Goal: Task Accomplishment & Management: Manage account settings

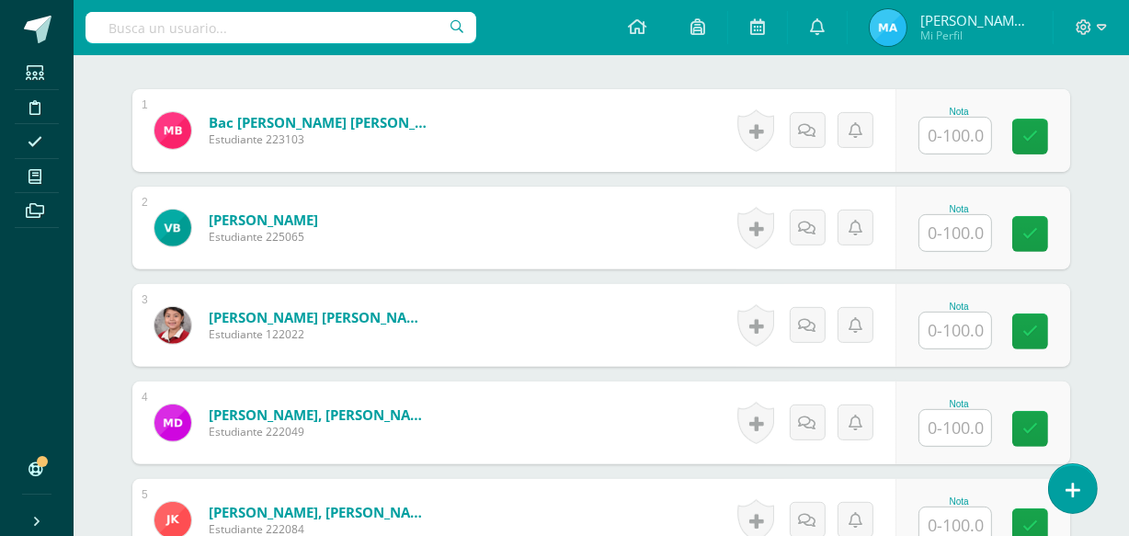
scroll to position [570, 0]
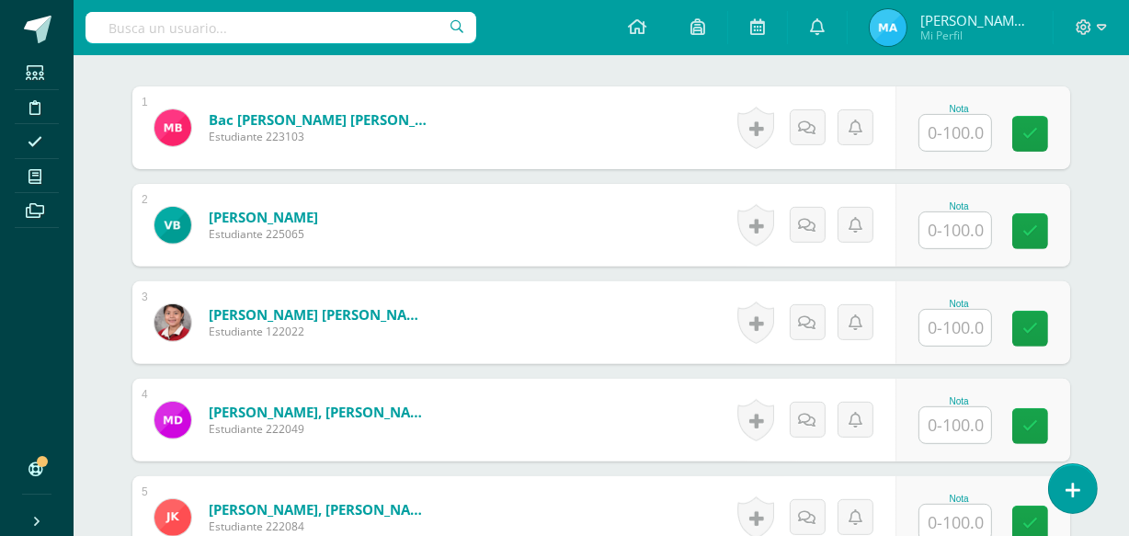
click at [956, 132] on input "text" at bounding box center [955, 133] width 72 height 36
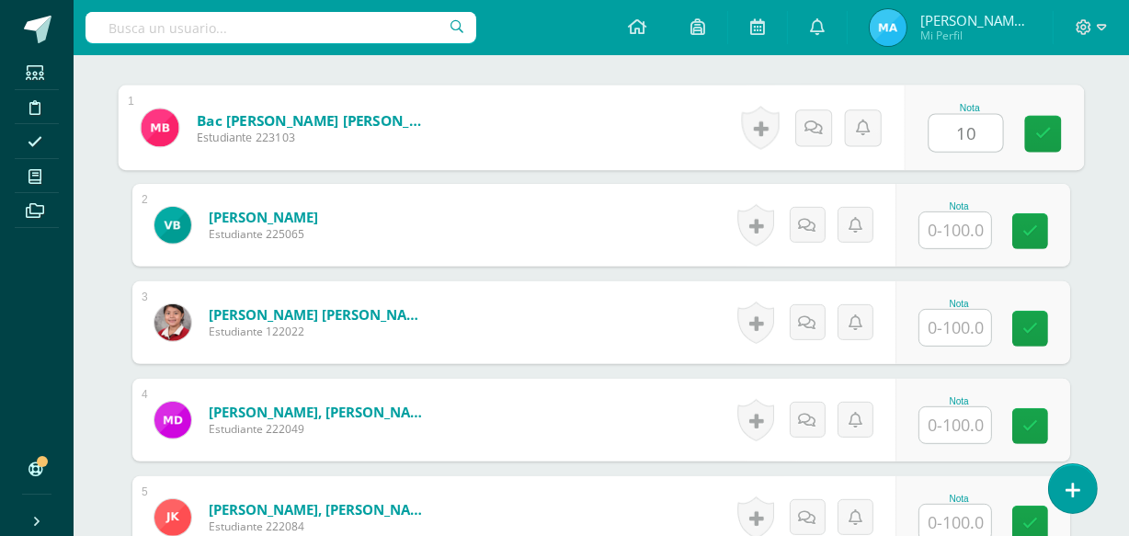
type input "100"
click at [1038, 131] on icon at bounding box center [1043, 134] width 17 height 16
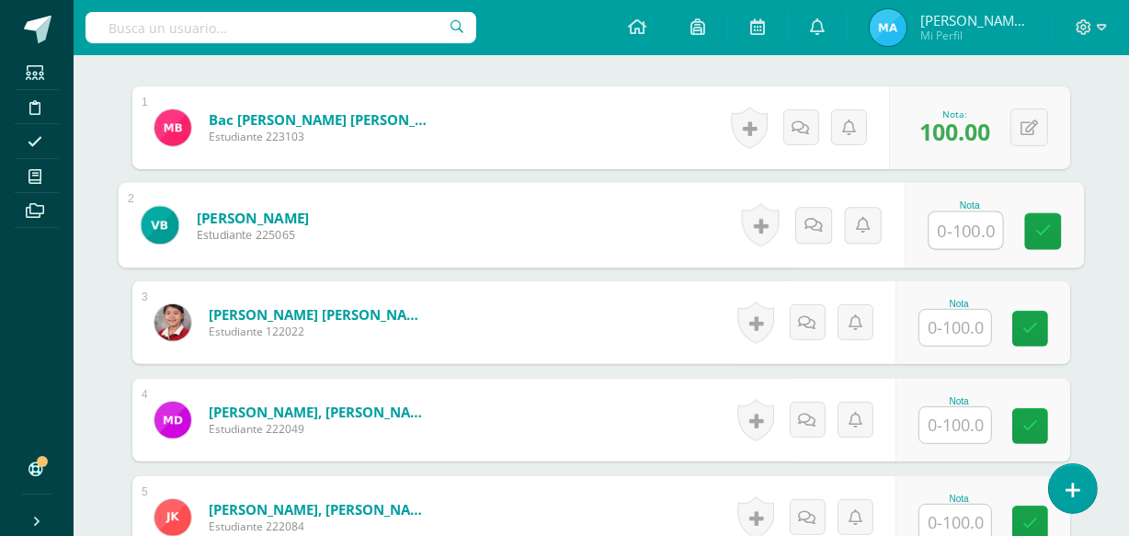
click at [960, 220] on input "text" at bounding box center [966, 230] width 74 height 37
type input "100"
click at [1054, 222] on link at bounding box center [1043, 231] width 37 height 37
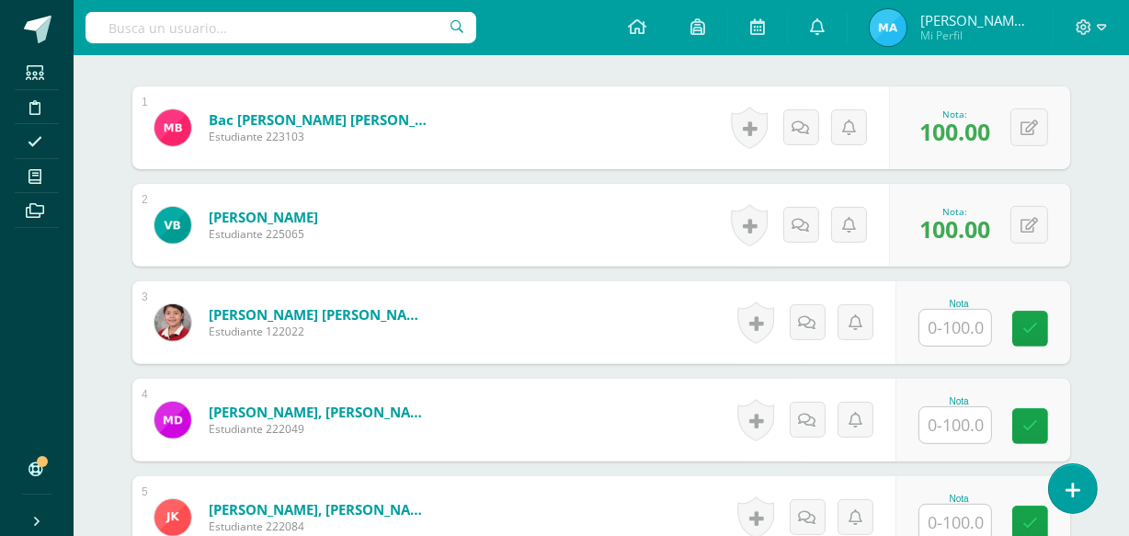
click at [951, 319] on input "text" at bounding box center [955, 328] width 72 height 36
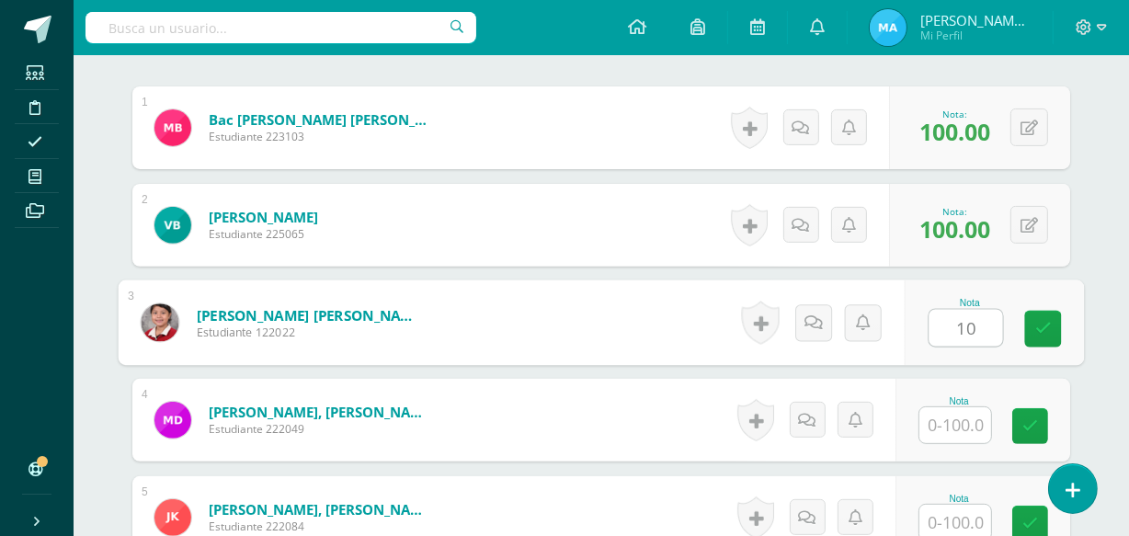
type input "100"
click at [1032, 321] on link at bounding box center [1043, 329] width 37 height 37
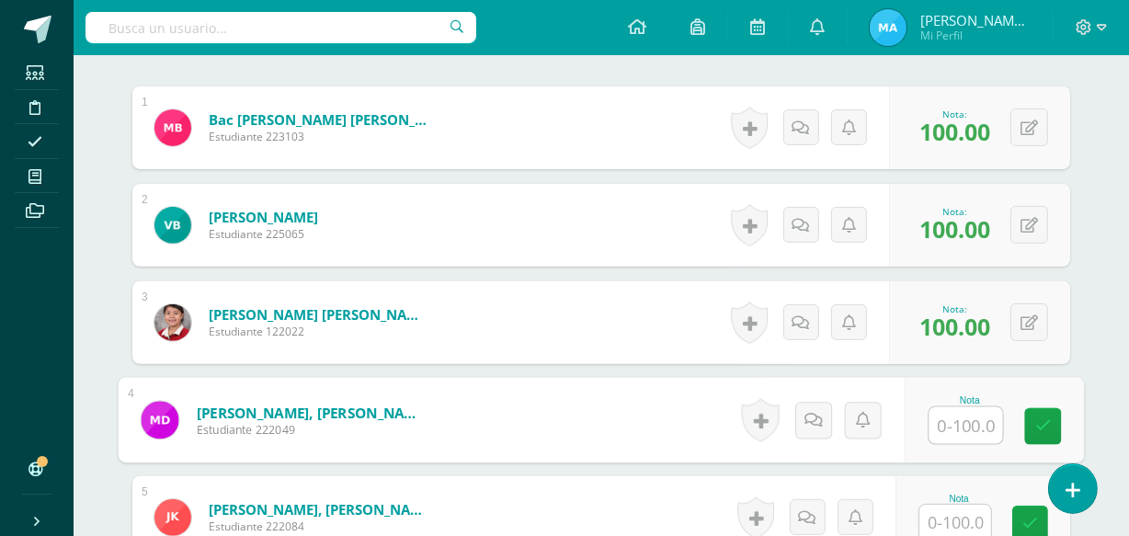
click at [943, 416] on input "text" at bounding box center [966, 425] width 74 height 37
type input "100"
click at [1033, 428] on link at bounding box center [1043, 426] width 37 height 37
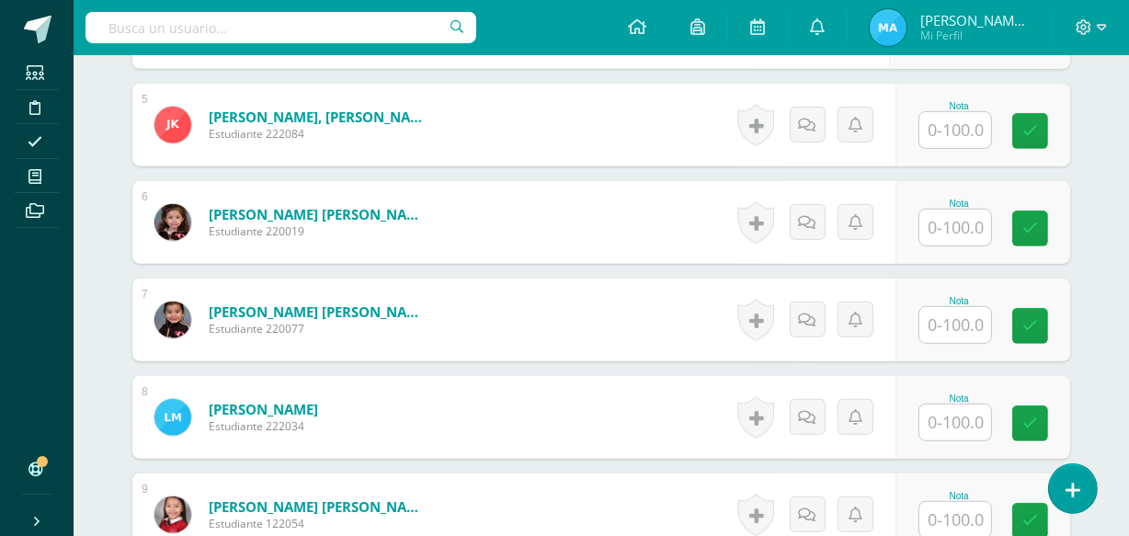
scroll to position [966, 0]
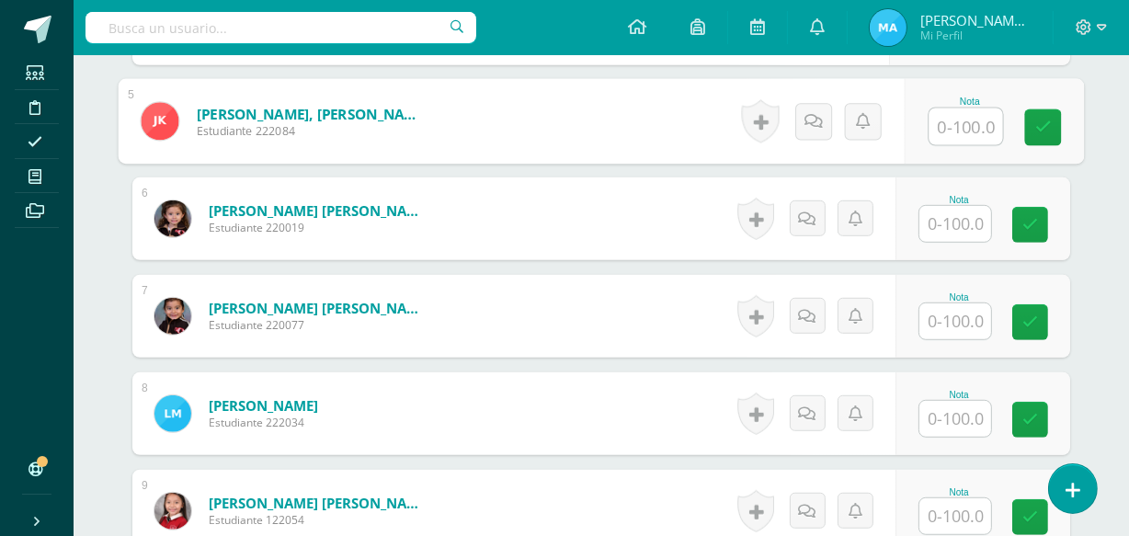
click at [948, 120] on input "text" at bounding box center [966, 126] width 74 height 37
type input "100"
click at [1048, 131] on icon at bounding box center [1043, 128] width 17 height 16
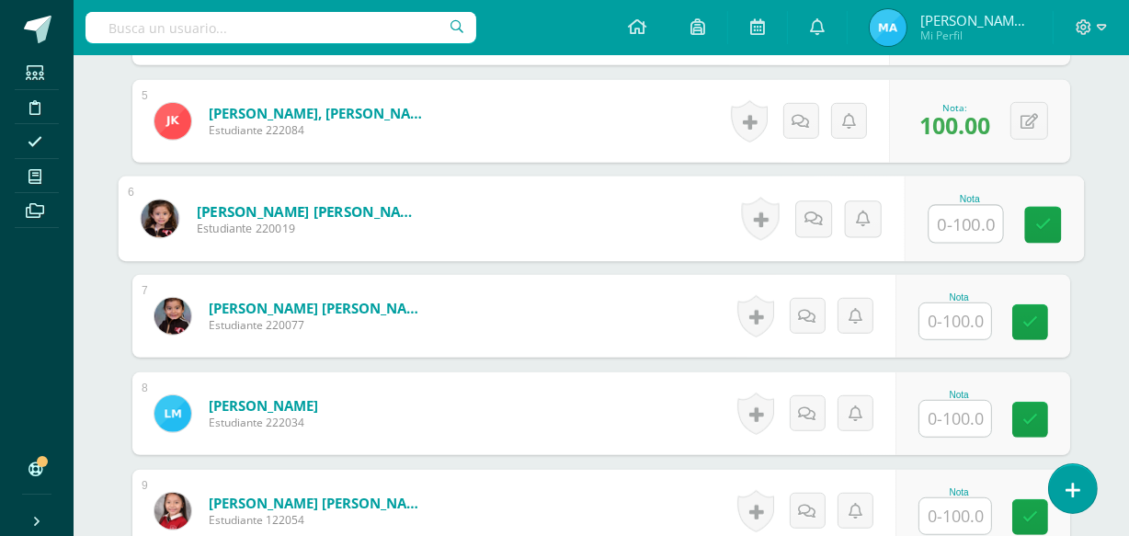
click at [964, 225] on input "text" at bounding box center [966, 224] width 74 height 37
click at [1043, 222] on icon at bounding box center [1043, 225] width 17 height 16
type input "100"
click at [1041, 221] on icon at bounding box center [1043, 225] width 17 height 16
click at [1040, 228] on icon at bounding box center [1043, 225] width 17 height 16
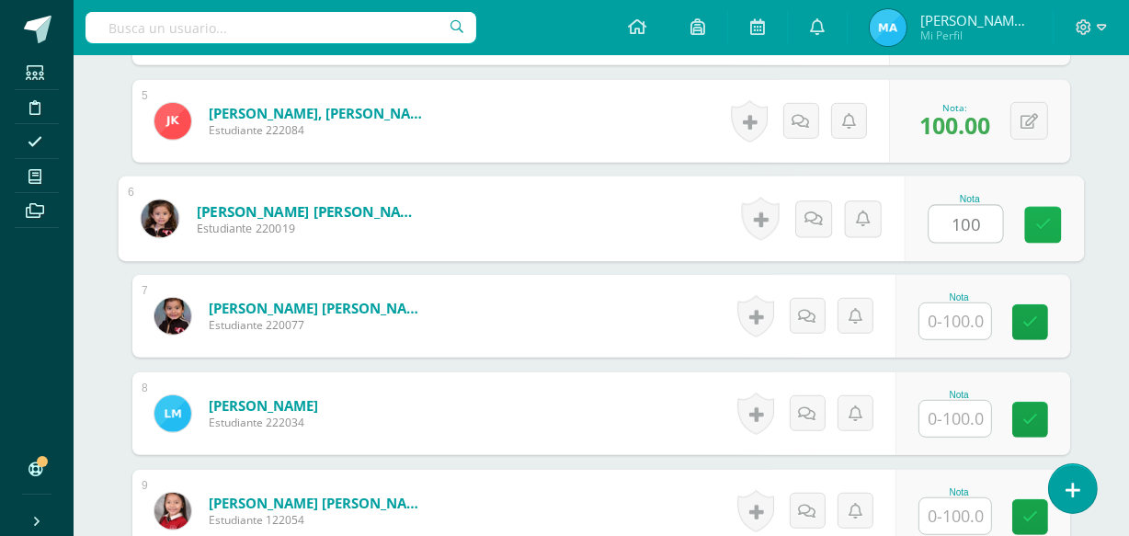
click at [1039, 220] on icon at bounding box center [1043, 225] width 17 height 16
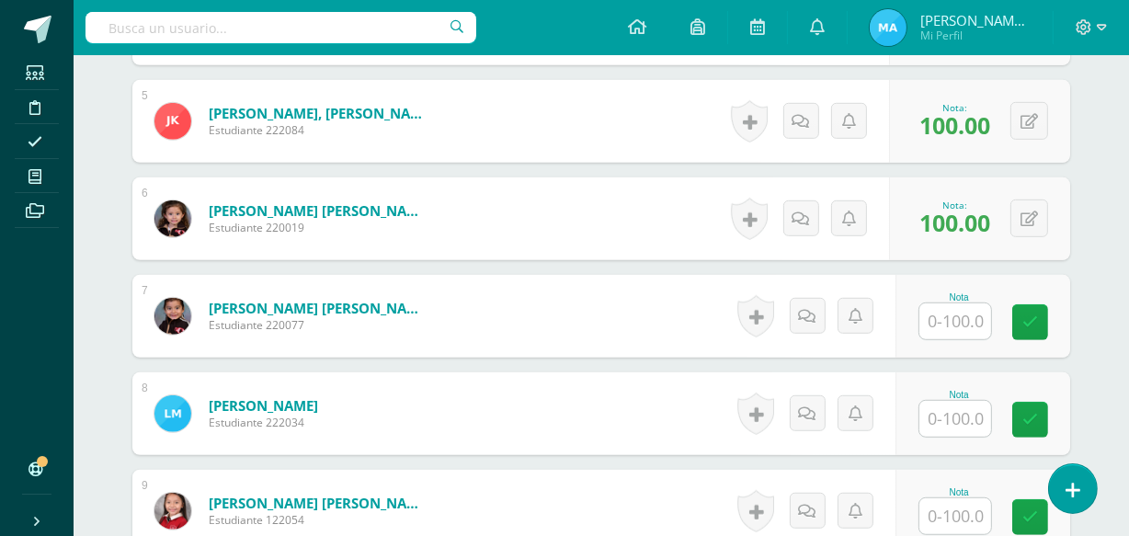
click at [949, 315] on input "text" at bounding box center [955, 321] width 72 height 36
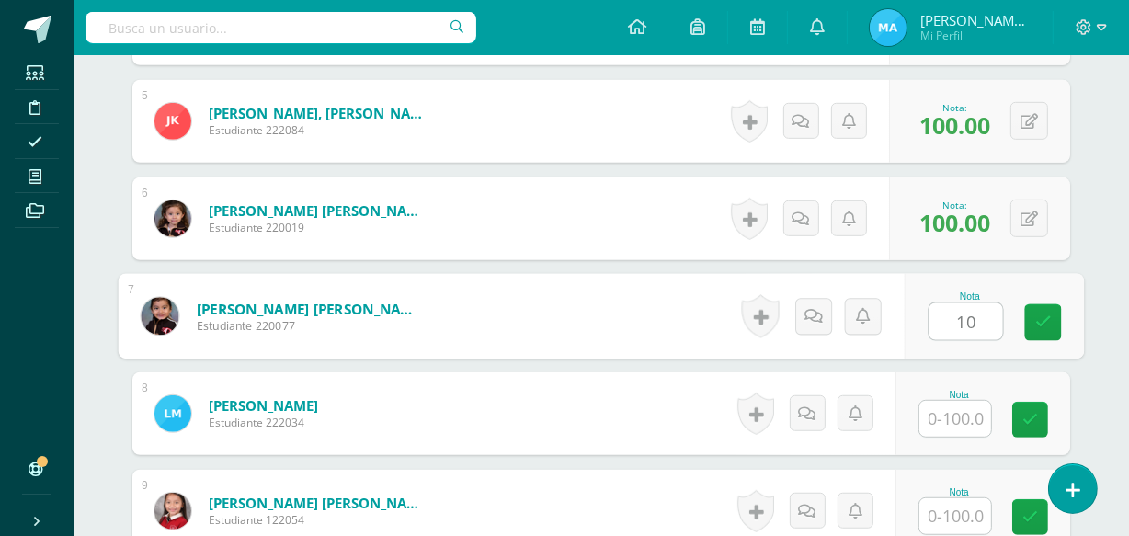
type input "100"
click at [1055, 316] on link at bounding box center [1043, 322] width 37 height 37
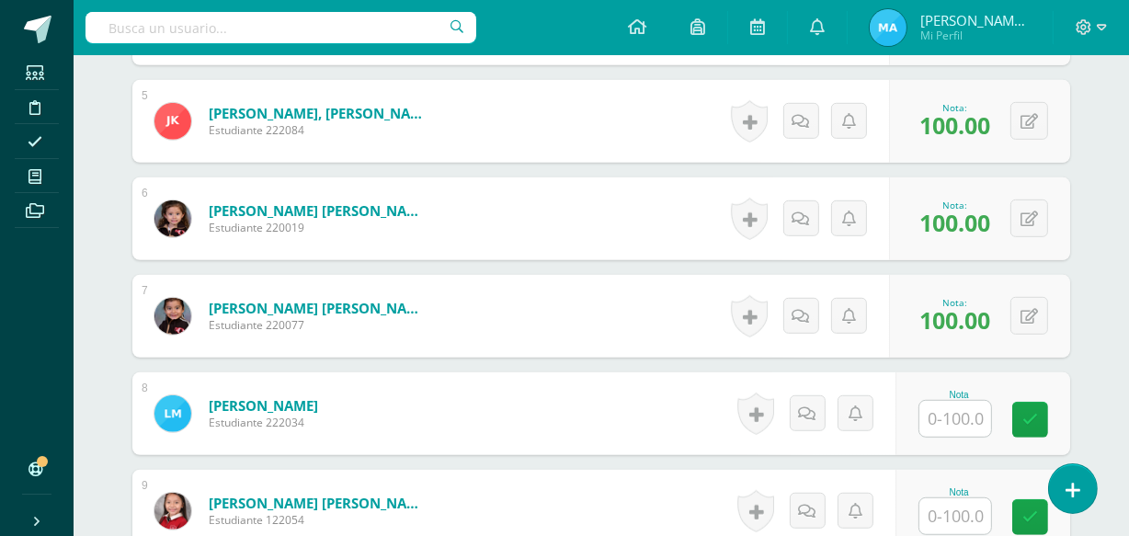
click at [962, 415] on input "text" at bounding box center [955, 419] width 72 height 36
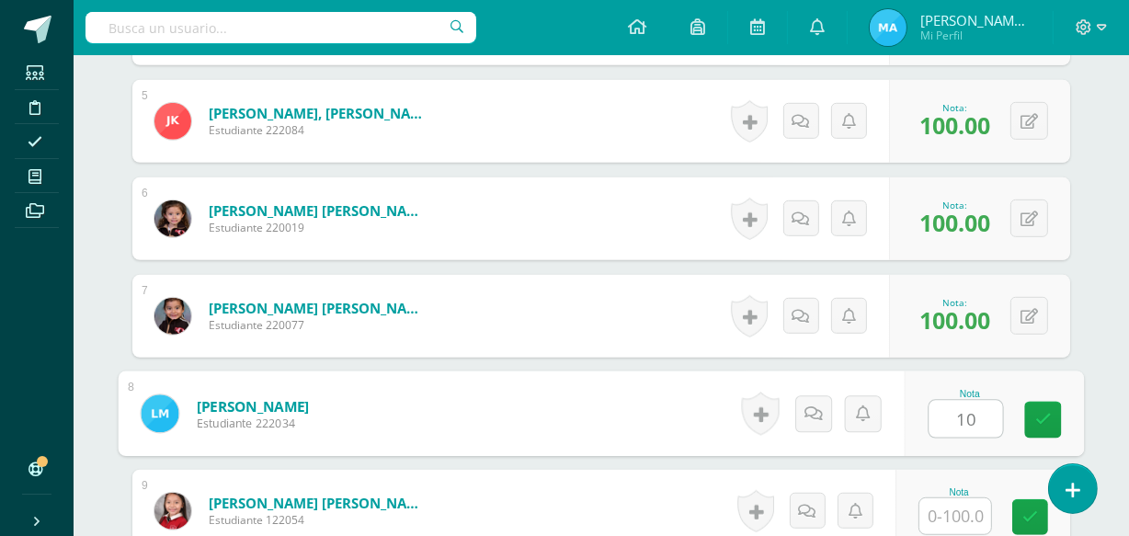
type input "100"
click at [1044, 423] on icon at bounding box center [1043, 420] width 17 height 16
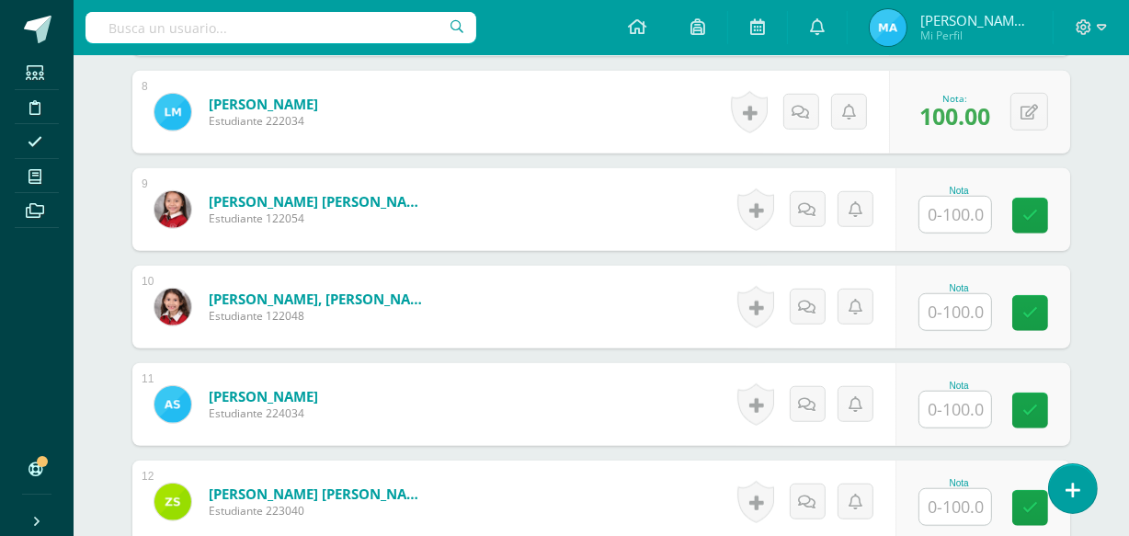
scroll to position [1274, 0]
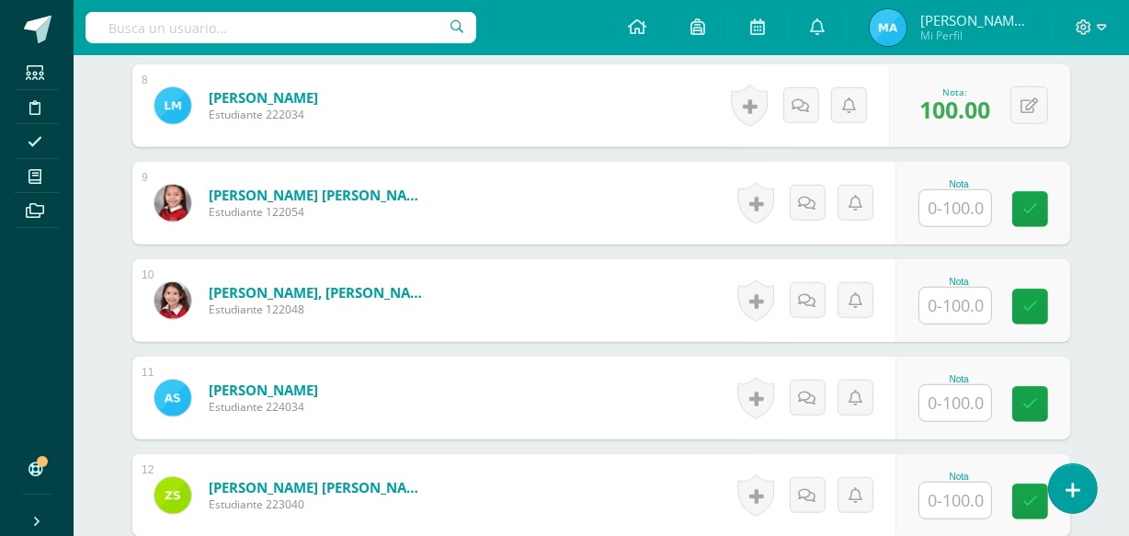
click at [943, 209] on input "text" at bounding box center [955, 208] width 72 height 36
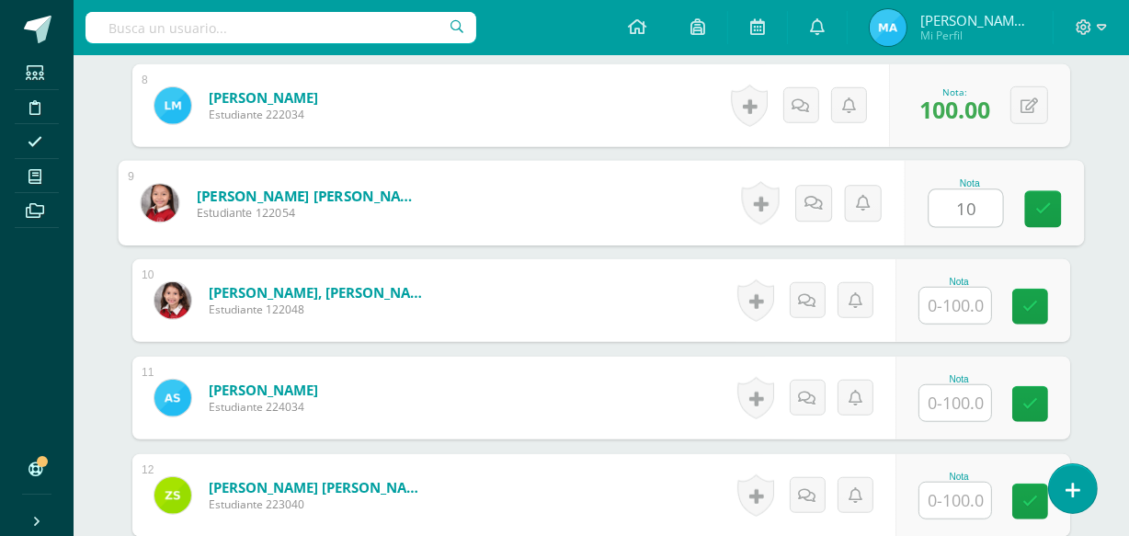
type input "100"
click at [1055, 208] on link at bounding box center [1043, 209] width 37 height 37
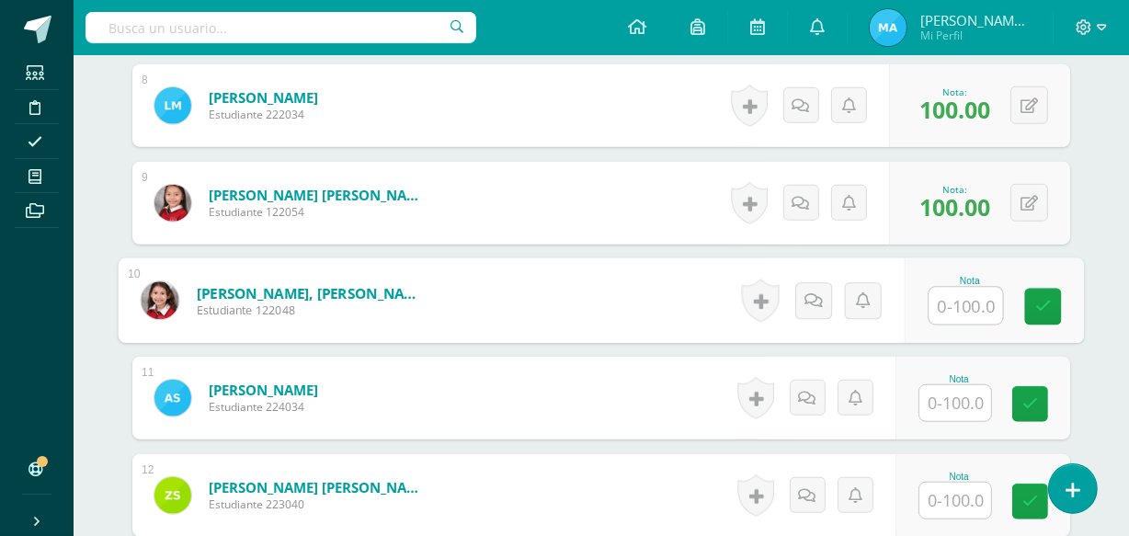
click at [966, 305] on input "text" at bounding box center [966, 306] width 74 height 37
type input "100"
click at [1037, 303] on icon at bounding box center [1043, 307] width 17 height 16
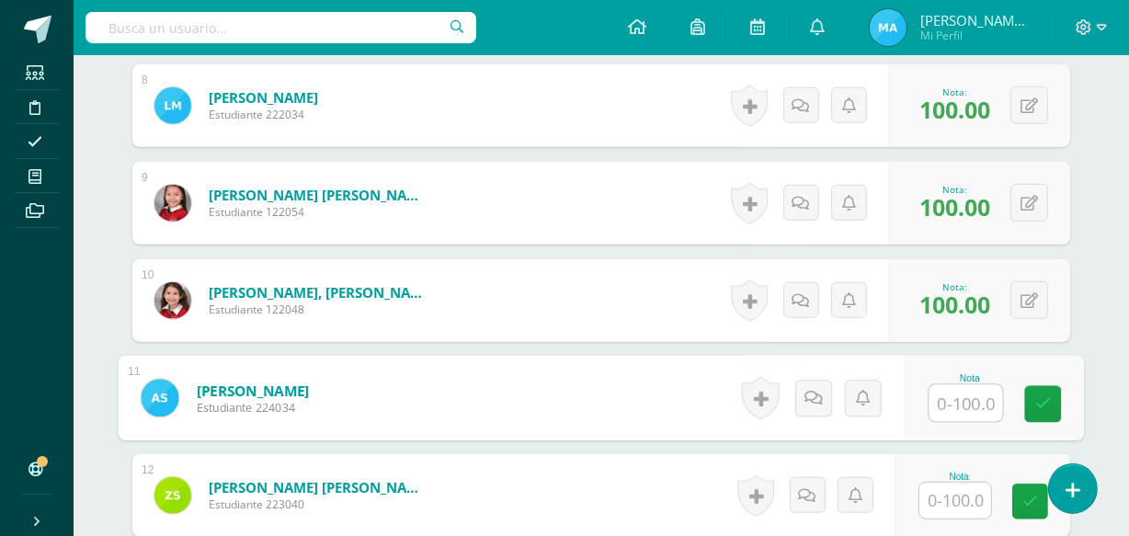
click at [973, 401] on input "text" at bounding box center [966, 403] width 74 height 37
type input "100"
click at [1042, 405] on icon at bounding box center [1043, 404] width 17 height 16
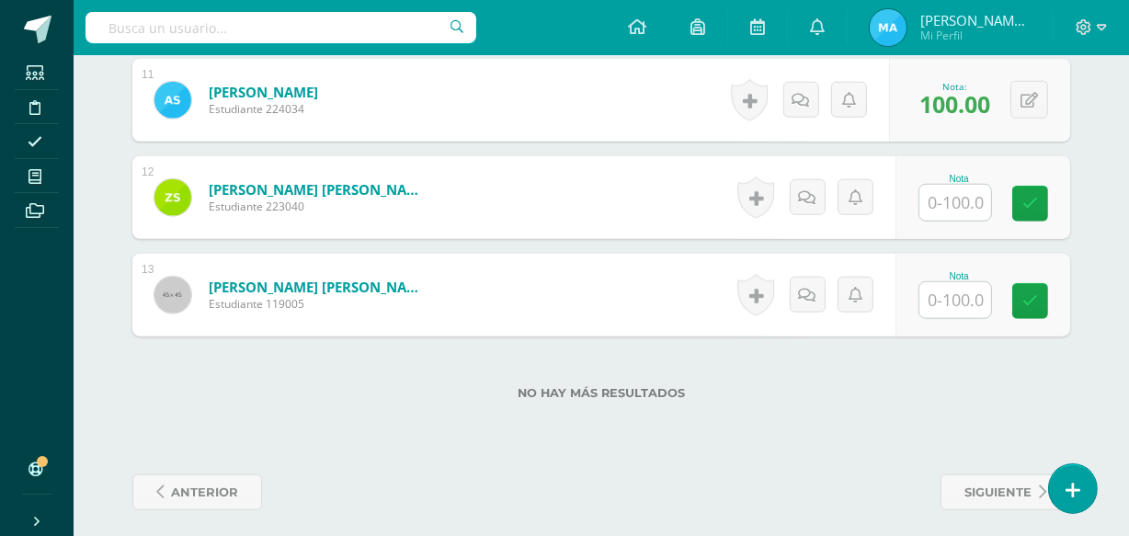
scroll to position [1582, 0]
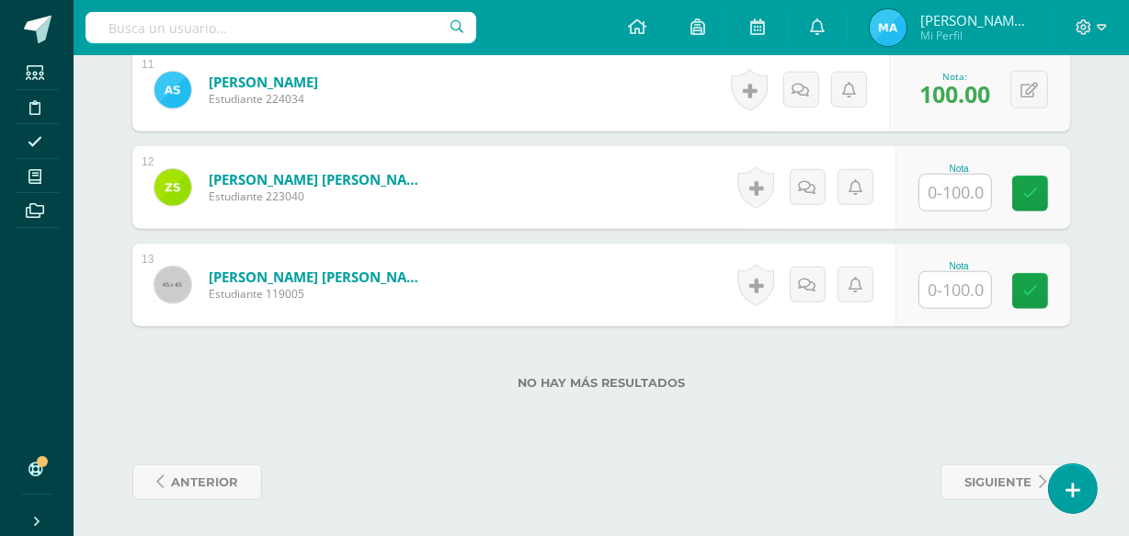
click at [967, 189] on input "text" at bounding box center [955, 193] width 72 height 36
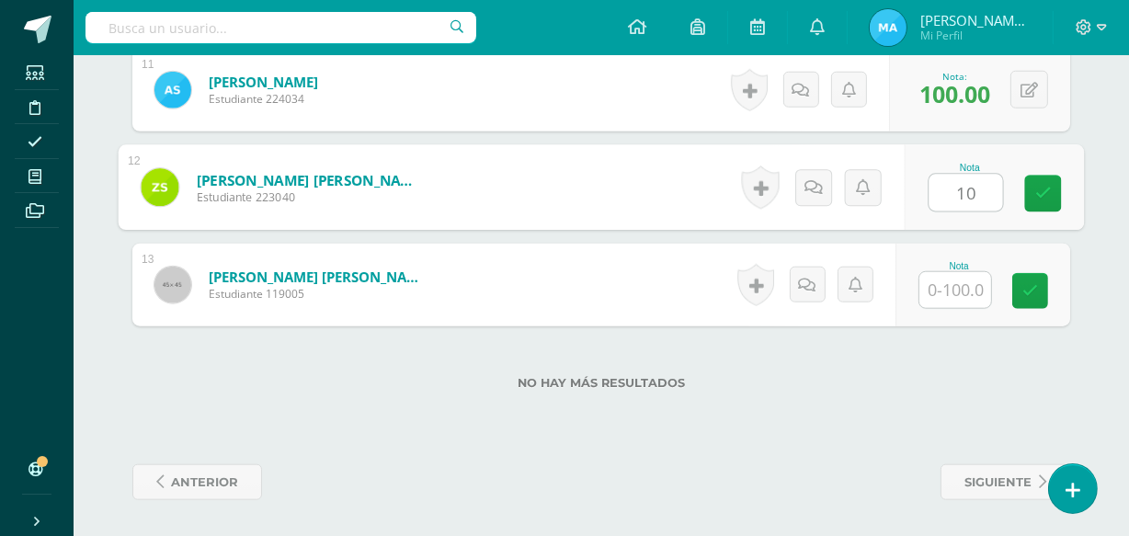
type input "100"
click at [1043, 186] on icon at bounding box center [1043, 194] width 17 height 16
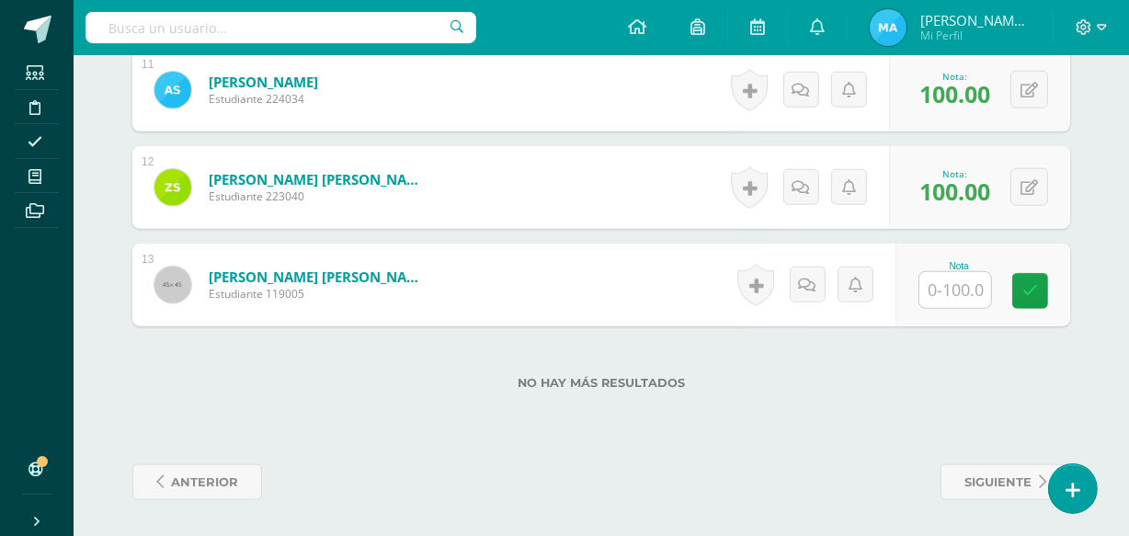
click at [972, 281] on input "text" at bounding box center [955, 290] width 72 height 36
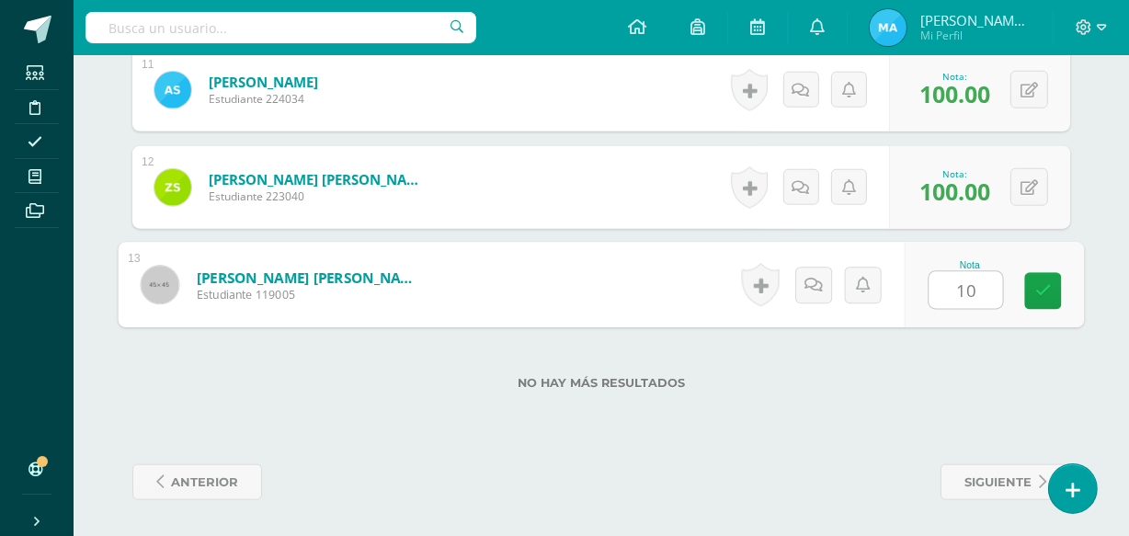
type input "100"
click at [1035, 297] on link at bounding box center [1043, 291] width 37 height 37
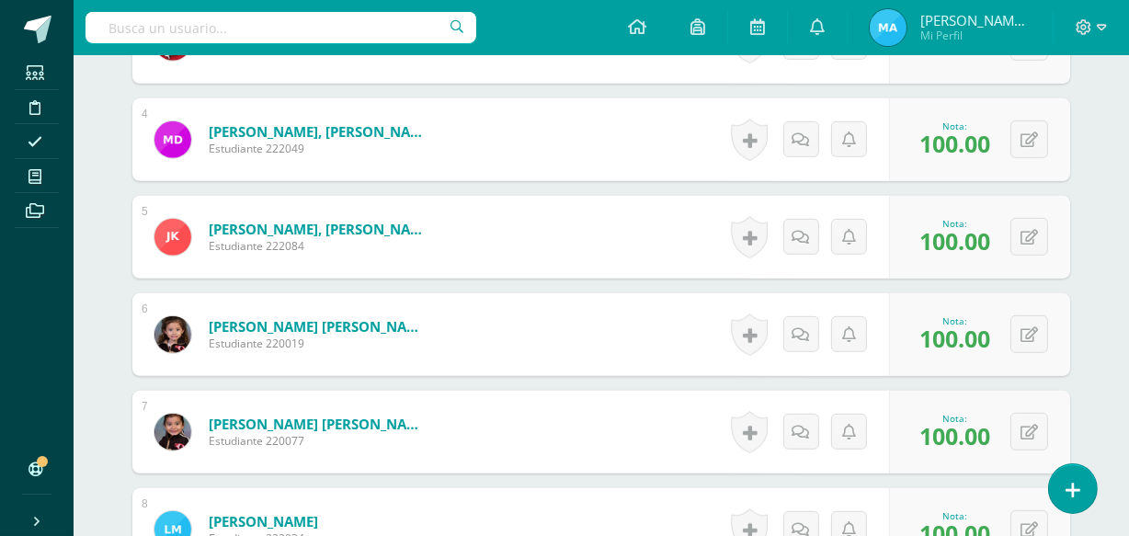
scroll to position [0, 0]
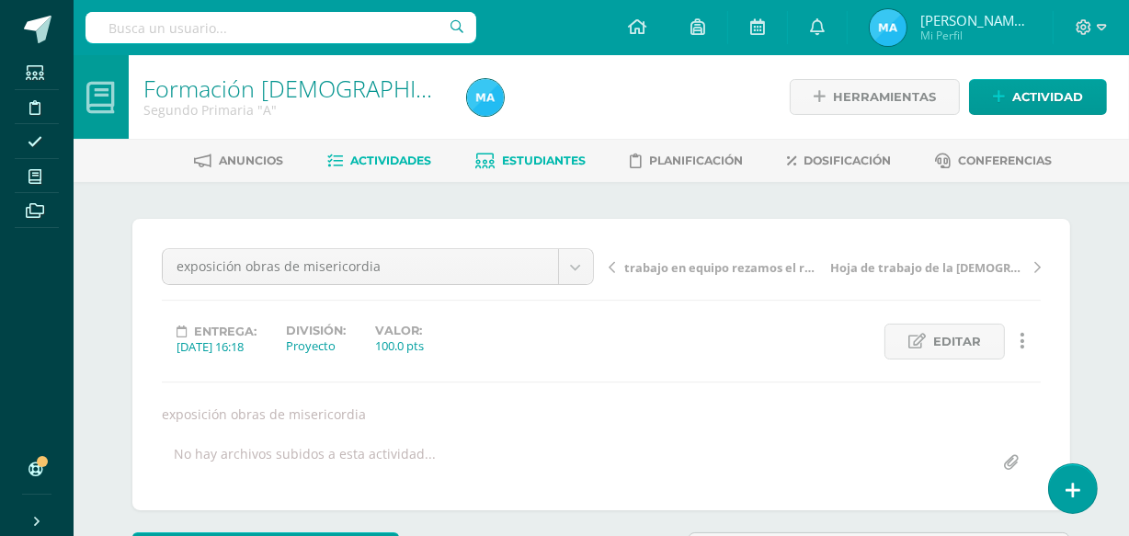
click at [553, 151] on link "Estudiantes" at bounding box center [531, 160] width 110 height 29
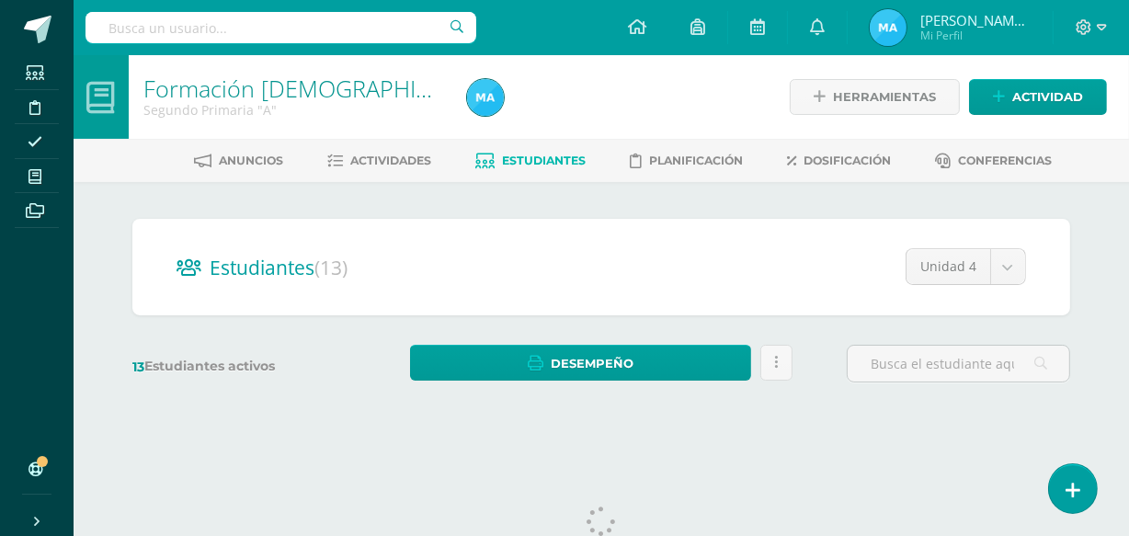
drag, startPoint x: 1135, startPoint y: 63, endPoint x: 1140, endPoint y: 152, distance: 88.4
click at [1128, 152] on html "Estudiantes Disciplina Asistencia Mis cursos Archivos Soporte Ayuda Reportar un…" at bounding box center [564, 218] width 1129 height 437
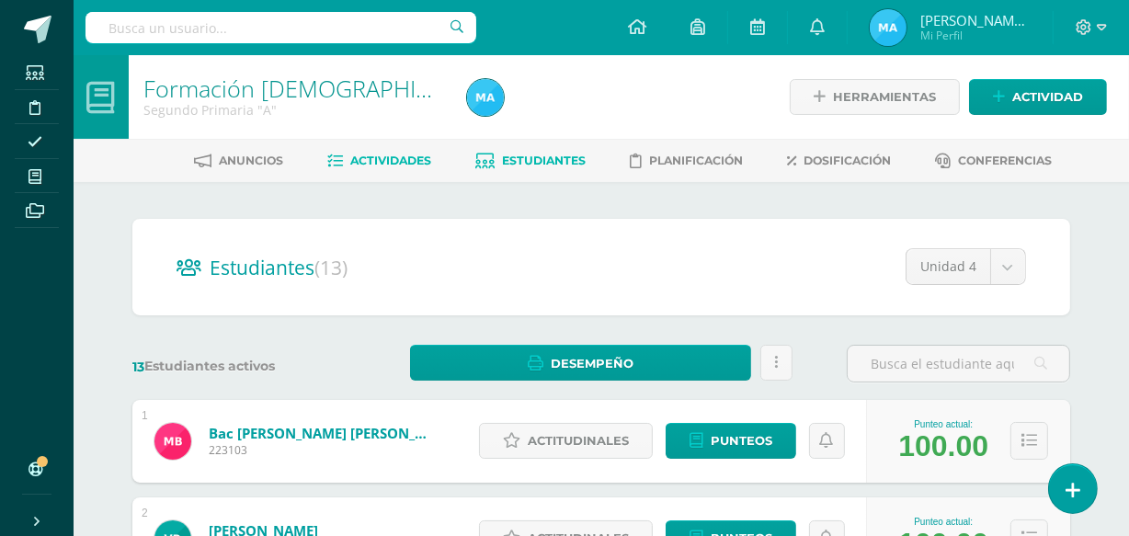
click at [389, 154] on span "Actividades" at bounding box center [391, 161] width 81 height 14
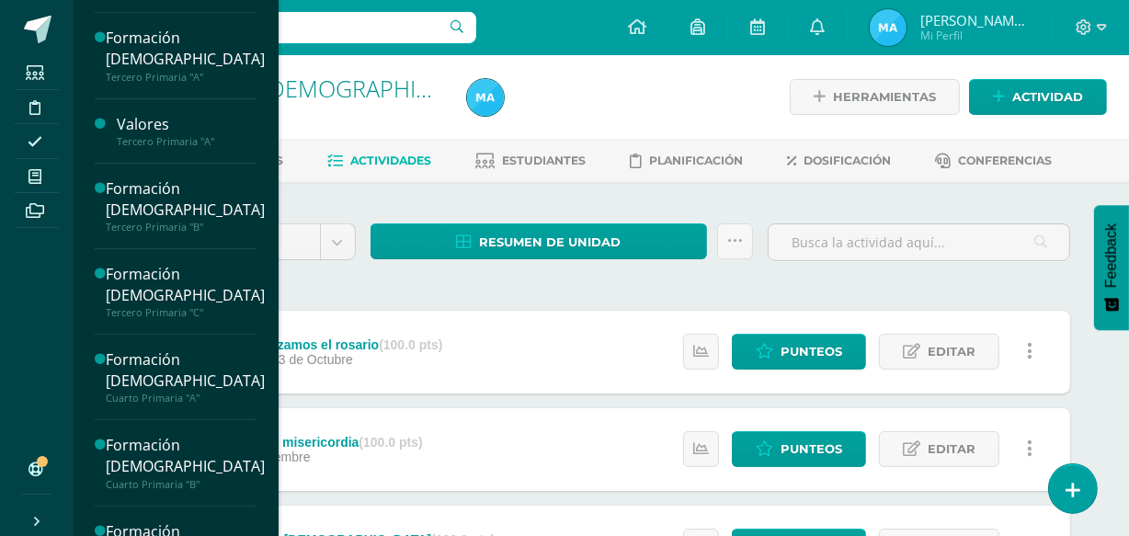
scroll to position [506, 0]
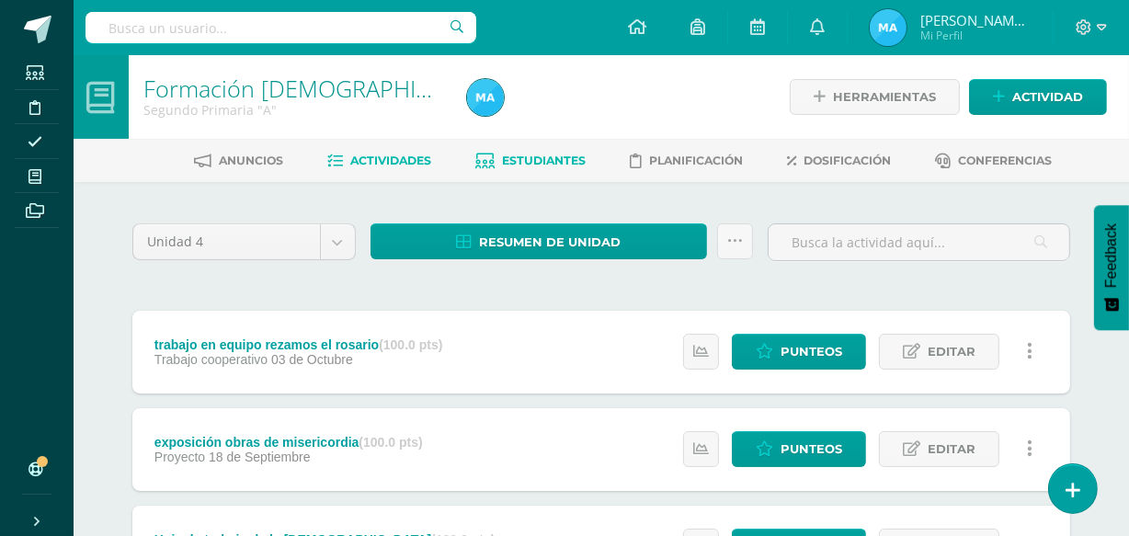
click at [547, 154] on span "Estudiantes" at bounding box center [545, 161] width 84 height 14
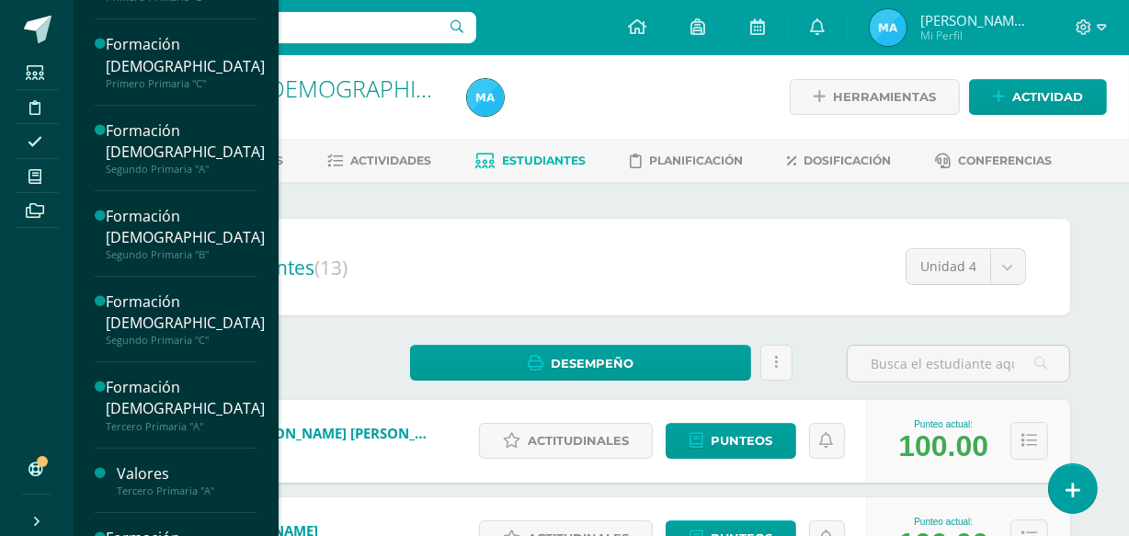
scroll to position [157, 0]
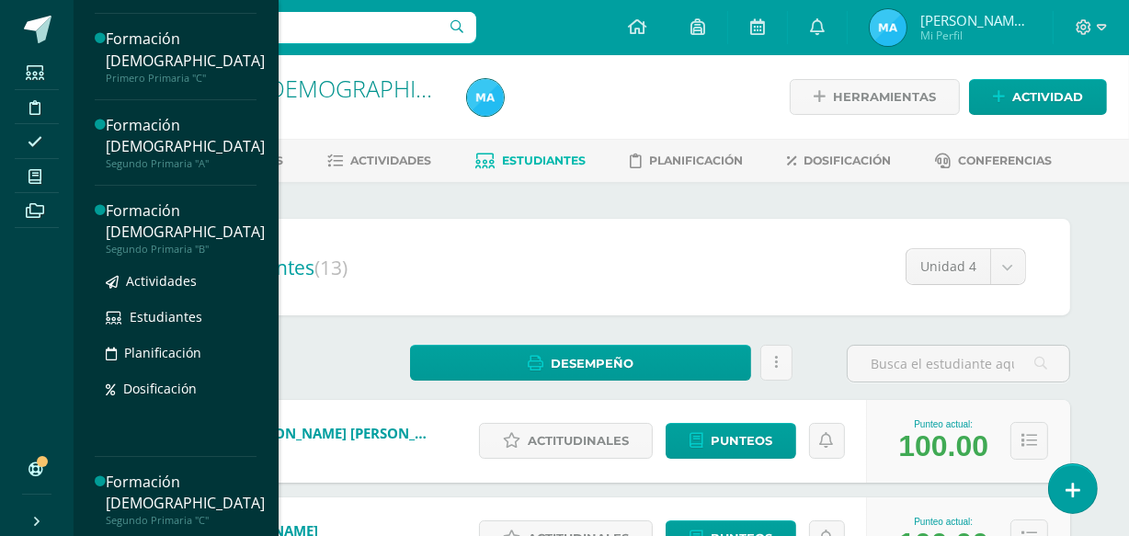
click at [145, 207] on div "Formación [DEMOGRAPHIC_DATA]" at bounding box center [185, 221] width 159 height 42
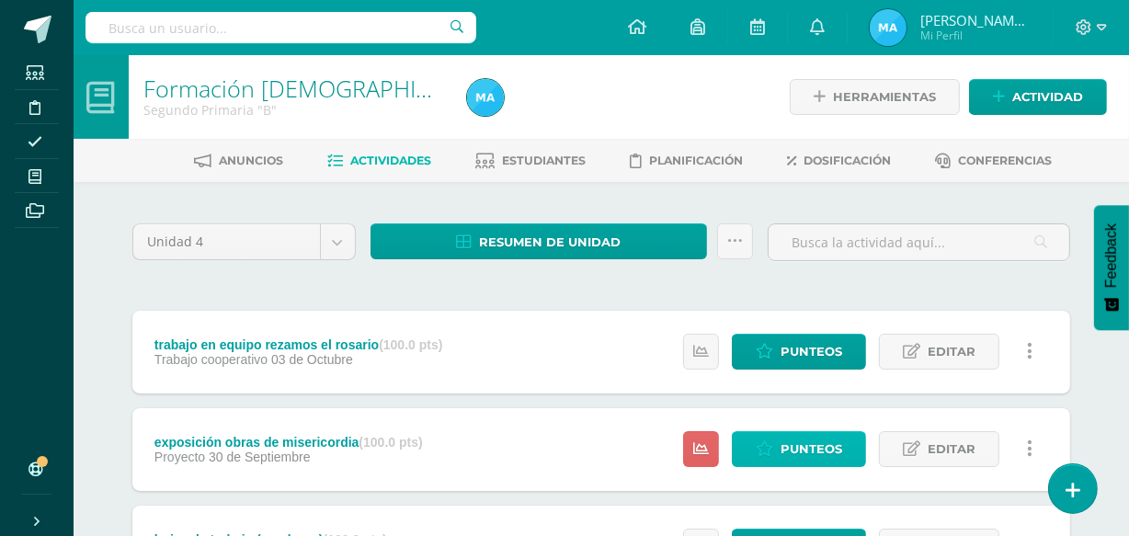
click at [814, 442] on span "Punteos" at bounding box center [812, 449] width 62 height 34
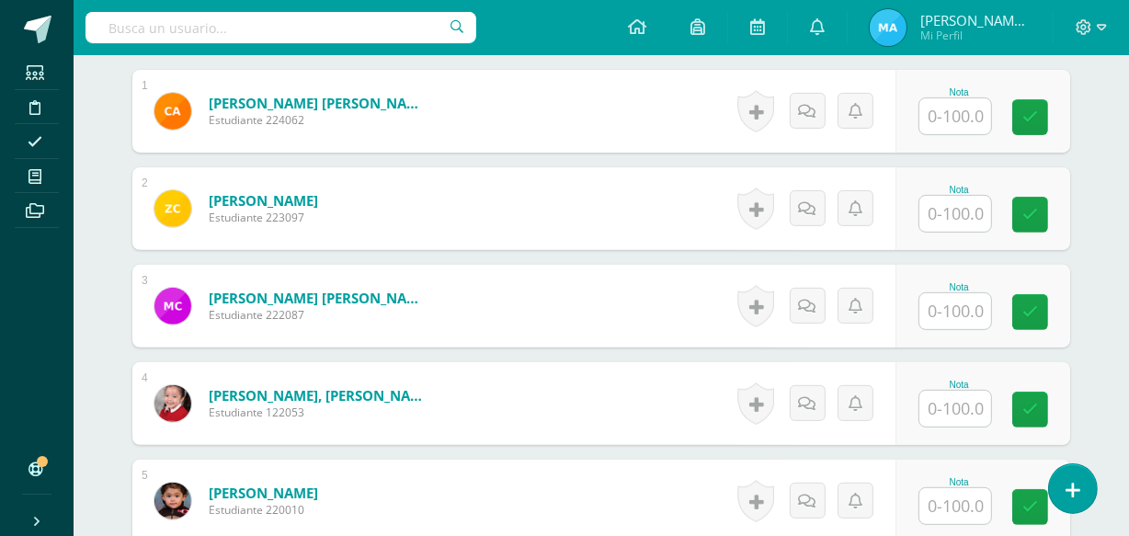
scroll to position [589, 0]
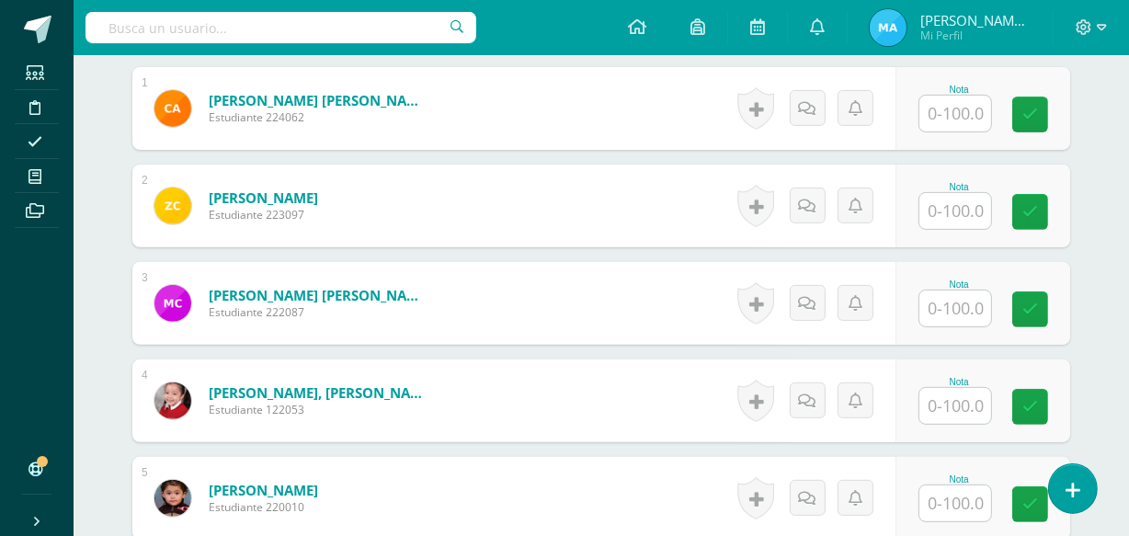
click at [947, 108] on input "text" at bounding box center [955, 114] width 72 height 36
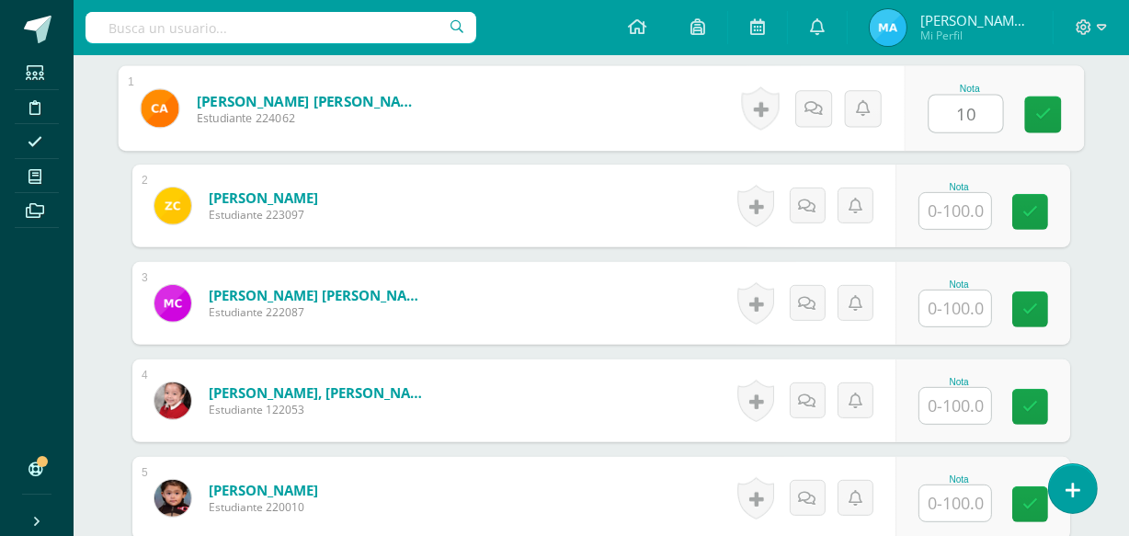
type input "100"
click at [1037, 107] on icon at bounding box center [1043, 115] width 17 height 16
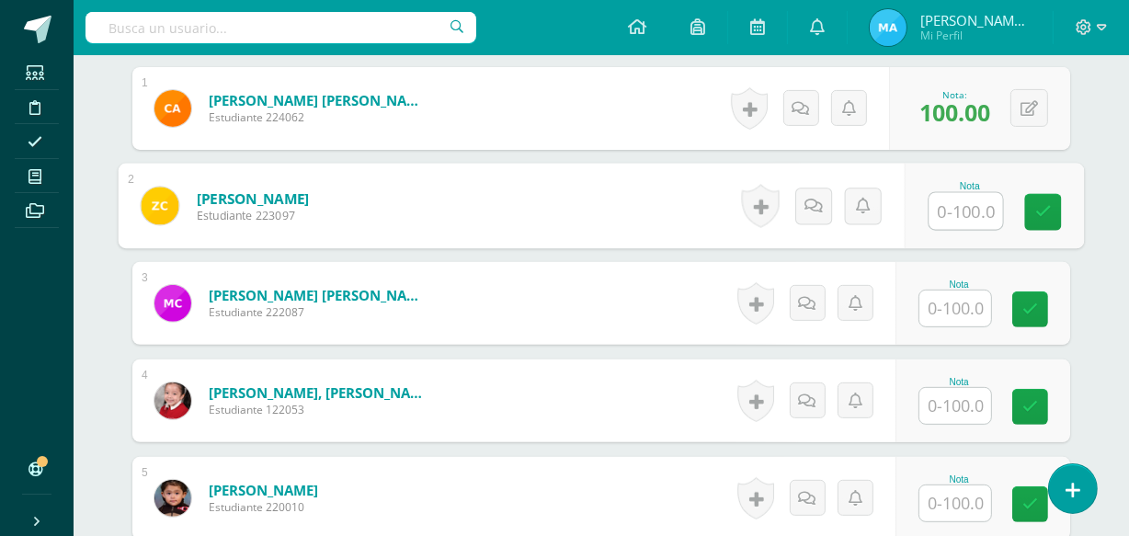
click at [952, 211] on input "text" at bounding box center [966, 211] width 74 height 37
type input "100"
click at [1046, 206] on icon at bounding box center [1043, 212] width 17 height 16
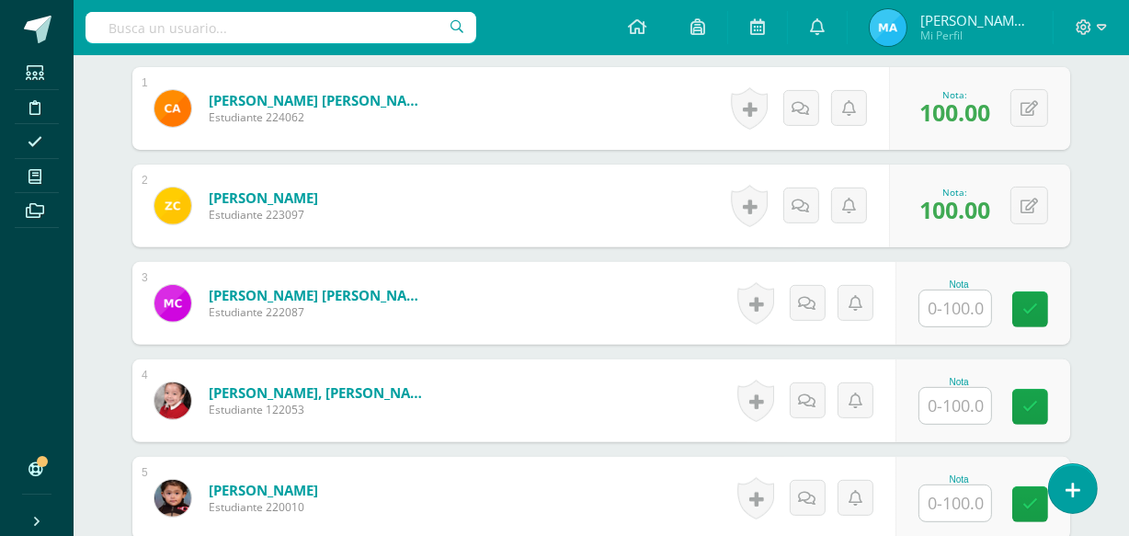
click at [961, 312] on input "text" at bounding box center [955, 309] width 72 height 36
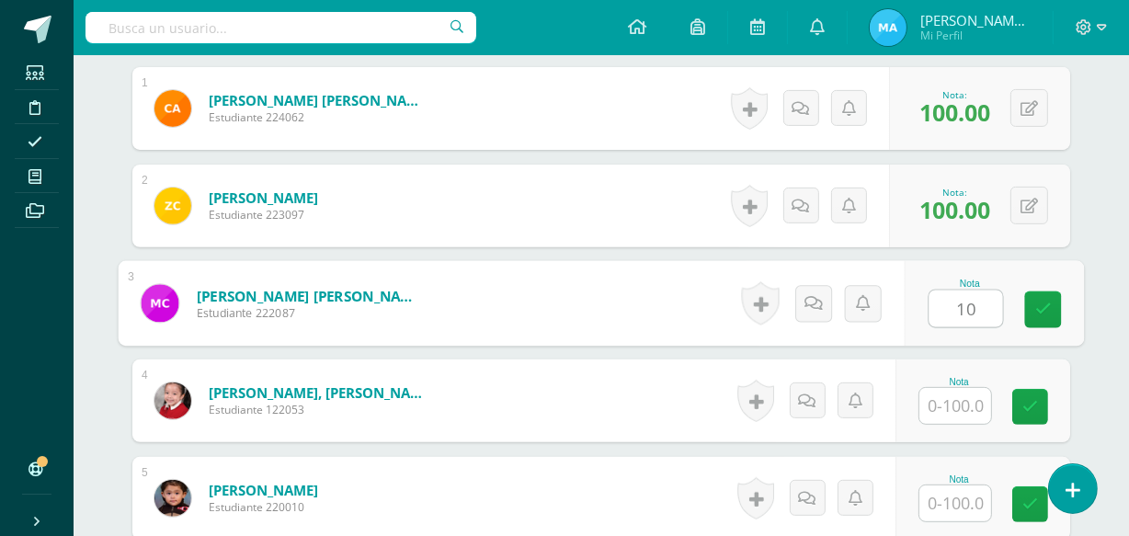
type input "100"
click at [1041, 302] on icon at bounding box center [1043, 310] width 17 height 16
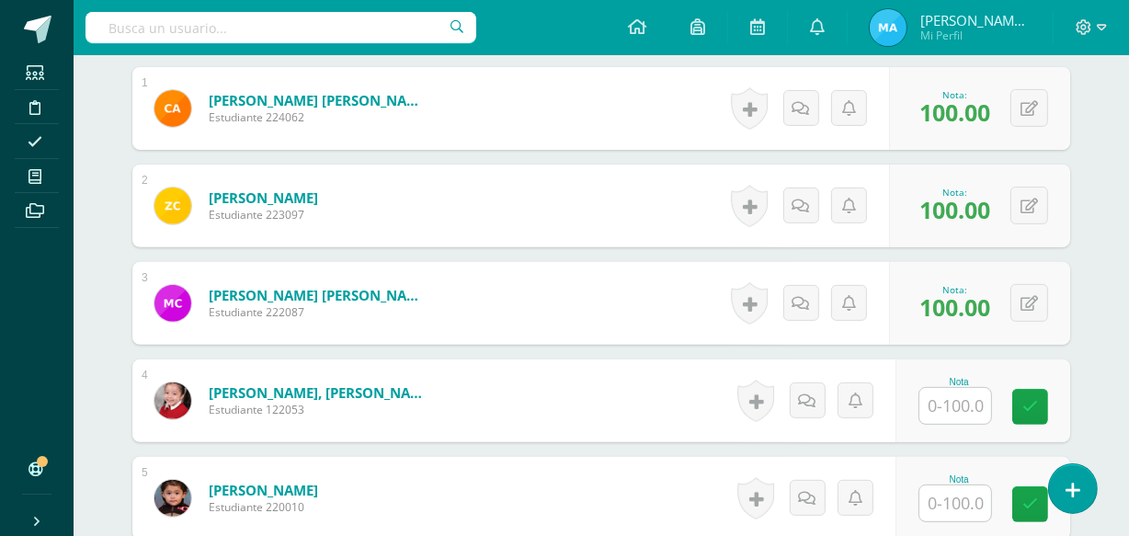
click at [965, 399] on input "text" at bounding box center [955, 406] width 72 height 36
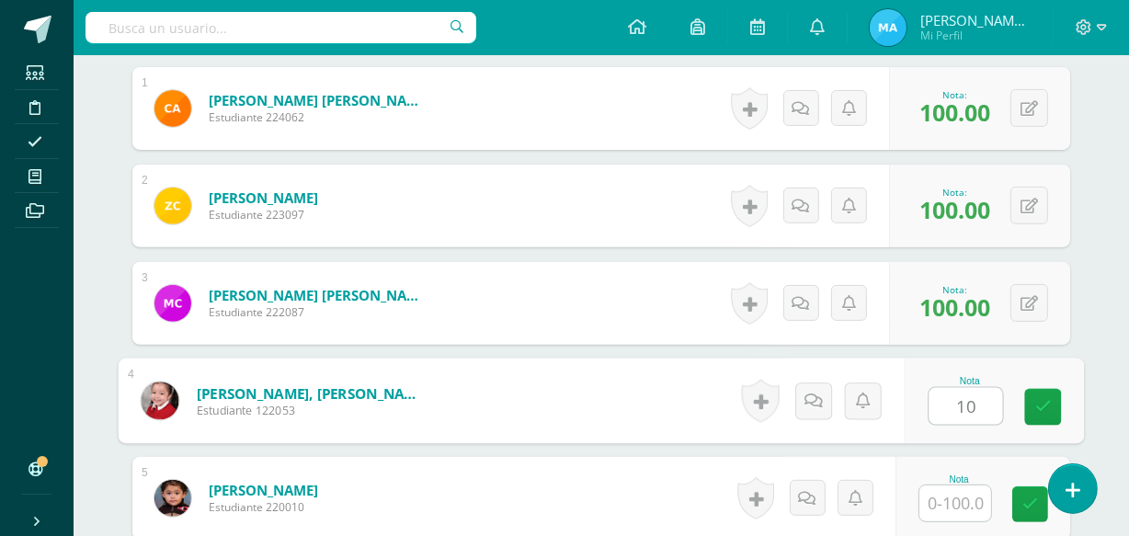
type input "100"
click at [1039, 405] on icon at bounding box center [1043, 407] width 17 height 16
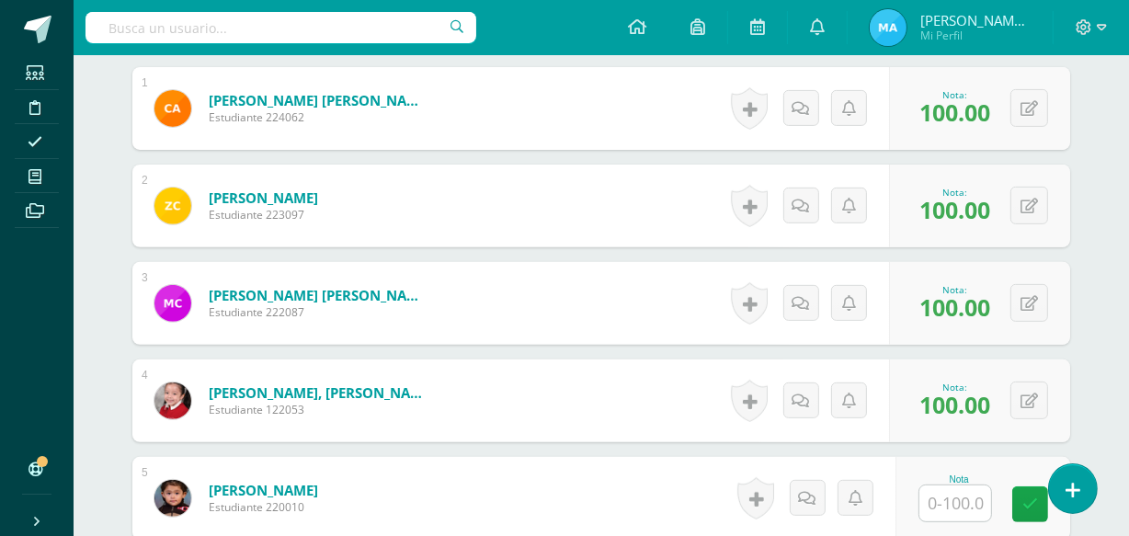
click at [969, 496] on input "text" at bounding box center [955, 503] width 72 height 36
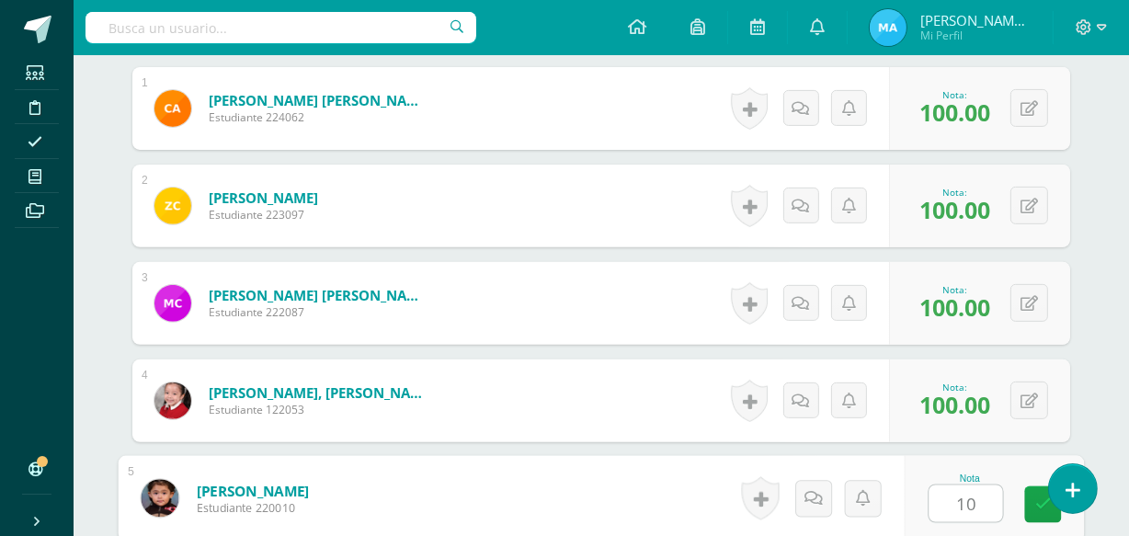
type input "100"
click at [1034, 504] on link at bounding box center [1043, 504] width 37 height 37
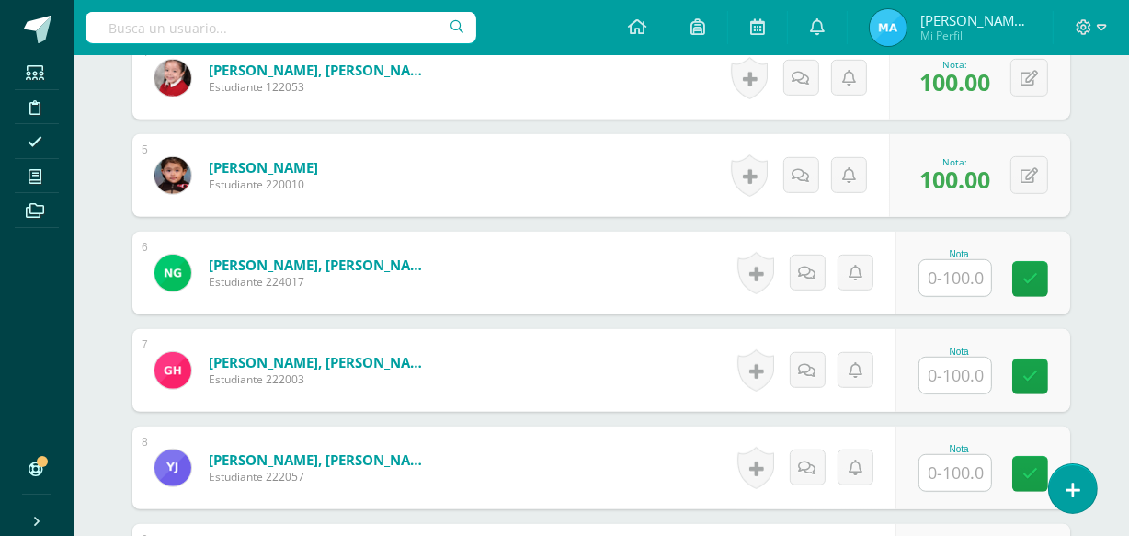
scroll to position [923, 0]
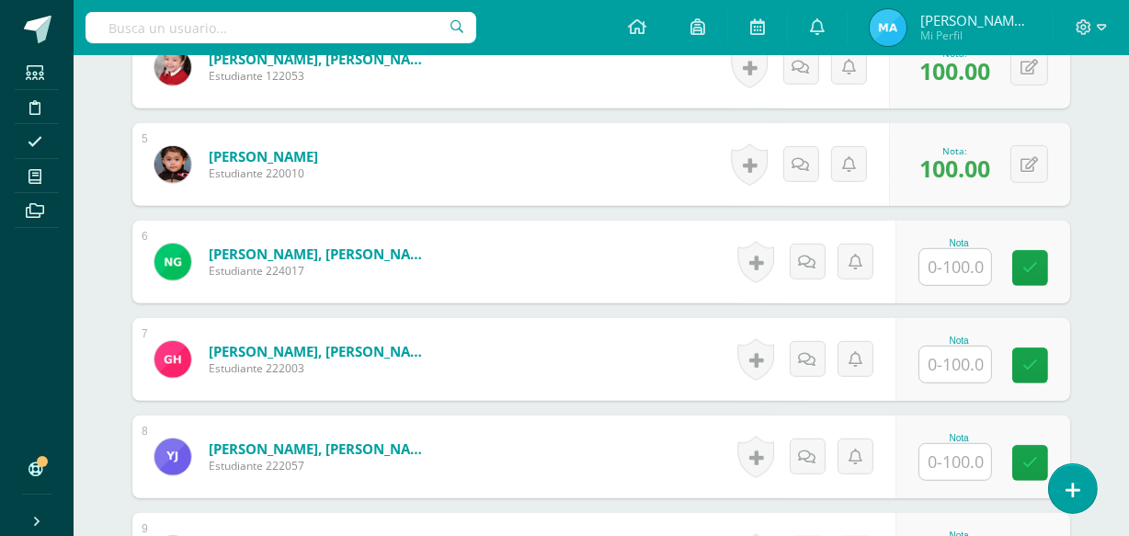
click at [959, 267] on input "text" at bounding box center [955, 267] width 72 height 36
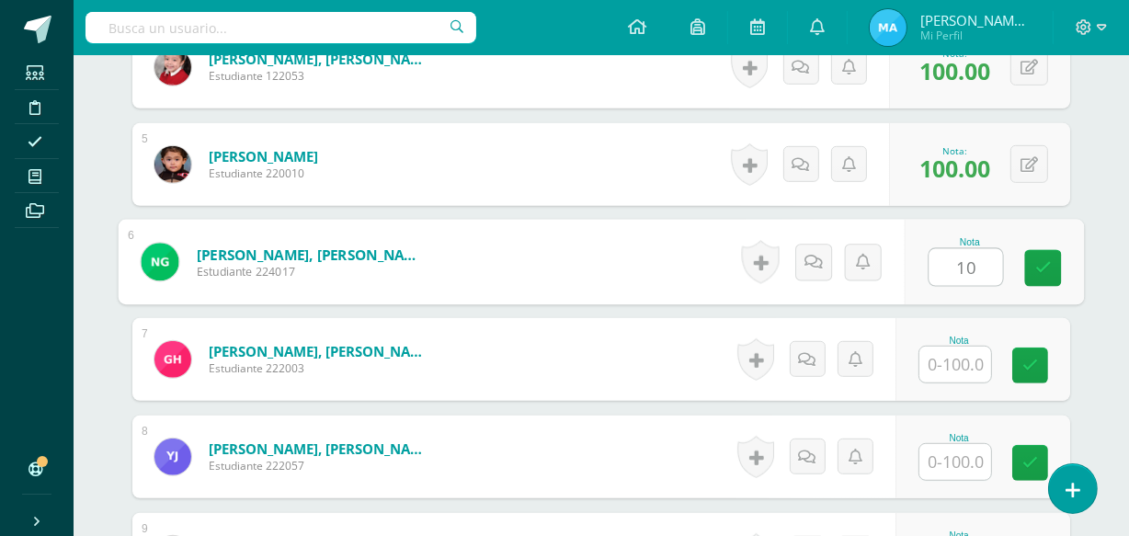
type input "100"
click at [1046, 261] on icon at bounding box center [1043, 268] width 17 height 16
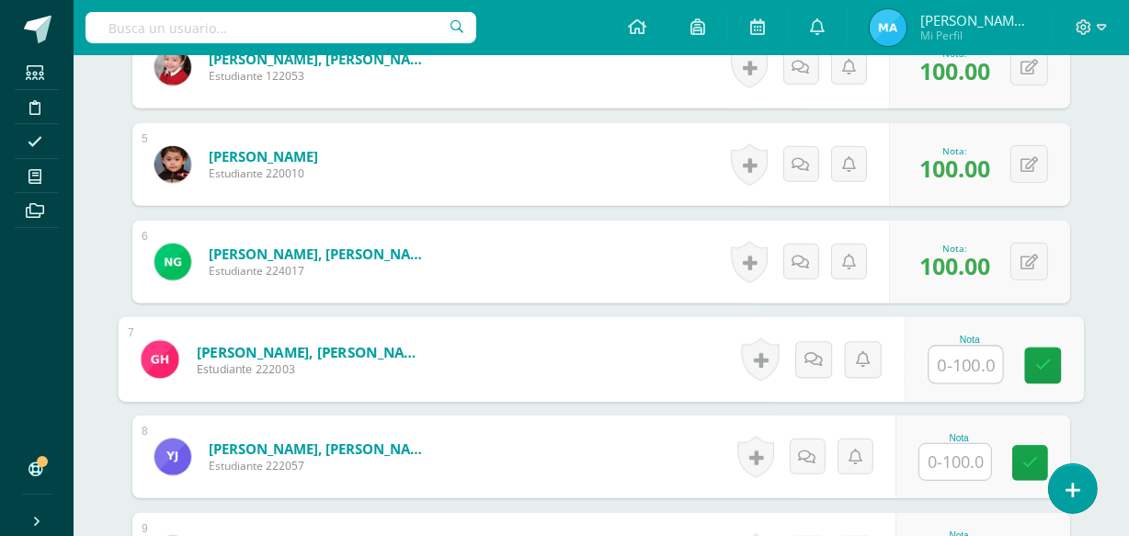
click at [971, 359] on input "text" at bounding box center [966, 365] width 74 height 37
type input "100"
click at [1042, 360] on icon at bounding box center [1043, 366] width 17 height 16
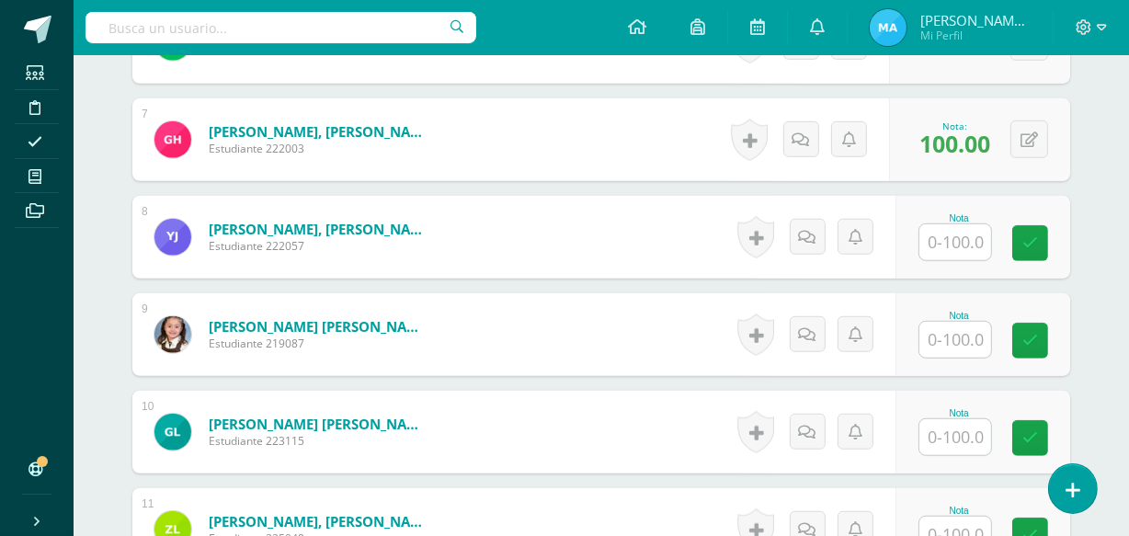
scroll to position [1161, 0]
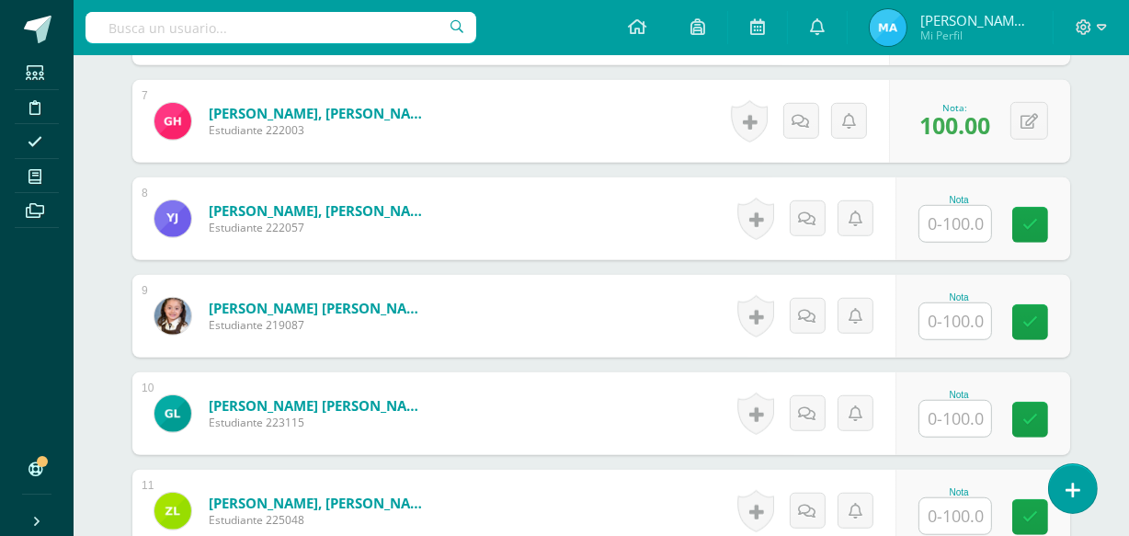
click at [957, 226] on input "text" at bounding box center [955, 224] width 72 height 36
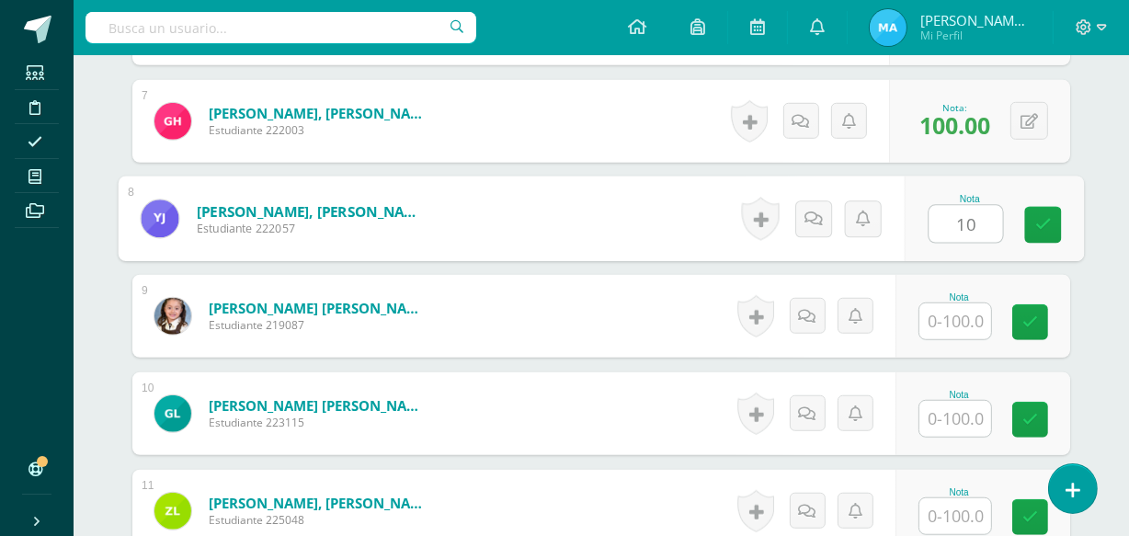
type input "100"
click at [1051, 211] on link at bounding box center [1043, 225] width 37 height 37
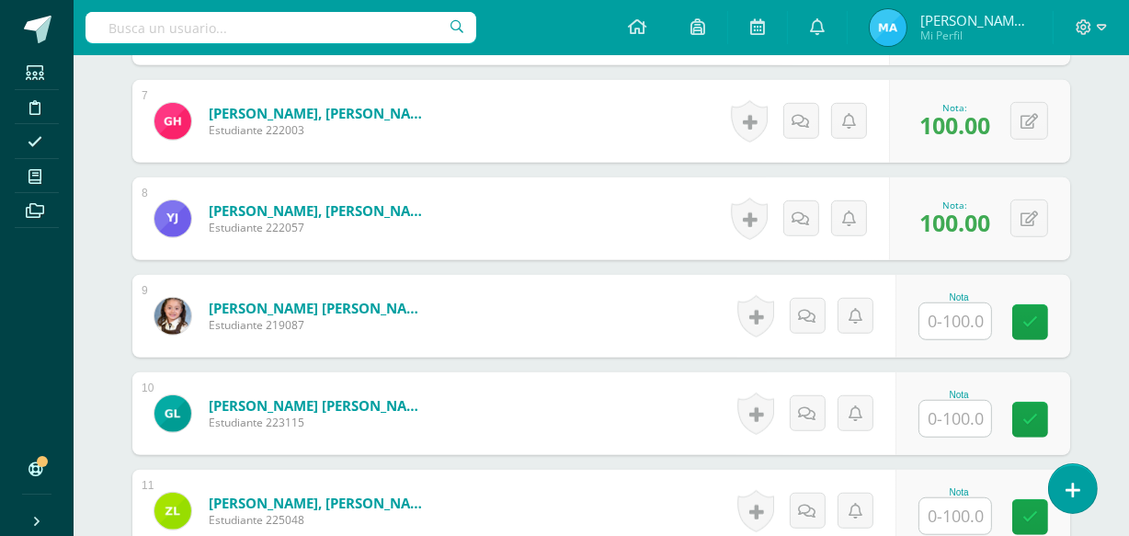
click at [958, 311] on input "text" at bounding box center [955, 321] width 72 height 36
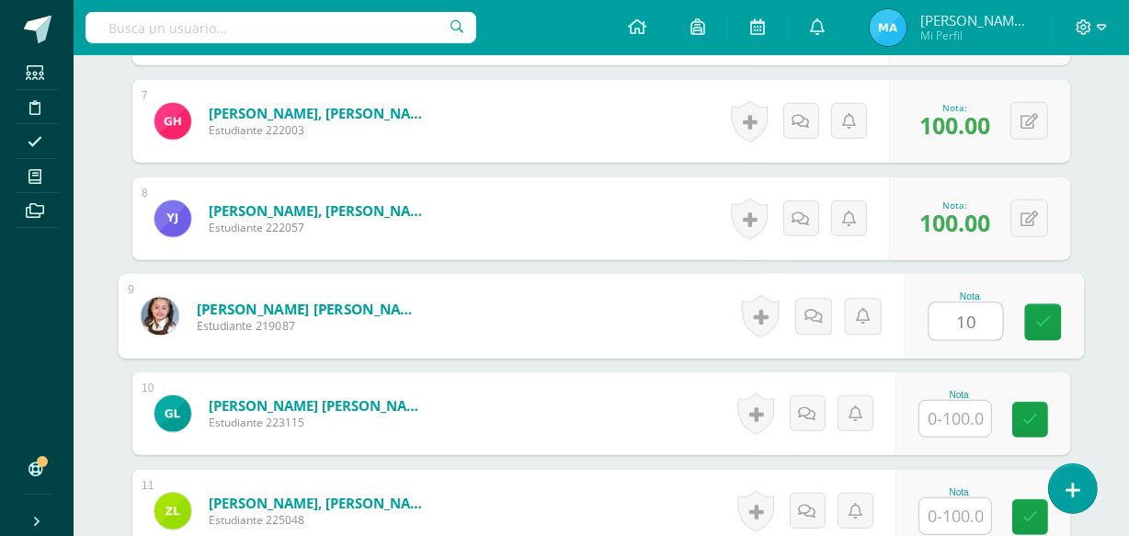
type input "100"
click at [1043, 314] on icon at bounding box center [1043, 322] width 17 height 16
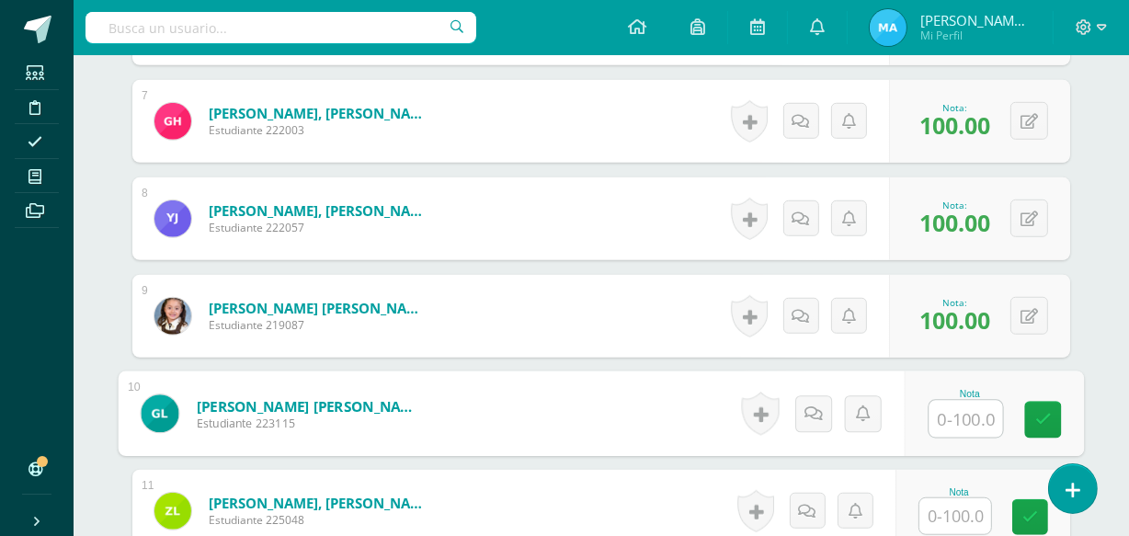
click at [963, 417] on input "text" at bounding box center [966, 419] width 74 height 37
type input "100"
click at [1040, 416] on icon at bounding box center [1043, 420] width 17 height 16
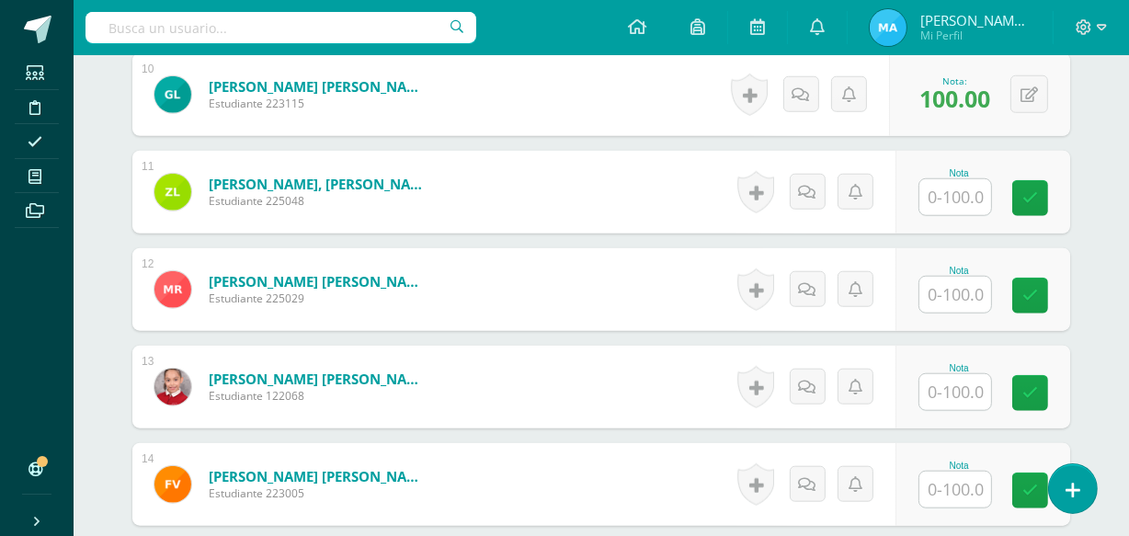
scroll to position [1483, 0]
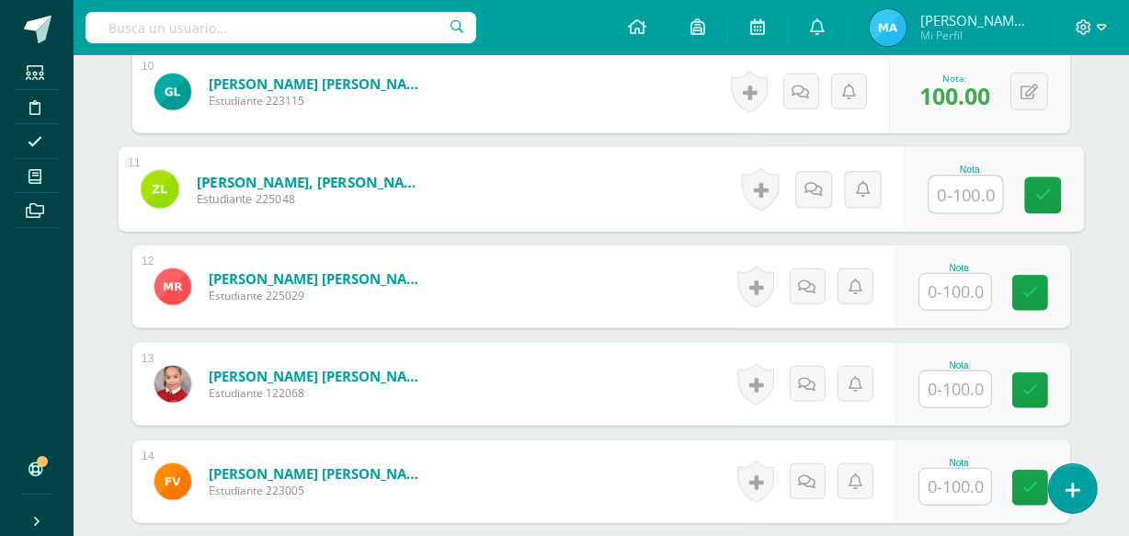
click at [957, 183] on input "text" at bounding box center [966, 195] width 74 height 37
type input "100"
click at [1039, 183] on link at bounding box center [1043, 195] width 37 height 37
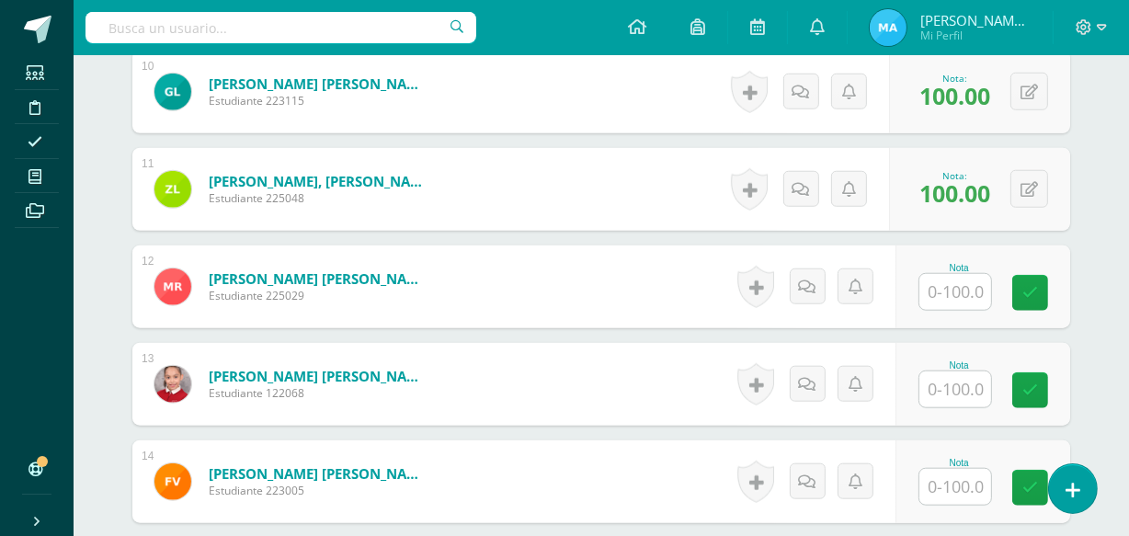
click at [964, 291] on input "text" at bounding box center [955, 292] width 72 height 36
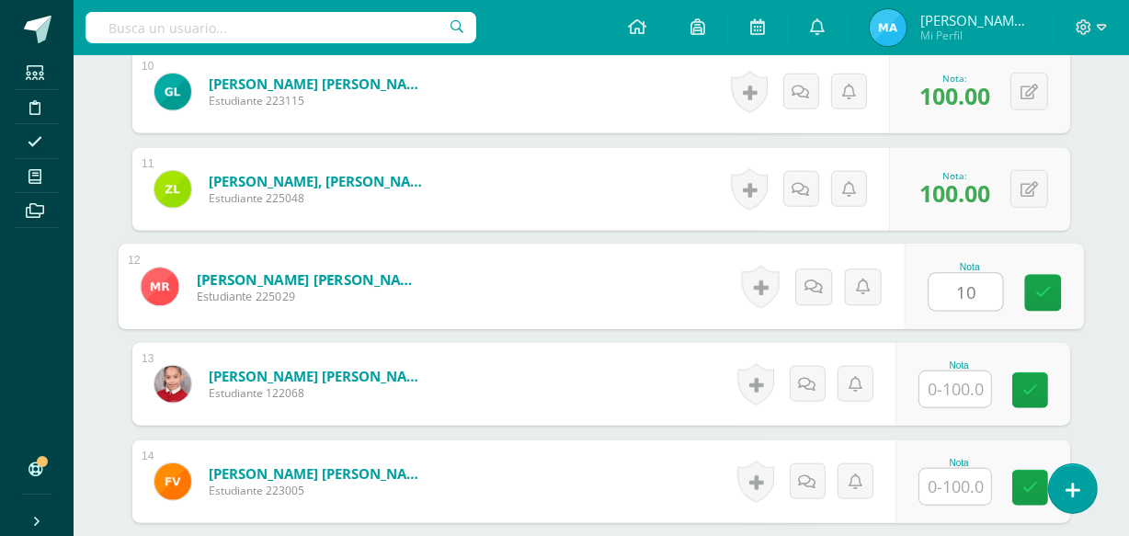
type input "100"
click at [1035, 291] on icon at bounding box center [1043, 293] width 17 height 16
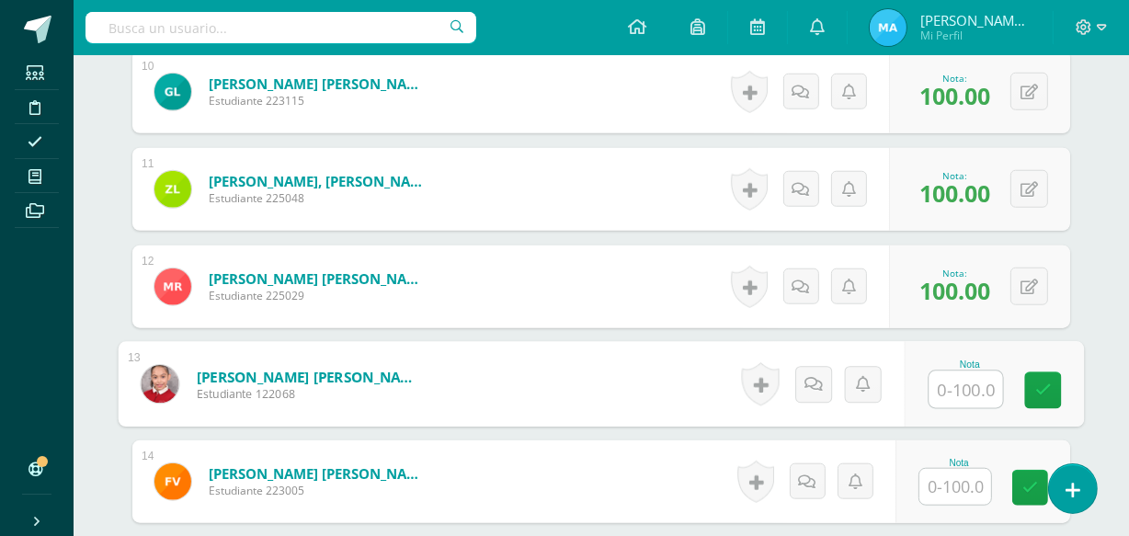
click at [962, 385] on input "text" at bounding box center [966, 389] width 74 height 37
type input "100"
click at [1039, 393] on icon at bounding box center [1043, 390] width 17 height 16
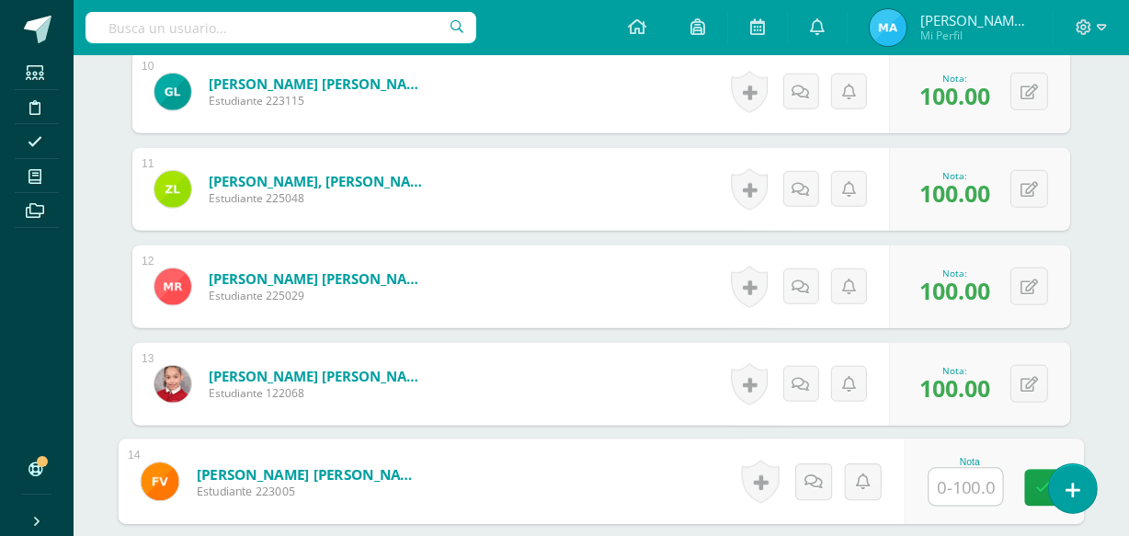
click at [947, 481] on input "text" at bounding box center [966, 487] width 74 height 37
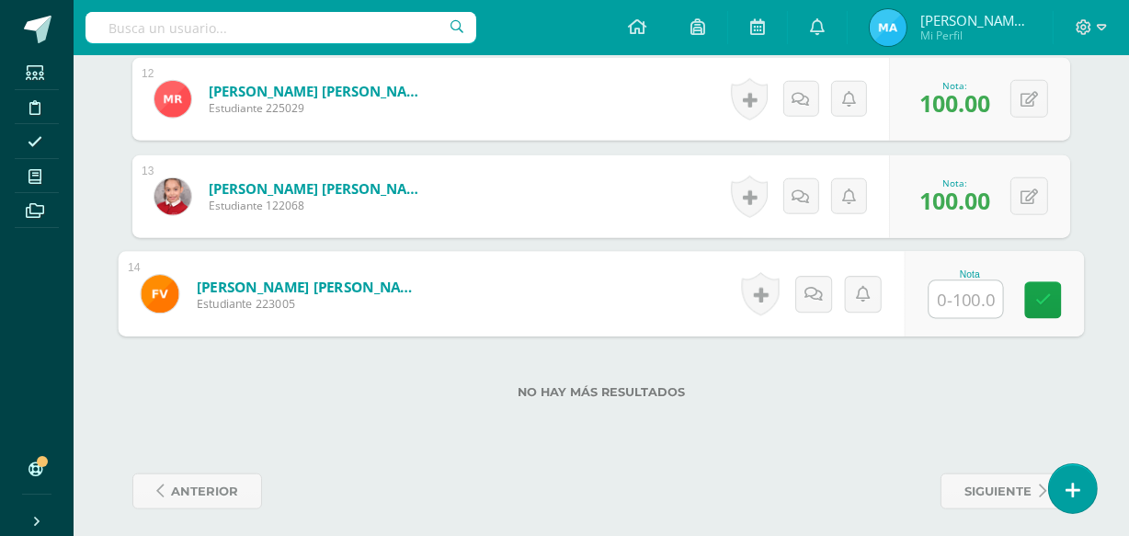
scroll to position [1681, 0]
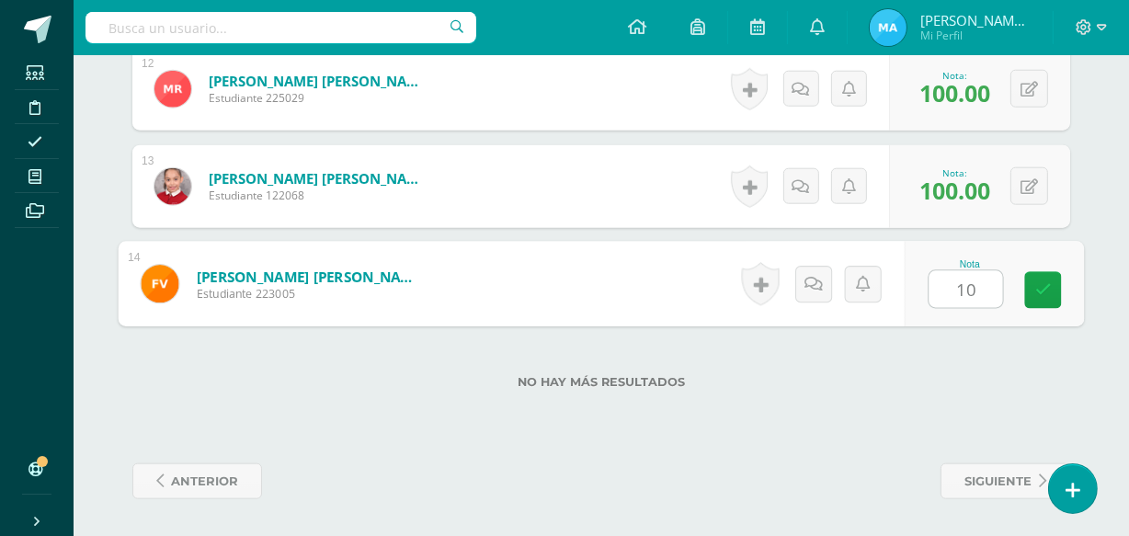
type input "100"
click at [1033, 286] on link at bounding box center [1043, 290] width 37 height 37
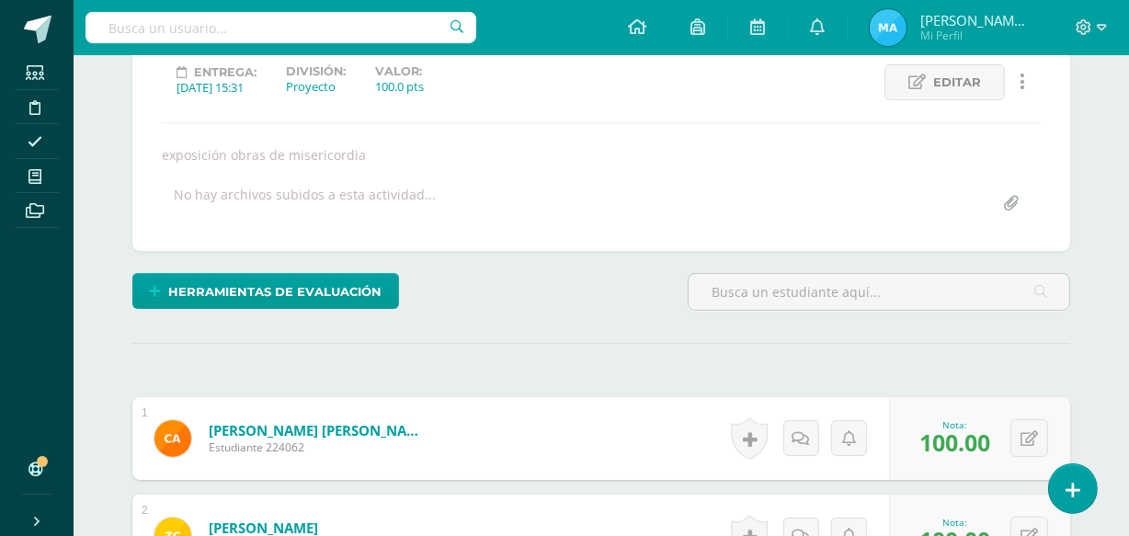
scroll to position [0, 0]
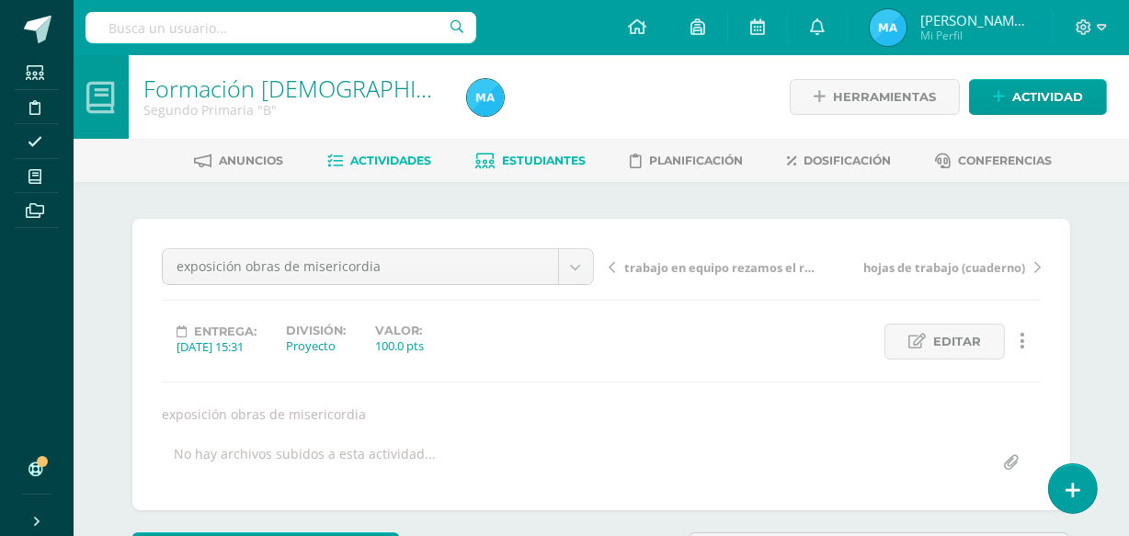
click at [540, 158] on span "Estudiantes" at bounding box center [545, 161] width 84 height 14
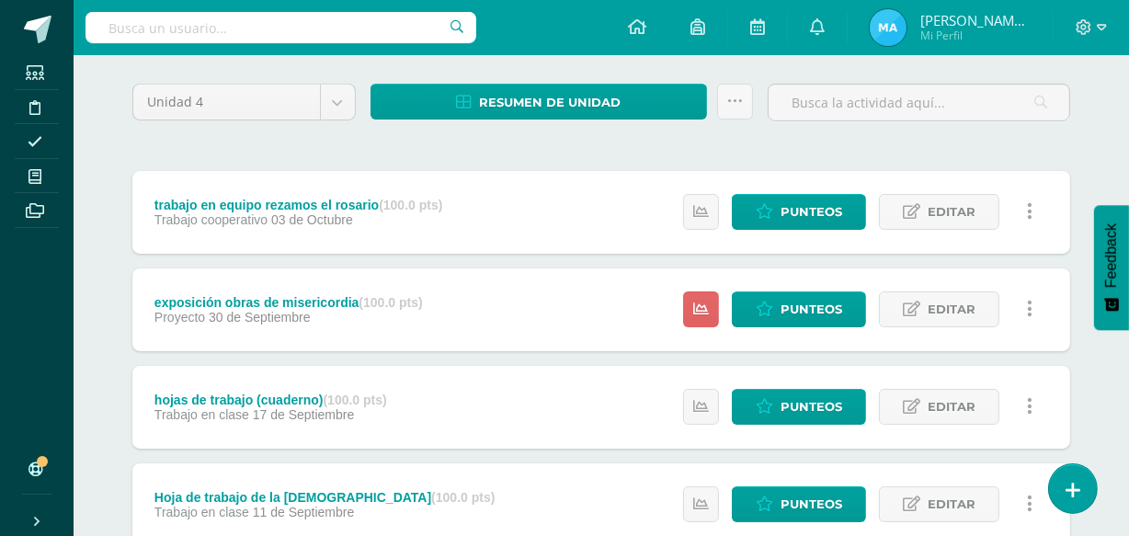
scroll to position [142, 0]
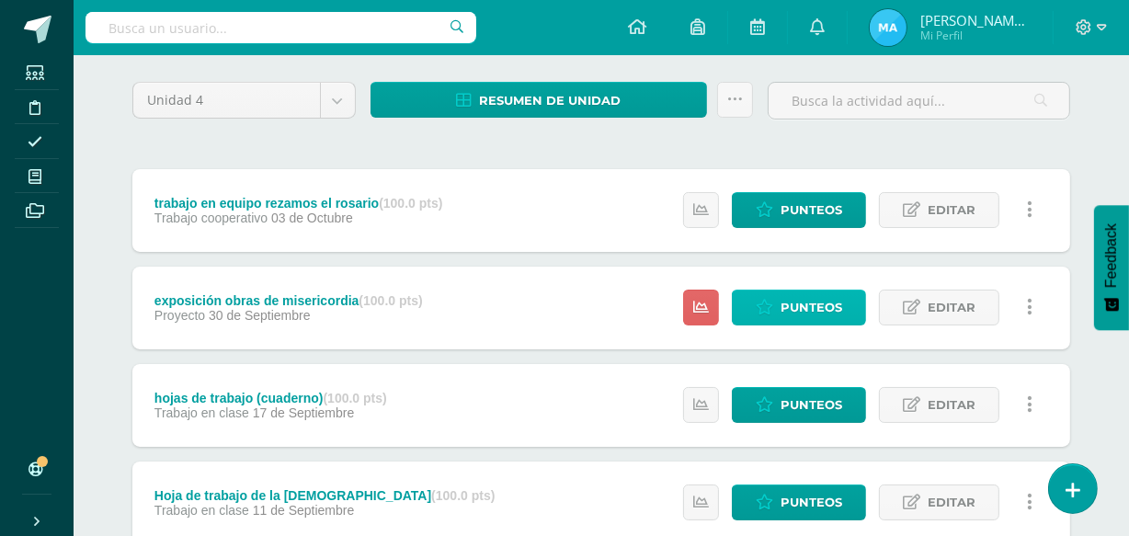
click at [794, 295] on span "Punteos" at bounding box center [812, 308] width 62 height 34
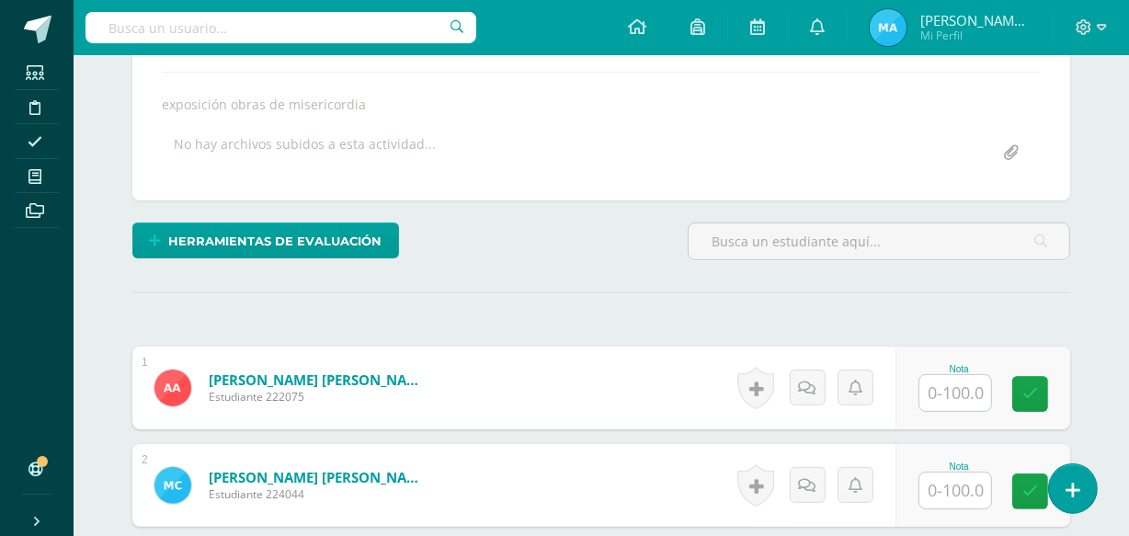
scroll to position [311, 0]
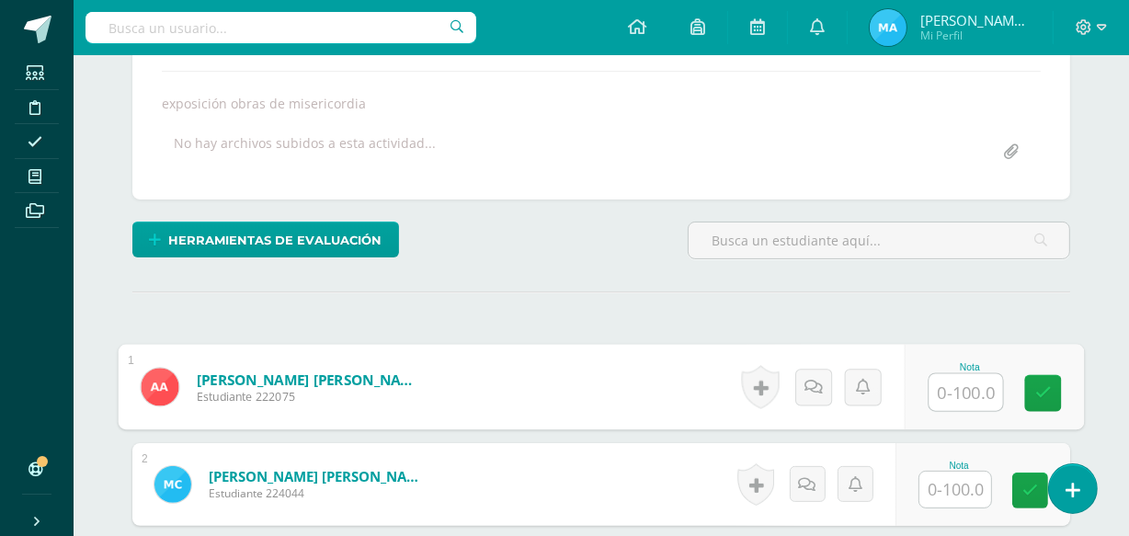
click at [967, 386] on input "text" at bounding box center [966, 392] width 74 height 37
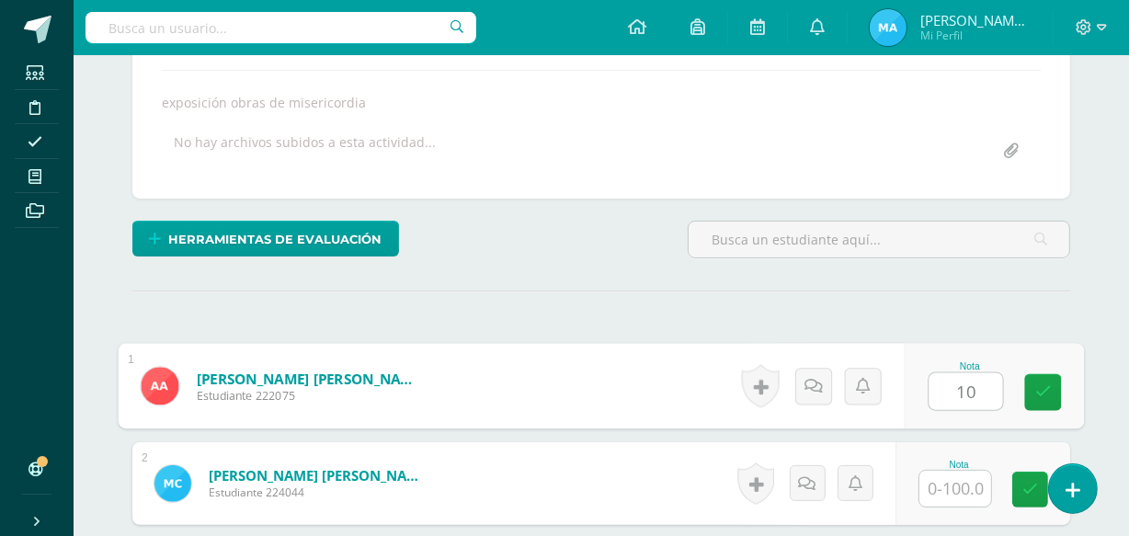
type input "100"
click at [1037, 394] on icon at bounding box center [1043, 392] width 17 height 16
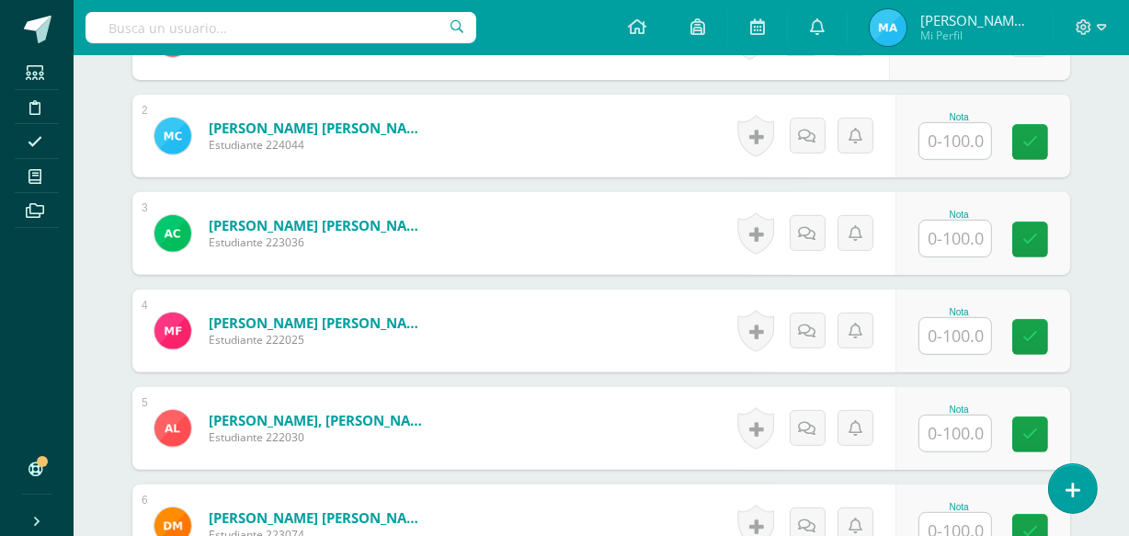
scroll to position [656, 0]
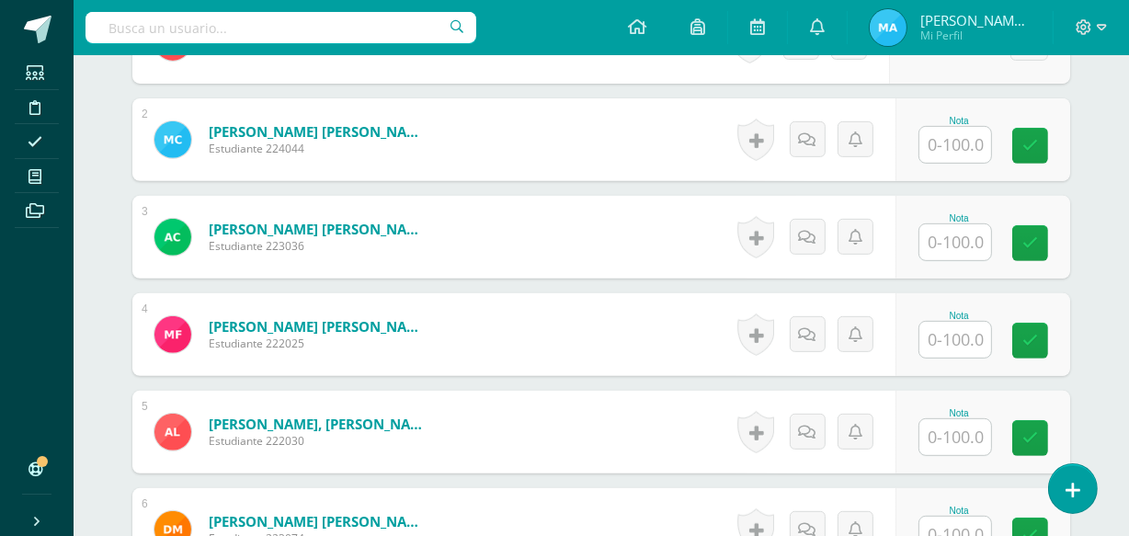
click at [949, 146] on input "text" at bounding box center [955, 145] width 72 height 36
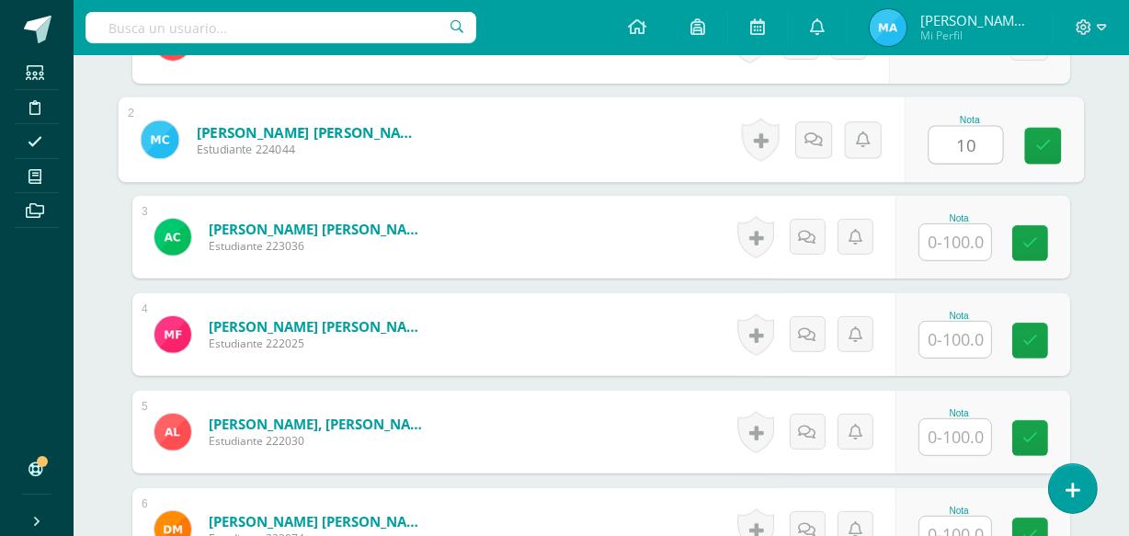
type input "100"
click at [1040, 144] on icon at bounding box center [1043, 146] width 17 height 16
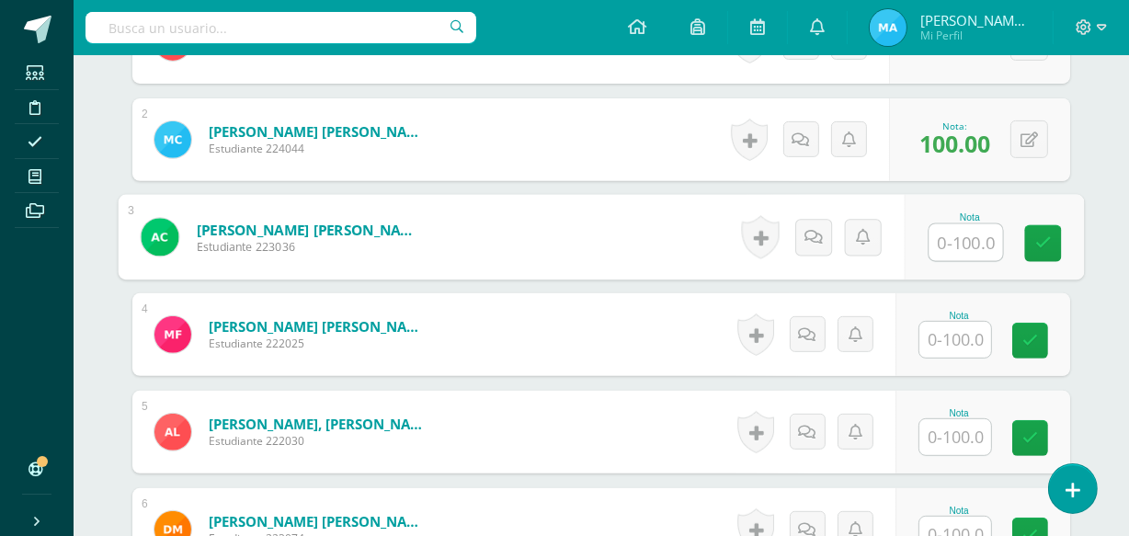
click at [968, 244] on input "text" at bounding box center [966, 242] width 74 height 37
type input "100"
click at [1039, 248] on icon at bounding box center [1043, 243] width 17 height 16
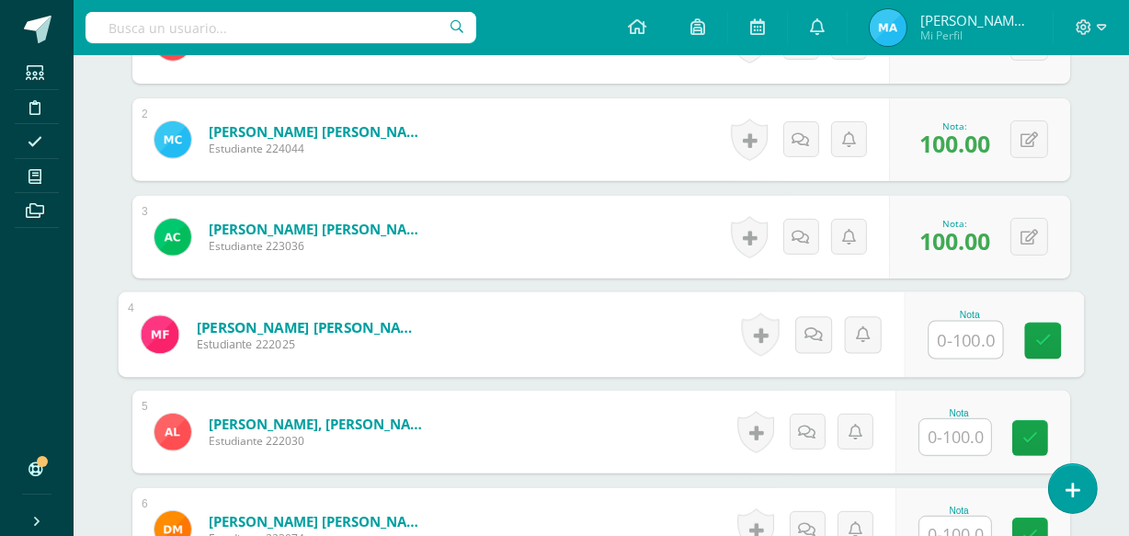
click at [953, 328] on input "text" at bounding box center [966, 340] width 74 height 37
type input "100"
click at [1034, 335] on link at bounding box center [1043, 341] width 37 height 37
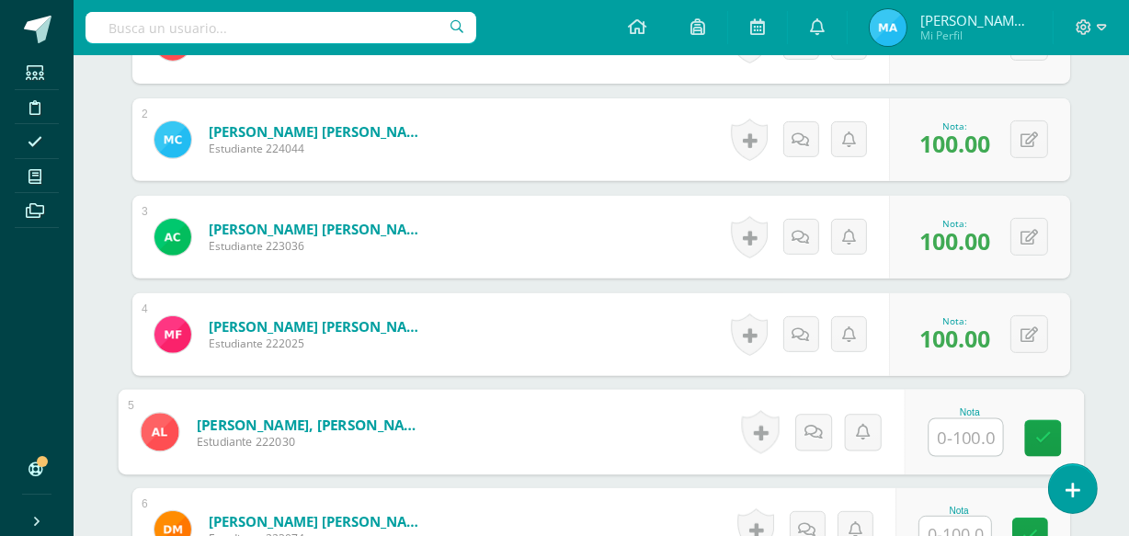
click at [963, 428] on input "text" at bounding box center [966, 437] width 74 height 37
type input "100"
click at [1042, 440] on icon at bounding box center [1043, 438] width 17 height 16
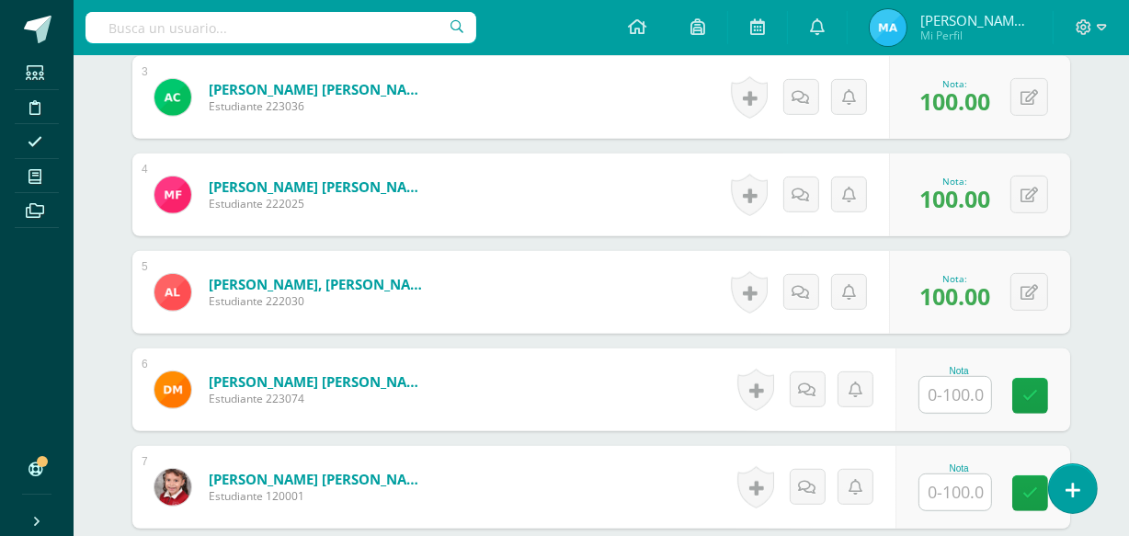
scroll to position [799, 0]
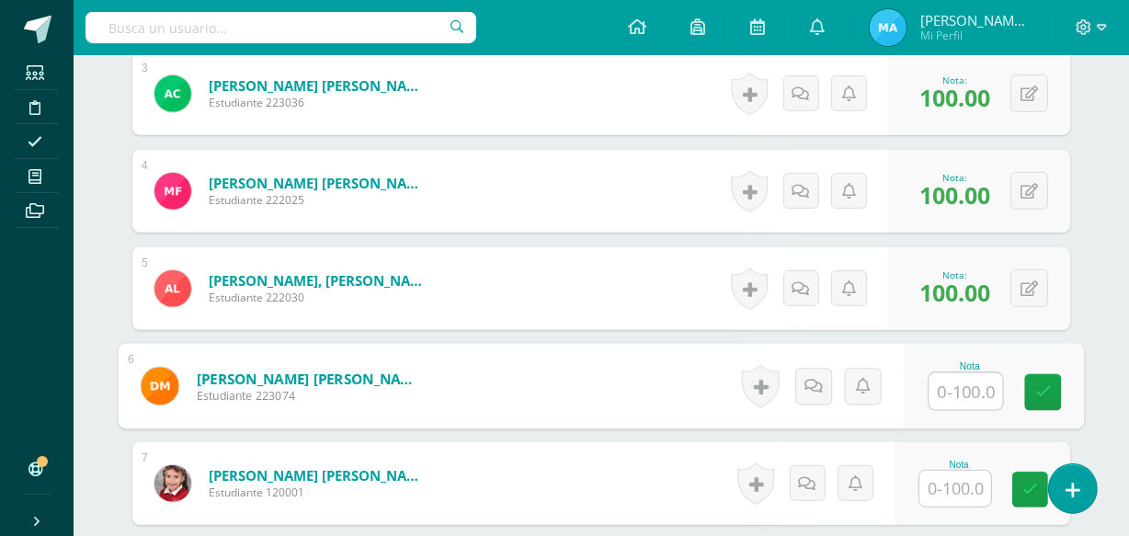
click at [970, 384] on input "text" at bounding box center [966, 391] width 74 height 37
type input "100"
click at [1044, 388] on icon at bounding box center [1043, 392] width 17 height 16
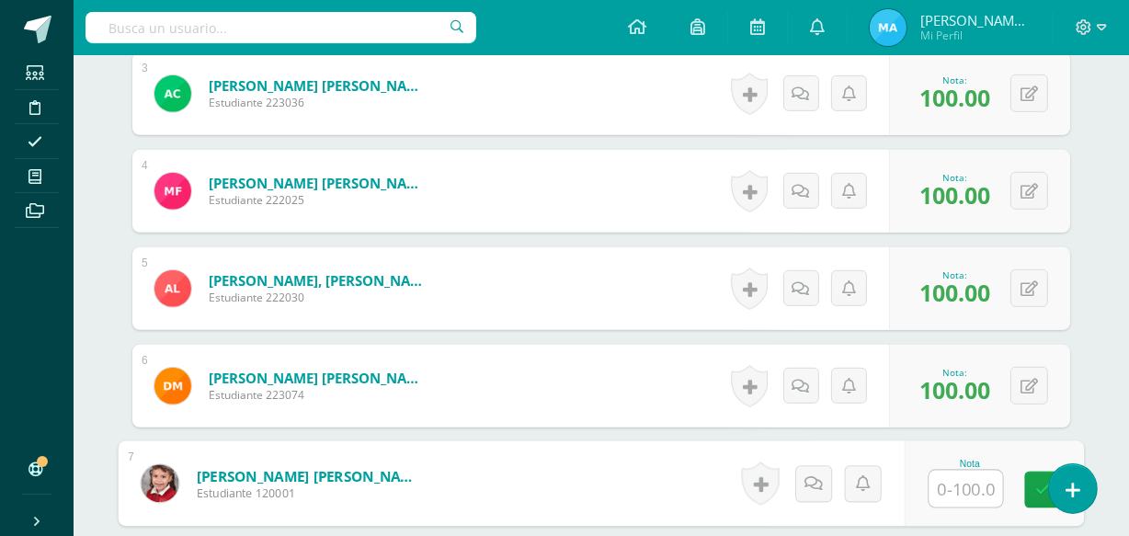
click at [963, 489] on input "text" at bounding box center [966, 489] width 74 height 37
type input "100"
click at [1035, 492] on link at bounding box center [1043, 490] width 37 height 37
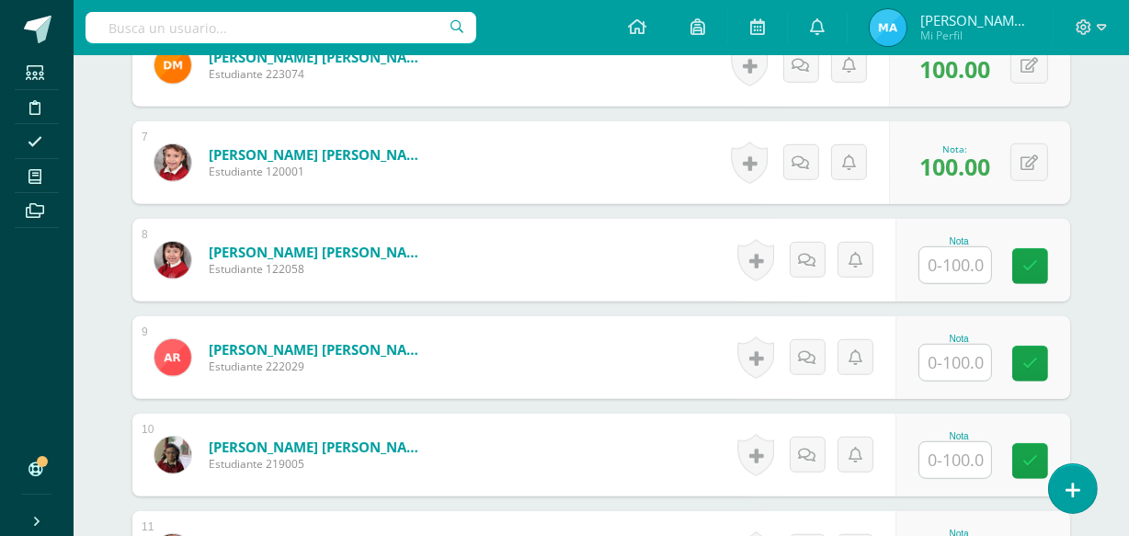
scroll to position [1126, 0]
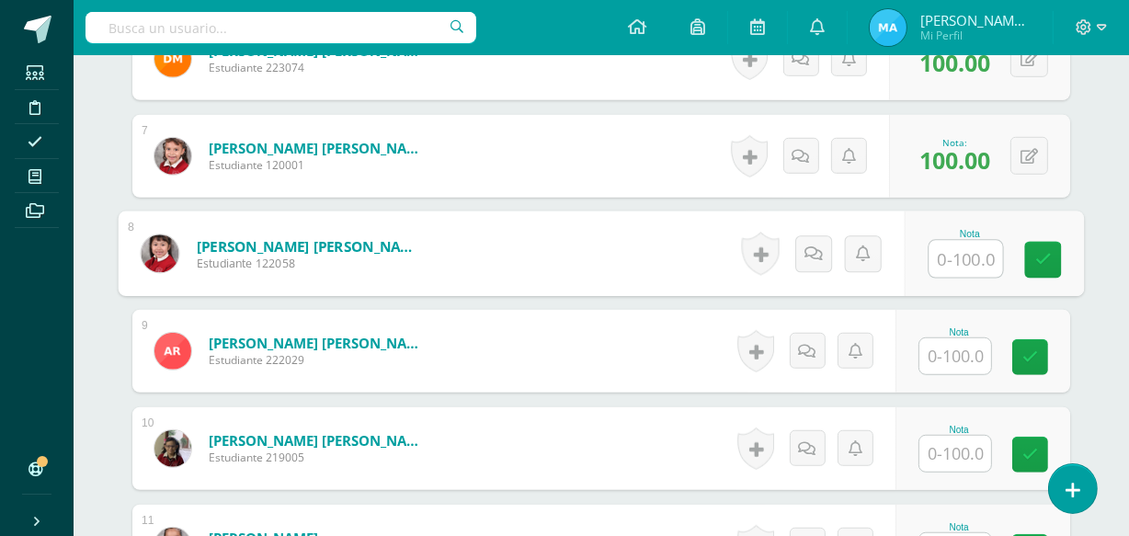
click at [949, 255] on input "text" at bounding box center [966, 259] width 74 height 37
type input "100"
click at [1036, 252] on icon at bounding box center [1043, 260] width 17 height 16
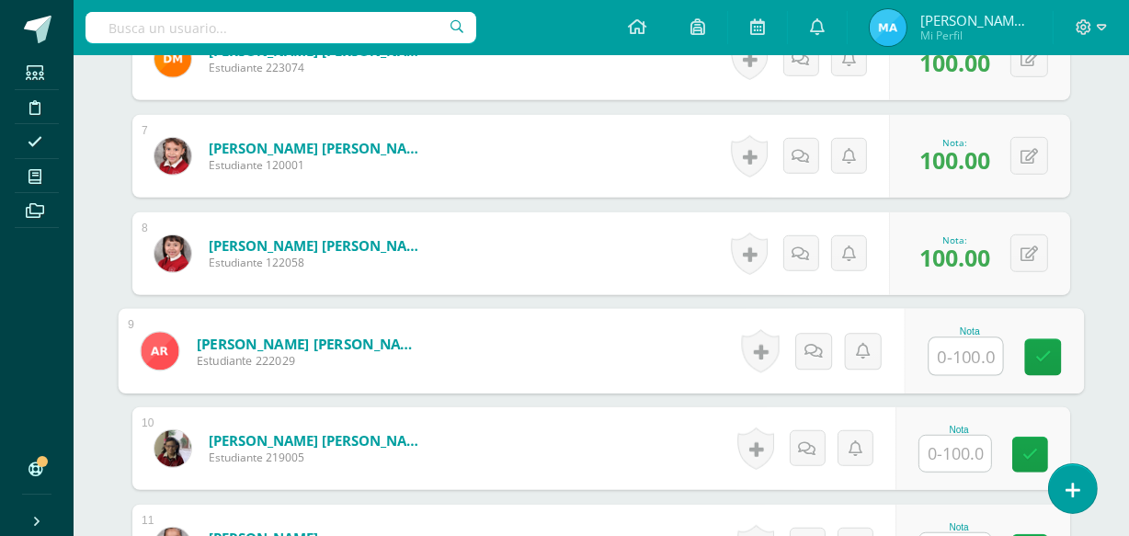
click at [964, 354] on input "text" at bounding box center [966, 356] width 74 height 37
type input "100"
click at [1033, 346] on link at bounding box center [1043, 357] width 37 height 37
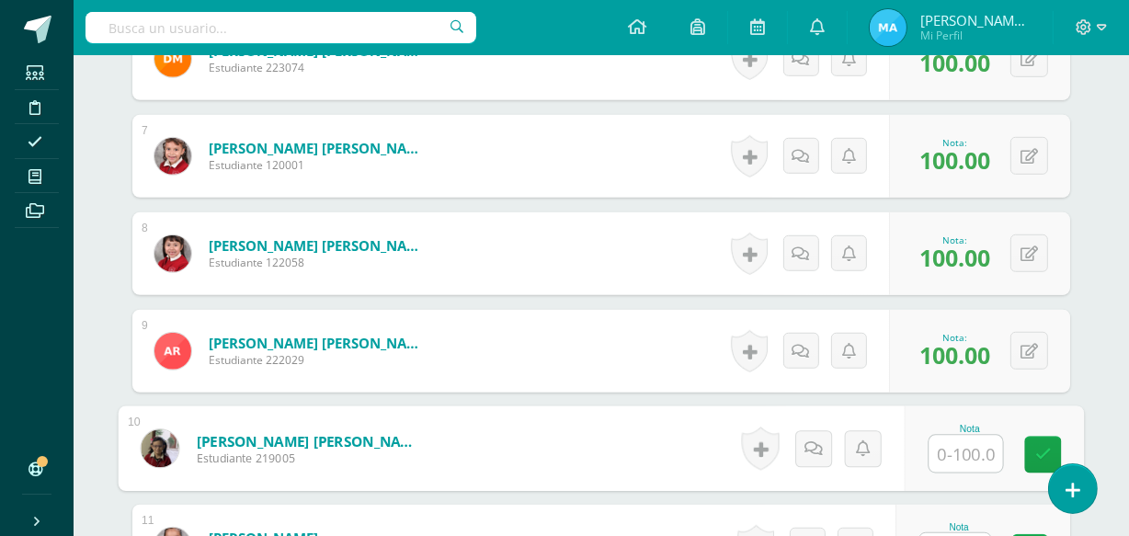
click at [964, 448] on input "text" at bounding box center [966, 454] width 74 height 37
type input "100"
click at [1043, 442] on link at bounding box center [1043, 455] width 37 height 37
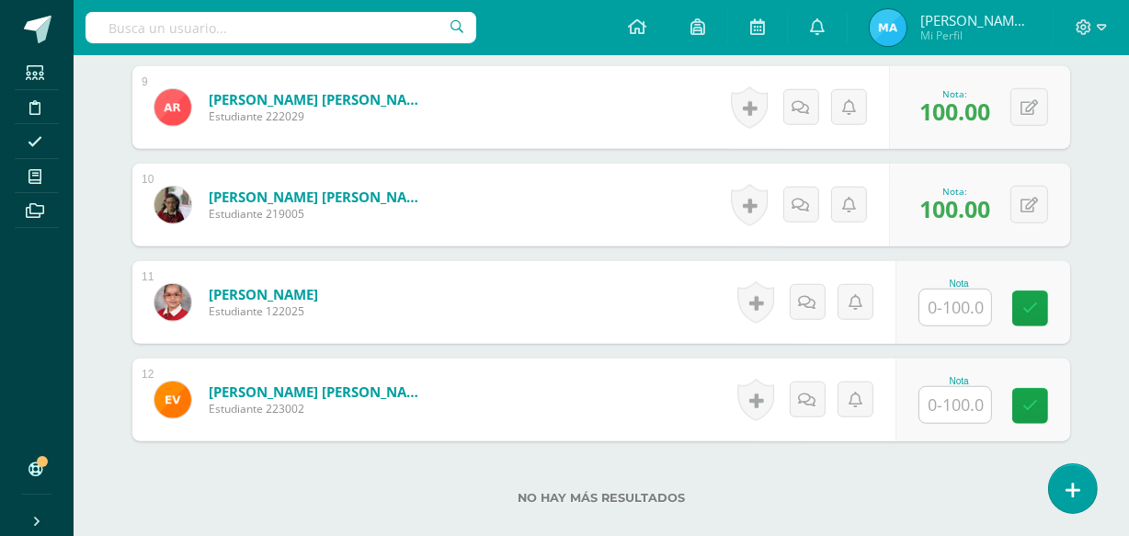
scroll to position [1394, 0]
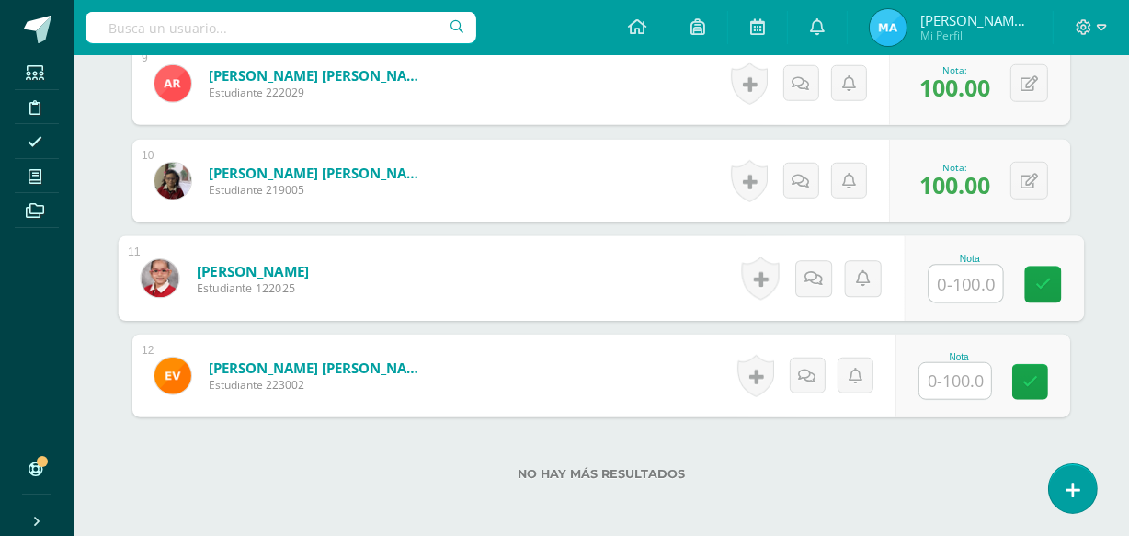
click at [958, 281] on input "text" at bounding box center [966, 284] width 74 height 37
click at [968, 276] on input "text" at bounding box center [966, 284] width 74 height 37
type input "100"
click at [1044, 279] on icon at bounding box center [1043, 285] width 17 height 16
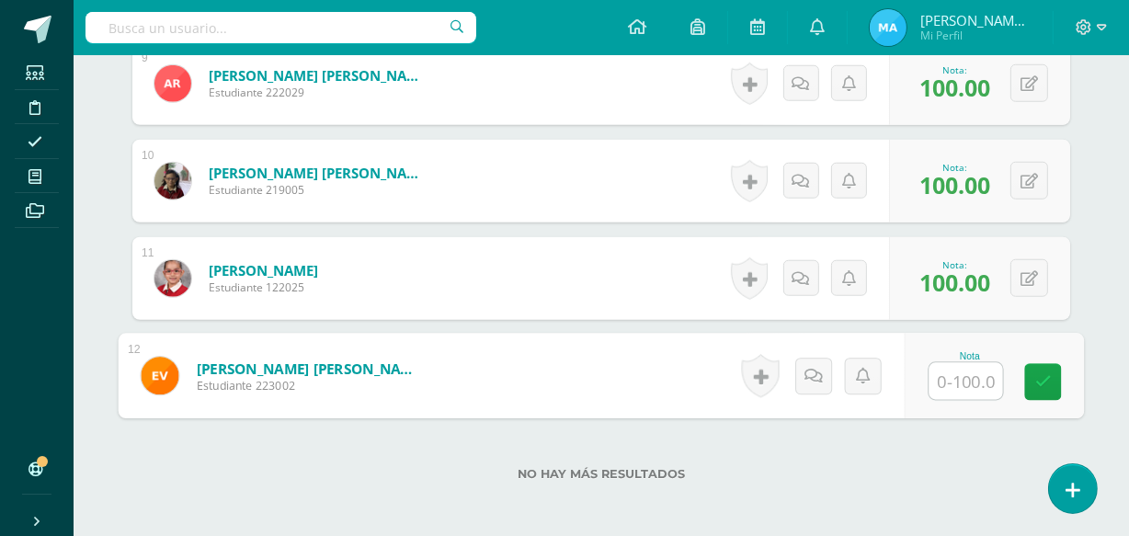
click at [957, 382] on input "text" at bounding box center [966, 381] width 74 height 37
type input "100"
click at [1043, 375] on icon at bounding box center [1043, 382] width 17 height 16
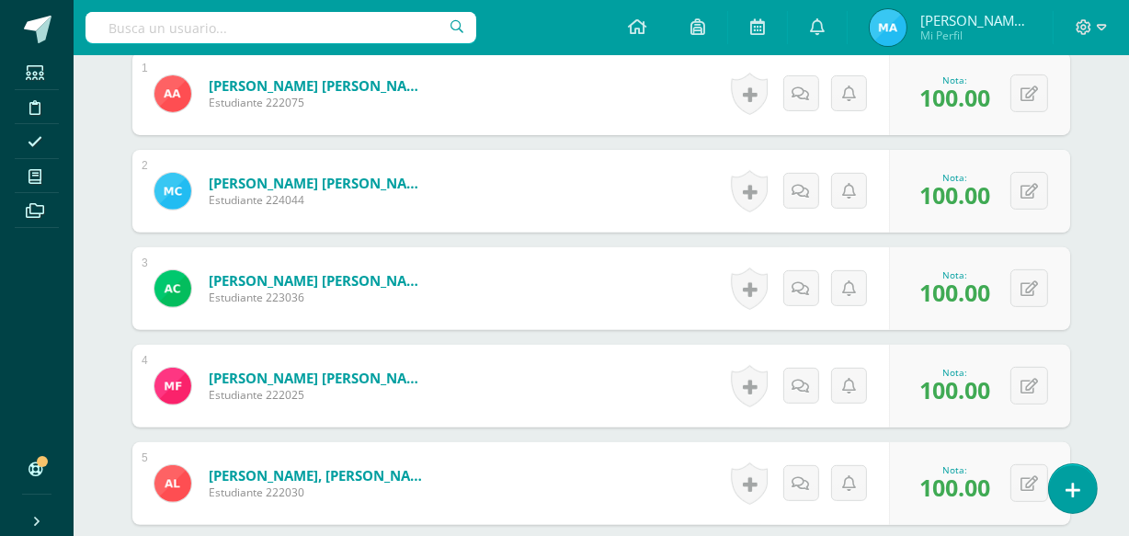
scroll to position [0, 0]
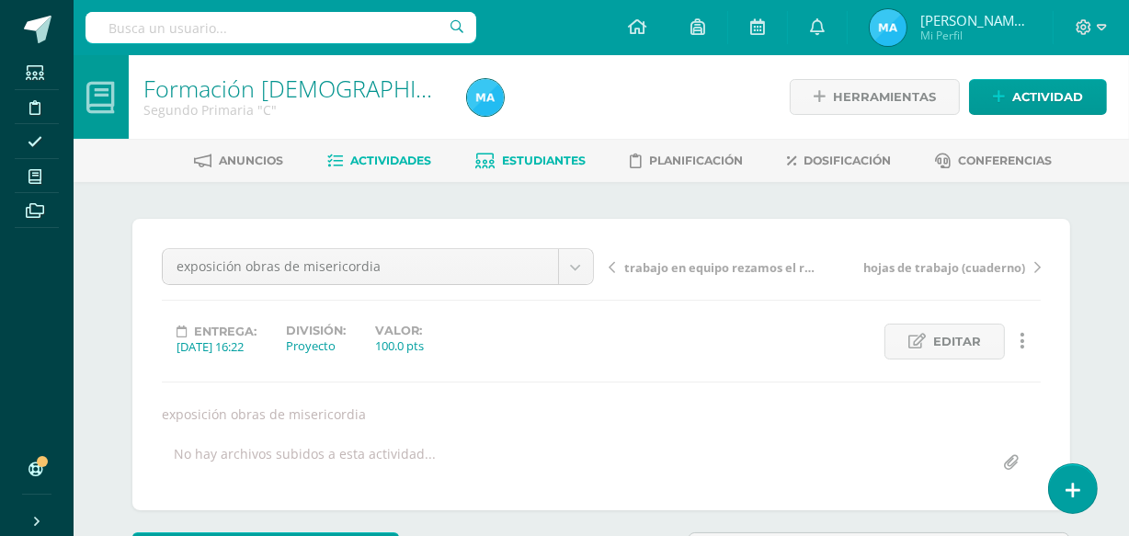
click at [534, 152] on link "Estudiantes" at bounding box center [531, 160] width 110 height 29
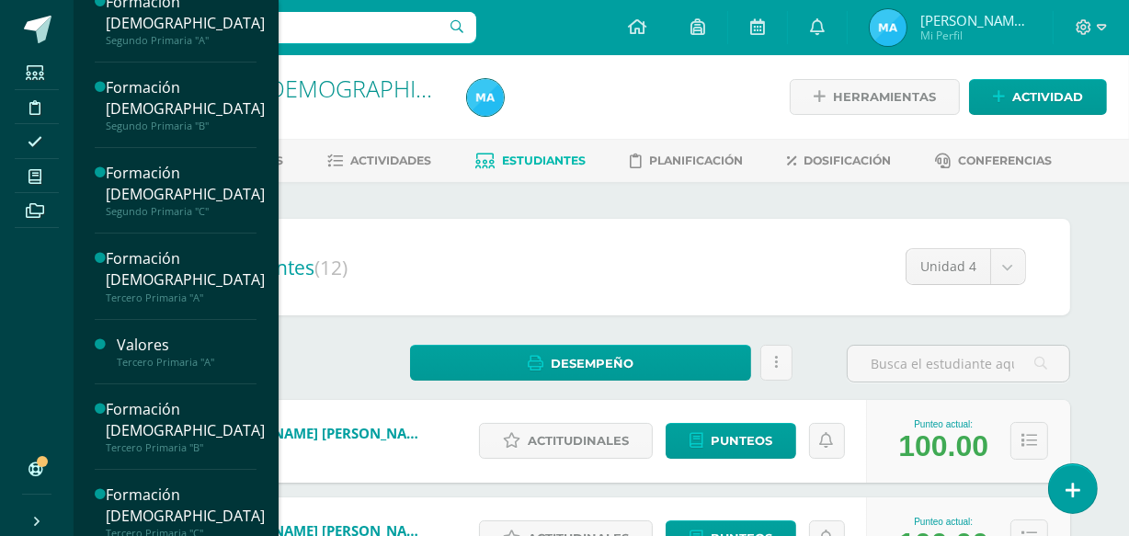
scroll to position [313, 0]
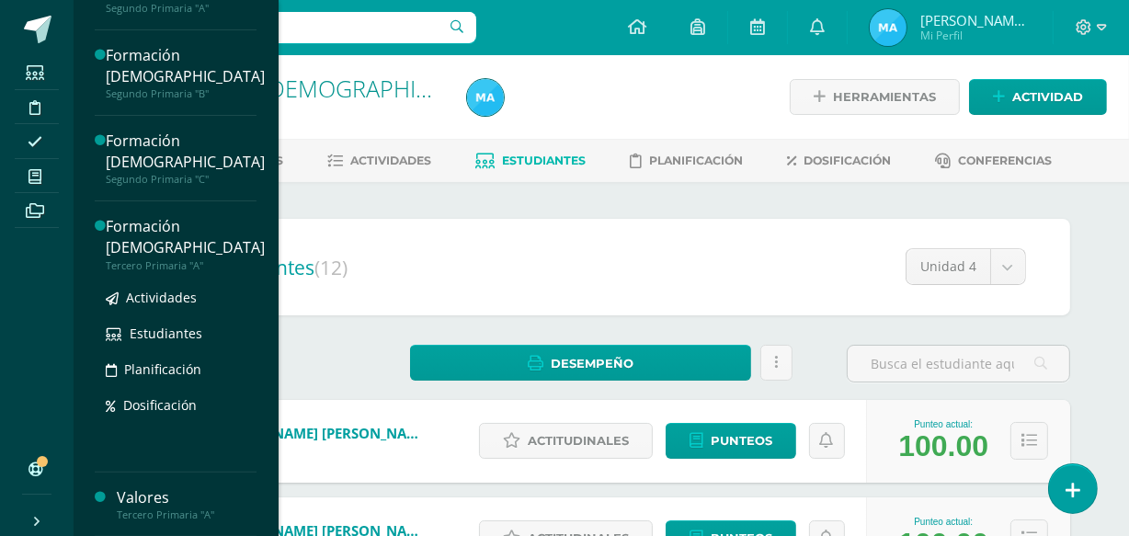
click at [137, 234] on div "Formación [DEMOGRAPHIC_DATA]" at bounding box center [185, 237] width 159 height 42
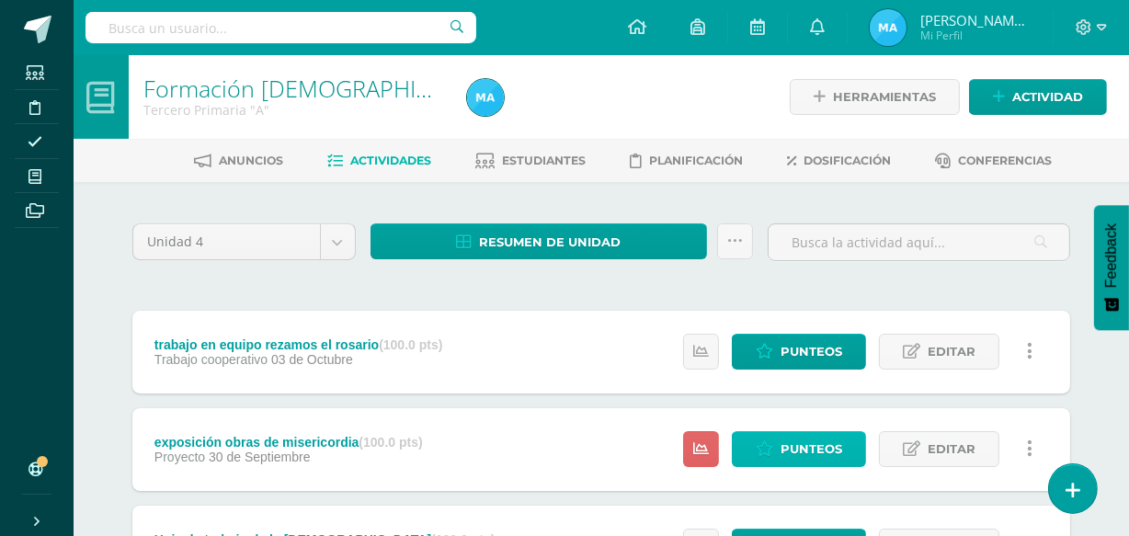
click at [810, 441] on span "Punteos" at bounding box center [812, 449] width 62 height 34
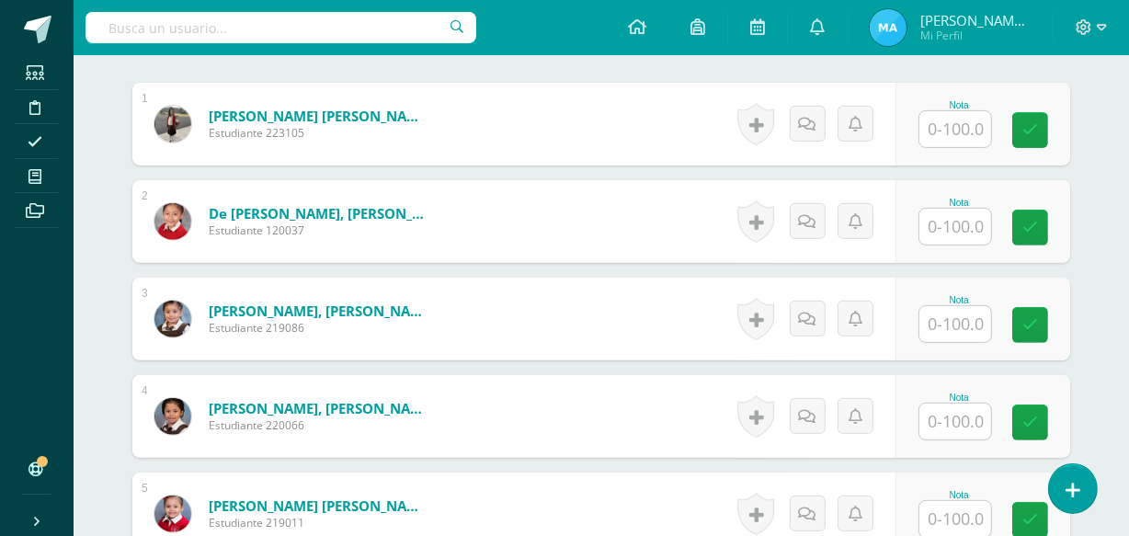
scroll to position [584, 0]
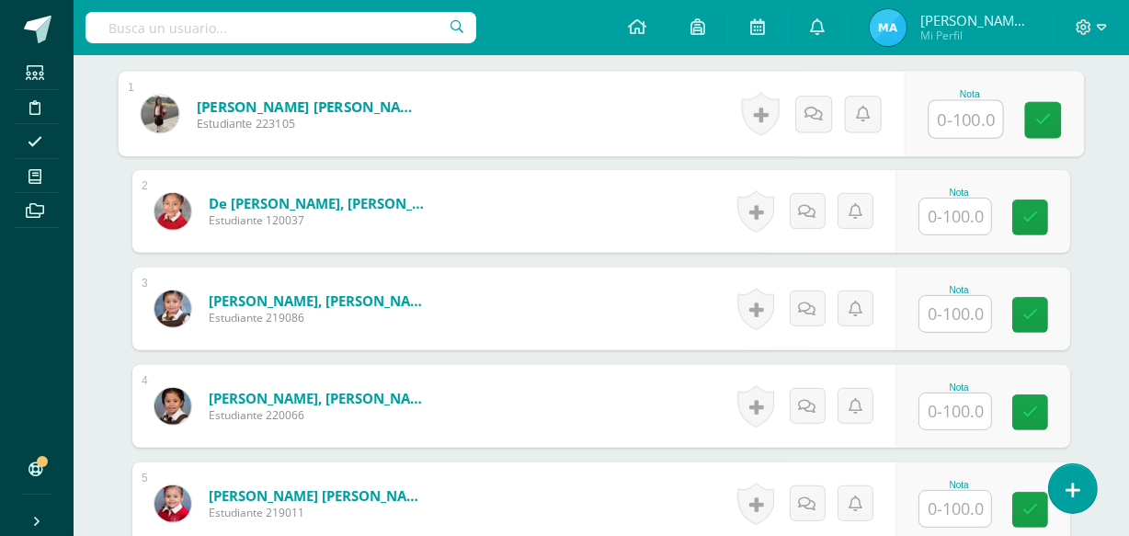
click at [954, 116] on input "text" at bounding box center [966, 119] width 74 height 37
type input "90"
click at [1048, 123] on icon at bounding box center [1043, 120] width 17 height 16
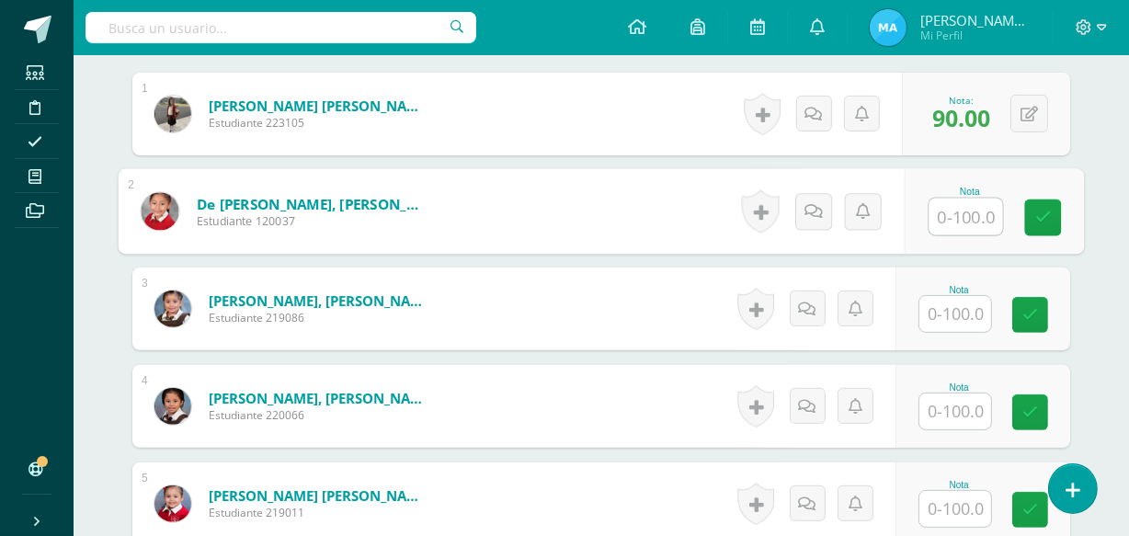
click at [962, 208] on input "text" at bounding box center [966, 217] width 74 height 37
type input "90"
click at [1047, 210] on icon at bounding box center [1043, 218] width 17 height 16
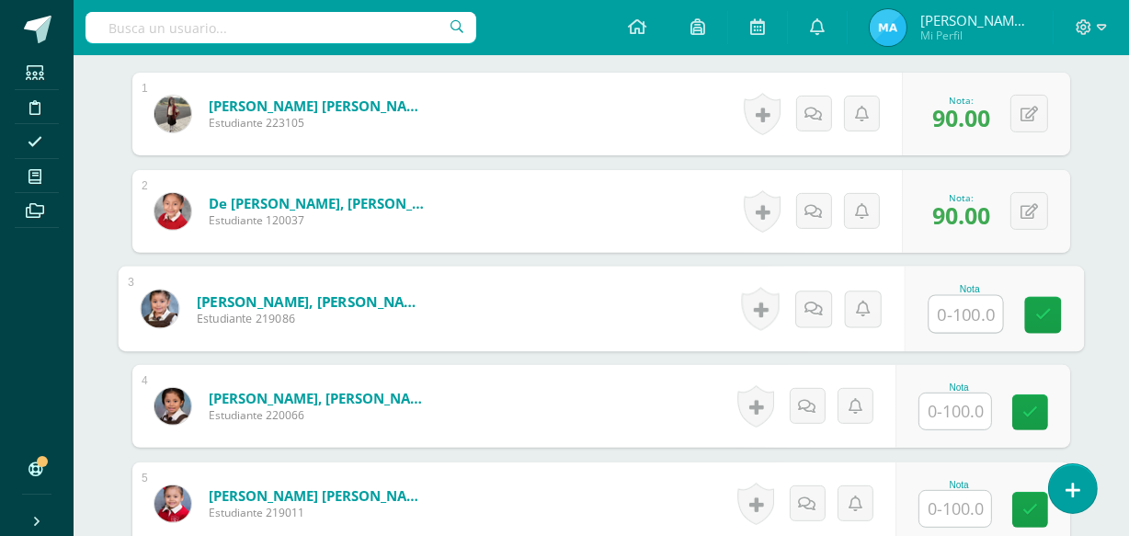
click at [951, 310] on input "text" at bounding box center [966, 314] width 74 height 37
type input "100"
click at [1037, 302] on link at bounding box center [1043, 315] width 37 height 37
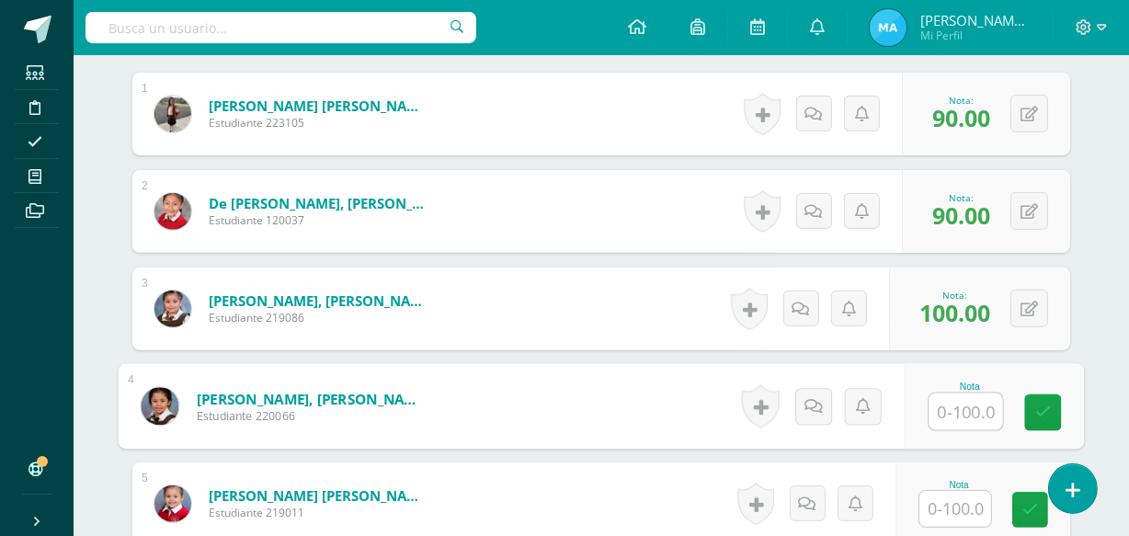
click at [959, 414] on input "text" at bounding box center [966, 411] width 74 height 37
type input "95"
click at [1043, 411] on icon at bounding box center [1043, 413] width 17 height 16
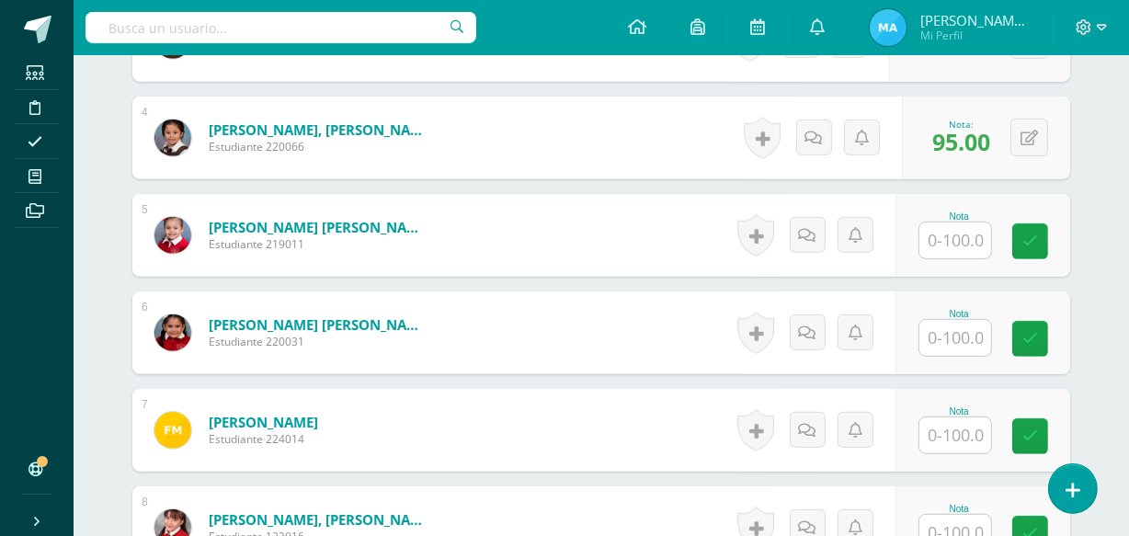
scroll to position [857, 0]
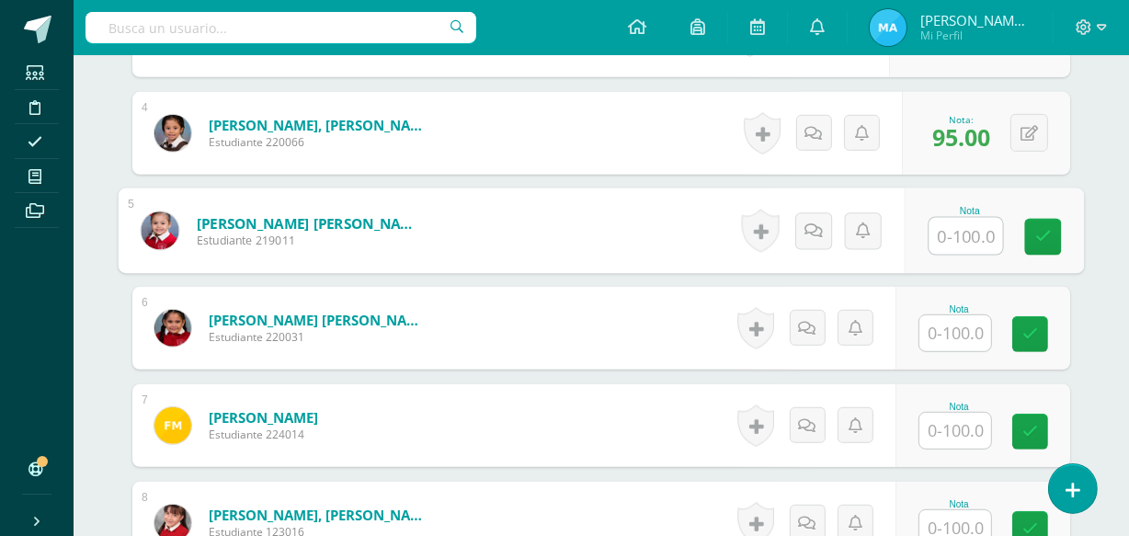
click at [961, 223] on input "text" at bounding box center [966, 236] width 74 height 37
type input "100"
click at [1044, 230] on icon at bounding box center [1043, 237] width 17 height 16
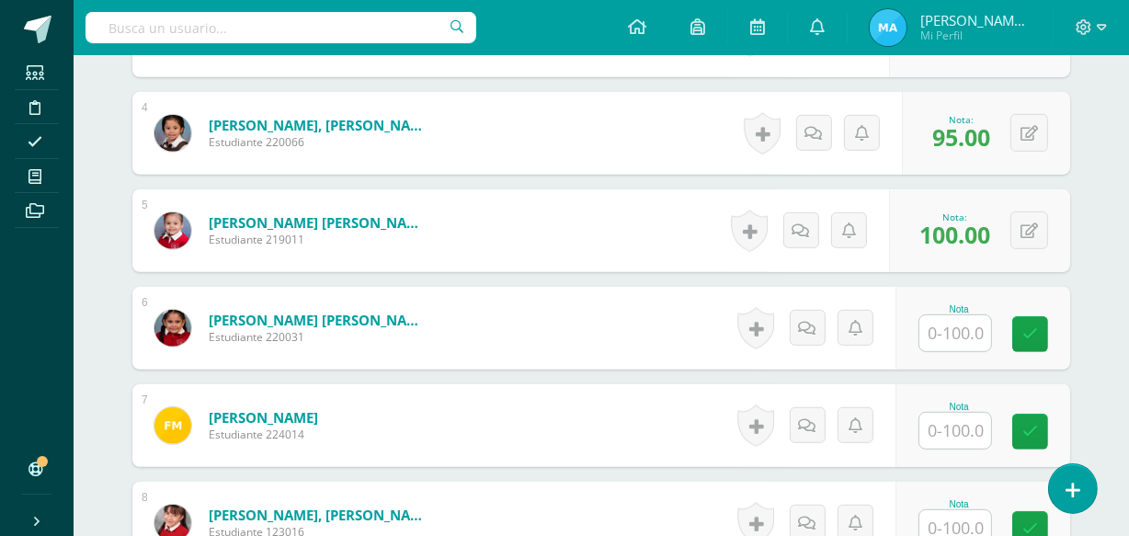
click at [959, 329] on input "text" at bounding box center [955, 333] width 72 height 36
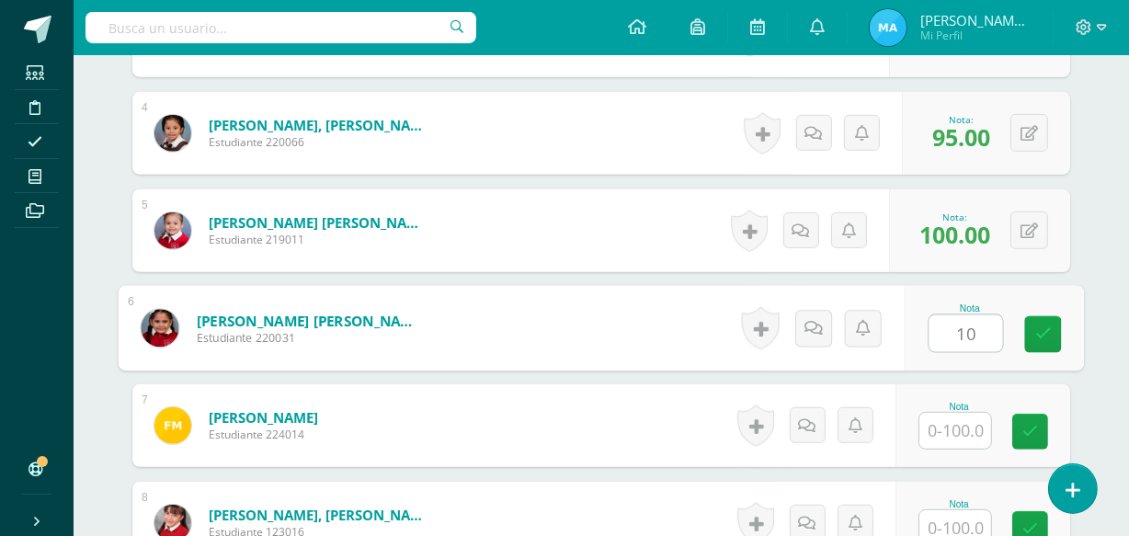
type input "100"
click at [1039, 328] on icon at bounding box center [1043, 334] width 17 height 16
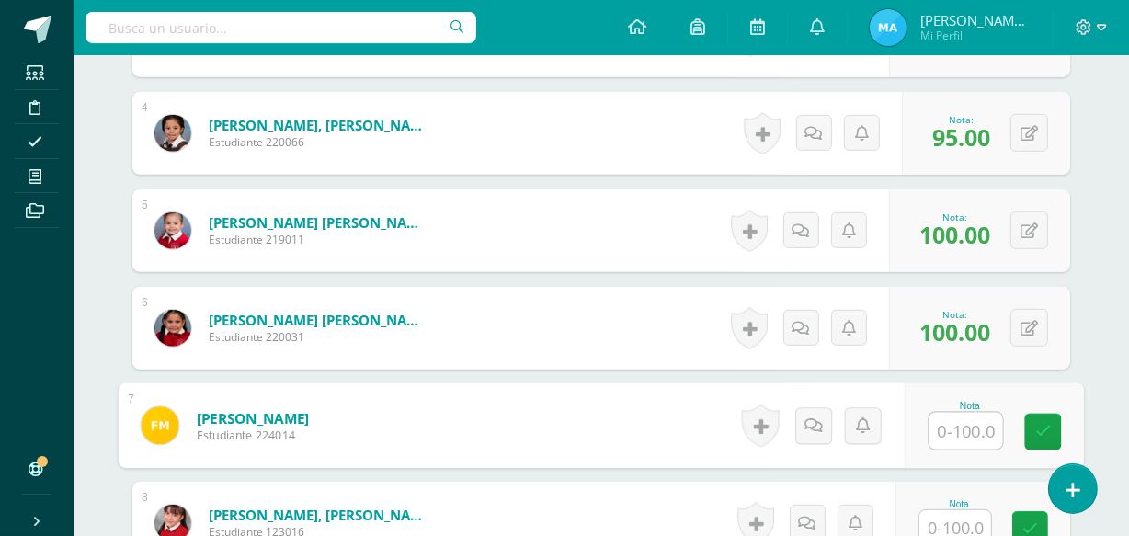
click at [964, 417] on input "text" at bounding box center [966, 431] width 74 height 37
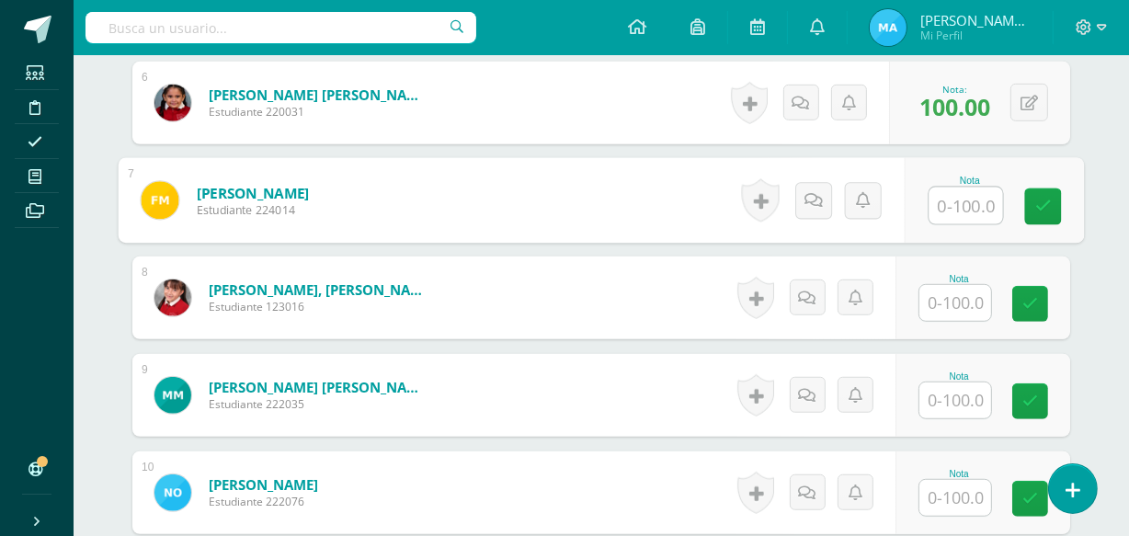
scroll to position [1087, 0]
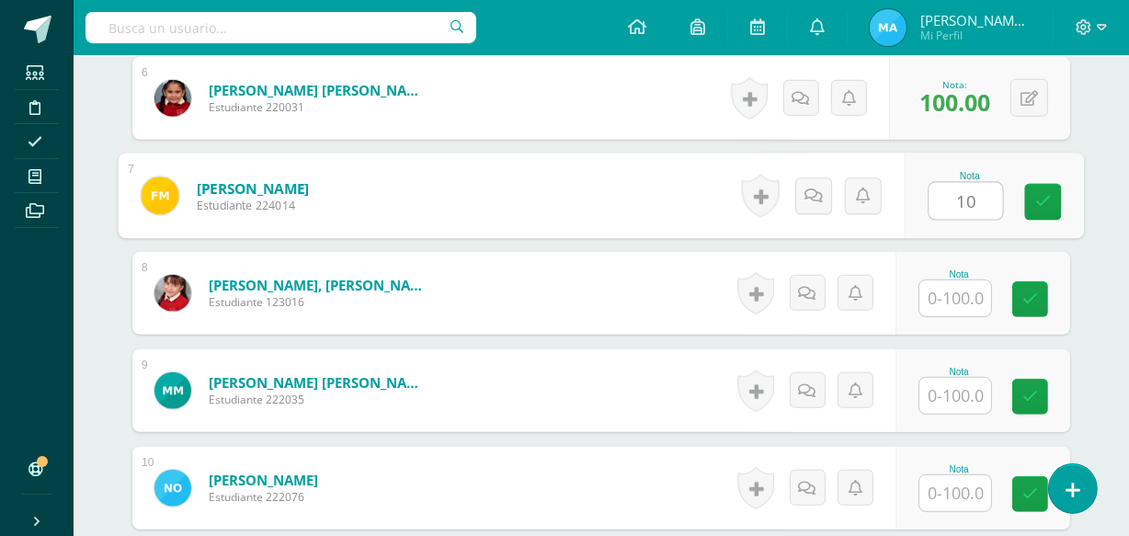
type input "100"
click at [1047, 197] on icon at bounding box center [1043, 202] width 17 height 16
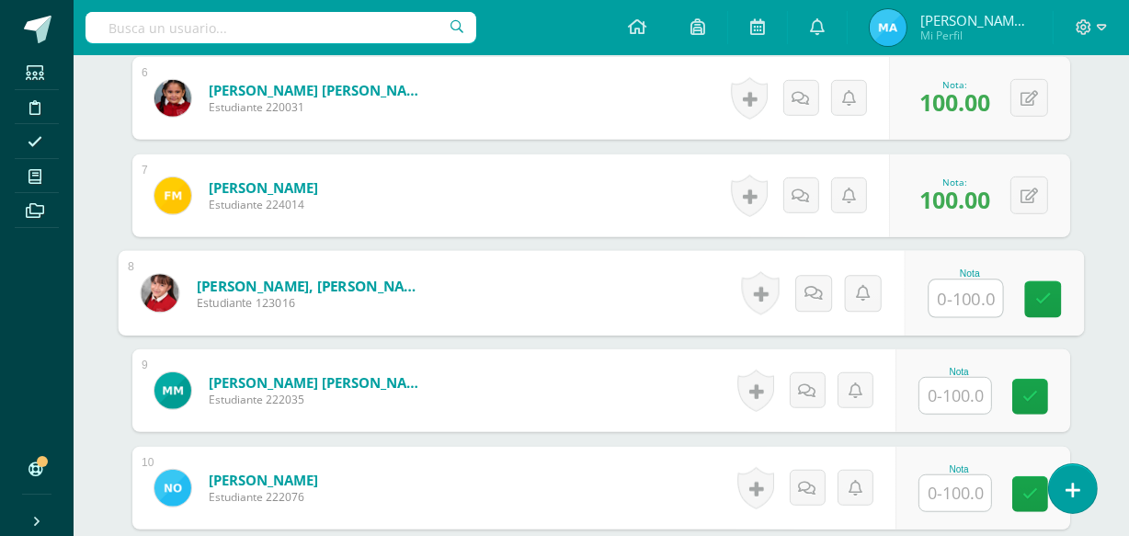
click at [958, 289] on input "text" at bounding box center [966, 298] width 74 height 37
type input "95"
click at [1051, 283] on link at bounding box center [1043, 299] width 37 height 37
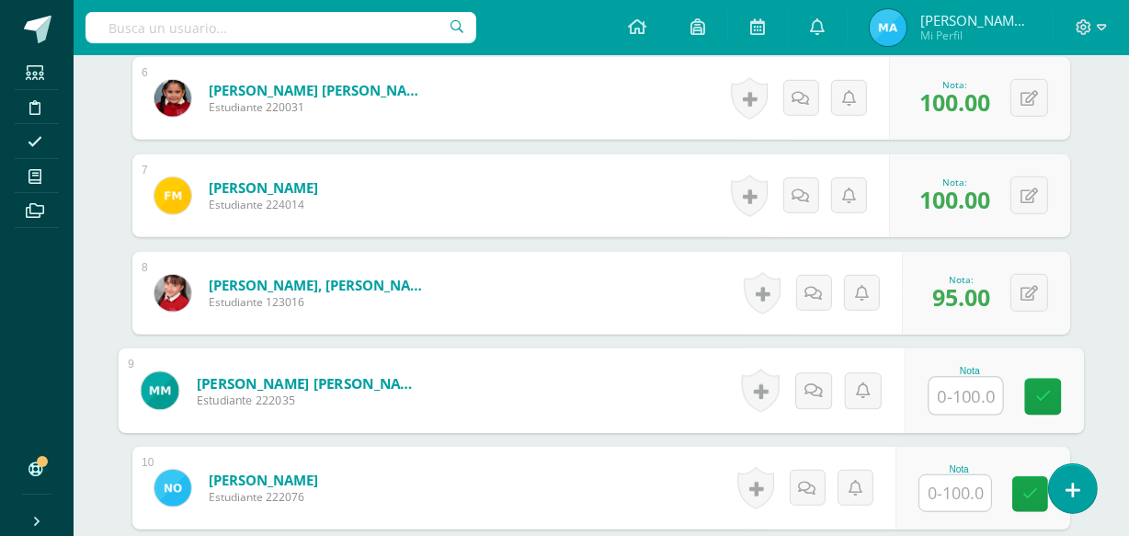
click at [973, 402] on input "text" at bounding box center [966, 396] width 74 height 37
type input "100"
click at [1034, 393] on link at bounding box center [1043, 397] width 37 height 37
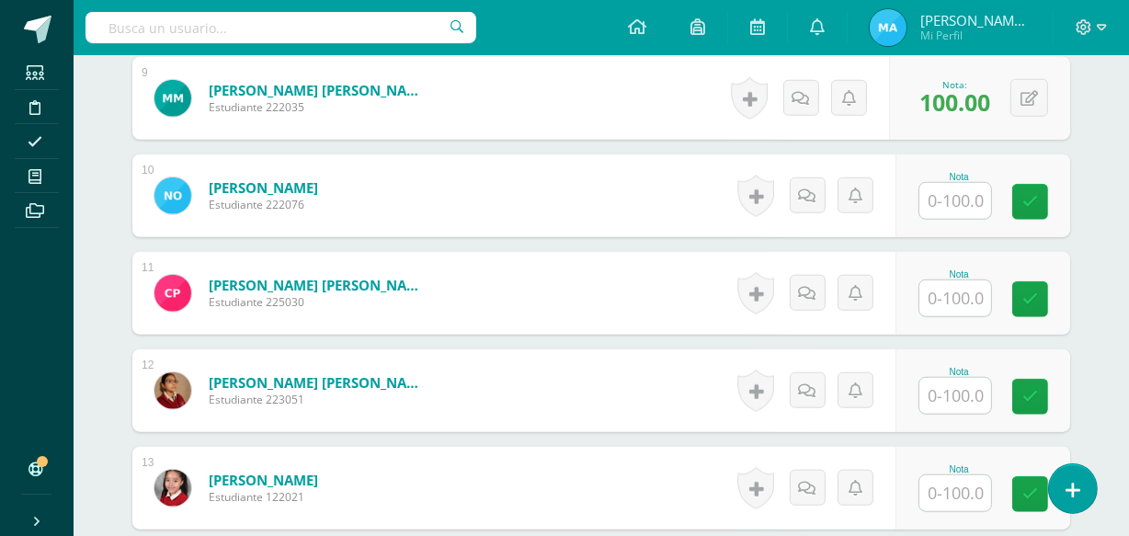
scroll to position [1388, 0]
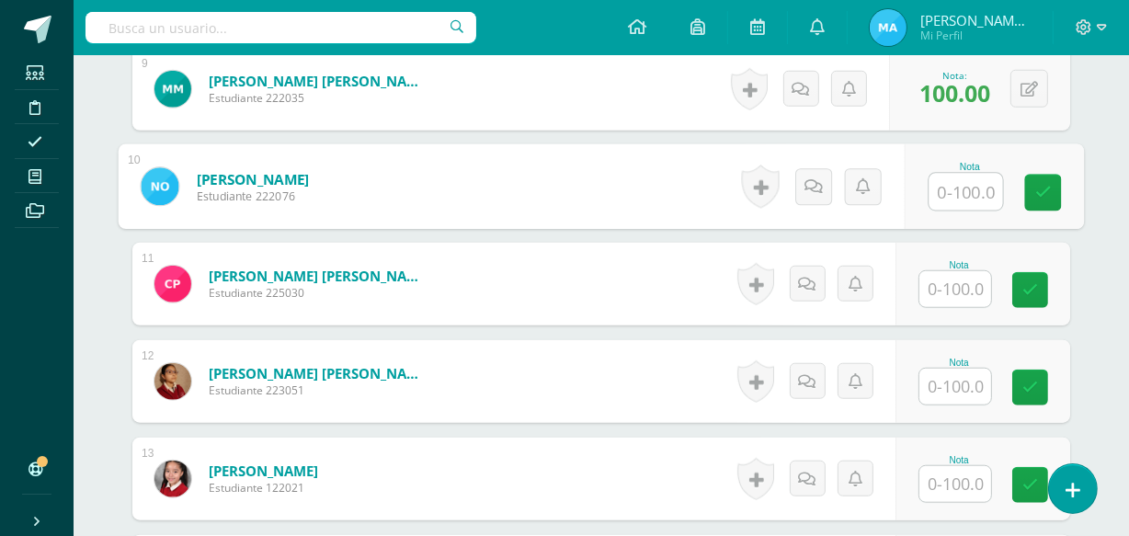
click at [952, 185] on input "text" at bounding box center [966, 192] width 74 height 37
type input "95"
click at [1045, 185] on icon at bounding box center [1043, 193] width 17 height 16
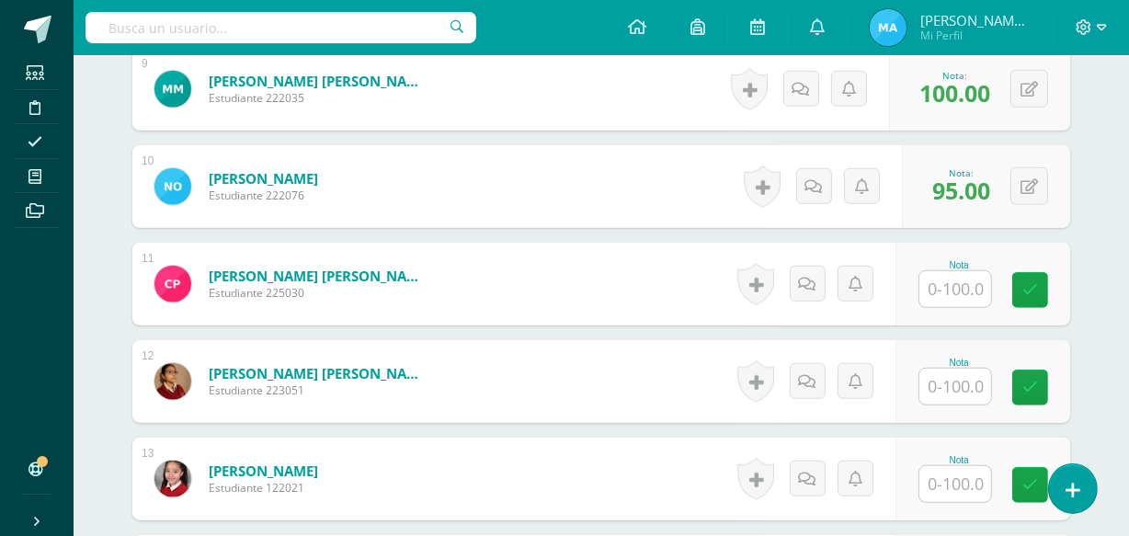
click at [958, 284] on input "text" at bounding box center [955, 289] width 72 height 36
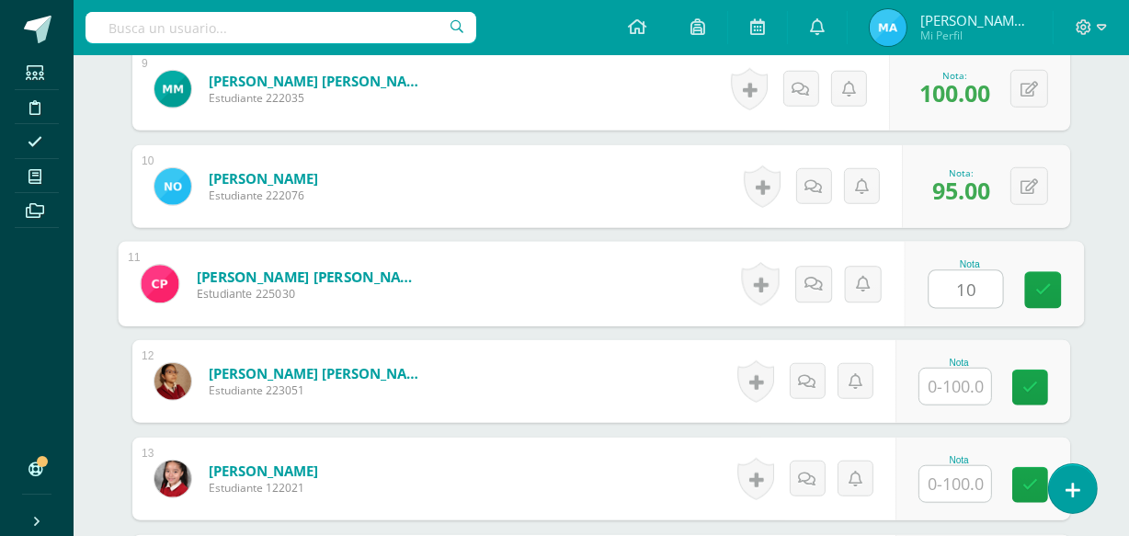
type input "100"
click at [1038, 289] on icon at bounding box center [1043, 290] width 17 height 16
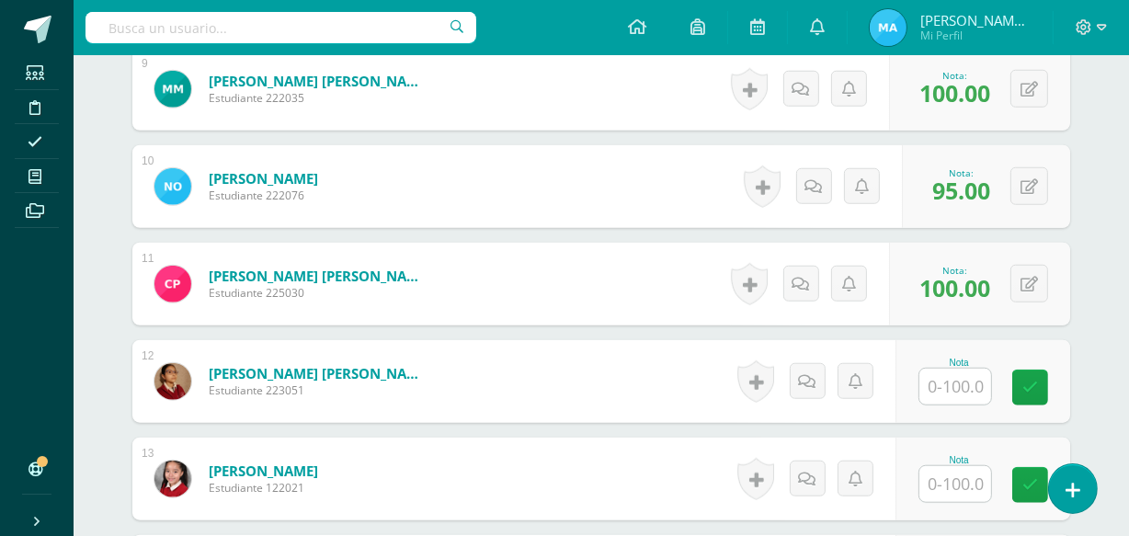
click at [963, 378] on input "text" at bounding box center [955, 387] width 72 height 36
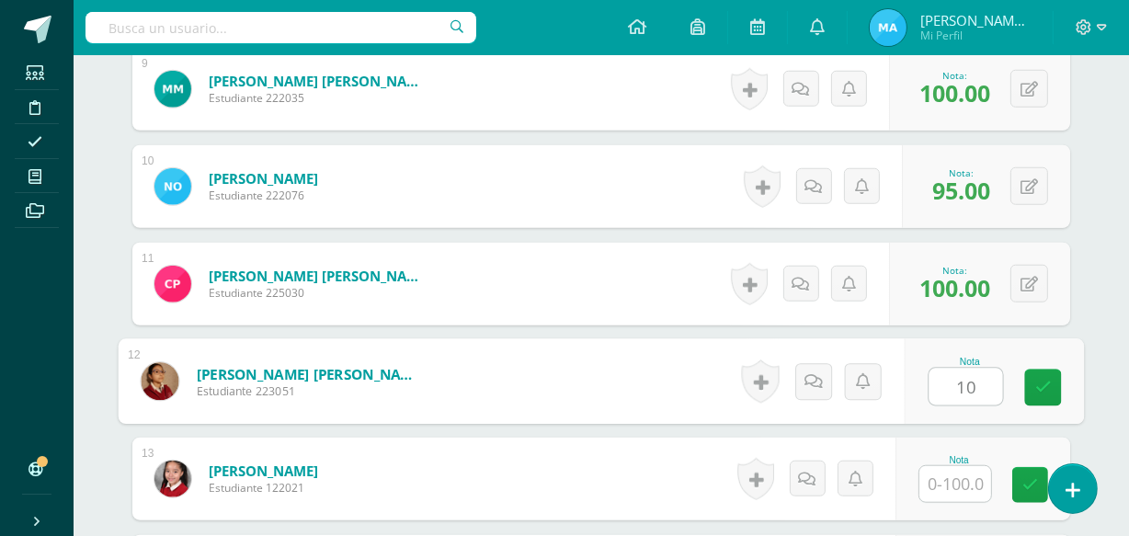
type input "100"
click at [1046, 380] on icon at bounding box center [1043, 388] width 17 height 16
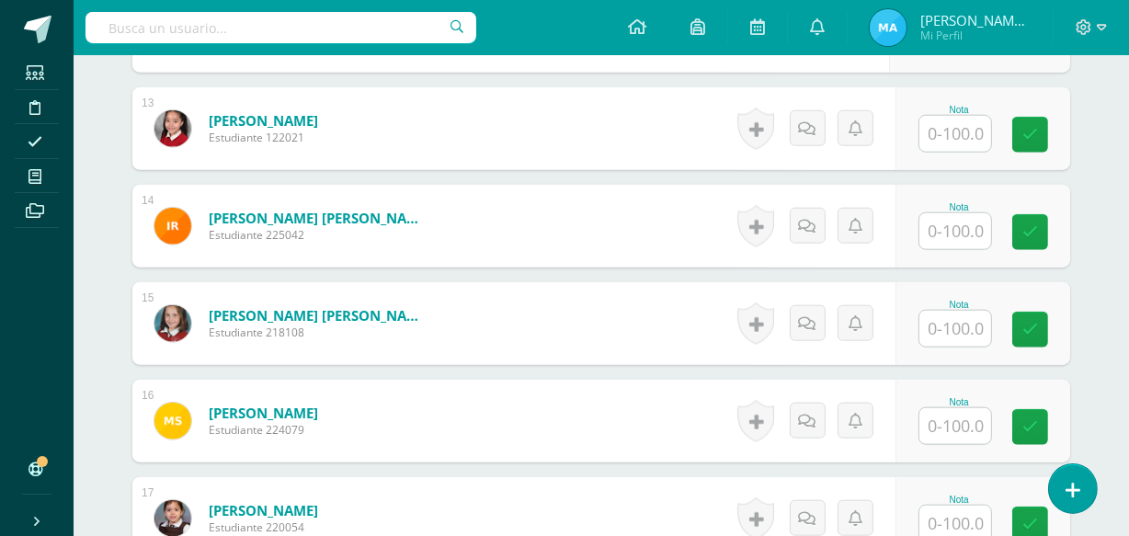
scroll to position [1744, 0]
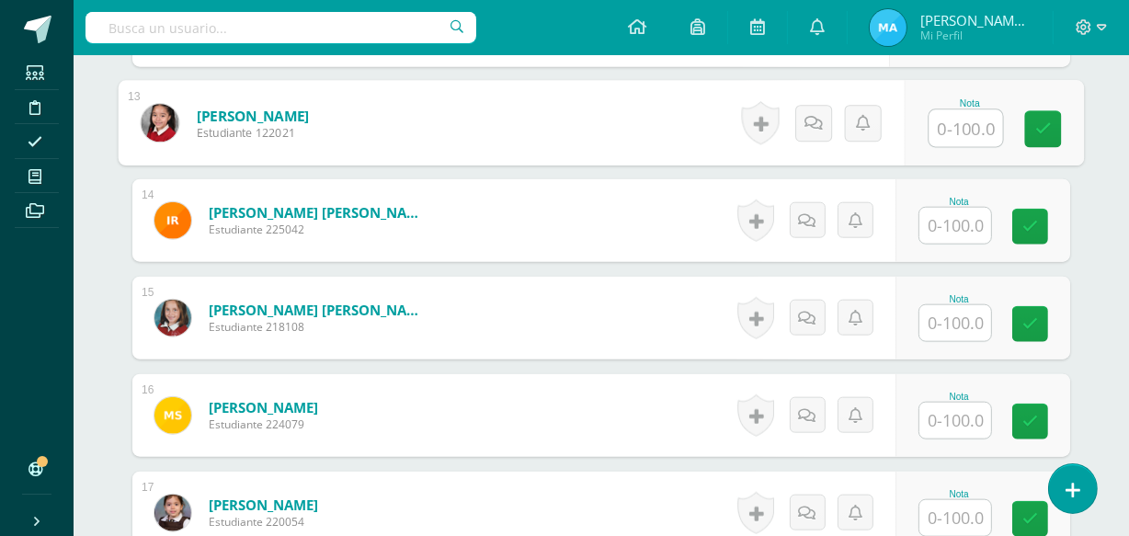
click at [953, 128] on input "text" at bounding box center [966, 128] width 74 height 37
click at [961, 122] on input "text" at bounding box center [966, 128] width 74 height 37
click at [1042, 121] on icon at bounding box center [1043, 129] width 17 height 16
type input "100"
click at [951, 222] on input "text" at bounding box center [955, 226] width 72 height 36
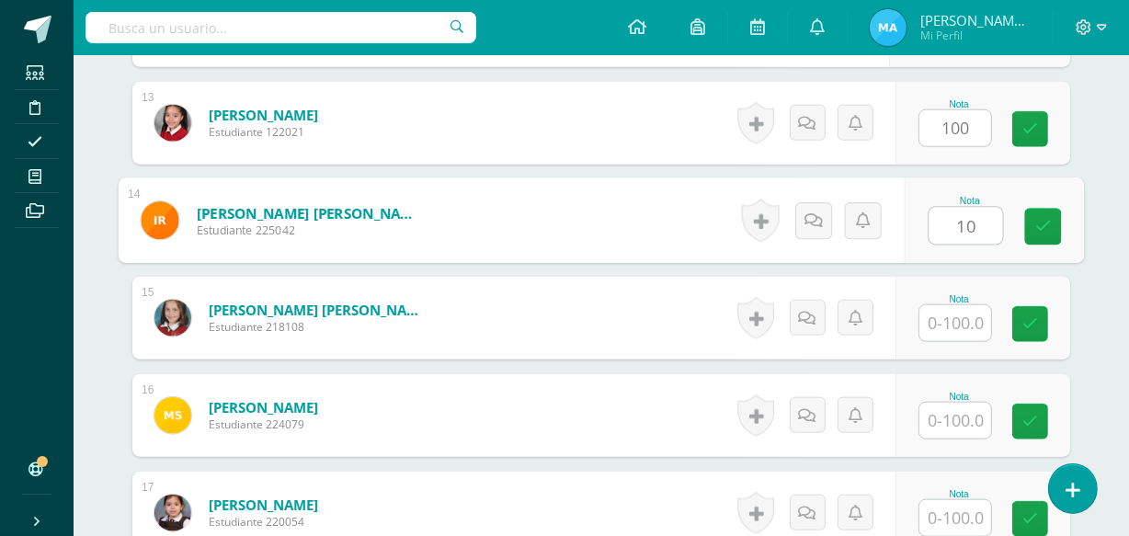
type input "100"
click at [1048, 213] on link at bounding box center [1043, 227] width 37 height 37
click at [1027, 121] on icon at bounding box center [1030, 129] width 16 height 16
click at [1033, 131] on icon at bounding box center [1030, 129] width 16 height 16
click at [1027, 116] on link at bounding box center [1030, 129] width 36 height 36
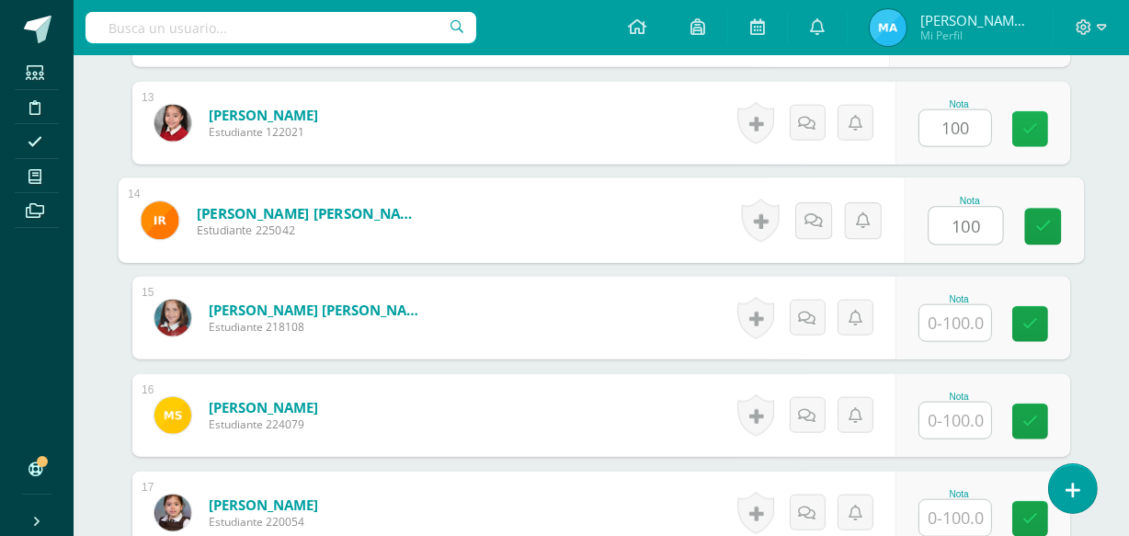
click at [1030, 125] on icon at bounding box center [1030, 129] width 16 height 16
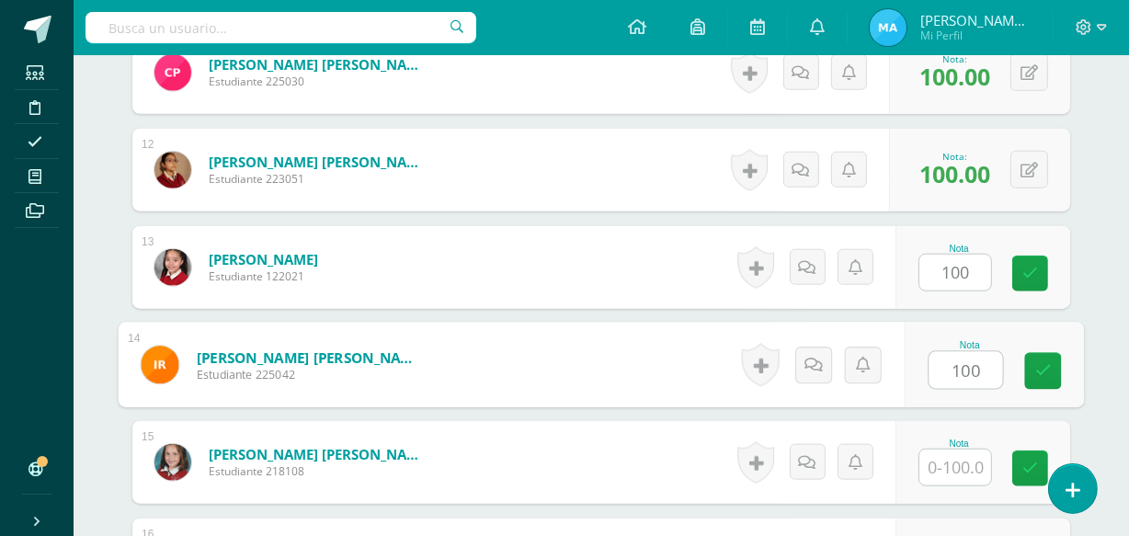
scroll to position [1604, 0]
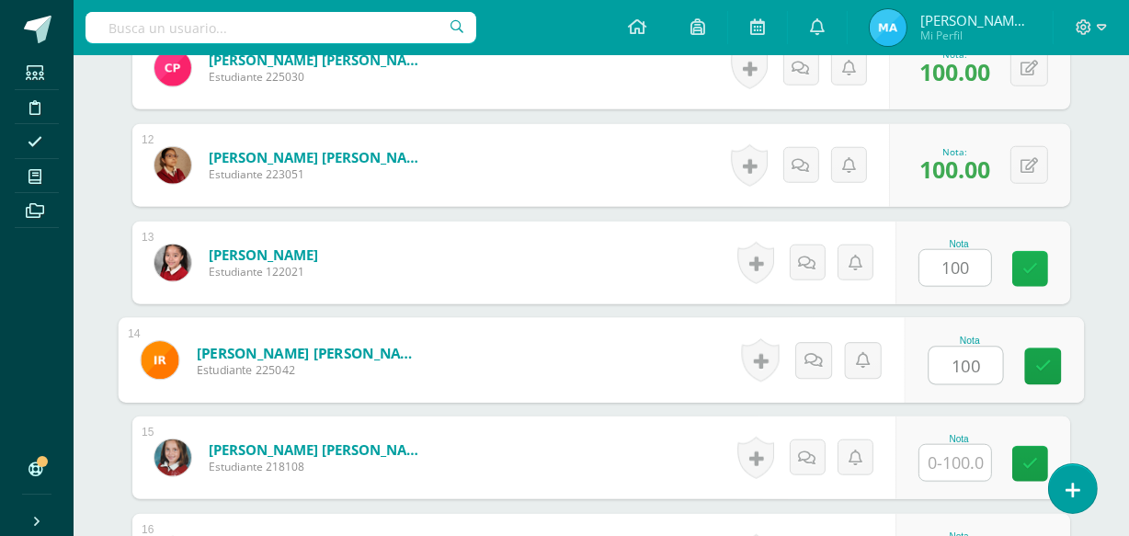
click at [1032, 270] on icon at bounding box center [1030, 269] width 16 height 16
type input "100.00"
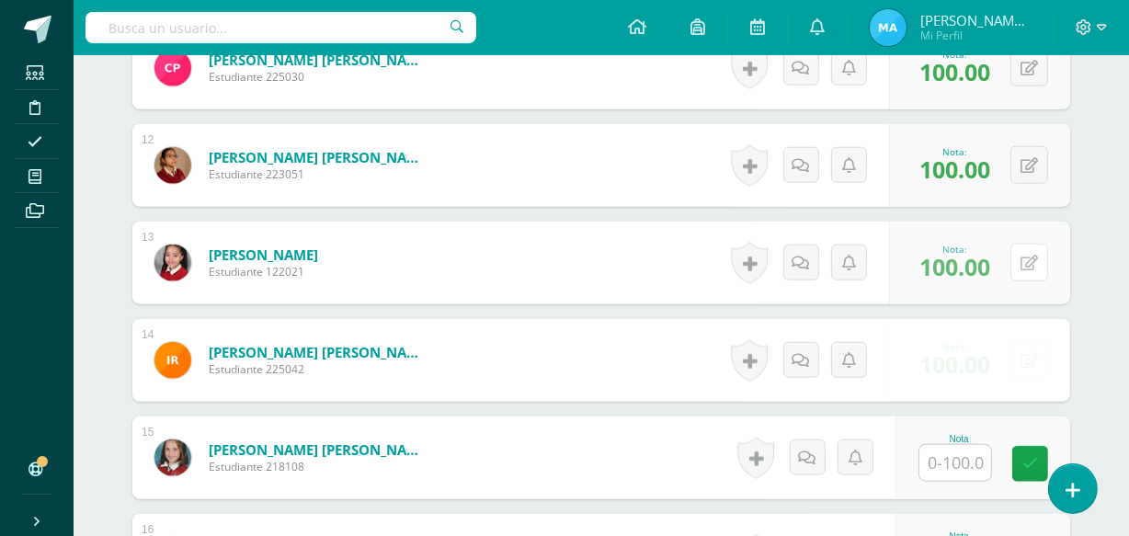
click at [1032, 270] on button at bounding box center [1029, 263] width 38 height 38
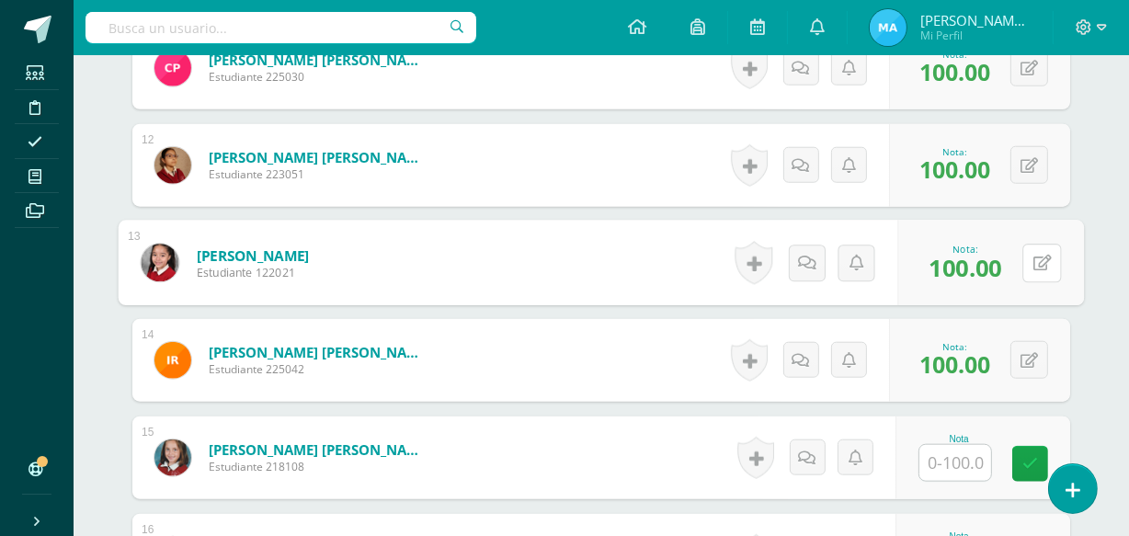
click at [1032, 270] on form "Rojas Avalos, Zoe Isabella Estudiante 122021 Nota 100.00 0 Logros" at bounding box center [602, 264] width 966 height 86
click at [996, 257] on link at bounding box center [993, 269] width 37 height 37
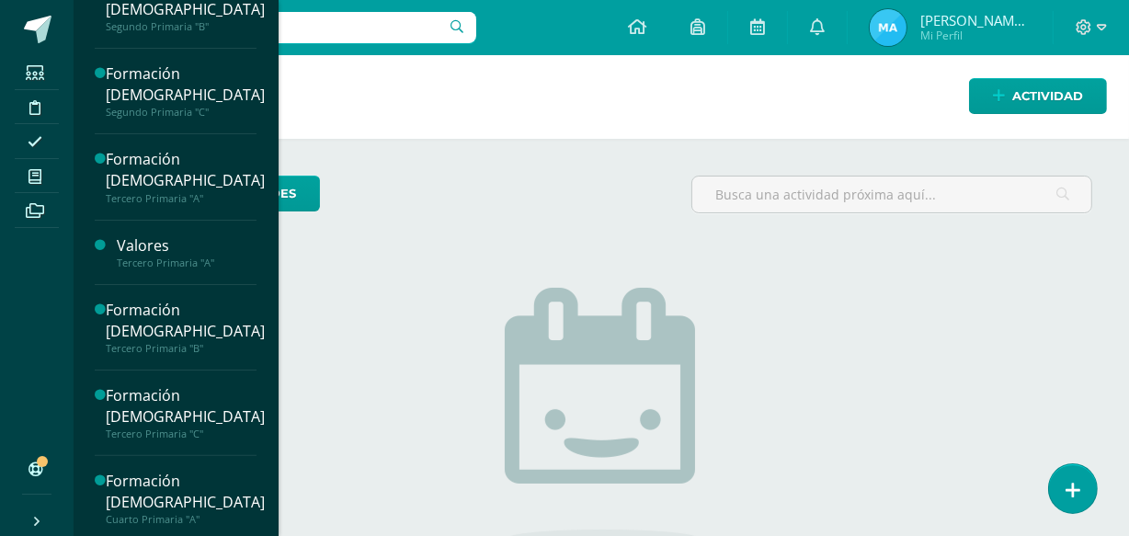
scroll to position [382, 0]
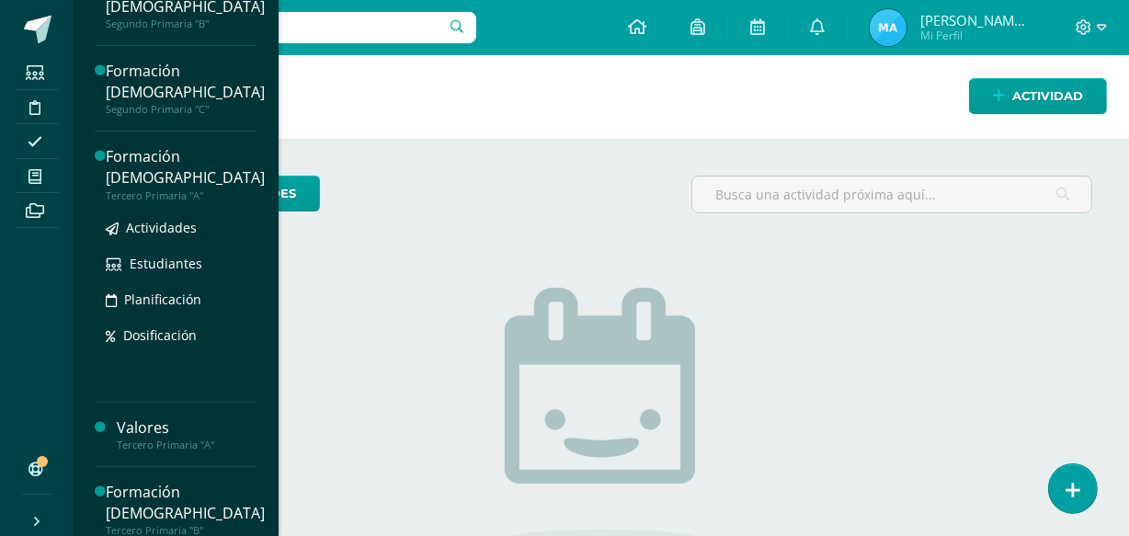
click at [155, 165] on div "Formación [DEMOGRAPHIC_DATA]" at bounding box center [185, 167] width 159 height 42
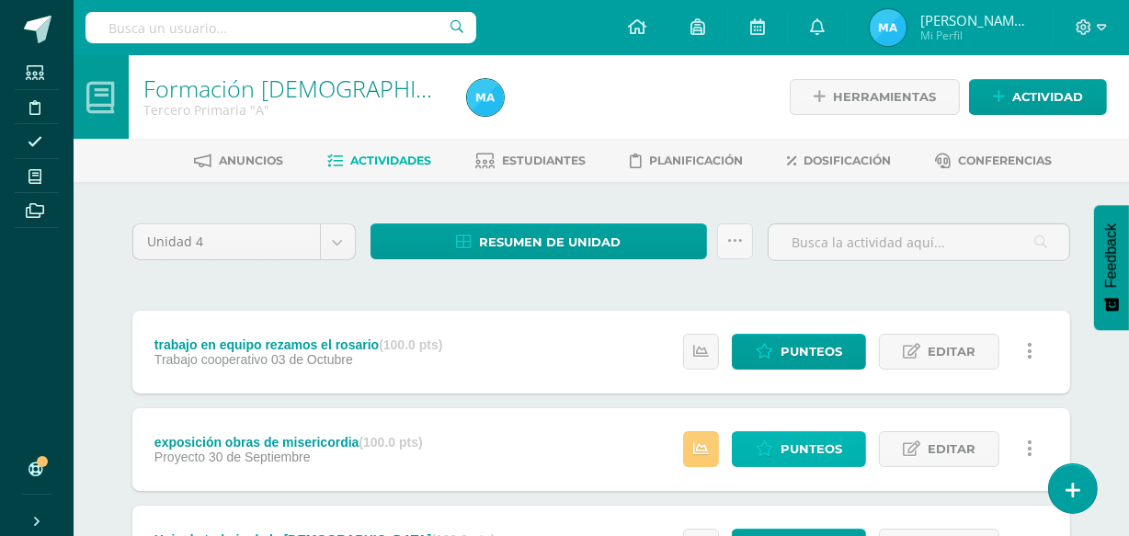
click at [784, 445] on span "Punteos" at bounding box center [812, 449] width 62 height 34
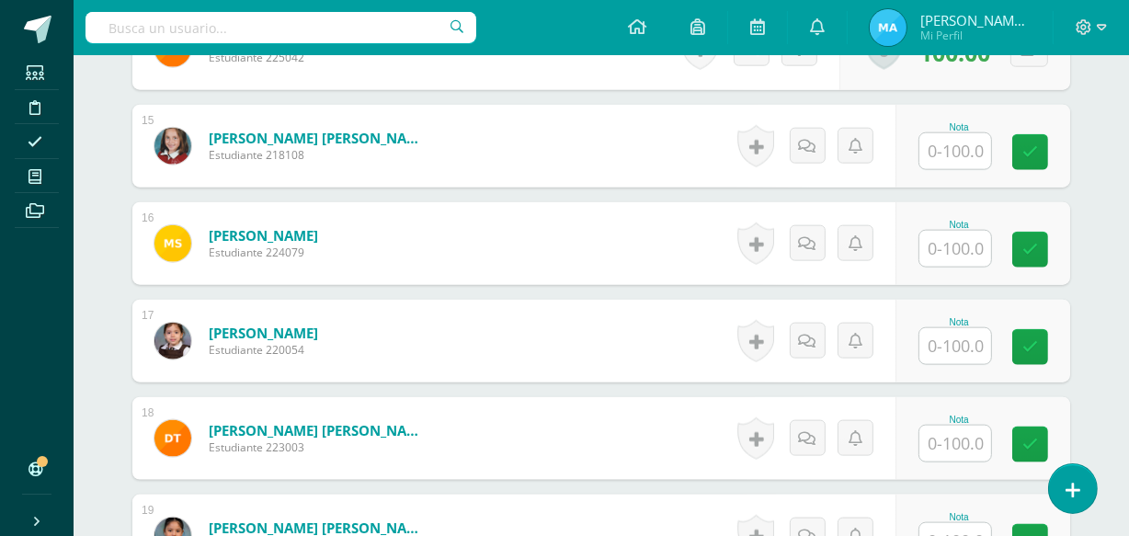
scroll to position [1935, 0]
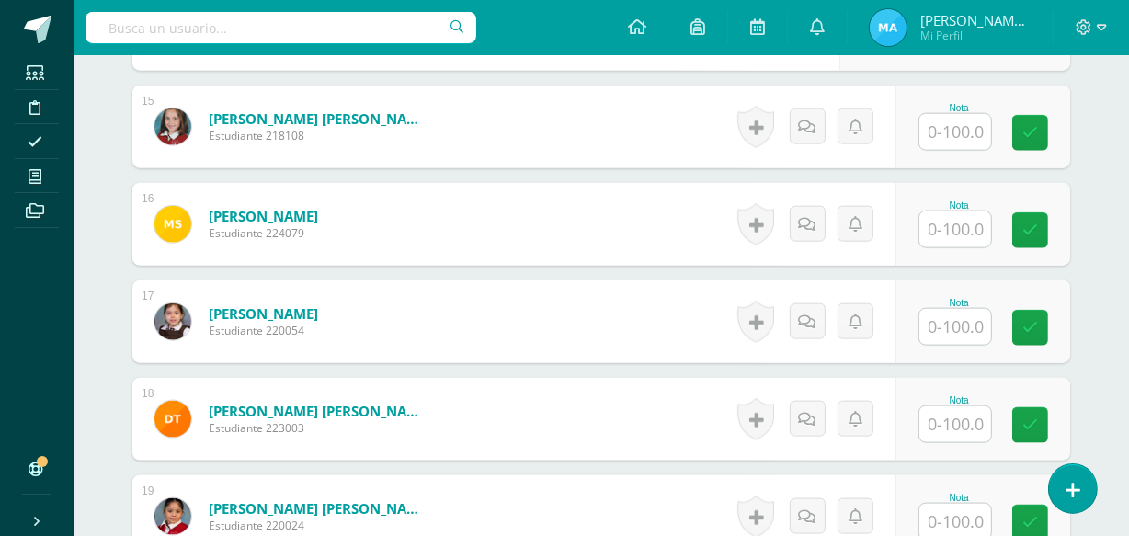
click at [952, 129] on input "text" at bounding box center [955, 132] width 72 height 36
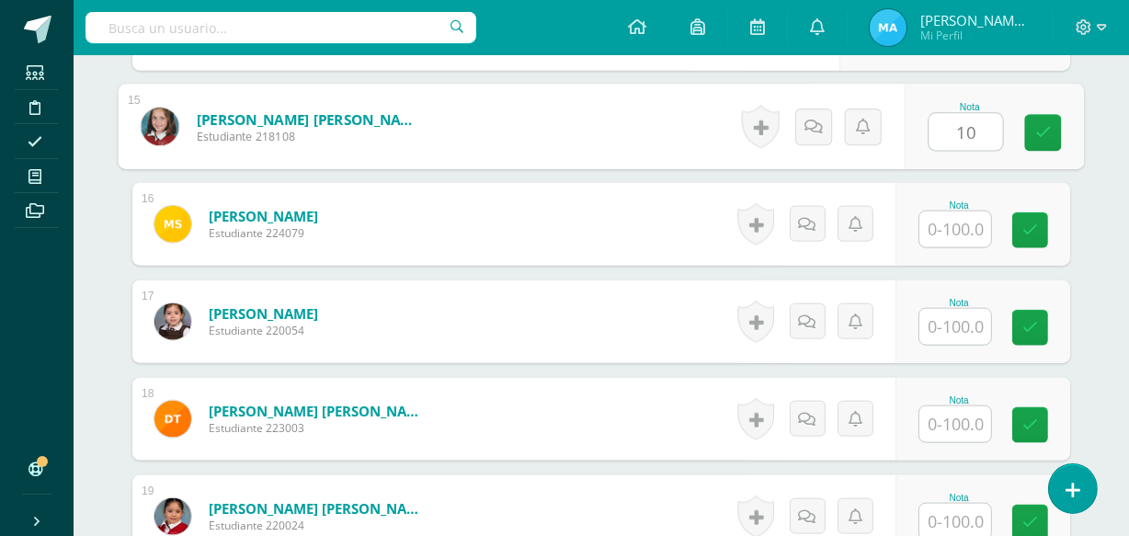
type input "100"
click at [1035, 131] on icon at bounding box center [1043, 133] width 17 height 16
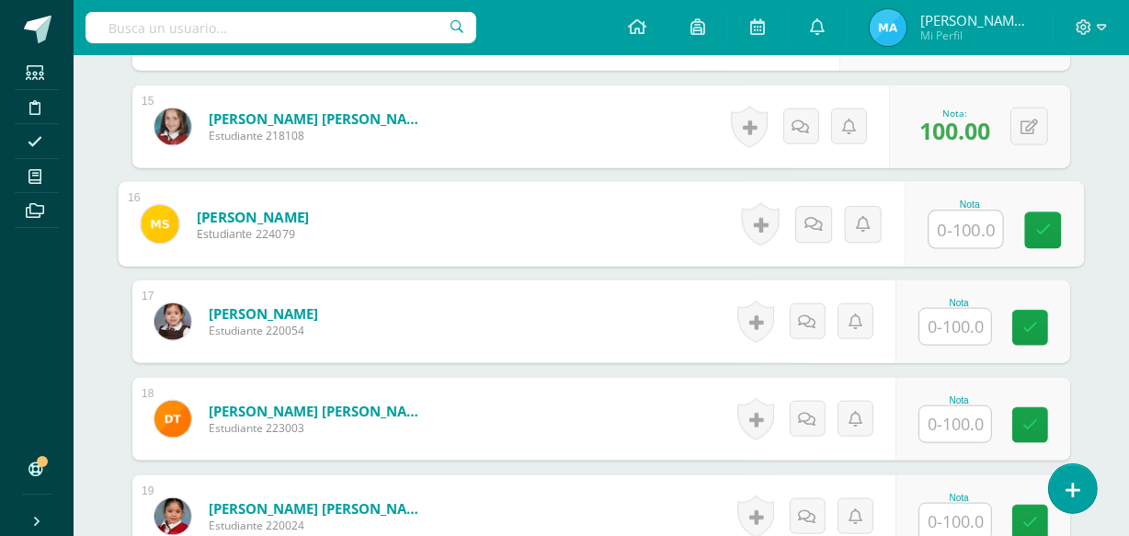
click at [955, 224] on input "text" at bounding box center [966, 229] width 74 height 37
type input "90"
click at [1055, 222] on link at bounding box center [1043, 230] width 37 height 37
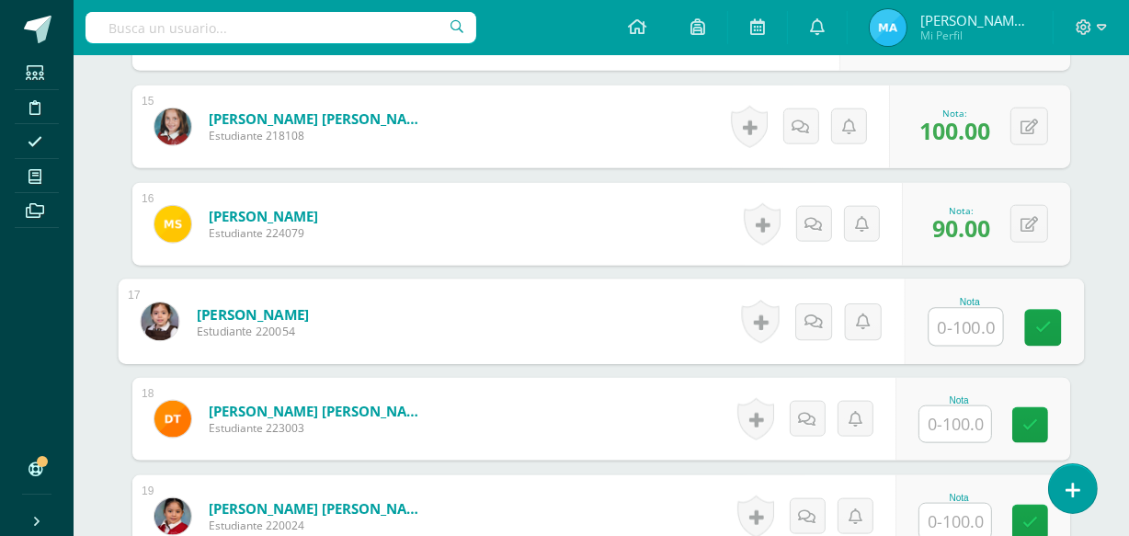
click at [964, 320] on input "text" at bounding box center [966, 327] width 74 height 37
type input "95"
click at [1044, 320] on icon at bounding box center [1043, 328] width 17 height 16
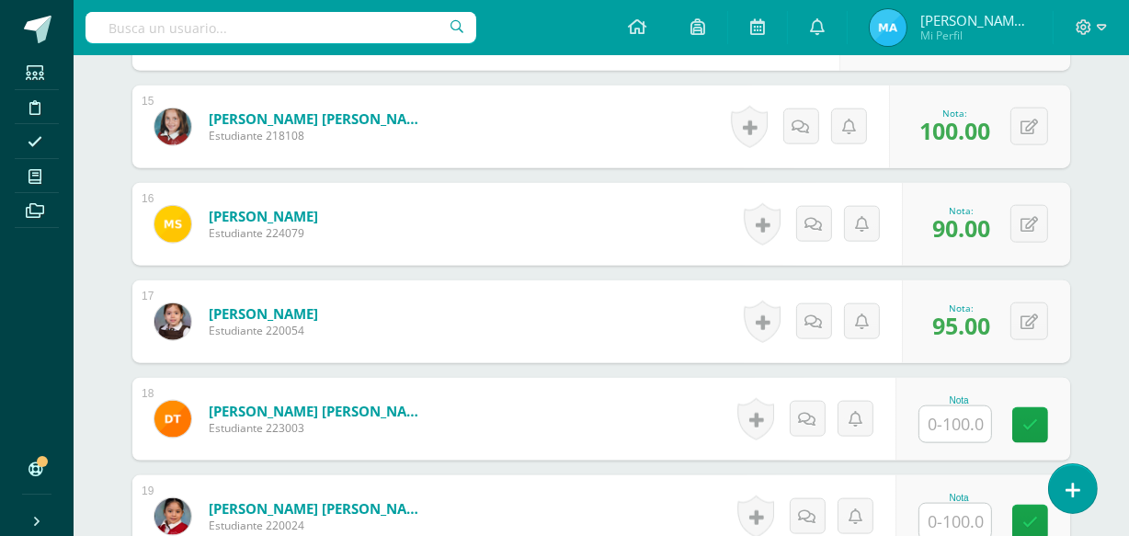
click at [964, 415] on input "text" at bounding box center [955, 424] width 72 height 36
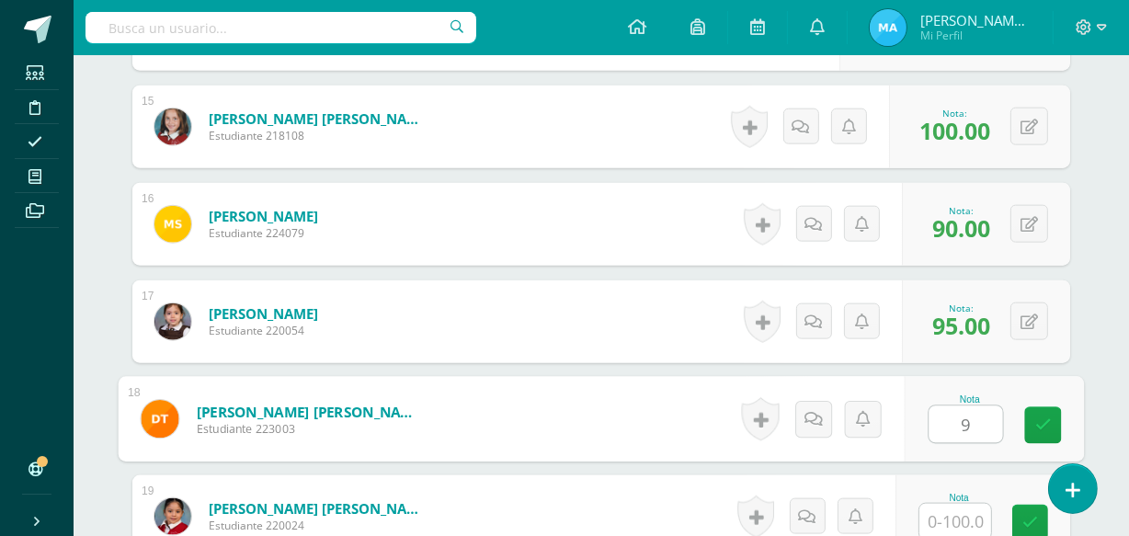
type input "95"
click at [1039, 424] on icon at bounding box center [1043, 425] width 17 height 16
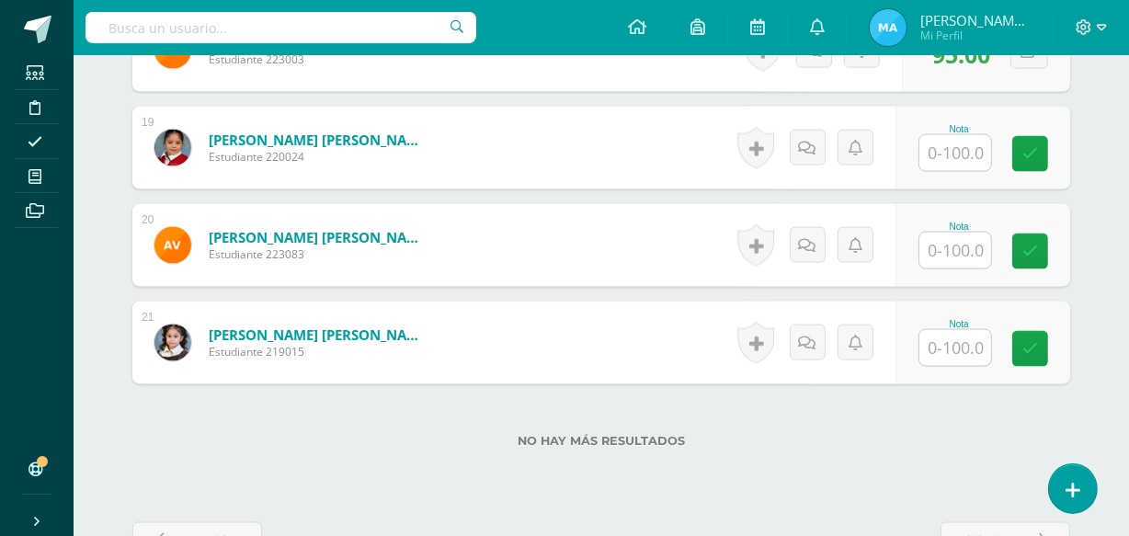
scroll to position [2299, 0]
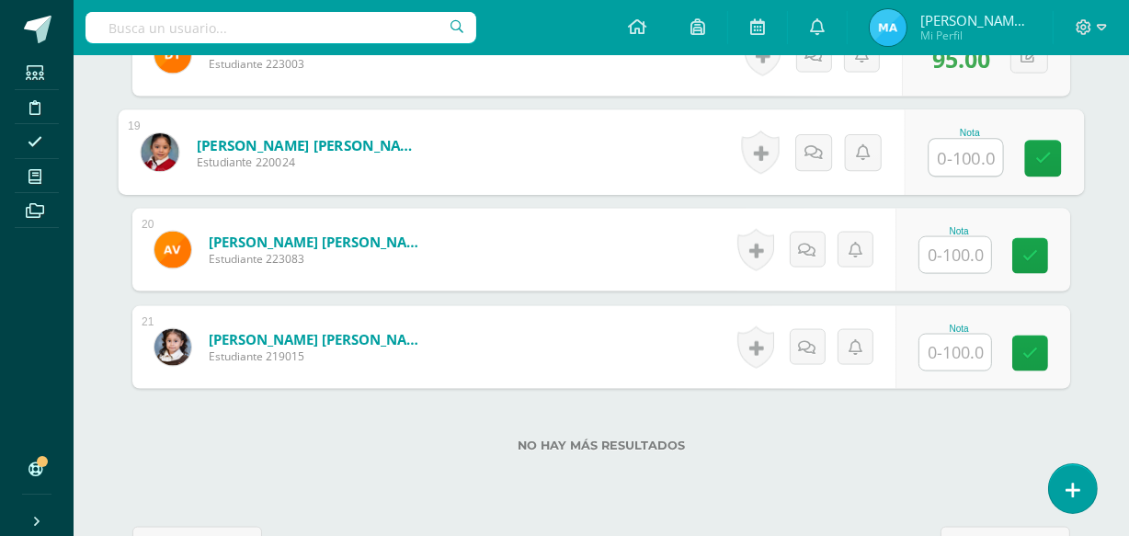
click at [961, 152] on input "text" at bounding box center [966, 158] width 74 height 37
type input "100"
click at [1043, 155] on icon at bounding box center [1043, 159] width 17 height 16
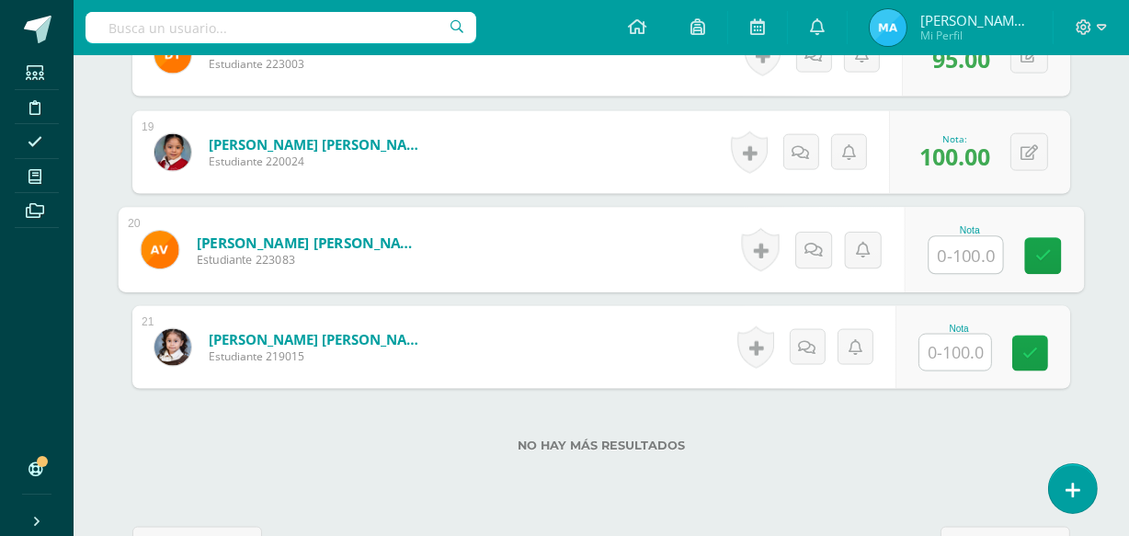
click at [946, 247] on input "text" at bounding box center [966, 255] width 74 height 37
type input "100"
click at [1053, 247] on link at bounding box center [1043, 256] width 37 height 37
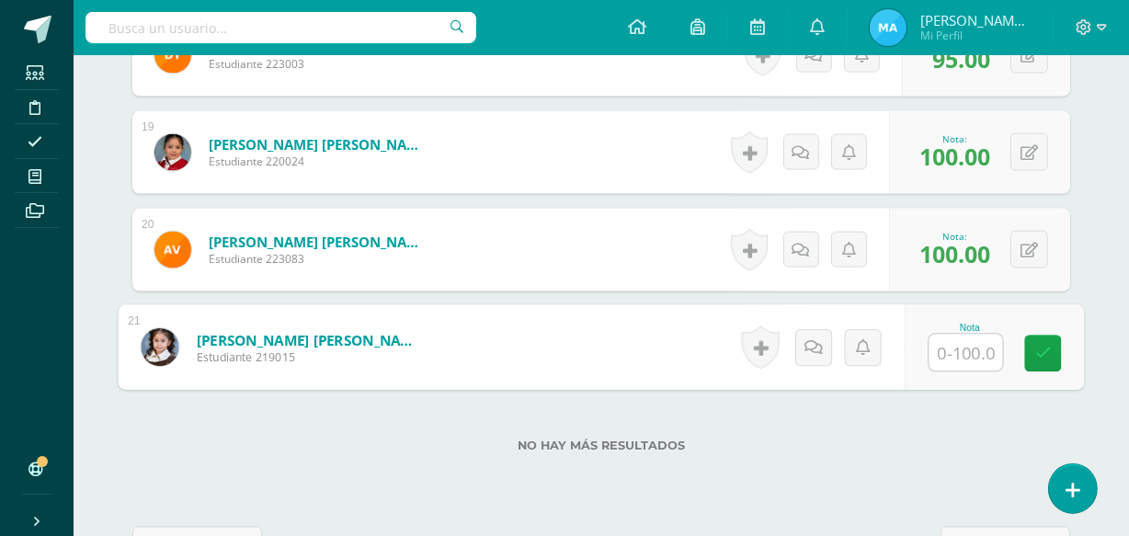
click at [952, 344] on input "text" at bounding box center [966, 353] width 74 height 37
type input "95"
click at [1039, 352] on icon at bounding box center [1043, 354] width 17 height 16
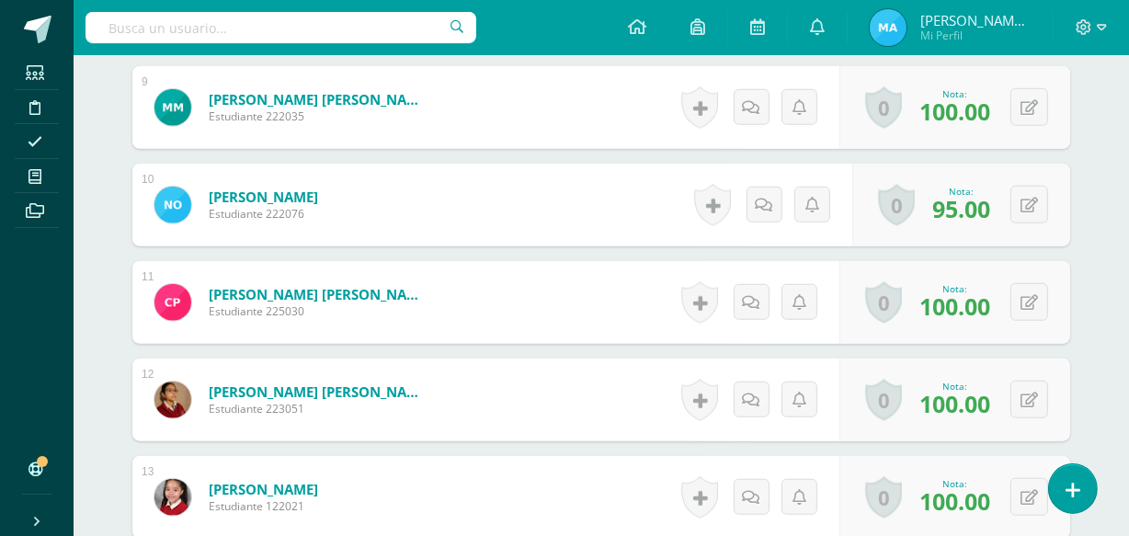
scroll to position [0, 0]
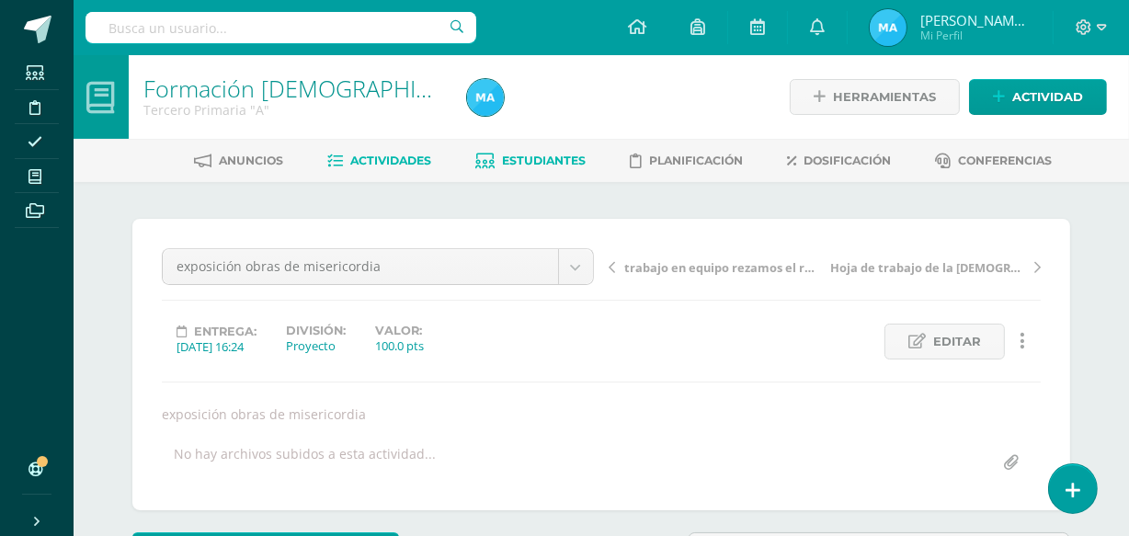
click at [535, 160] on span "Estudiantes" at bounding box center [545, 161] width 84 height 14
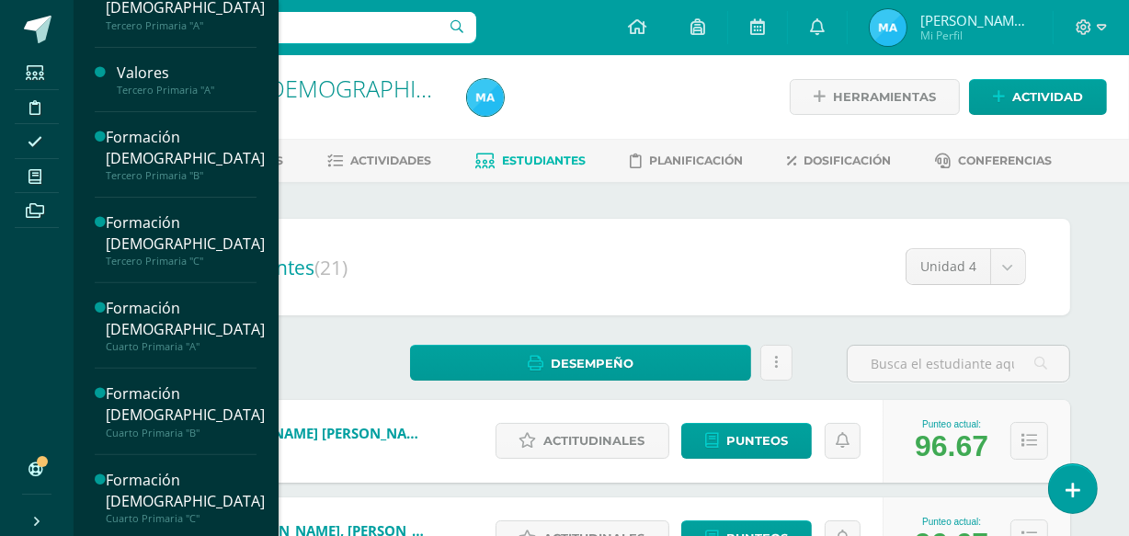
scroll to position [556, 0]
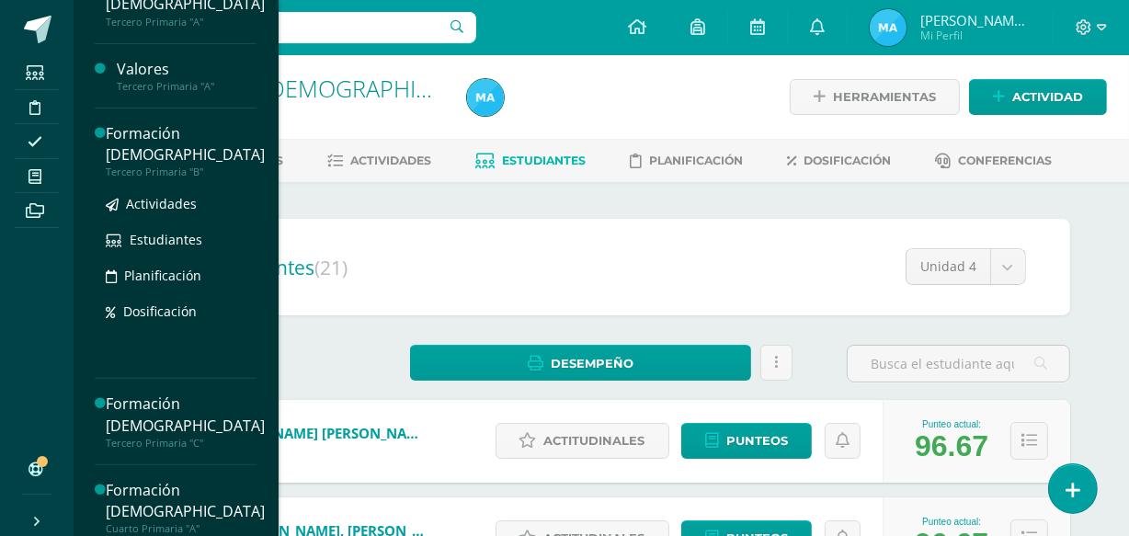
click at [152, 129] on div "Formación [DEMOGRAPHIC_DATA]" at bounding box center [185, 144] width 159 height 42
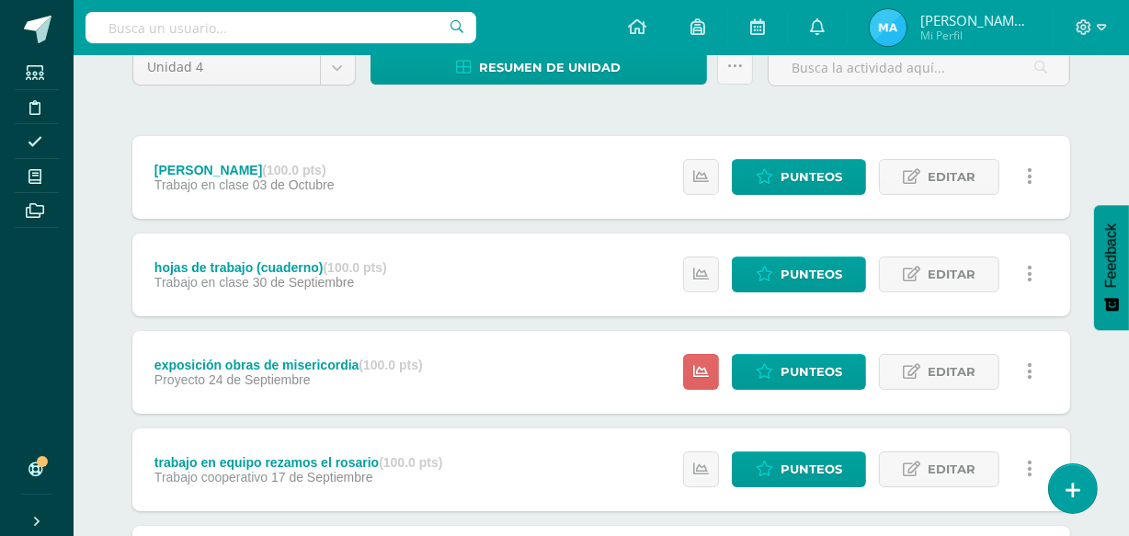
scroll to position [176, 0]
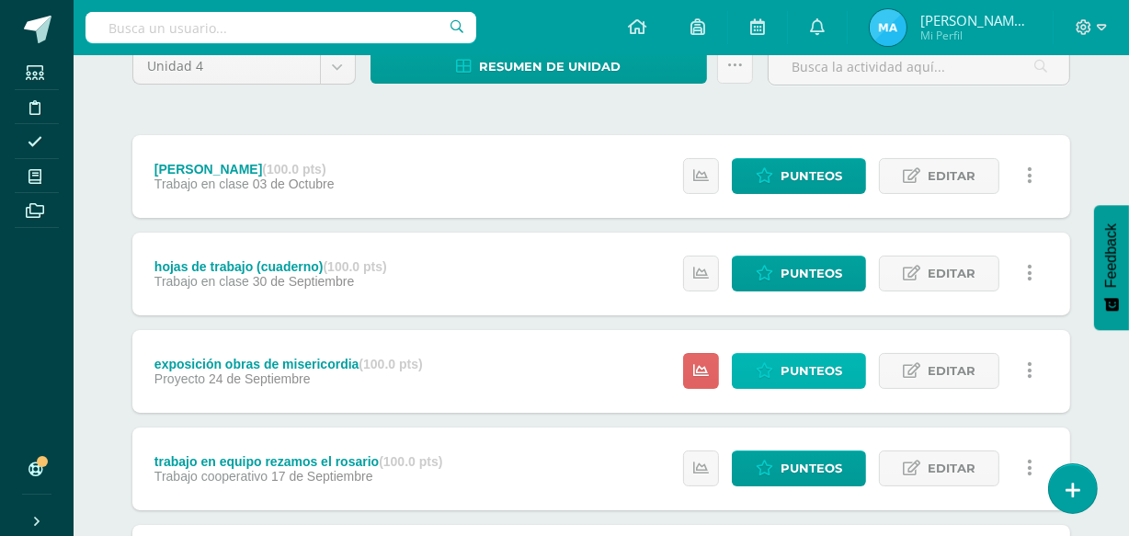
click at [815, 370] on span "Punteos" at bounding box center [812, 371] width 62 height 34
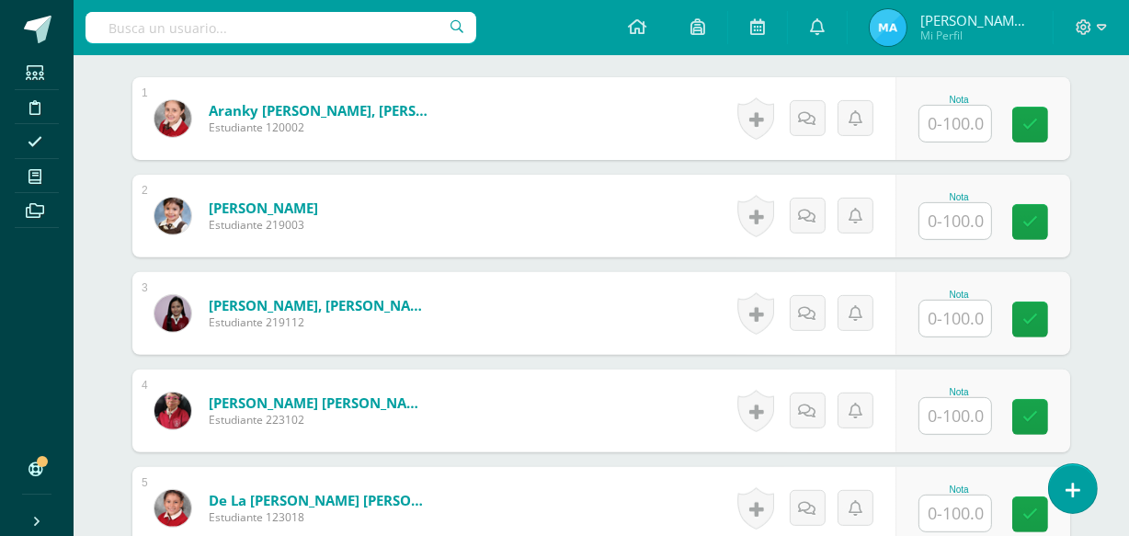
scroll to position [576, 0]
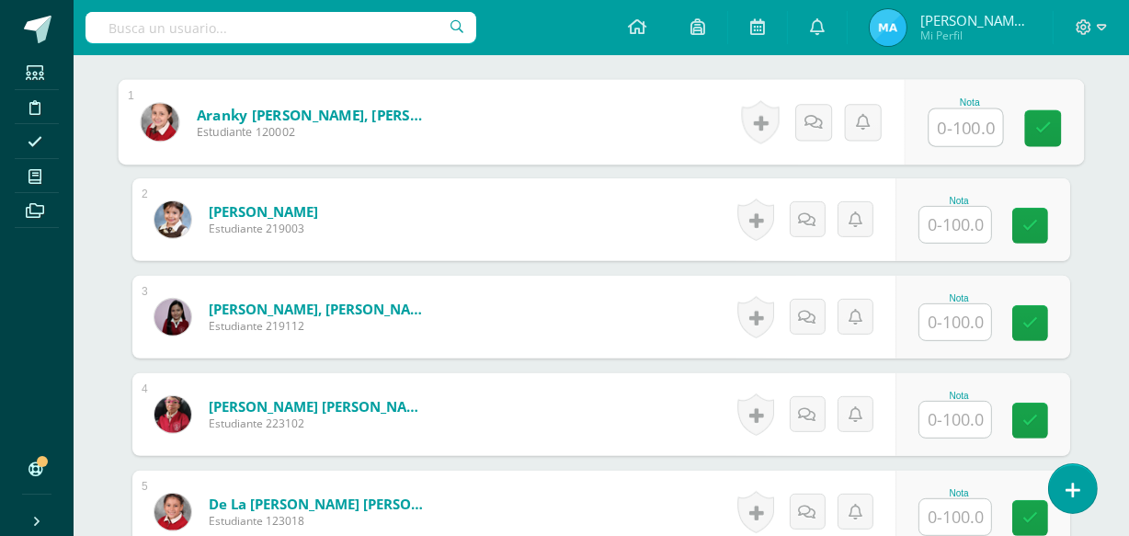
click at [943, 118] on input "text" at bounding box center [966, 127] width 74 height 37
type input "100"
click at [1040, 129] on icon at bounding box center [1043, 128] width 17 height 16
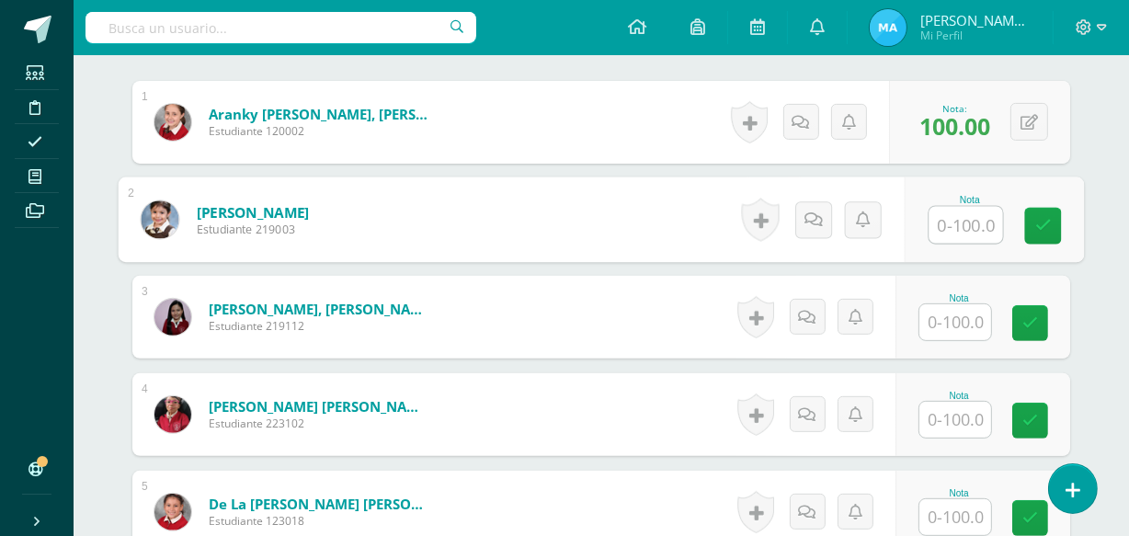
click at [953, 219] on input "text" at bounding box center [966, 225] width 74 height 37
type input "95"
click at [1042, 223] on icon at bounding box center [1043, 226] width 17 height 16
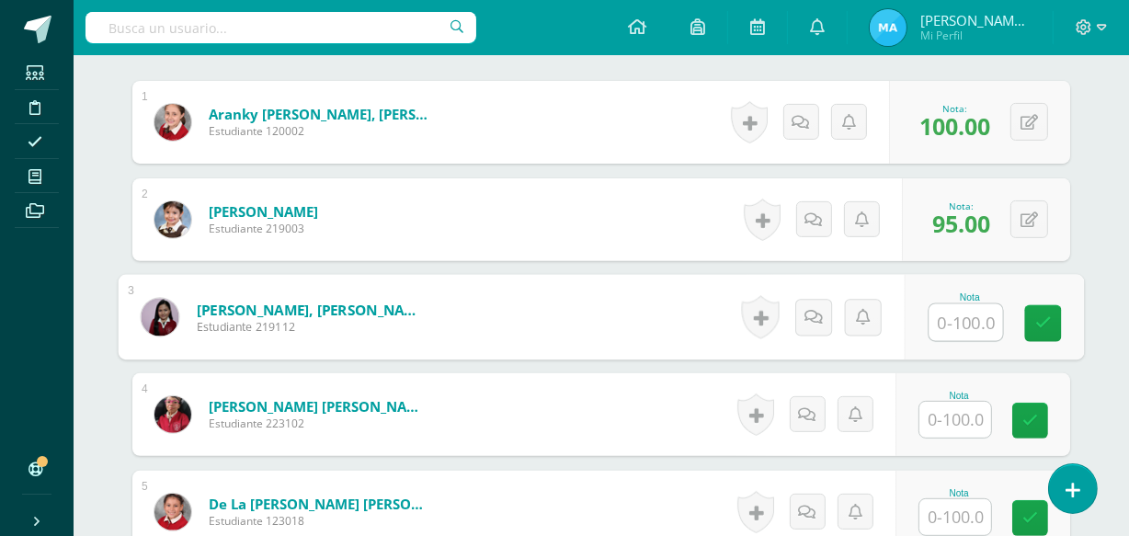
click at [967, 313] on input "text" at bounding box center [966, 322] width 74 height 37
type input "100"
click at [1050, 315] on icon at bounding box center [1043, 323] width 17 height 16
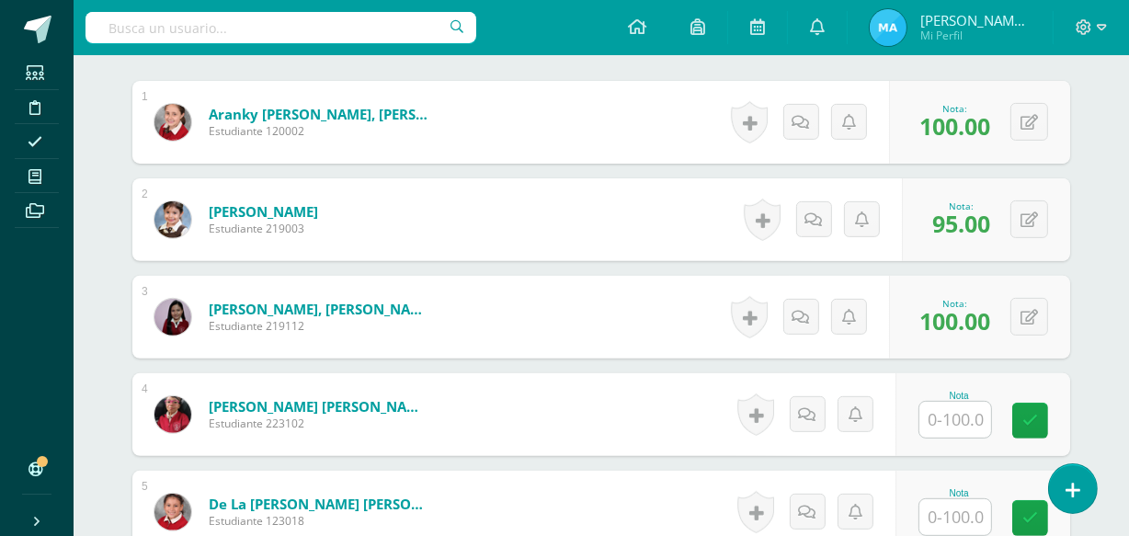
click at [951, 414] on input "text" at bounding box center [955, 420] width 72 height 36
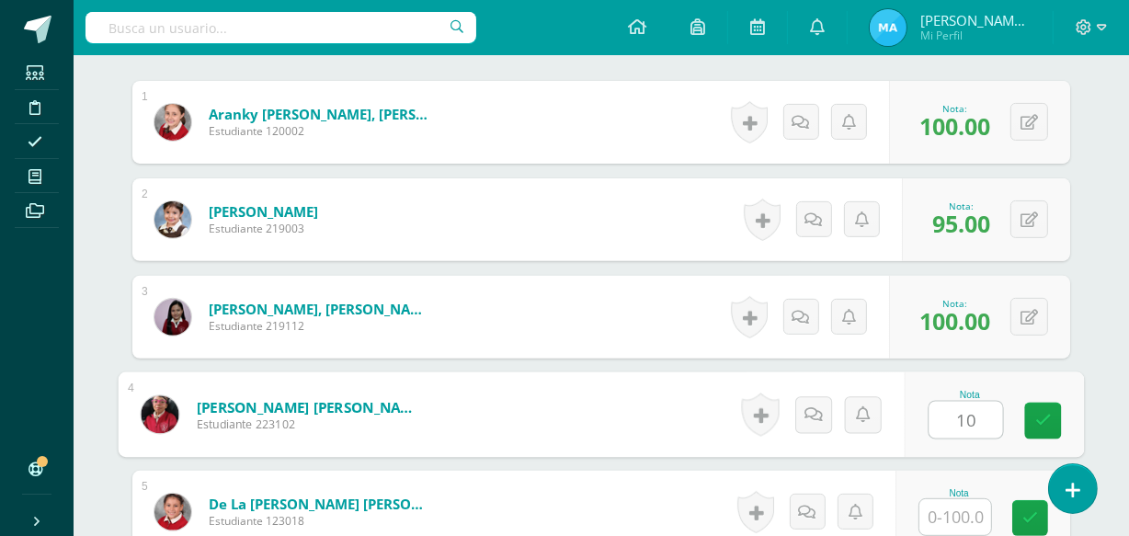
type input "100"
click at [1053, 419] on link at bounding box center [1043, 421] width 37 height 37
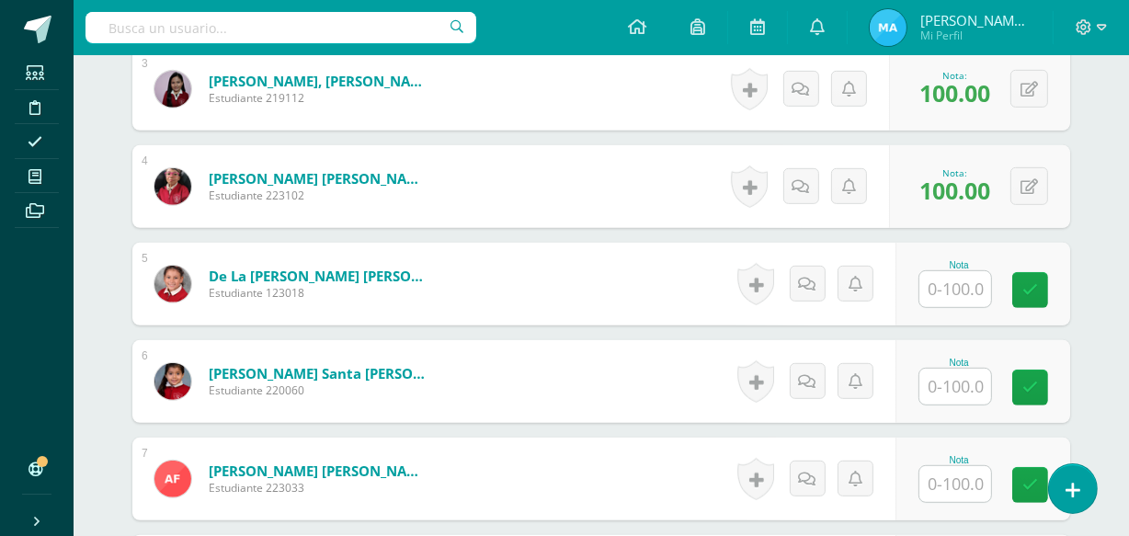
scroll to position [808, 0]
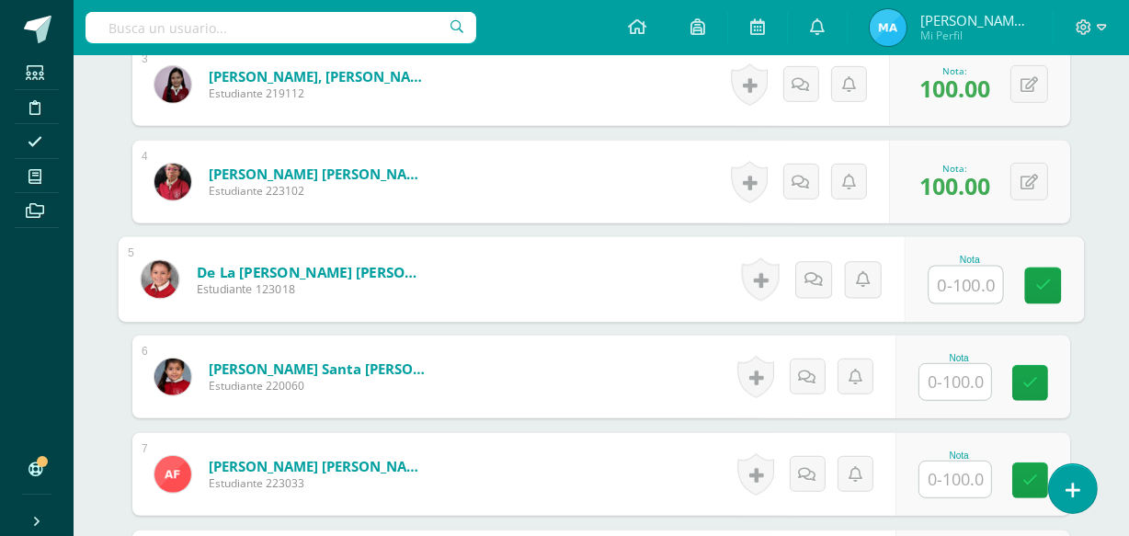
click at [956, 283] on input "text" at bounding box center [966, 285] width 74 height 37
type input "95"
click at [1038, 289] on icon at bounding box center [1043, 286] width 17 height 16
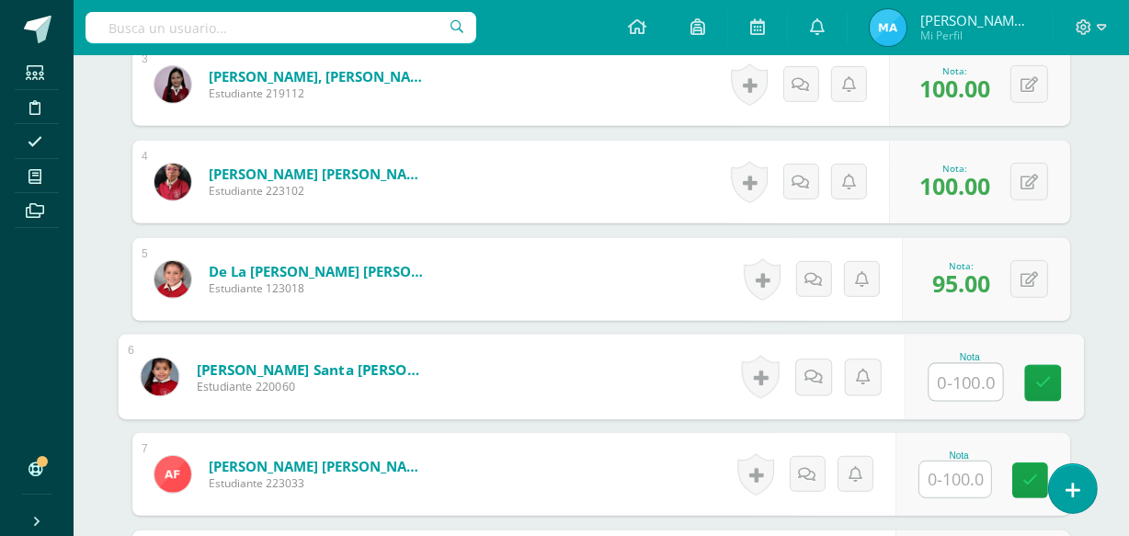
click at [960, 377] on input "text" at bounding box center [966, 382] width 74 height 37
type input "100"
click at [1034, 373] on link at bounding box center [1043, 383] width 37 height 37
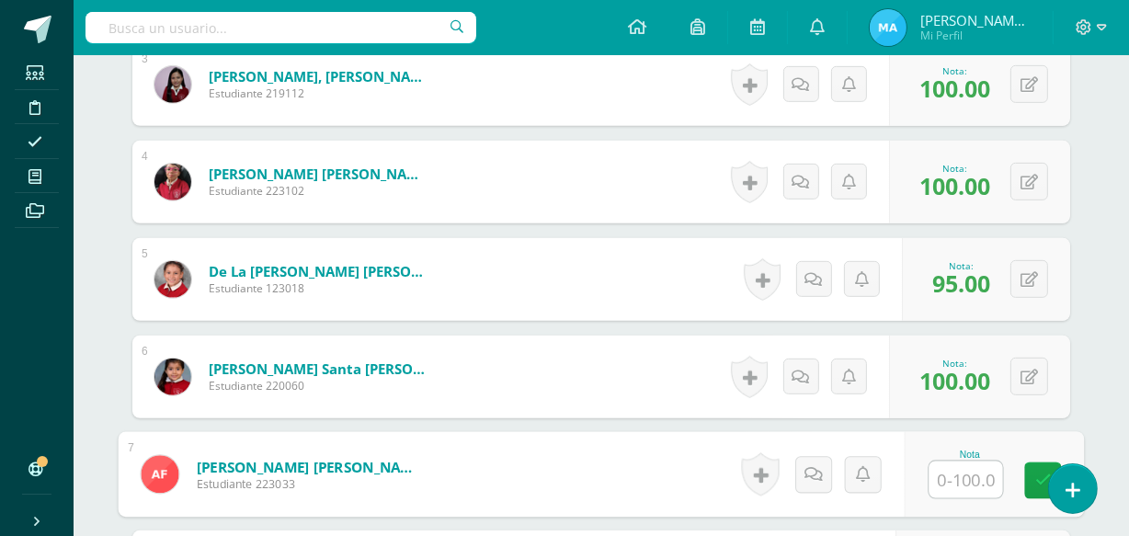
click at [968, 472] on input "text" at bounding box center [966, 480] width 74 height 37
type input "100"
click at [1027, 470] on link at bounding box center [1043, 480] width 37 height 37
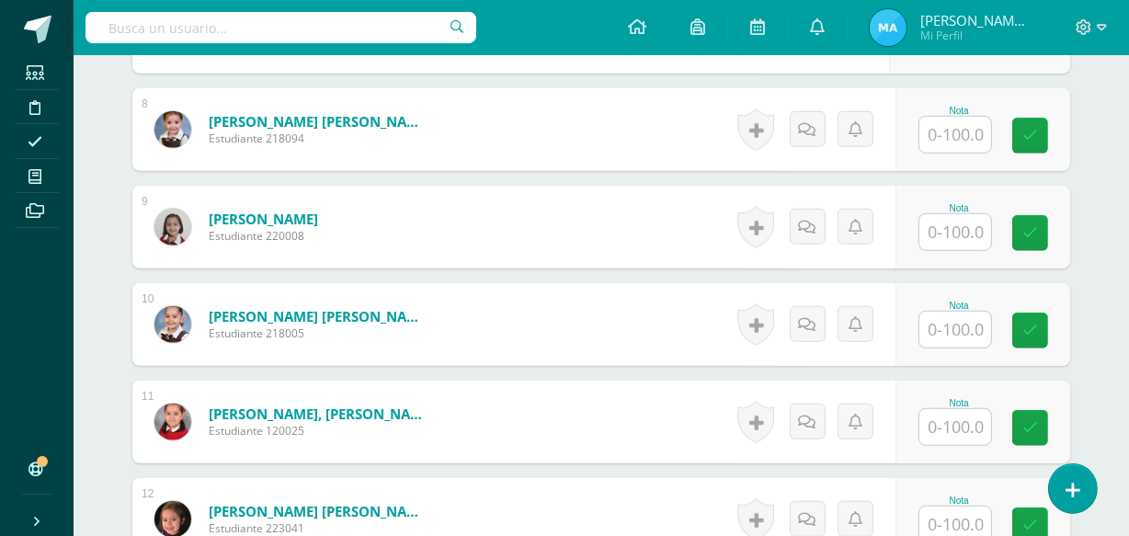
scroll to position [1255, 0]
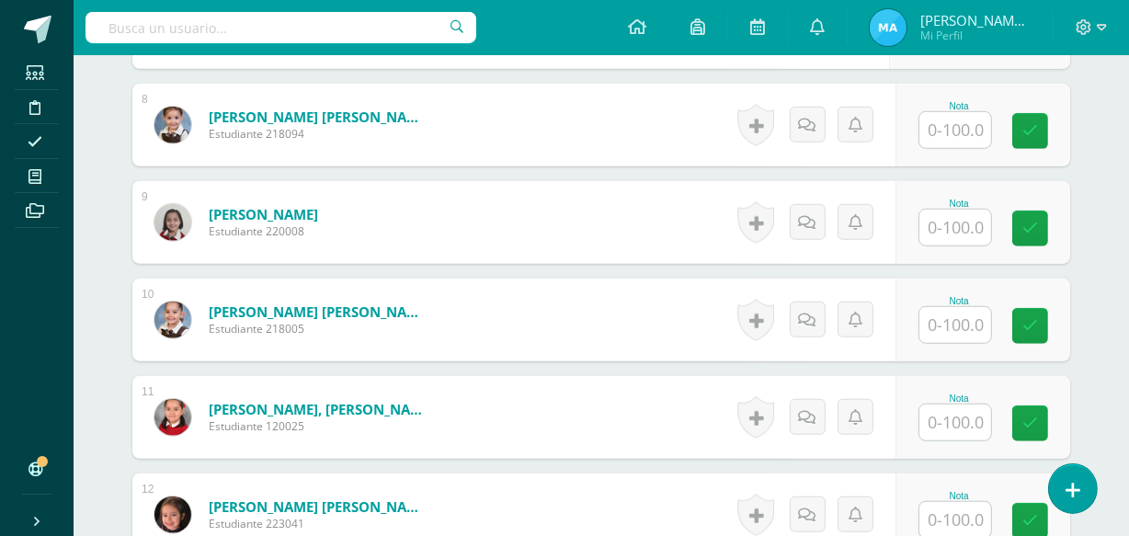
click at [945, 129] on input "text" at bounding box center [955, 130] width 72 height 36
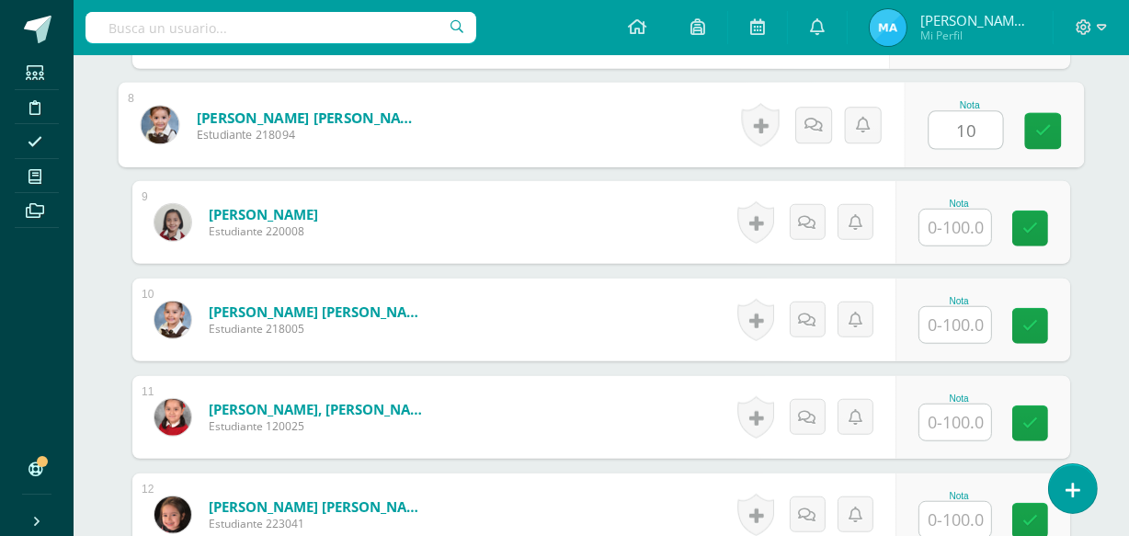
type input "100"
click at [1050, 119] on link at bounding box center [1043, 131] width 37 height 37
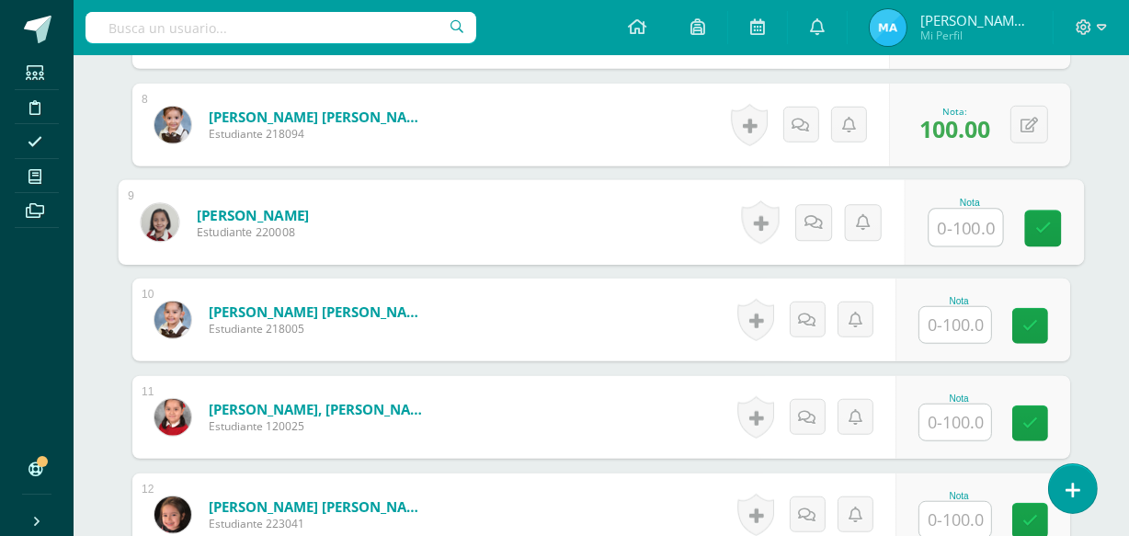
click at [971, 224] on input "text" at bounding box center [966, 228] width 74 height 37
type input "100"
click at [1038, 221] on icon at bounding box center [1043, 229] width 17 height 16
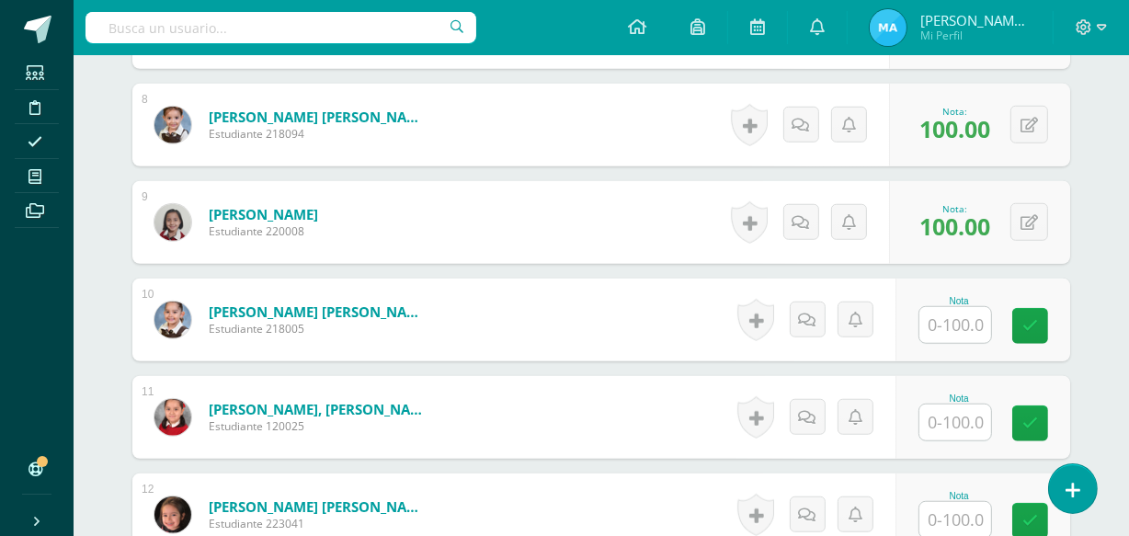
click at [956, 320] on input "text" at bounding box center [955, 325] width 72 height 36
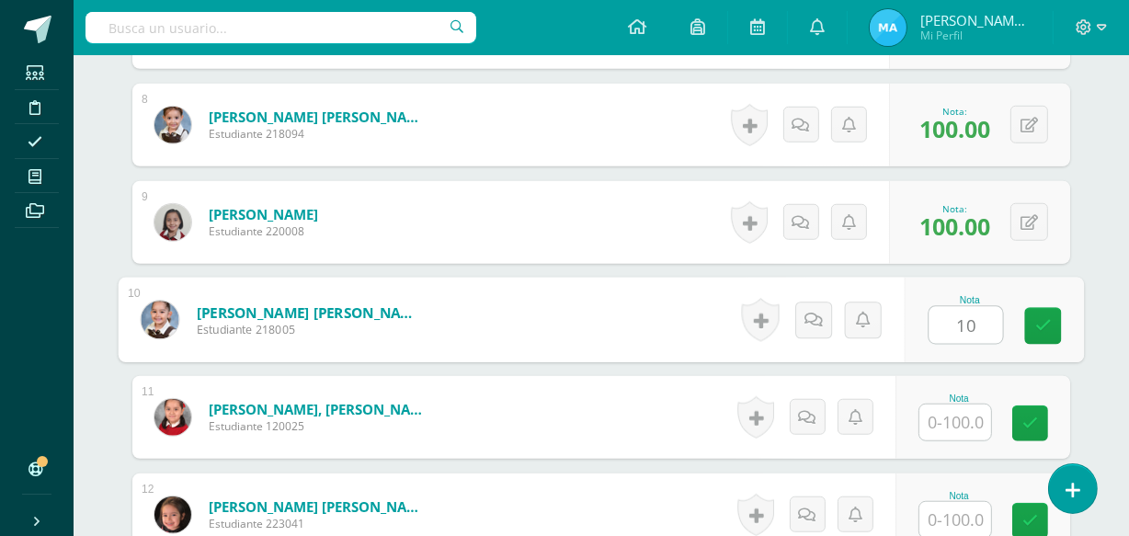
type input "100"
click at [1042, 325] on icon at bounding box center [1043, 326] width 17 height 16
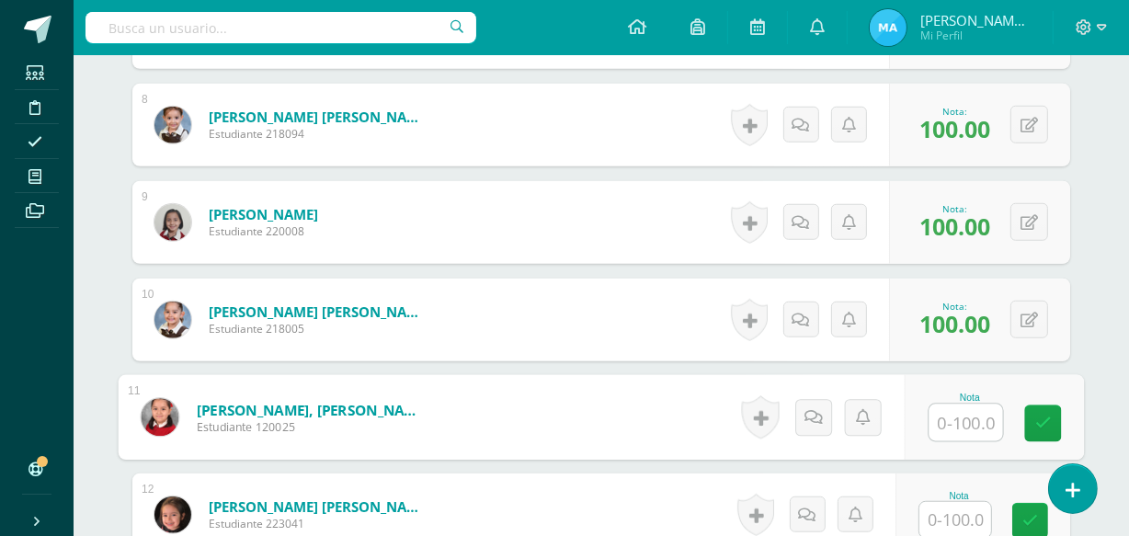
click at [937, 418] on input "text" at bounding box center [966, 423] width 74 height 37
type input "100"
click at [1034, 417] on link at bounding box center [1043, 423] width 37 height 37
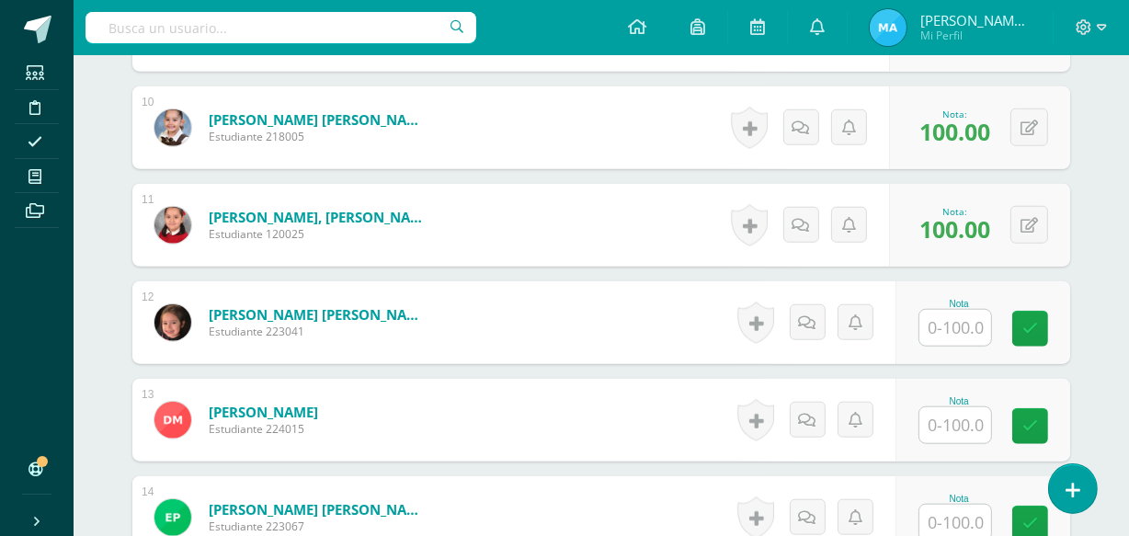
scroll to position [1455, 0]
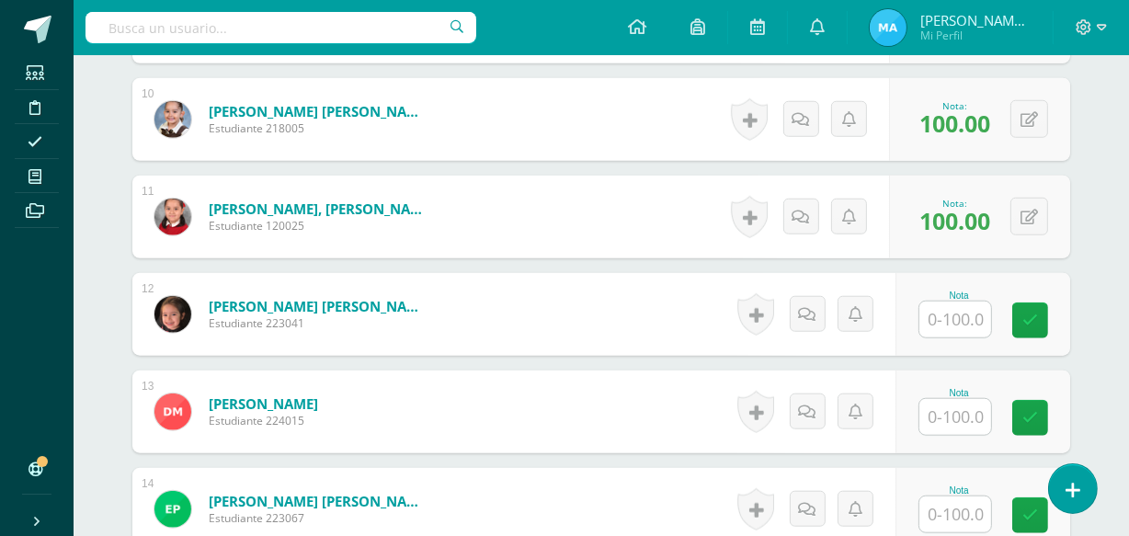
click at [953, 313] on input "text" at bounding box center [955, 320] width 72 height 36
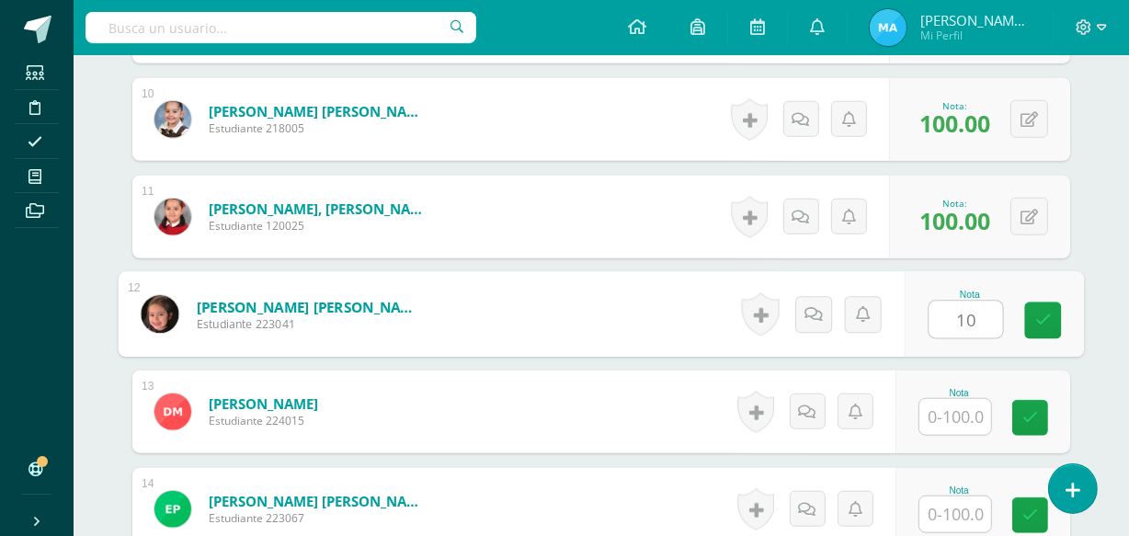
type input "100"
click at [1054, 314] on link at bounding box center [1043, 320] width 37 height 37
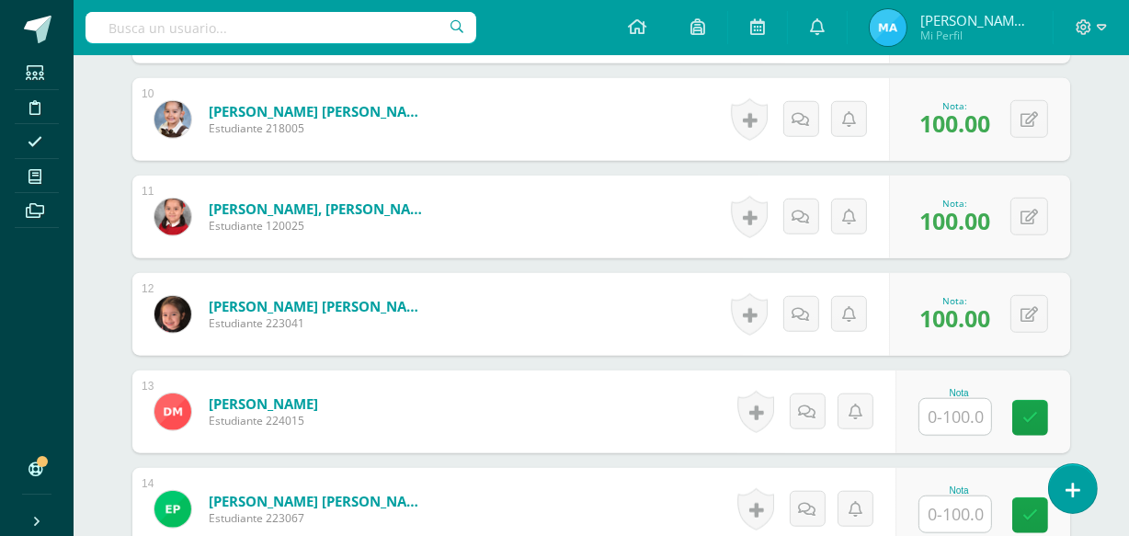
click at [975, 411] on input "text" at bounding box center [955, 417] width 72 height 36
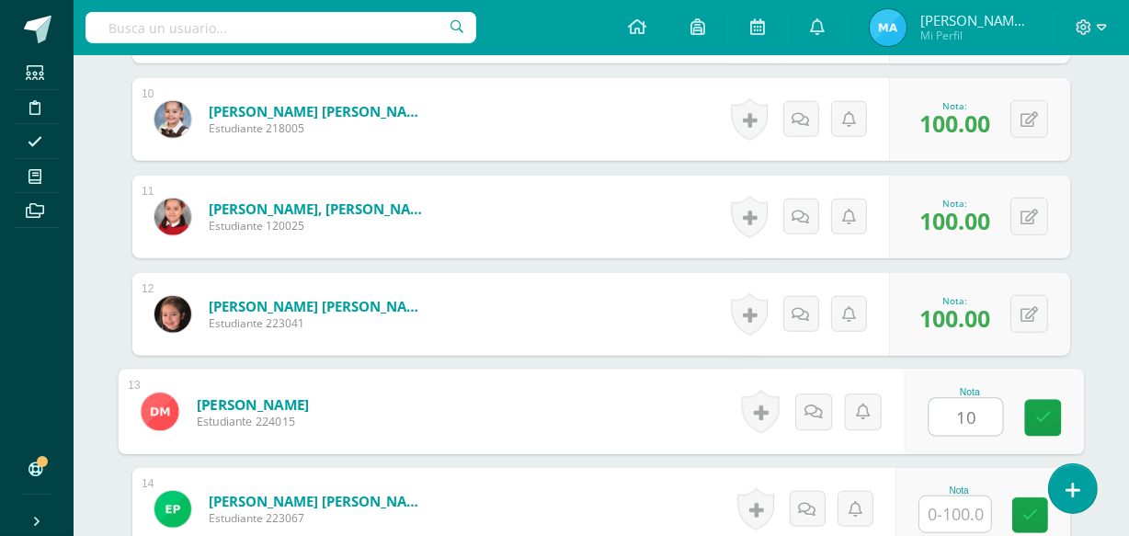
type input "100"
click at [1052, 411] on link at bounding box center [1043, 418] width 37 height 37
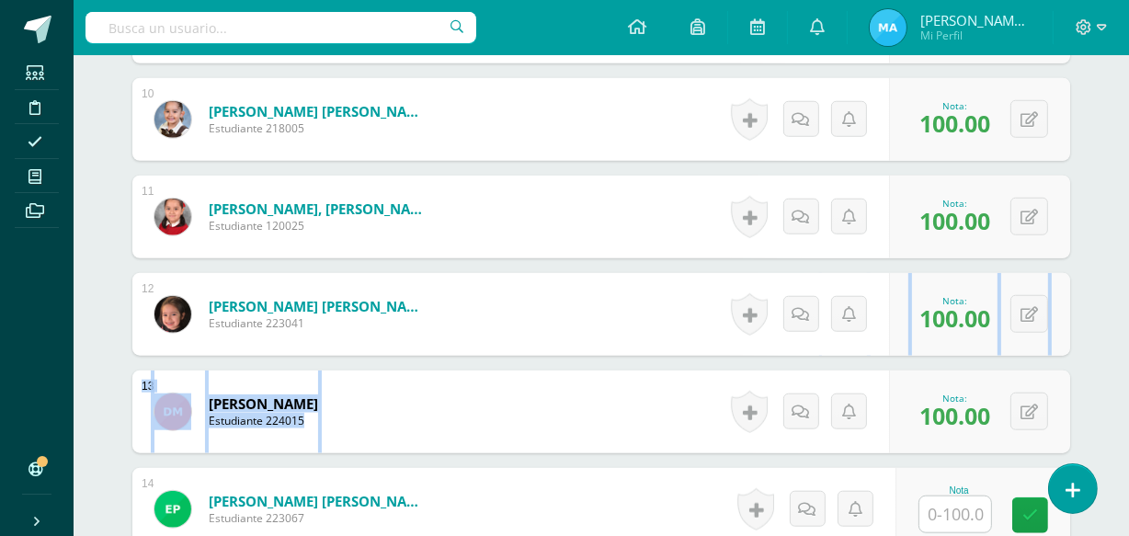
drag, startPoint x: 1127, startPoint y: 324, endPoint x: 1137, endPoint y: 373, distance: 50.7
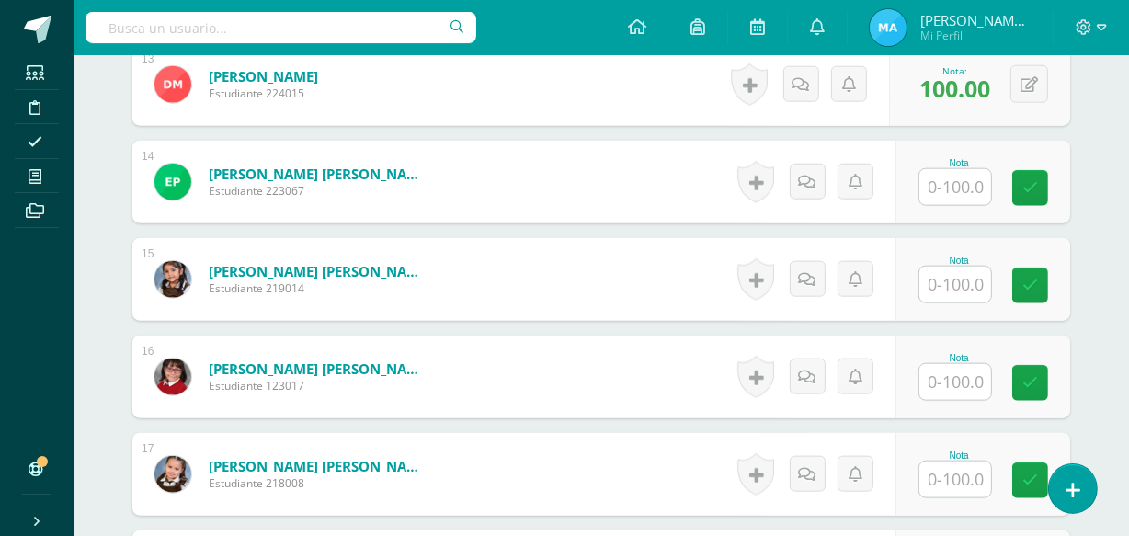
scroll to position [1792, 0]
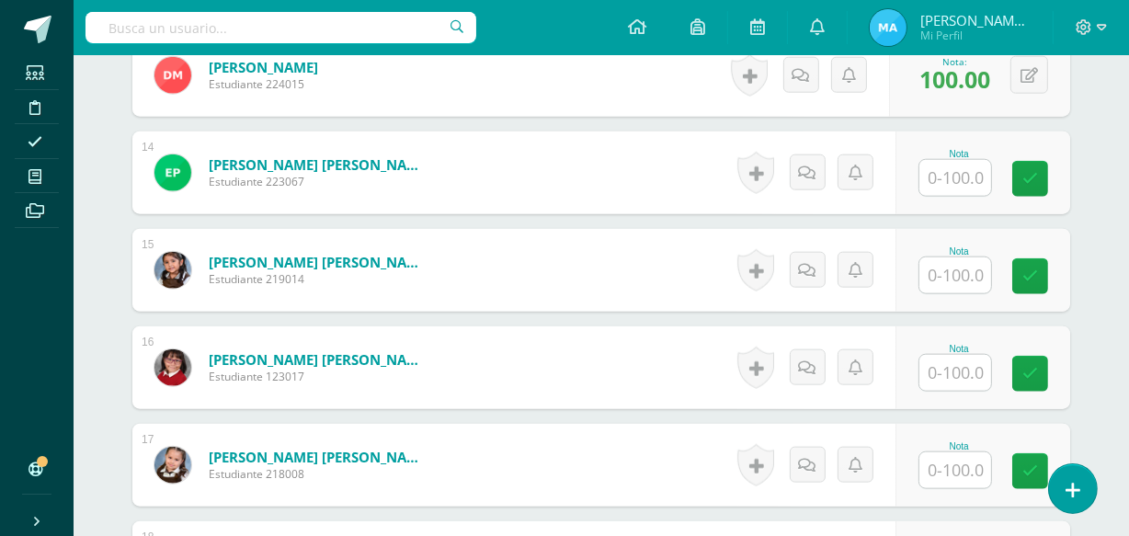
click at [968, 179] on input "text" at bounding box center [955, 178] width 72 height 36
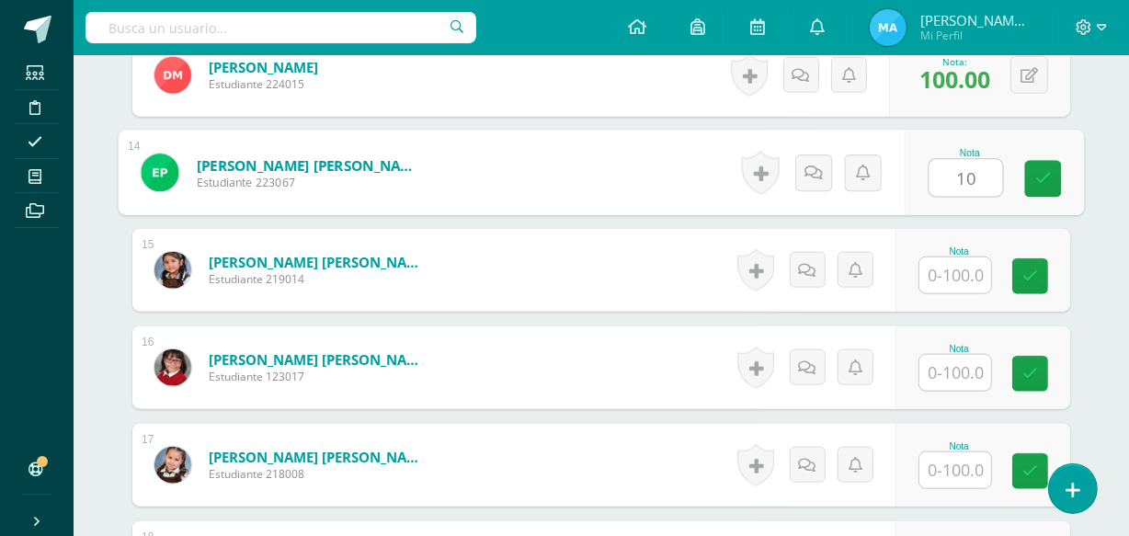
type input "100"
click at [1042, 171] on icon at bounding box center [1043, 179] width 17 height 16
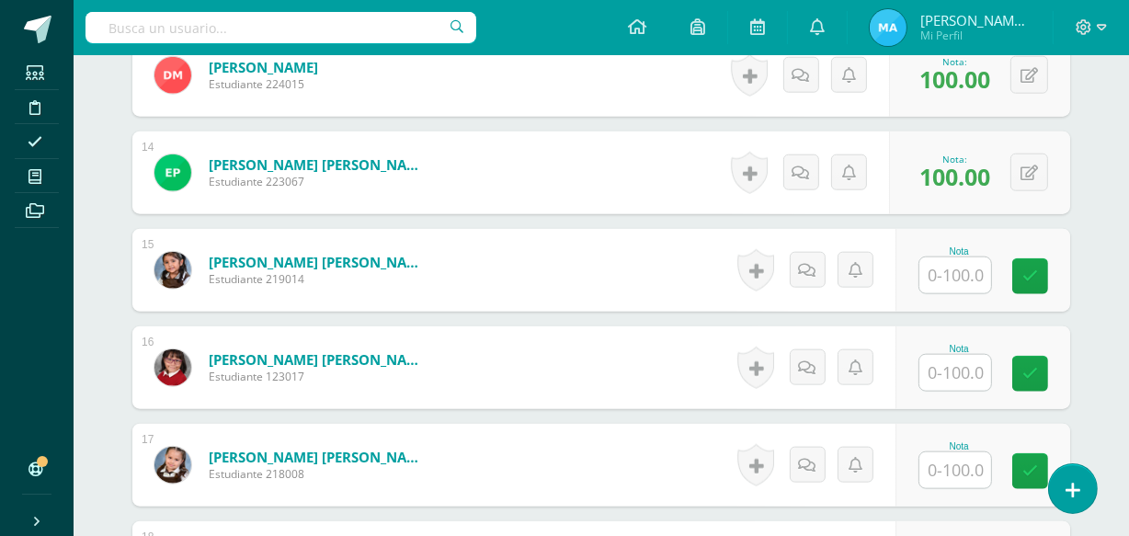
click at [958, 267] on input "text" at bounding box center [955, 275] width 72 height 36
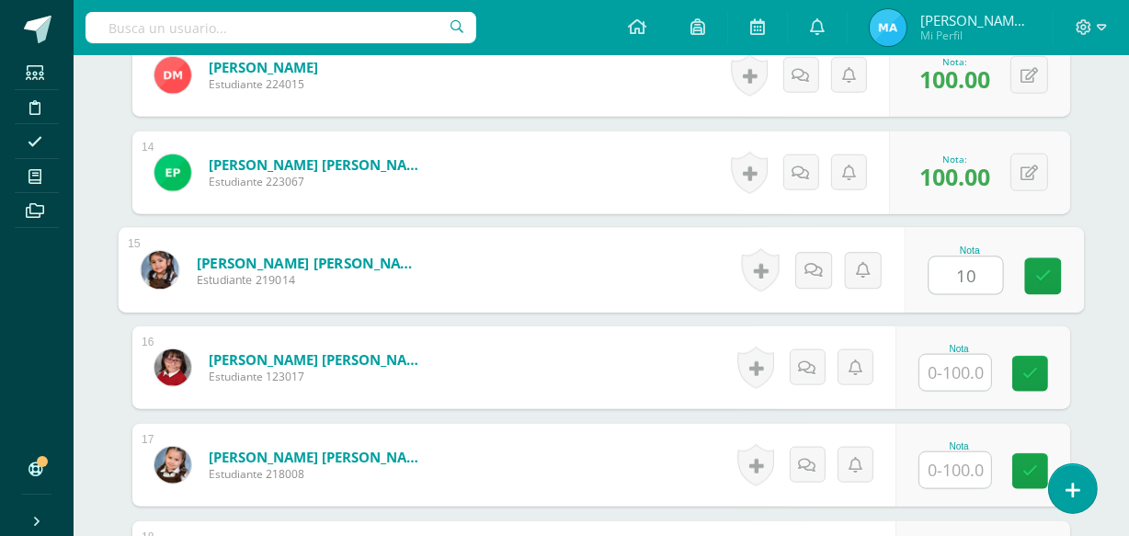
type input "100"
click at [1031, 276] on link at bounding box center [1043, 276] width 37 height 37
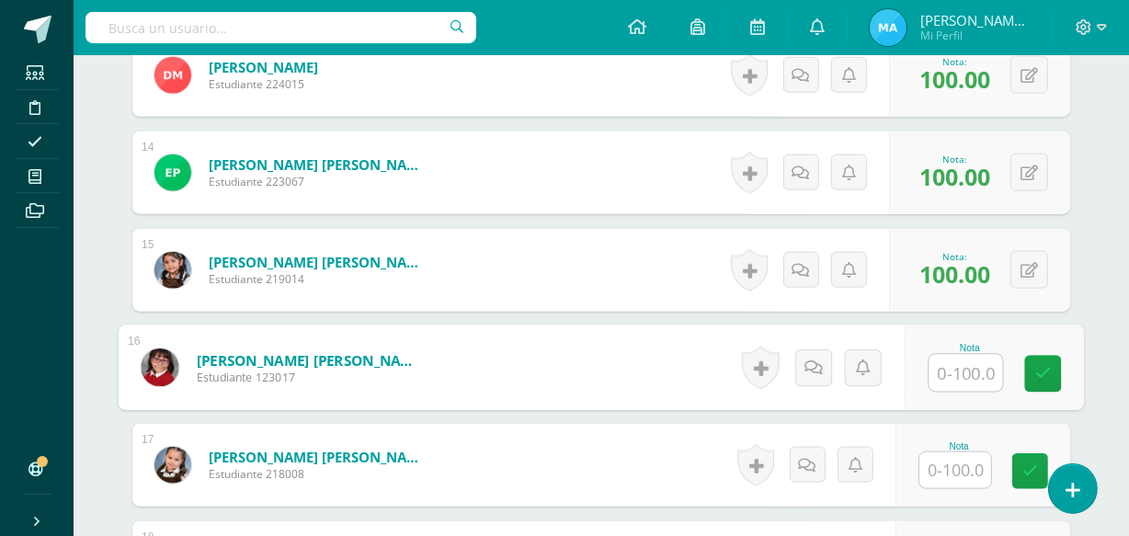
click at [952, 370] on input "text" at bounding box center [966, 373] width 74 height 37
type input "100"
click at [1036, 370] on icon at bounding box center [1043, 374] width 17 height 16
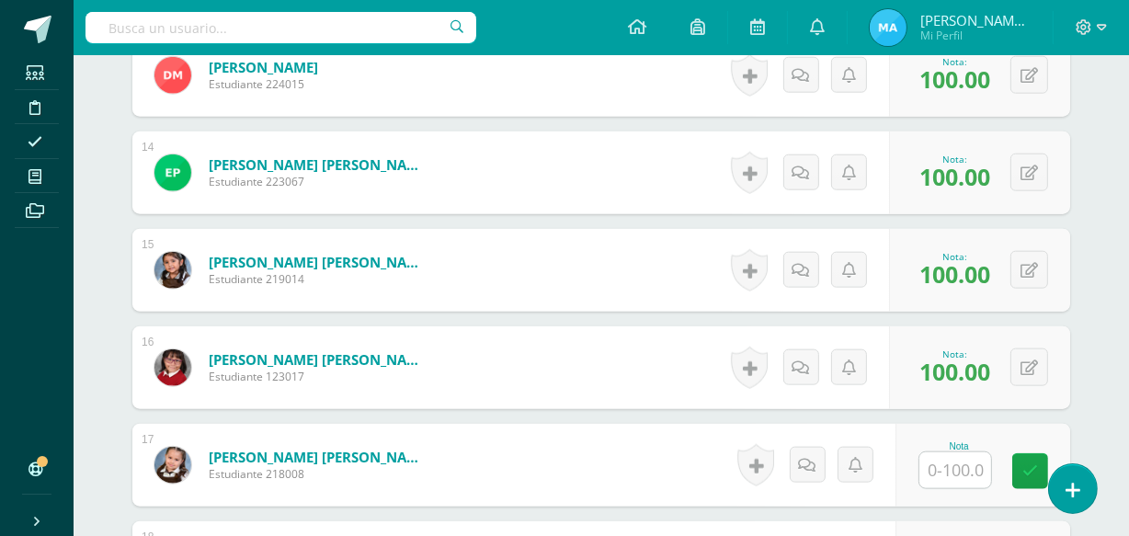
click at [962, 472] on input "text" at bounding box center [955, 470] width 72 height 36
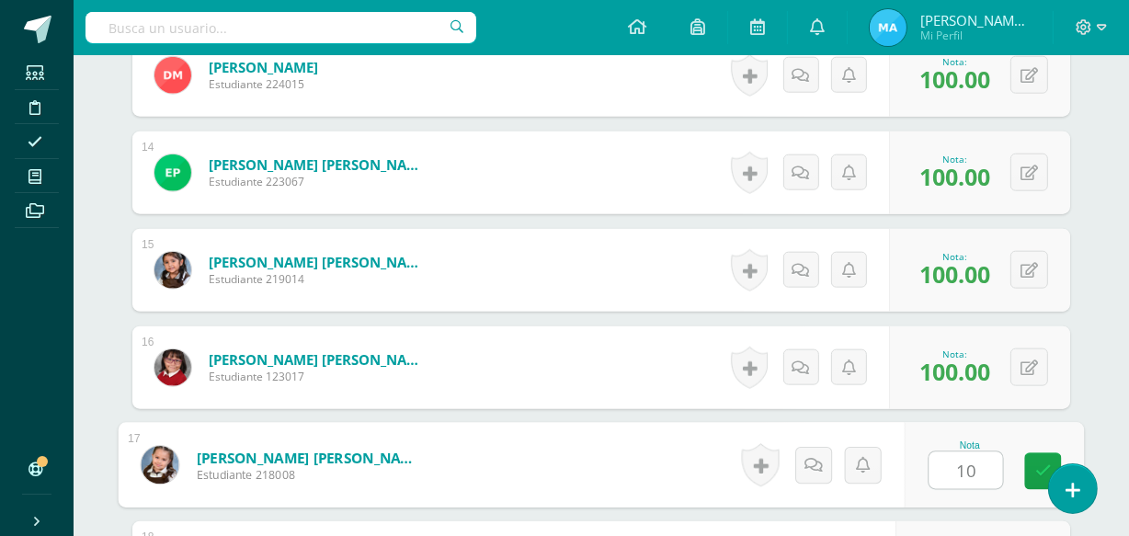
type input "100"
click at [1027, 472] on link at bounding box center [1043, 471] width 37 height 37
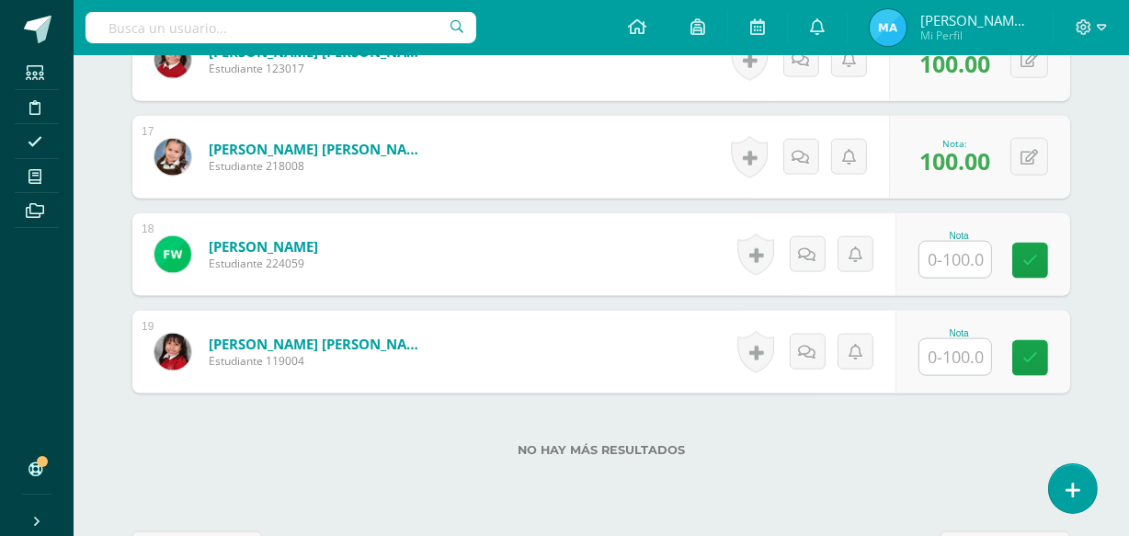
scroll to position [2108, 0]
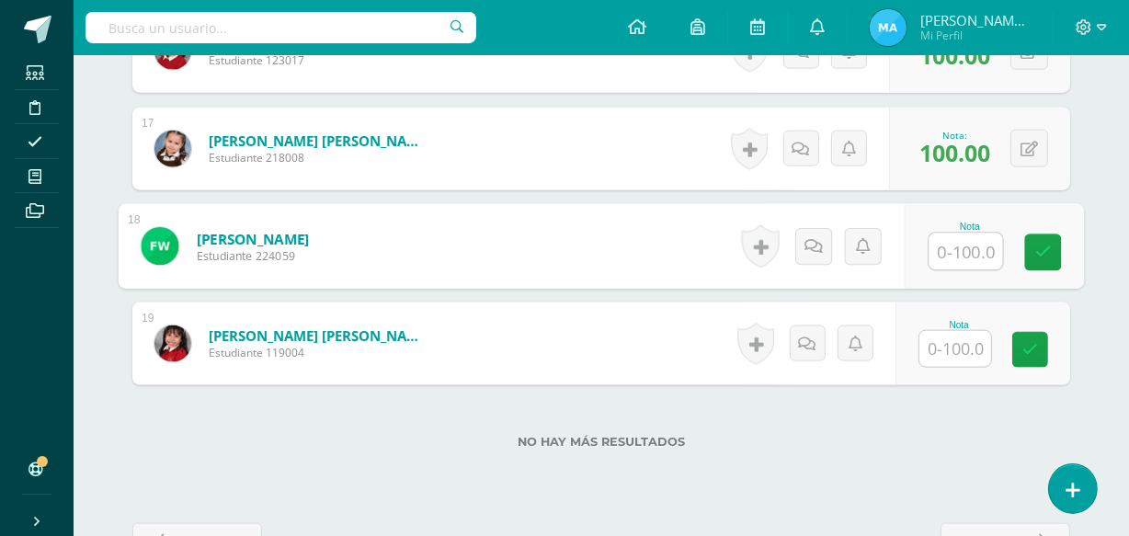
click at [956, 245] on input "text" at bounding box center [966, 252] width 74 height 37
type input "100"
click at [1038, 246] on icon at bounding box center [1043, 253] width 17 height 16
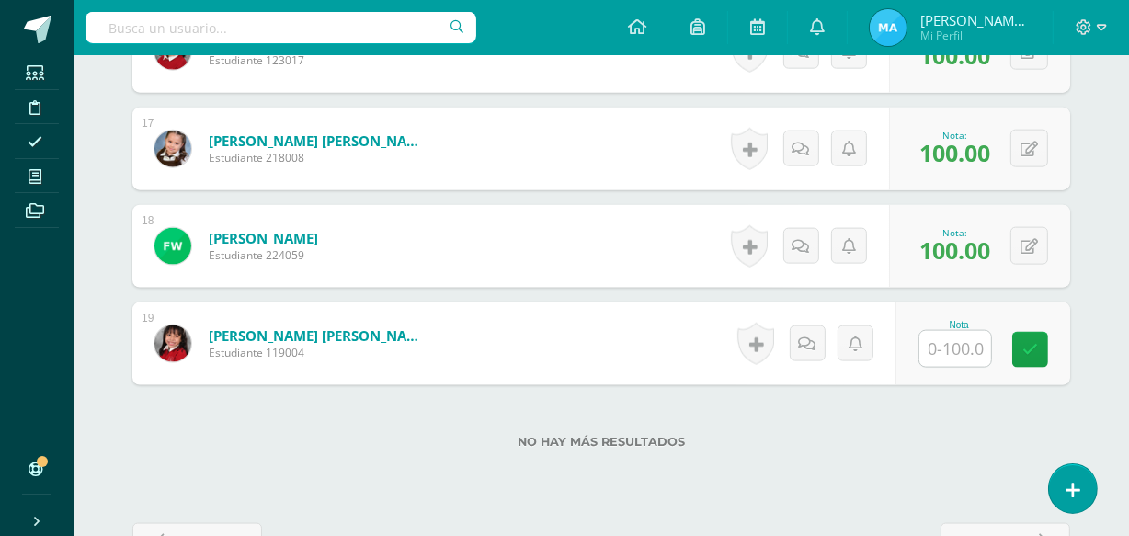
click at [938, 347] on input "text" at bounding box center [955, 349] width 72 height 36
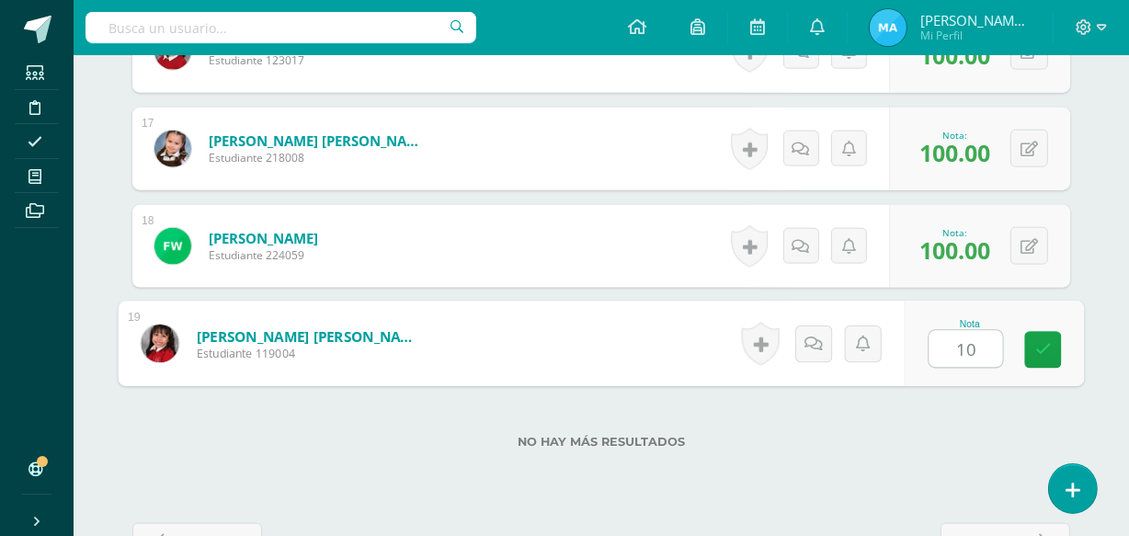
type input "100"
click at [1048, 354] on icon at bounding box center [1043, 350] width 17 height 16
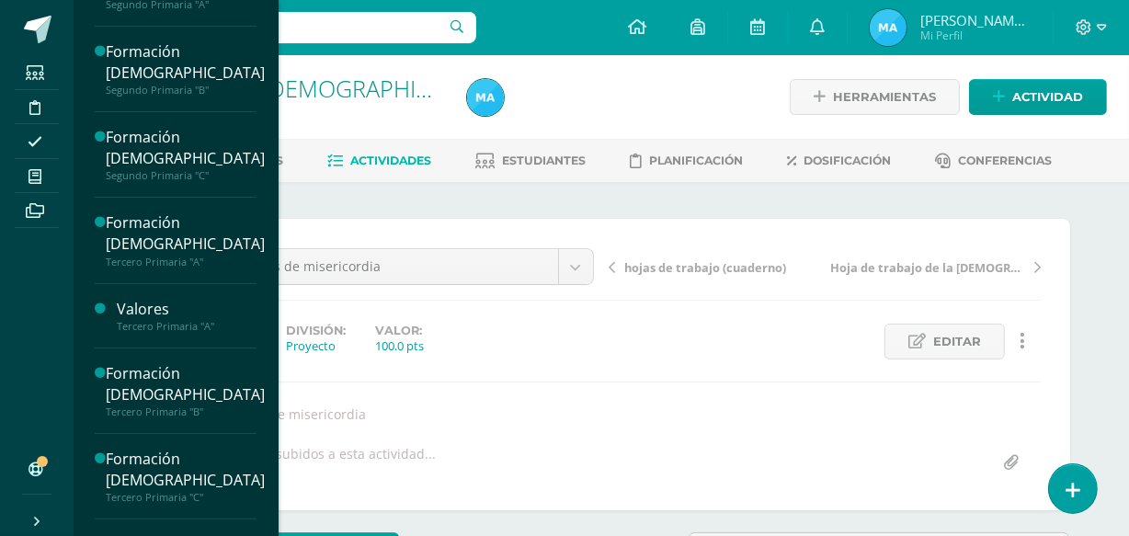
scroll to position [323, 0]
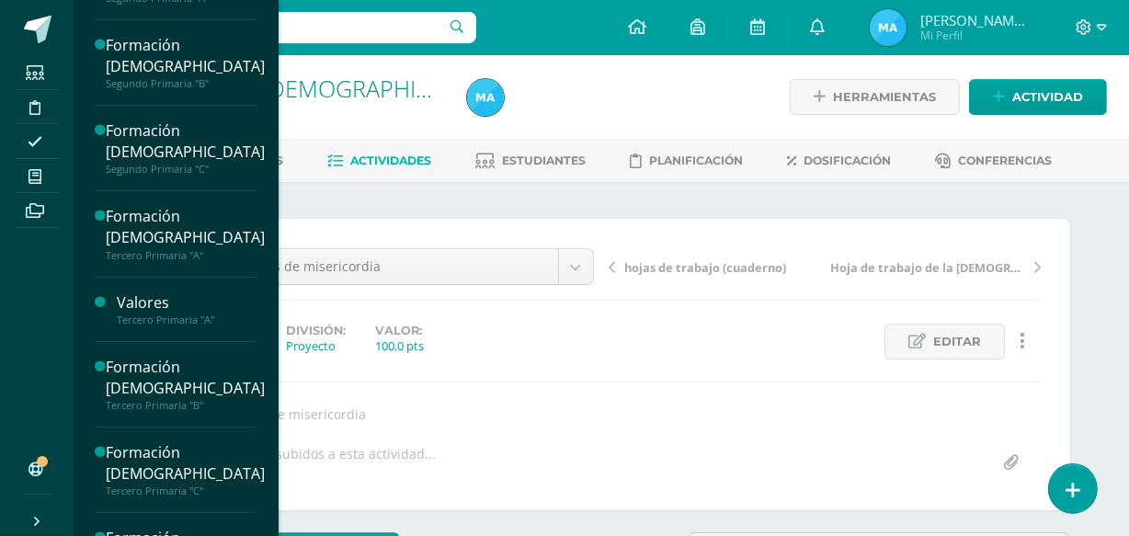
click at [268, 179] on div "Formación Cristiana Primero Primaria "A" Actividades Estudiantes Planificación …" at bounding box center [176, 268] width 206 height 536
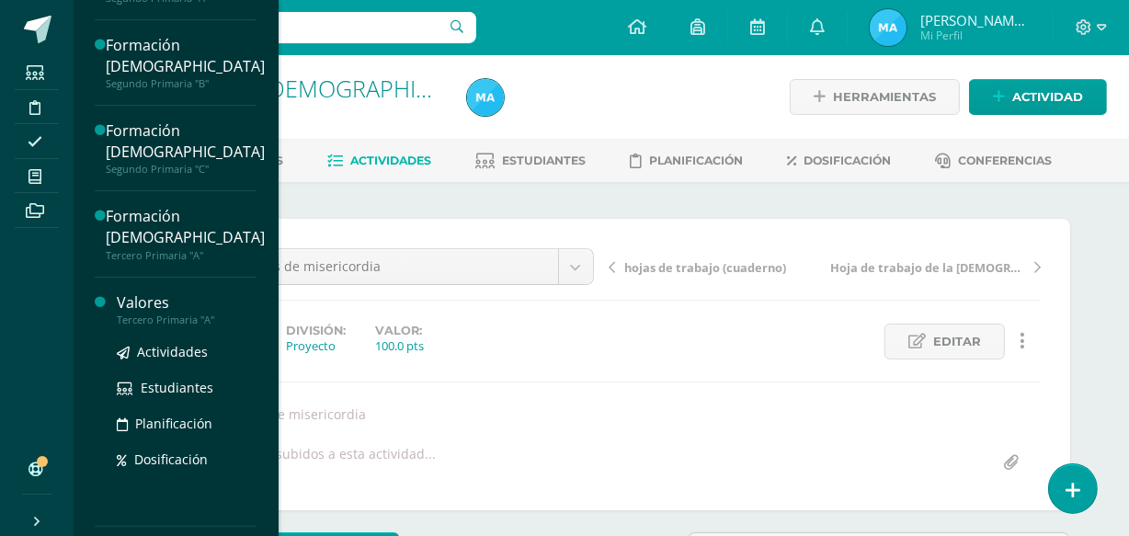
click at [145, 302] on div "Valores" at bounding box center [187, 302] width 140 height 21
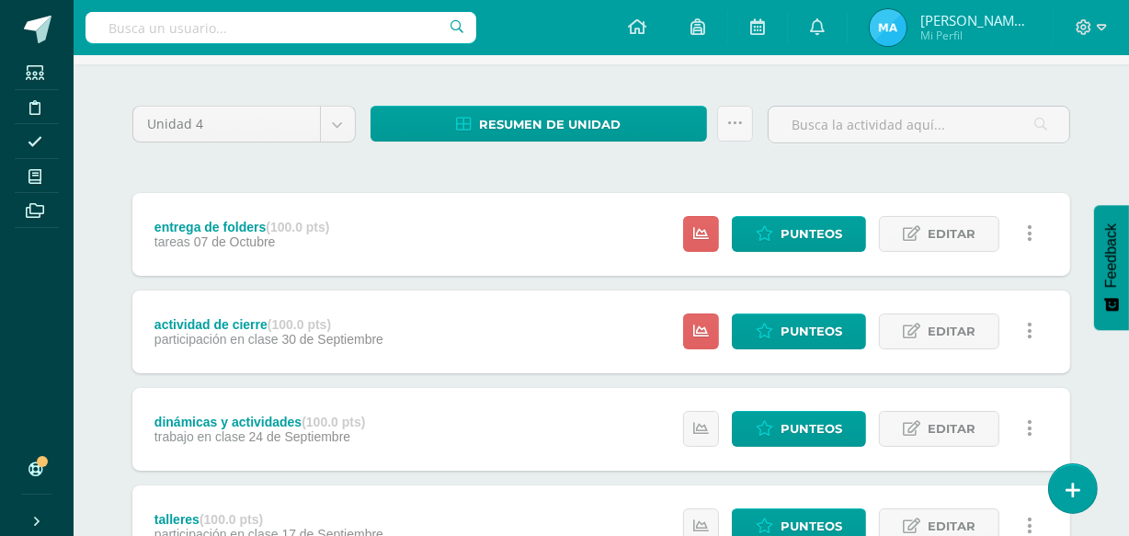
scroll to position [120, 0]
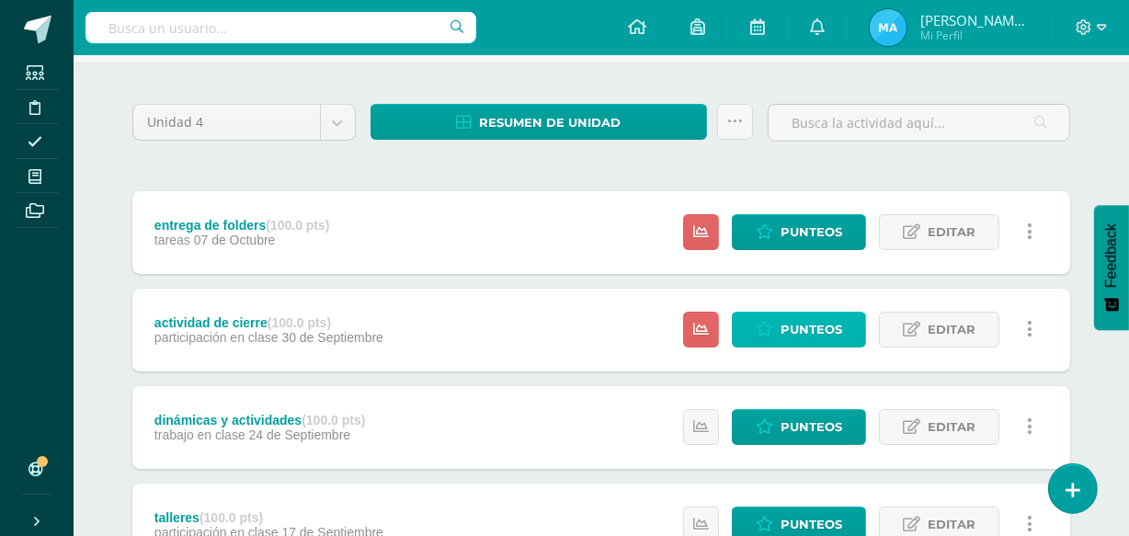
click at [808, 317] on span "Punteos" at bounding box center [812, 330] width 62 height 34
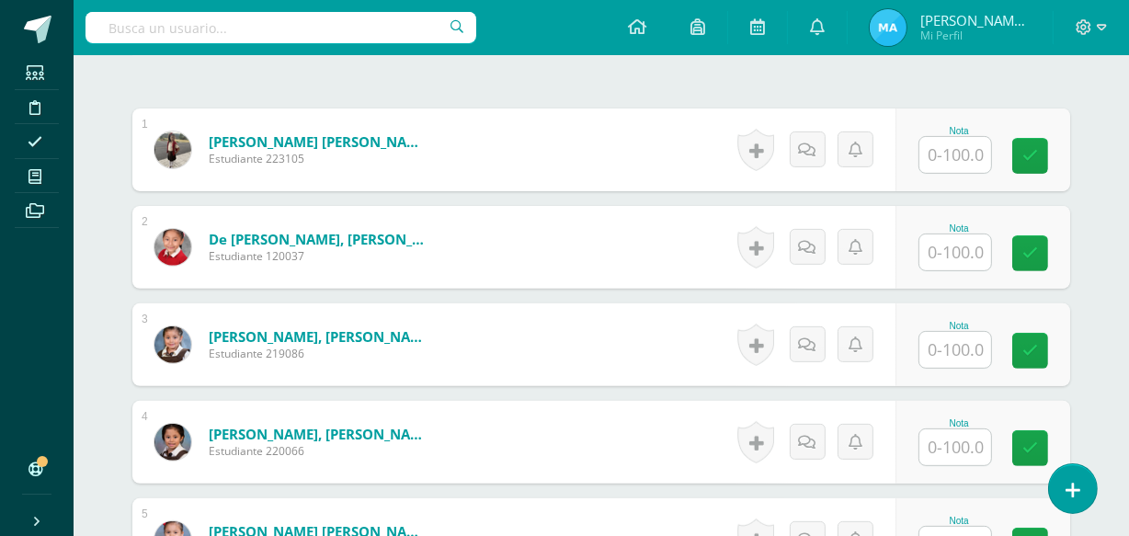
scroll to position [534, 0]
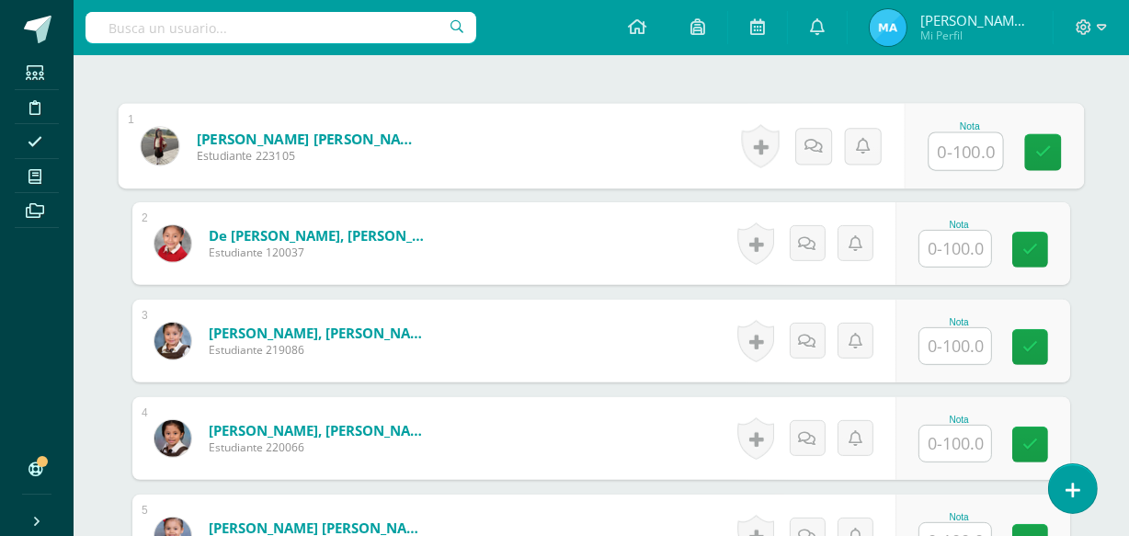
click at [950, 147] on input "text" at bounding box center [966, 151] width 74 height 37
type input "90"
click at [1043, 148] on icon at bounding box center [1043, 152] width 17 height 16
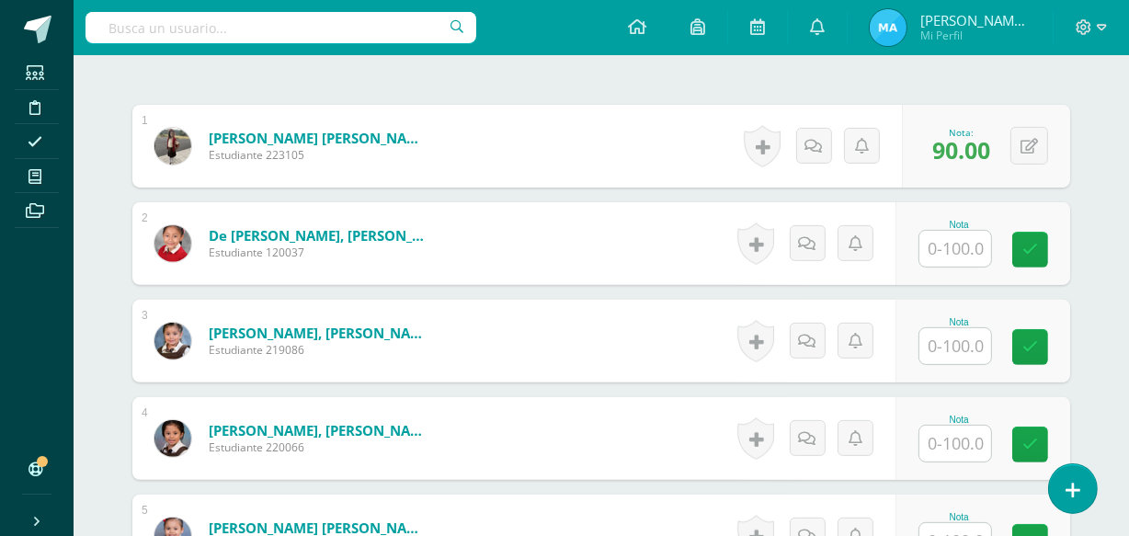
click at [949, 242] on input "text" at bounding box center [955, 249] width 72 height 36
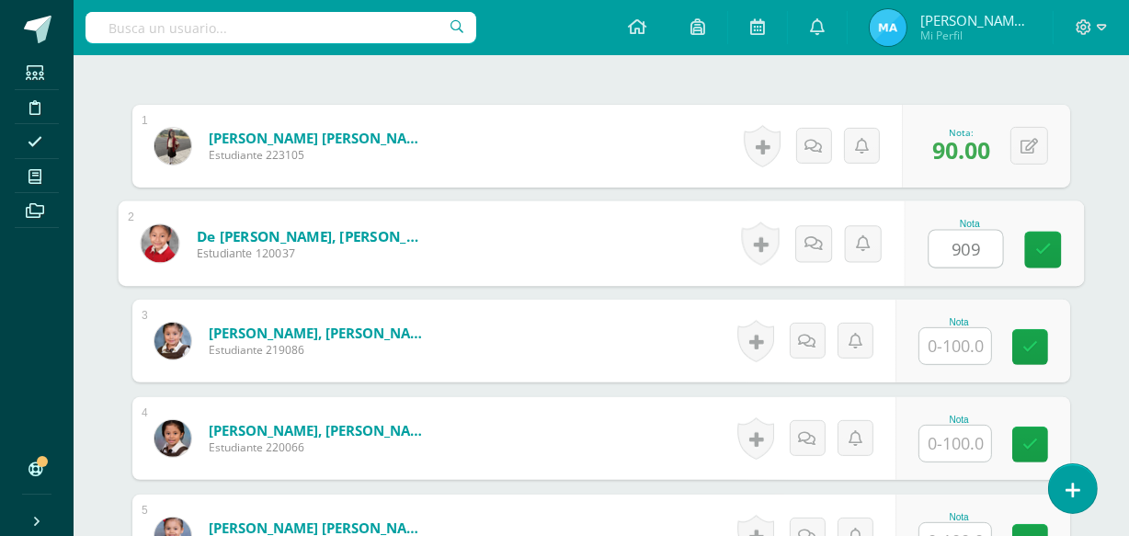
type input "90"
click at [1032, 244] on link at bounding box center [1043, 250] width 37 height 37
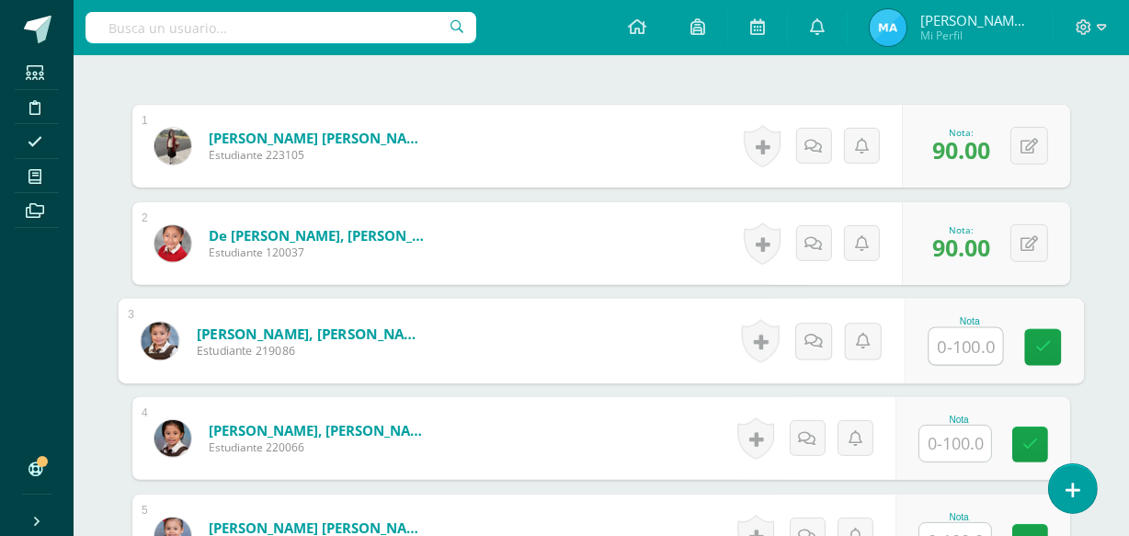
click at [962, 339] on input "text" at bounding box center [966, 346] width 74 height 37
click at [1040, 348] on icon at bounding box center [1043, 347] width 17 height 16
type input "100"
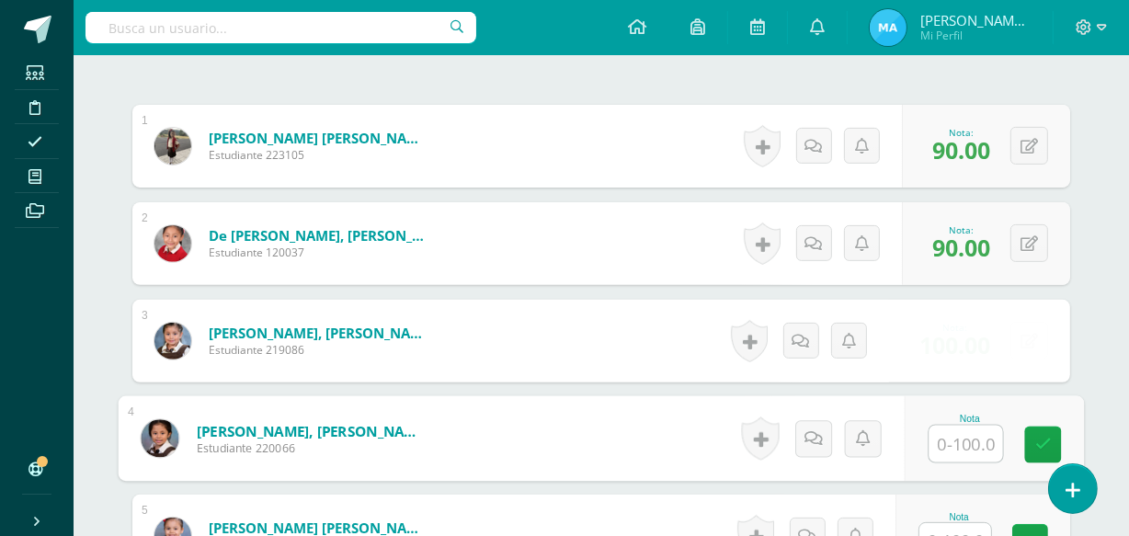
click at [955, 444] on input "text" at bounding box center [966, 444] width 74 height 37
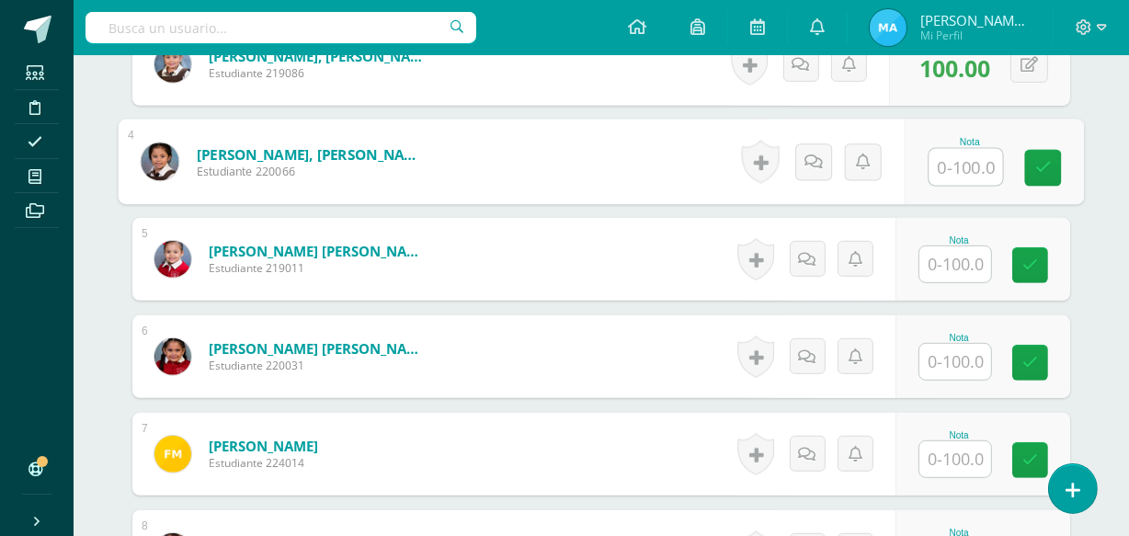
scroll to position [821, 0]
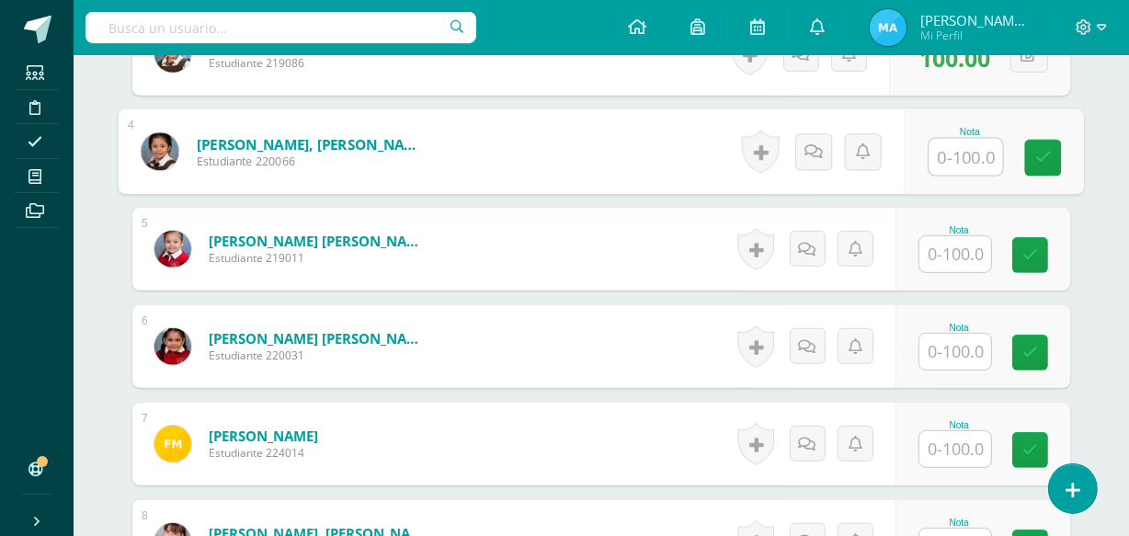
click at [972, 141] on input "text" at bounding box center [966, 157] width 74 height 37
type input "95"
click at [1046, 160] on icon at bounding box center [1043, 158] width 17 height 16
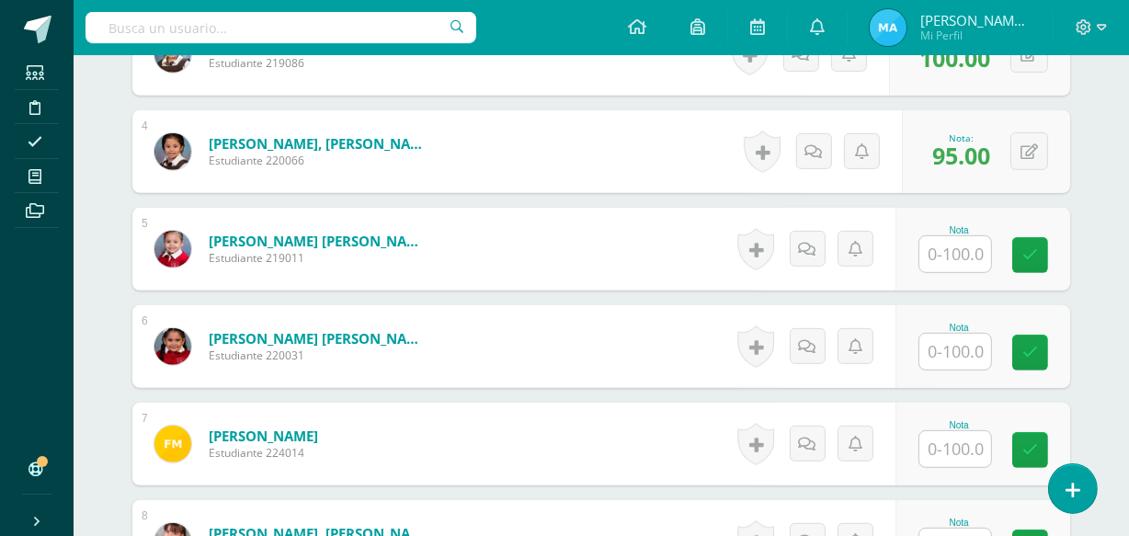
click at [970, 245] on input "text" at bounding box center [955, 254] width 72 height 36
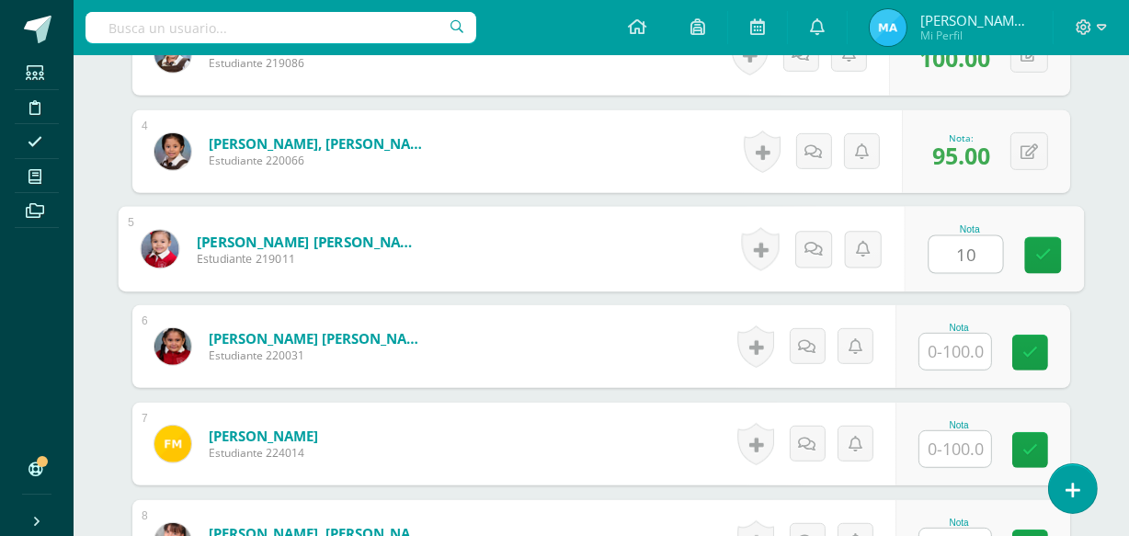
type input "100"
click at [1043, 253] on icon at bounding box center [1043, 255] width 17 height 16
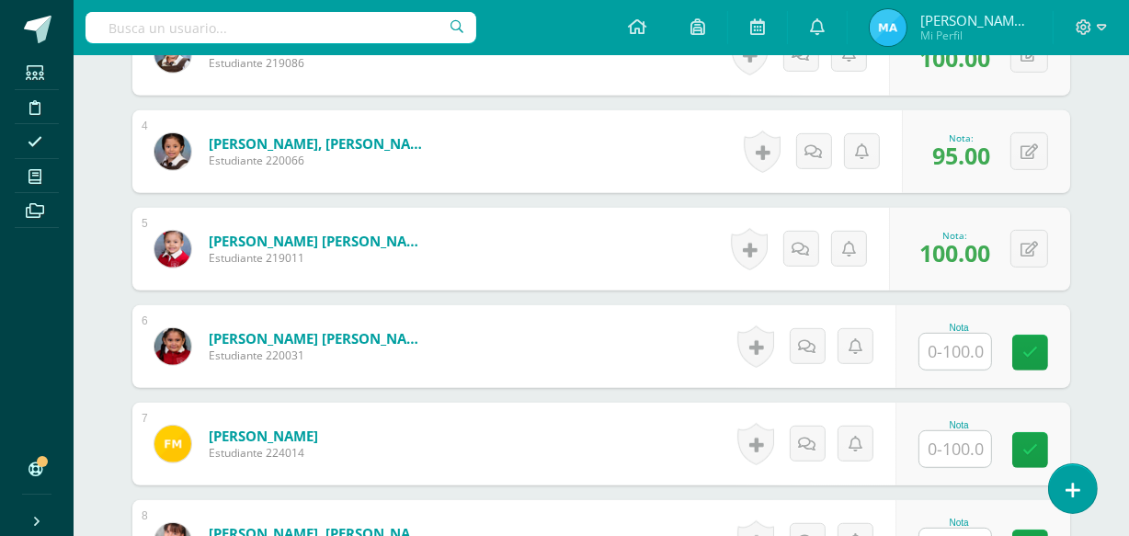
click at [945, 336] on input "text" at bounding box center [955, 352] width 72 height 36
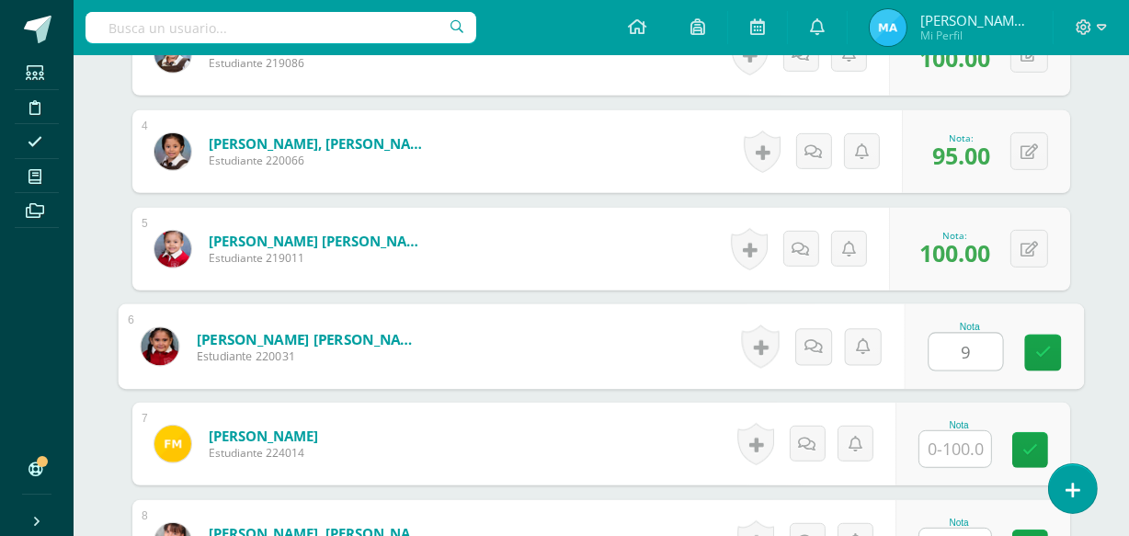
type input "95"
click at [1043, 347] on icon at bounding box center [1043, 353] width 17 height 16
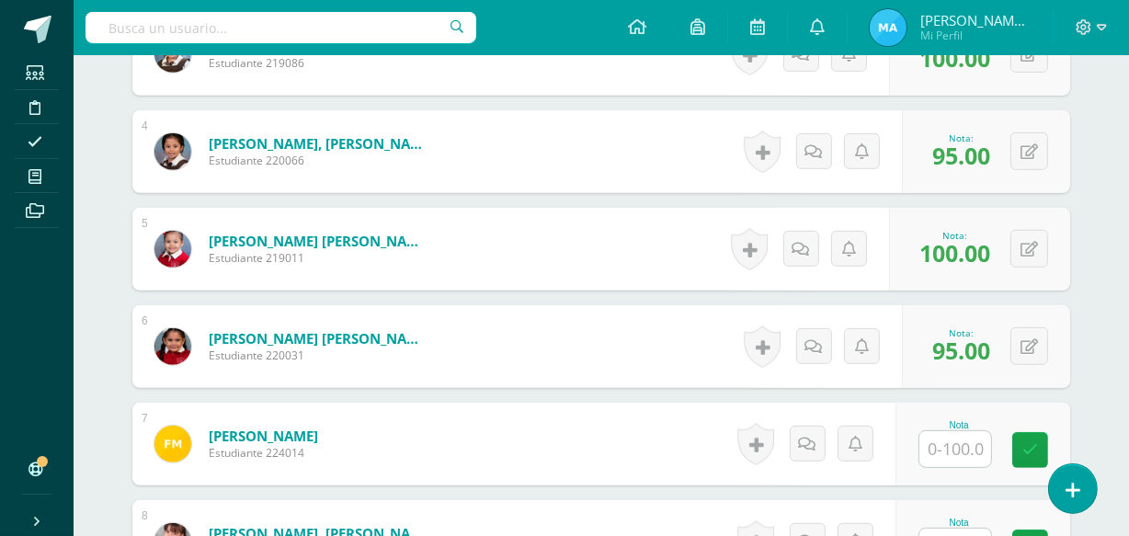
click at [951, 440] on input "text" at bounding box center [955, 449] width 72 height 36
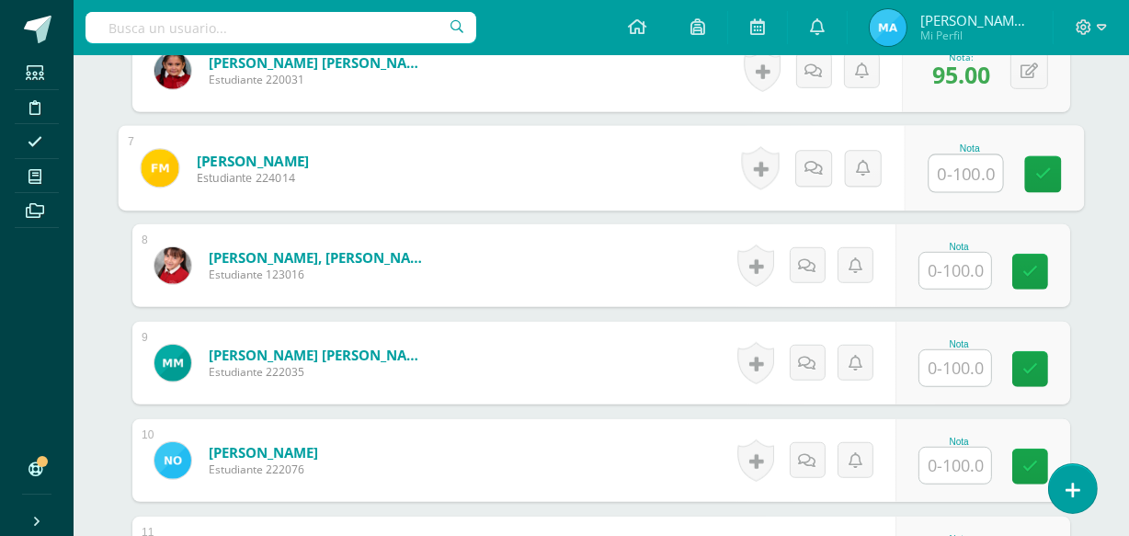
scroll to position [1093, 0]
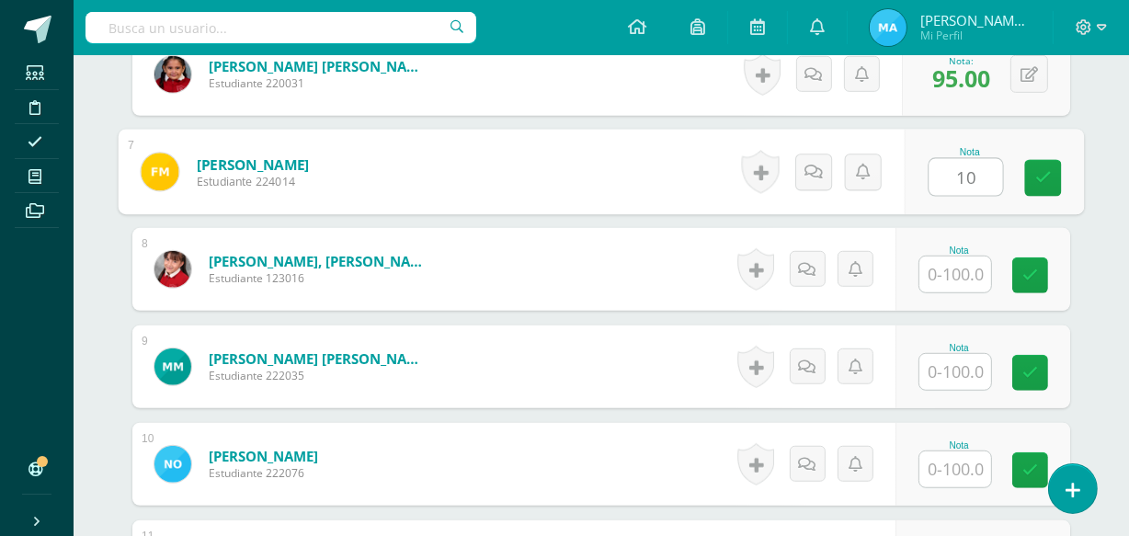
type input "100"
click at [1048, 166] on link at bounding box center [1043, 178] width 37 height 37
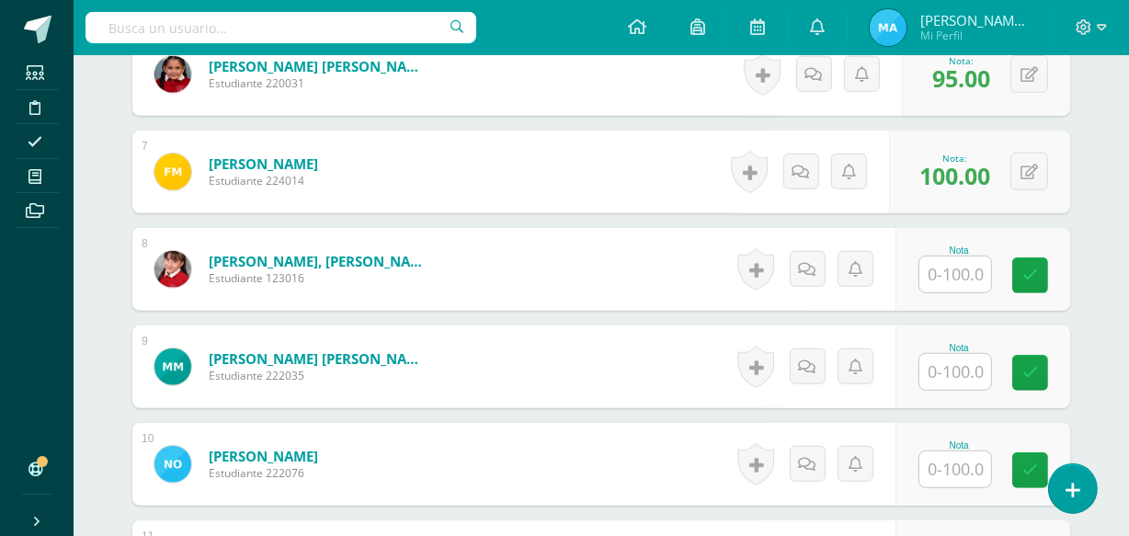
click at [954, 262] on input "text" at bounding box center [955, 275] width 72 height 36
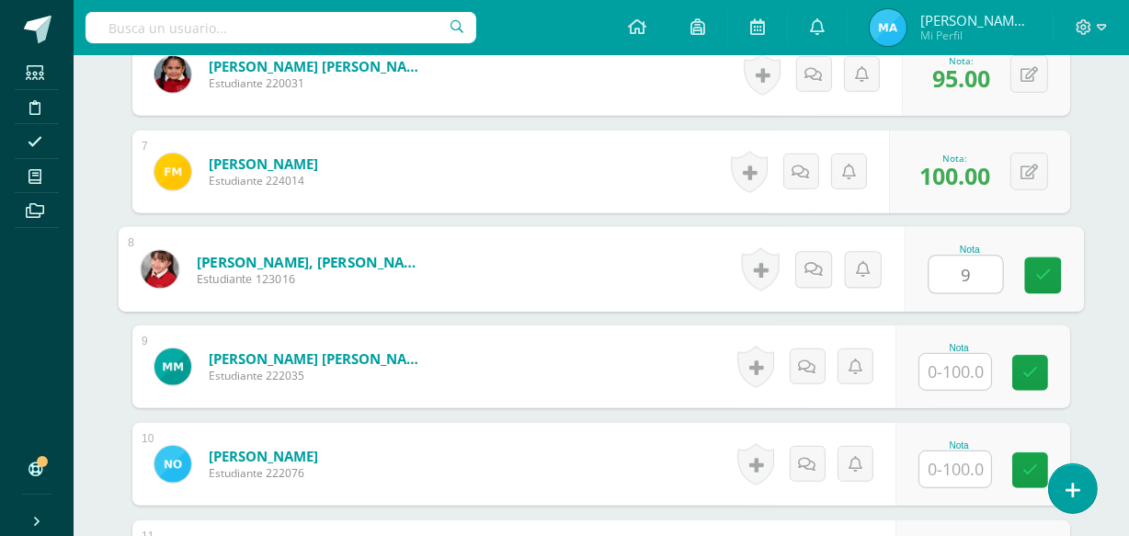
type input "95"
click at [1040, 269] on icon at bounding box center [1043, 276] width 17 height 16
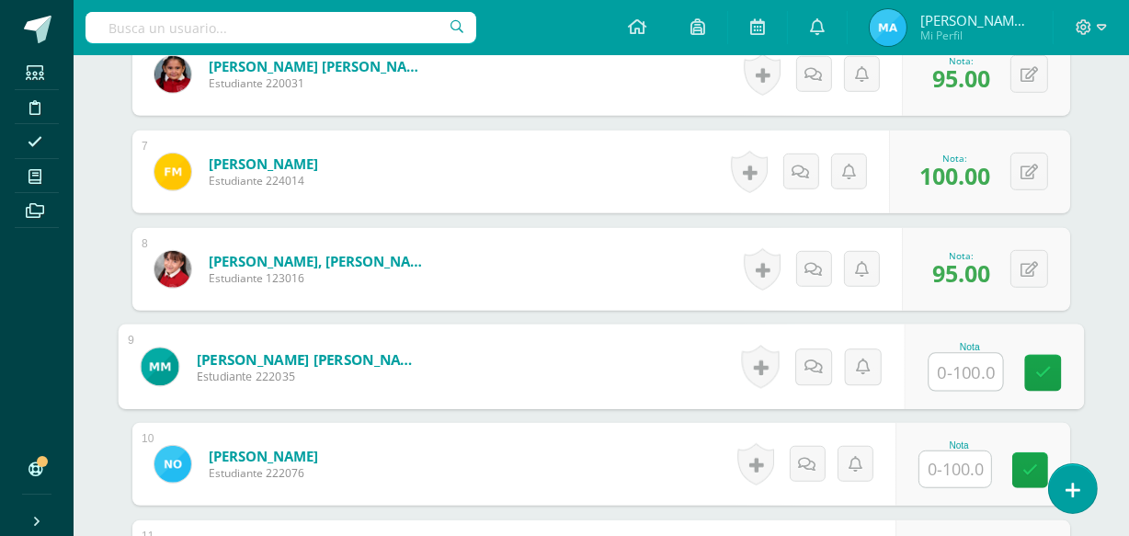
click at [962, 368] on input "text" at bounding box center [966, 372] width 74 height 37
type input "100"
click at [1035, 370] on icon at bounding box center [1043, 373] width 17 height 16
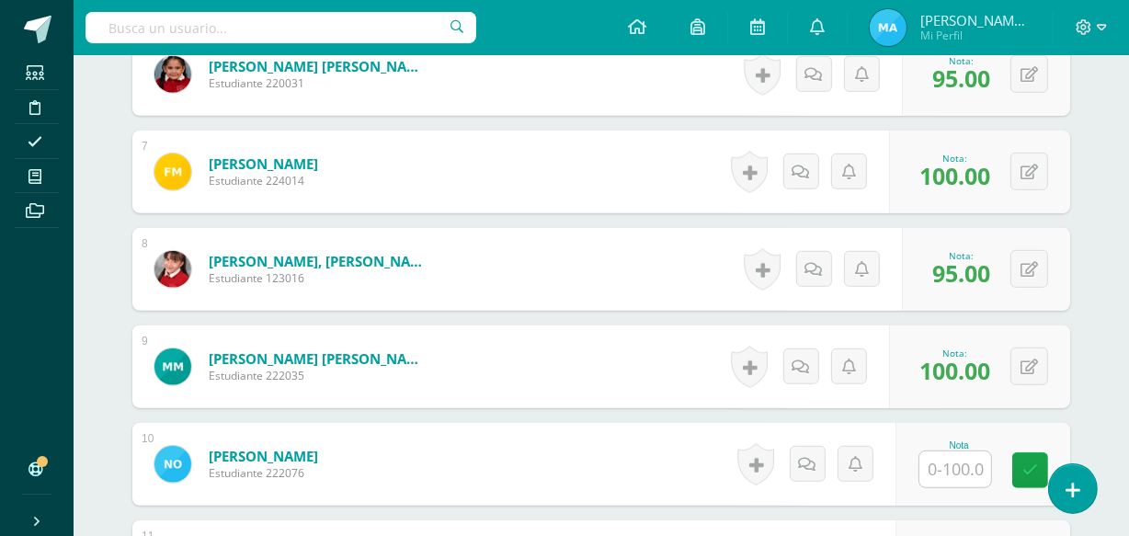
click at [954, 459] on input "text" at bounding box center [955, 469] width 72 height 36
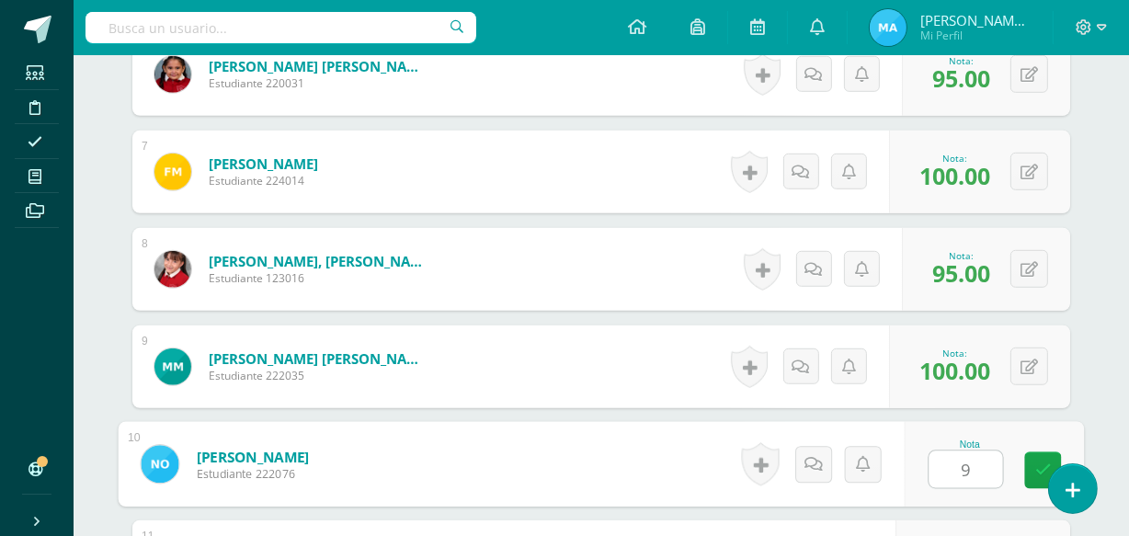
type input "95"
click at [1036, 463] on icon at bounding box center [1043, 470] width 17 height 16
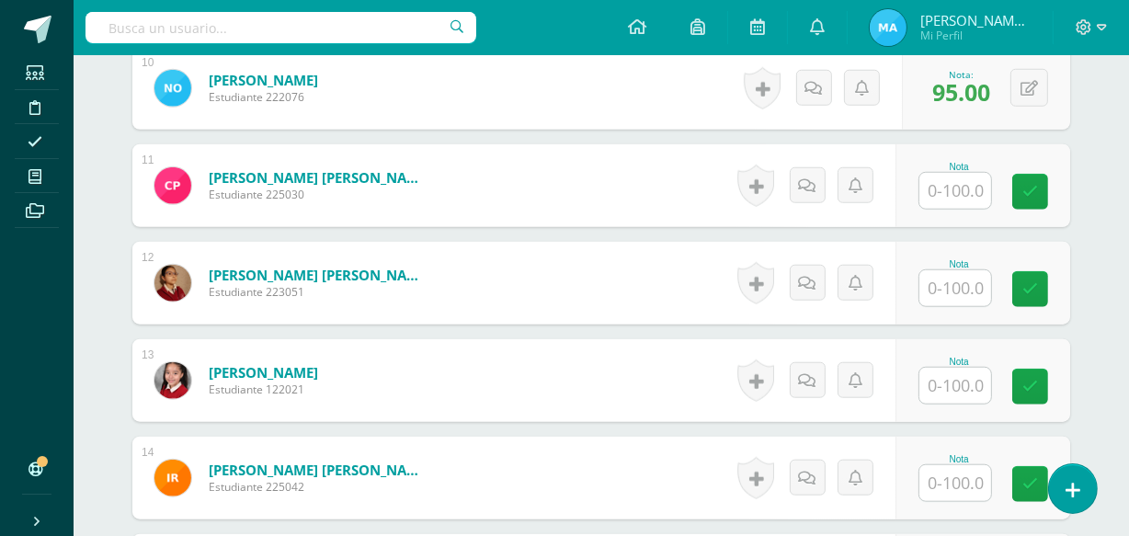
scroll to position [1474, 0]
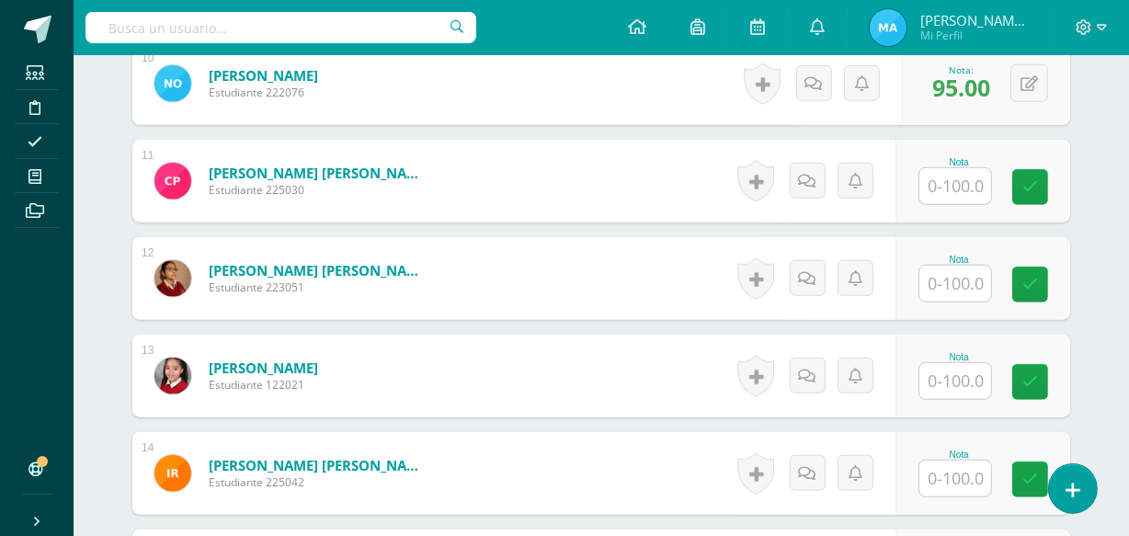
click at [961, 175] on input "text" at bounding box center [955, 186] width 72 height 36
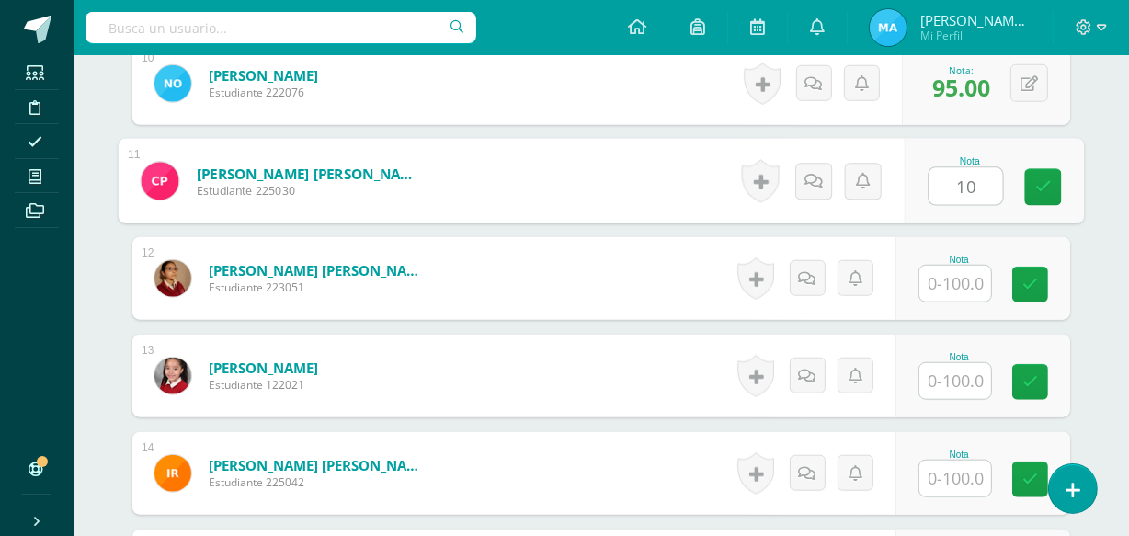
type input "100"
click at [1040, 173] on link at bounding box center [1043, 187] width 37 height 37
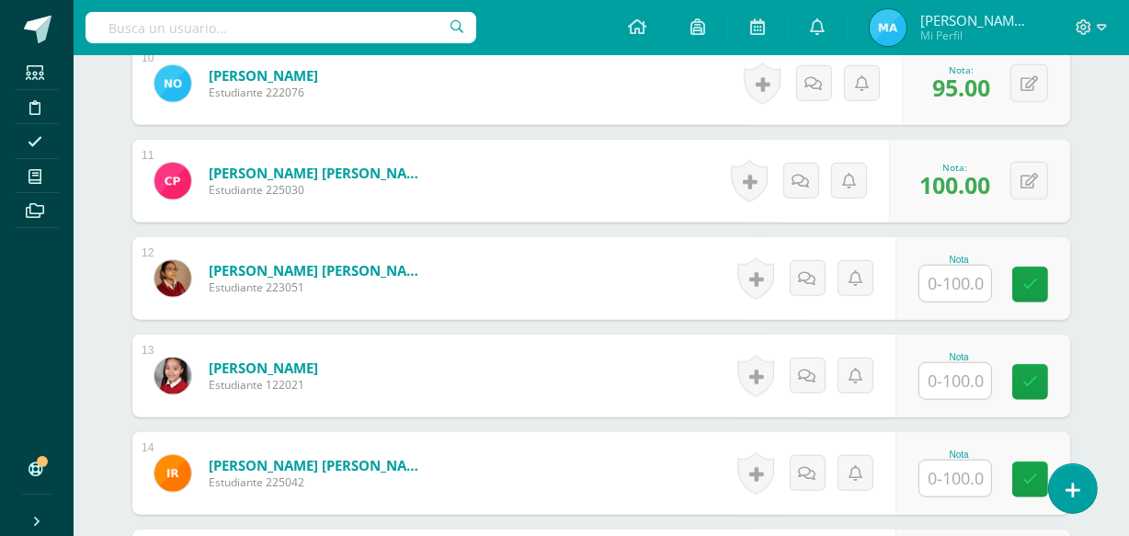
click at [972, 272] on input "text" at bounding box center [955, 284] width 72 height 36
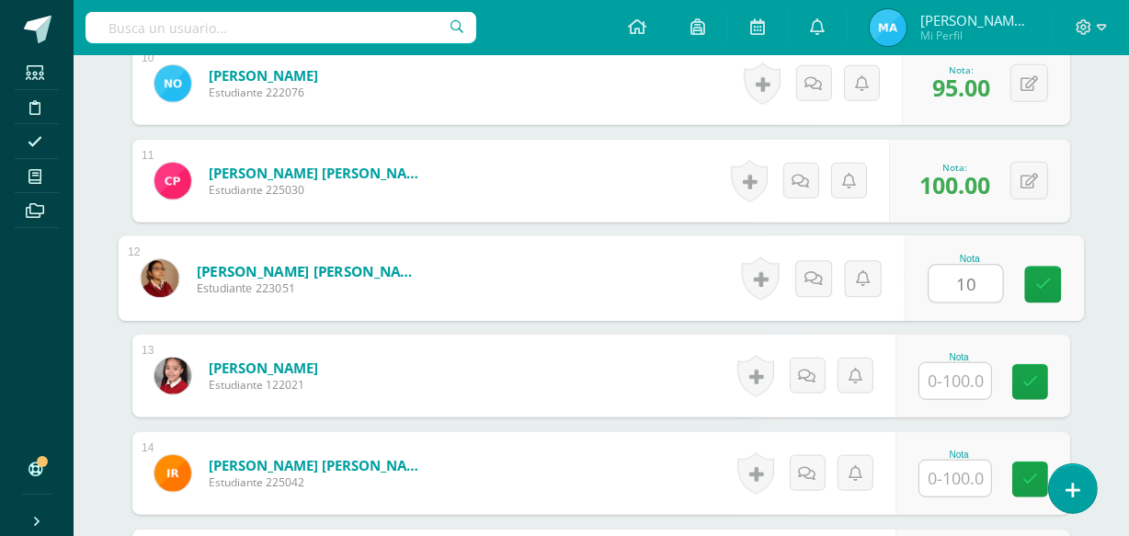
type input "100"
click at [1044, 272] on link at bounding box center [1043, 285] width 37 height 37
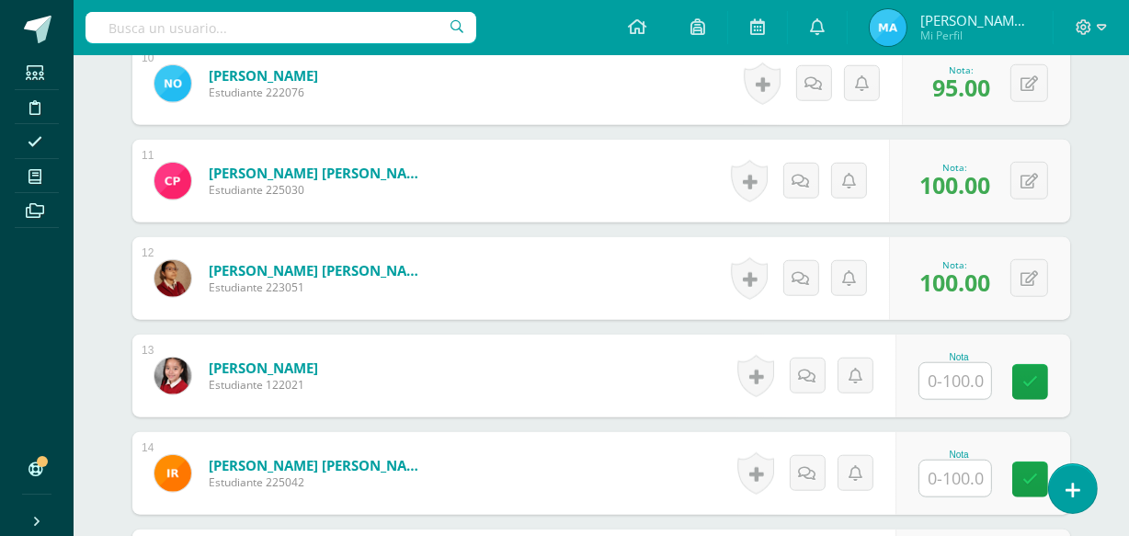
click at [972, 377] on input "text" at bounding box center [955, 381] width 72 height 36
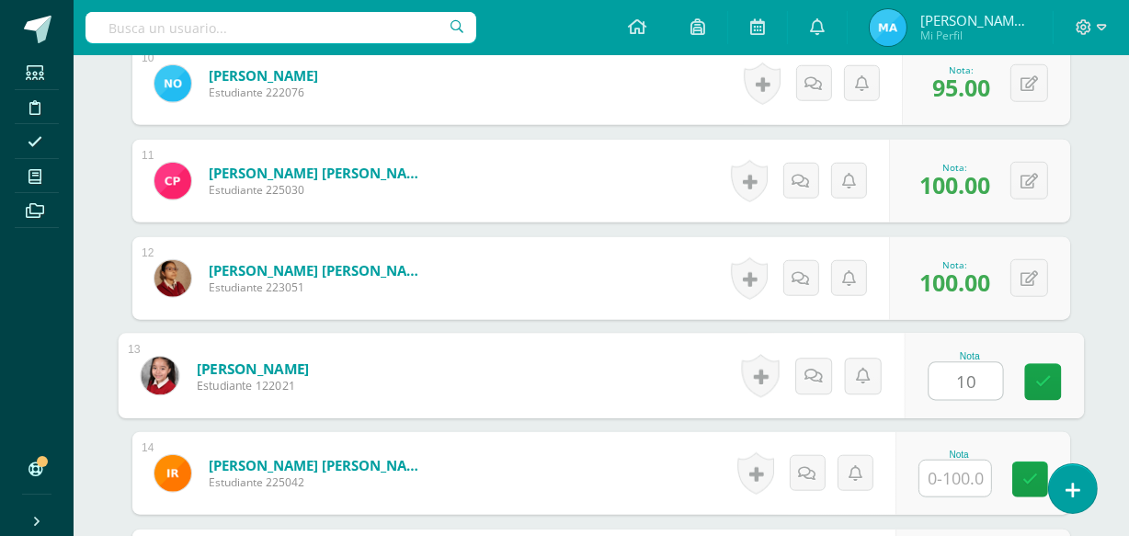
type input "100"
click at [1037, 374] on icon at bounding box center [1043, 382] width 17 height 16
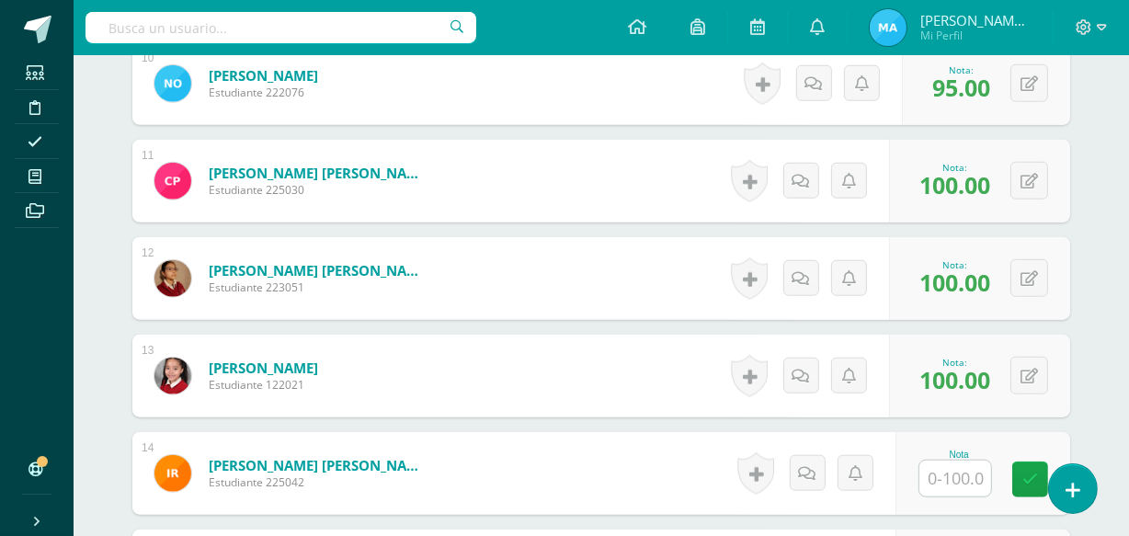
click at [956, 467] on input "text" at bounding box center [955, 479] width 72 height 36
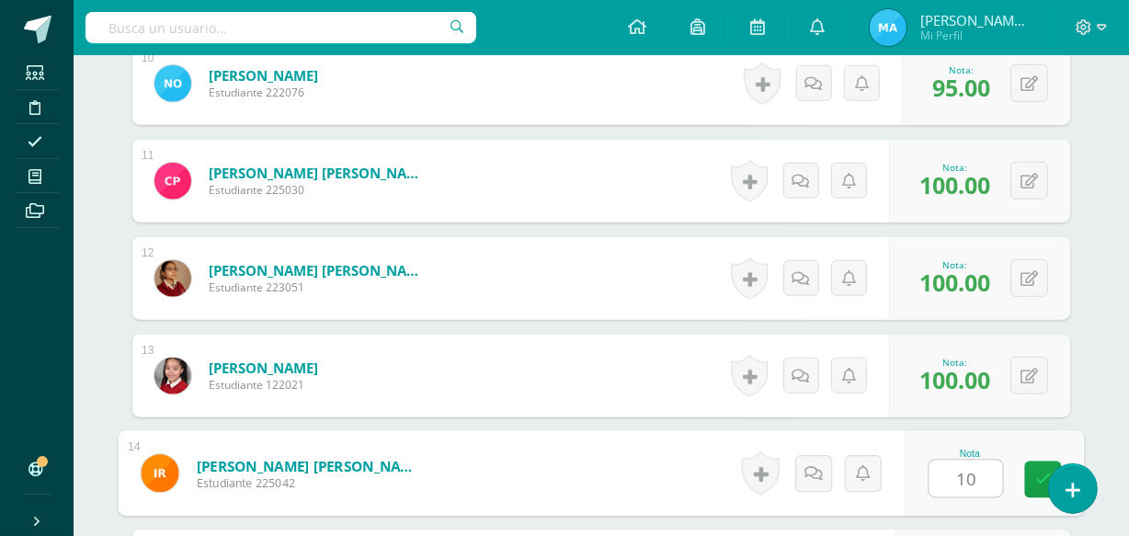
type input "100"
click at [1030, 474] on link at bounding box center [1043, 480] width 37 height 37
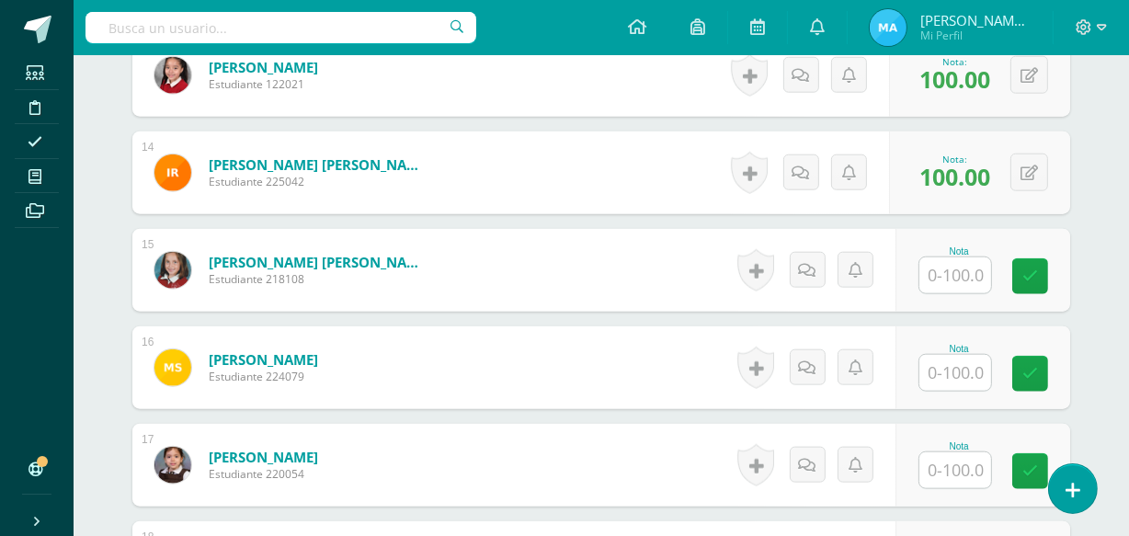
scroll to position [1788, 0]
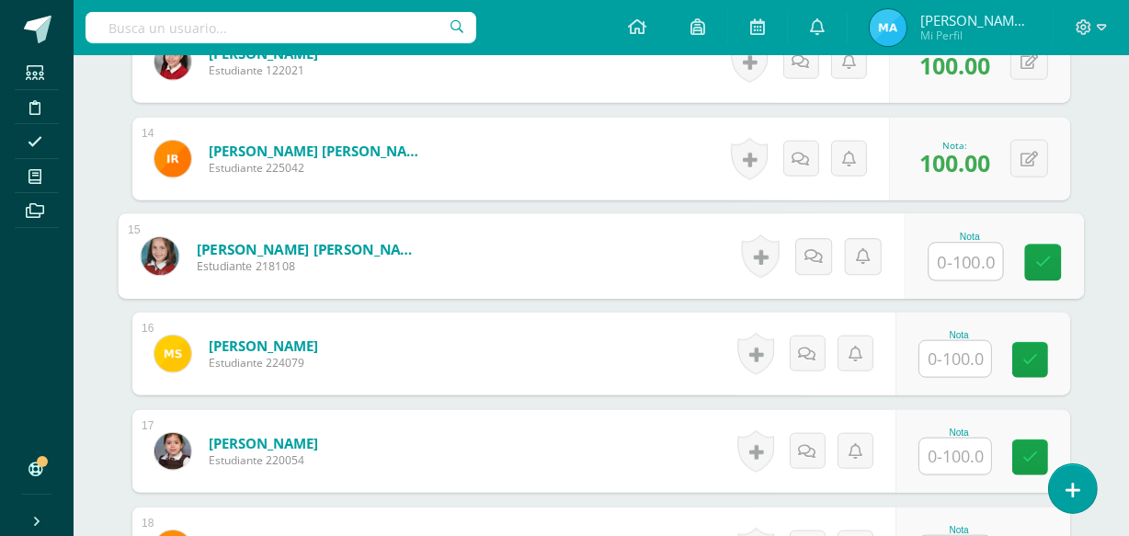
click at [953, 247] on input "text" at bounding box center [966, 262] width 74 height 37
type input "100"
click at [1031, 258] on link at bounding box center [1043, 263] width 37 height 37
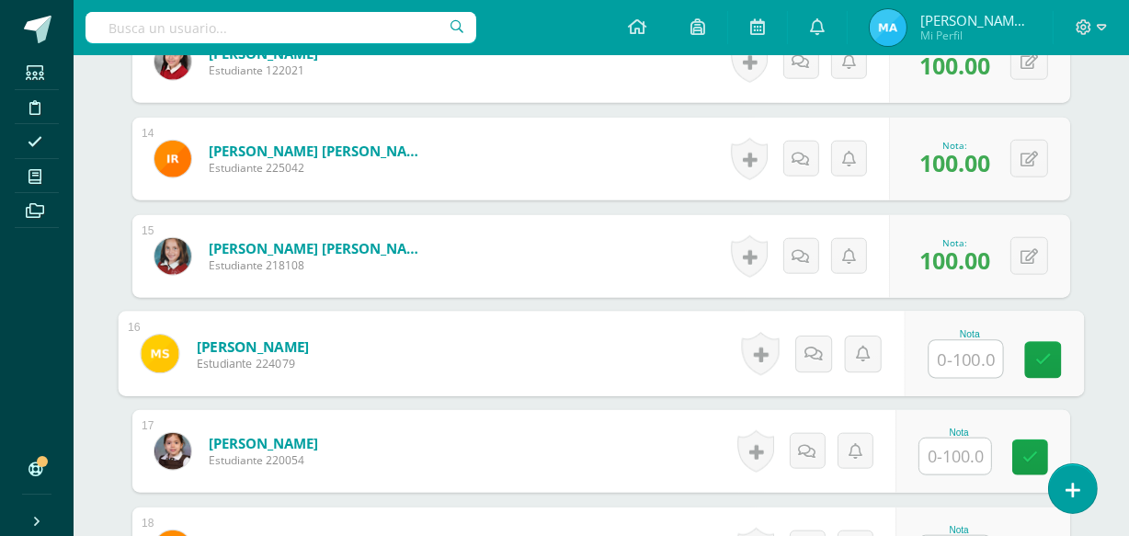
click at [966, 341] on input "text" at bounding box center [966, 359] width 74 height 37
type input "90"
click at [1031, 349] on link at bounding box center [1043, 360] width 37 height 37
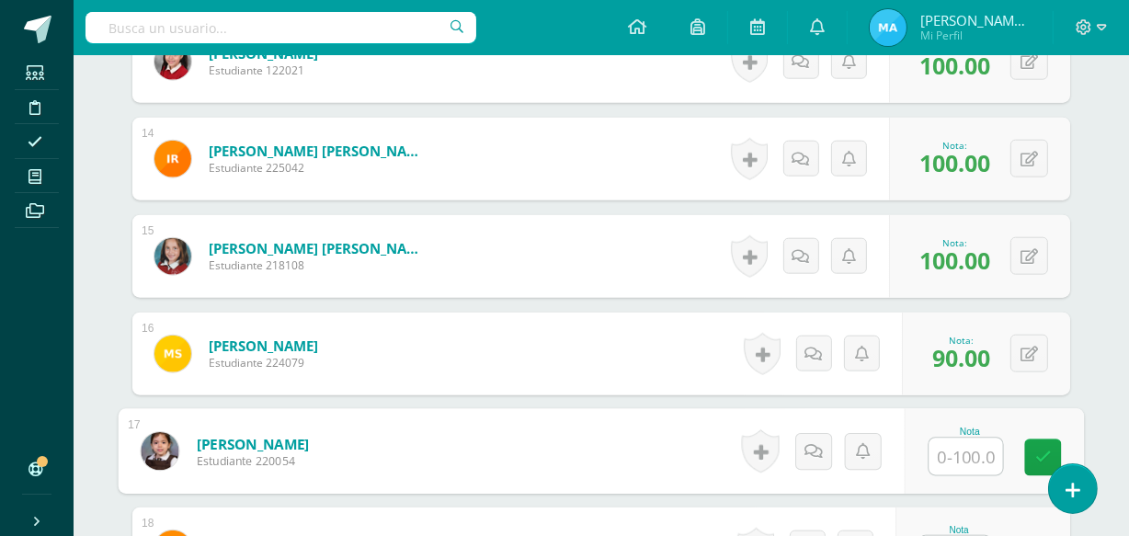
click at [967, 454] on input "text" at bounding box center [966, 457] width 74 height 37
type input "95"
click at [1036, 463] on link at bounding box center [1043, 457] width 37 height 37
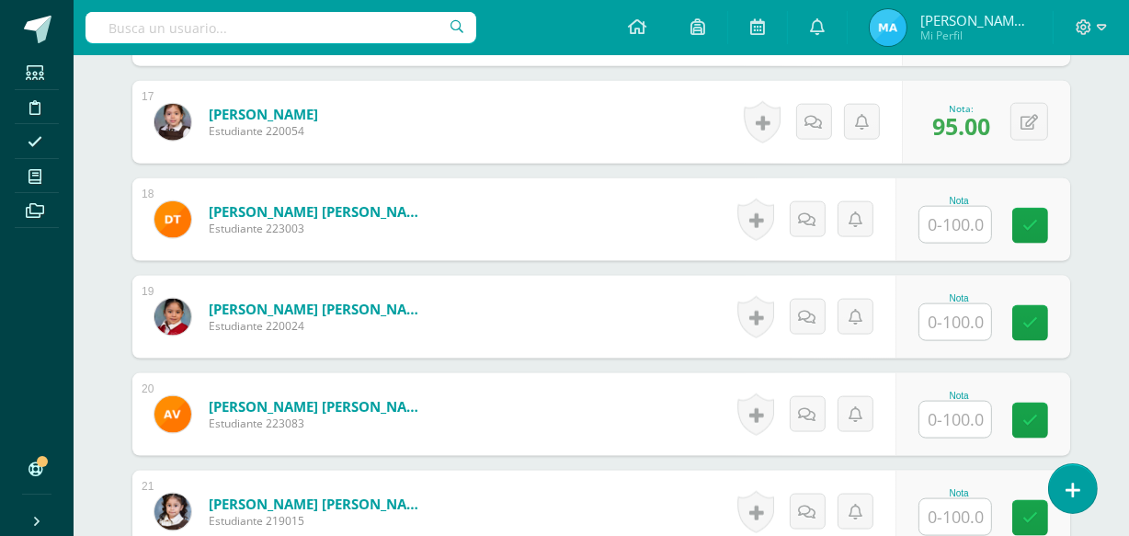
scroll to position [2123, 0]
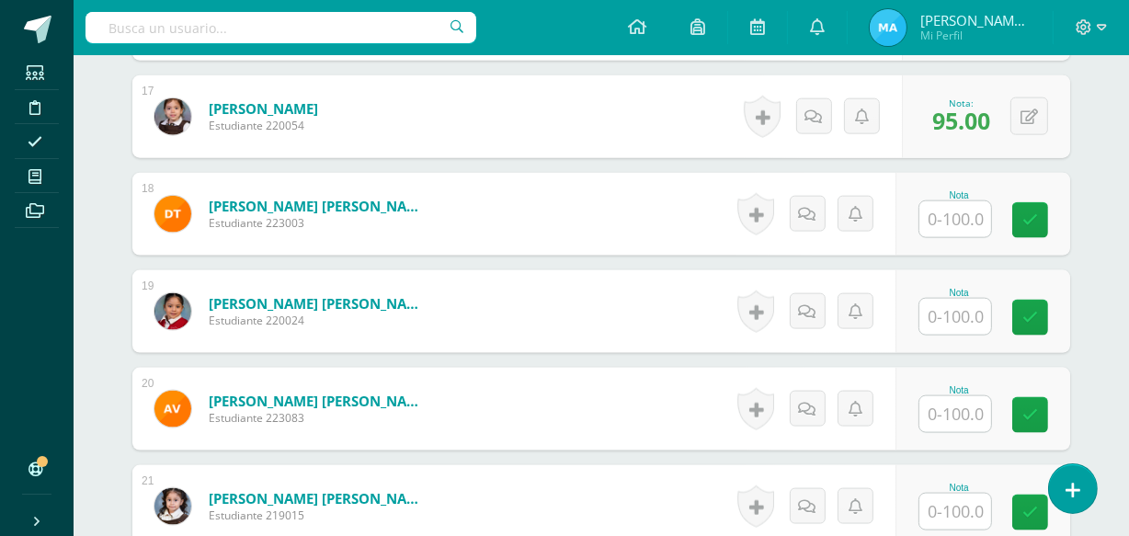
click at [960, 216] on input "text" at bounding box center [955, 219] width 72 height 36
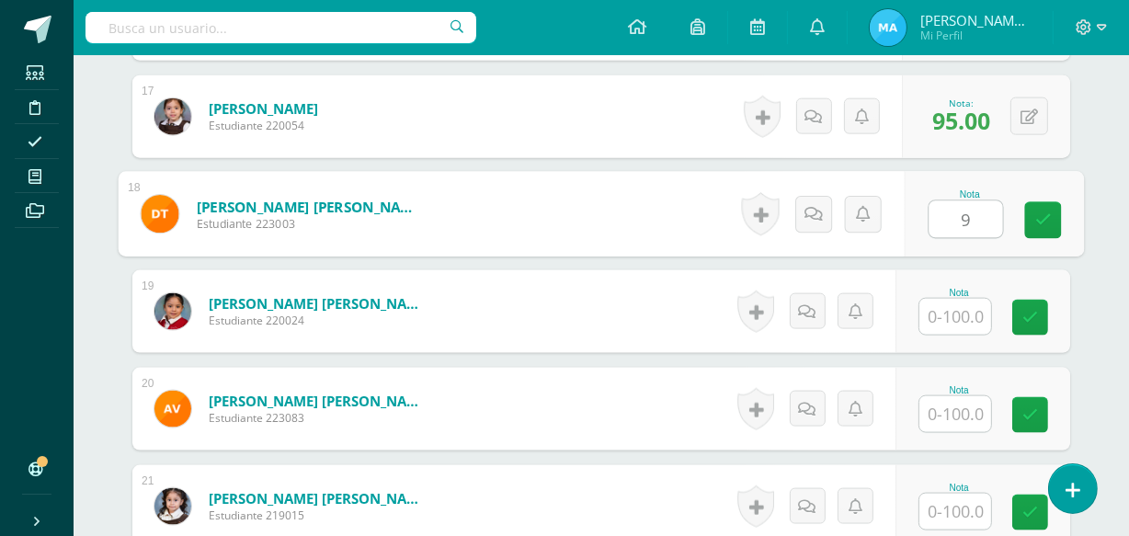
type input "95"
click at [1040, 209] on link at bounding box center [1043, 220] width 37 height 37
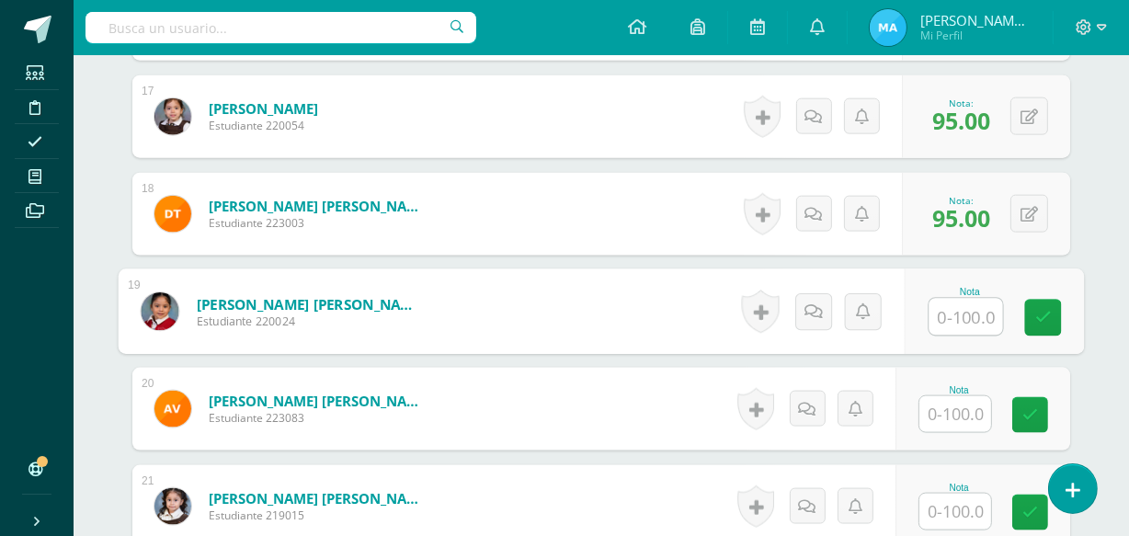
click at [970, 311] on input "text" at bounding box center [966, 317] width 74 height 37
type input "100"
click at [1035, 313] on icon at bounding box center [1043, 318] width 17 height 16
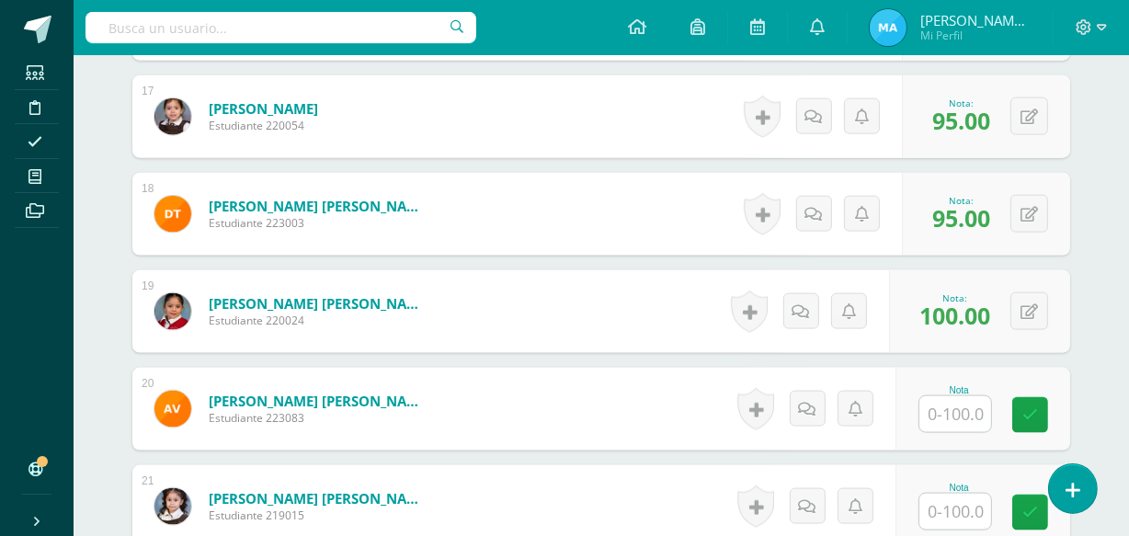
click at [970, 405] on input "text" at bounding box center [955, 414] width 72 height 36
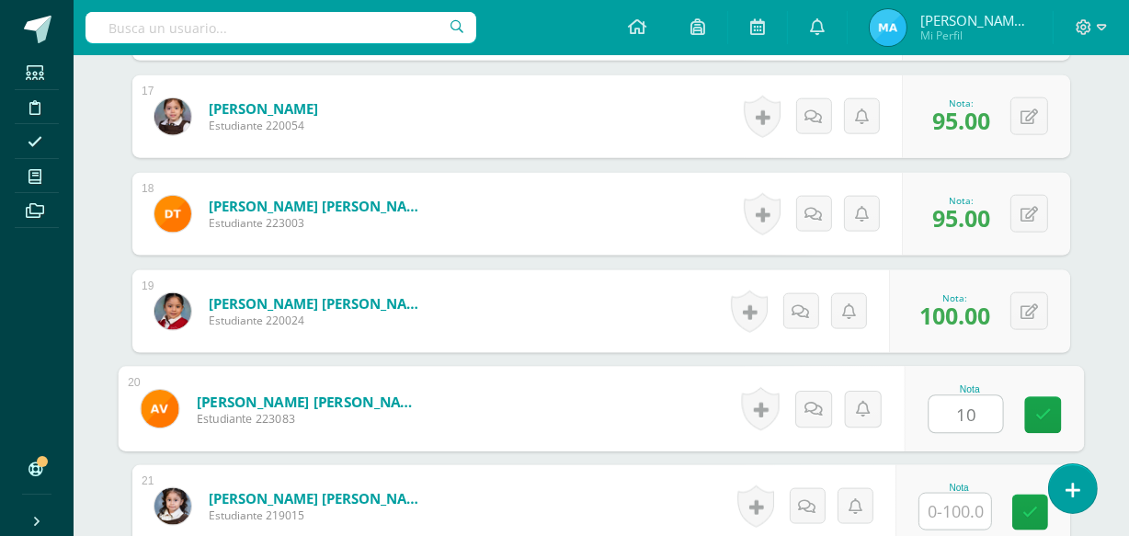
type input "100"
click at [1051, 400] on link at bounding box center [1043, 415] width 37 height 37
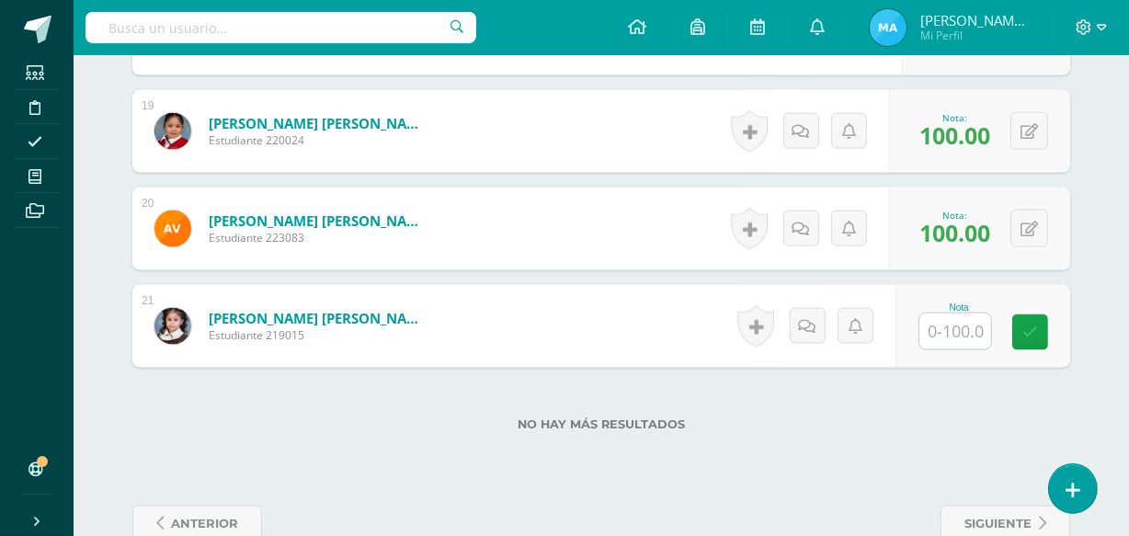
scroll to position [2308, 0]
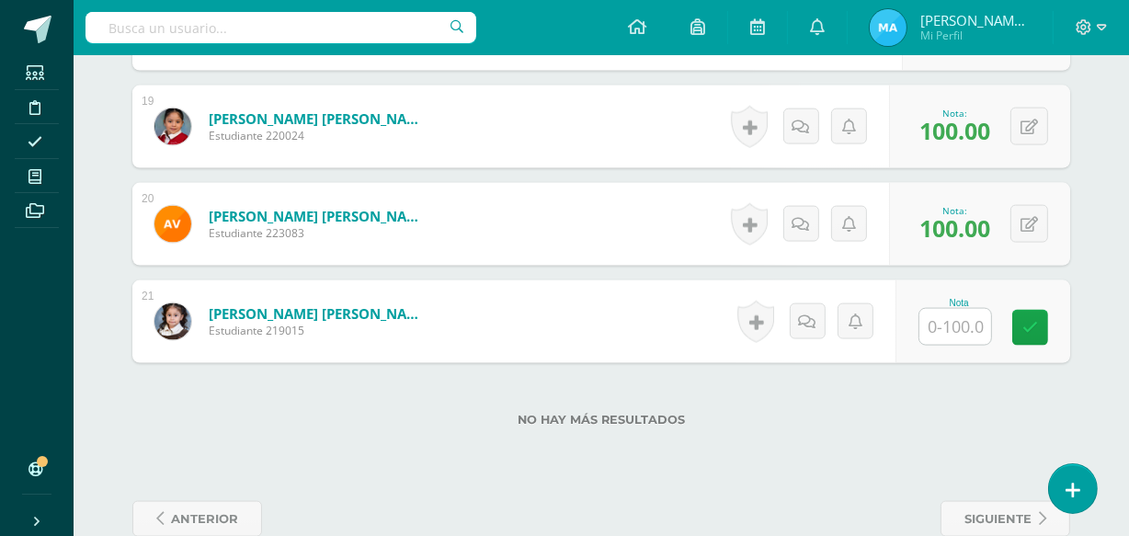
click at [959, 314] on input "text" at bounding box center [955, 327] width 72 height 36
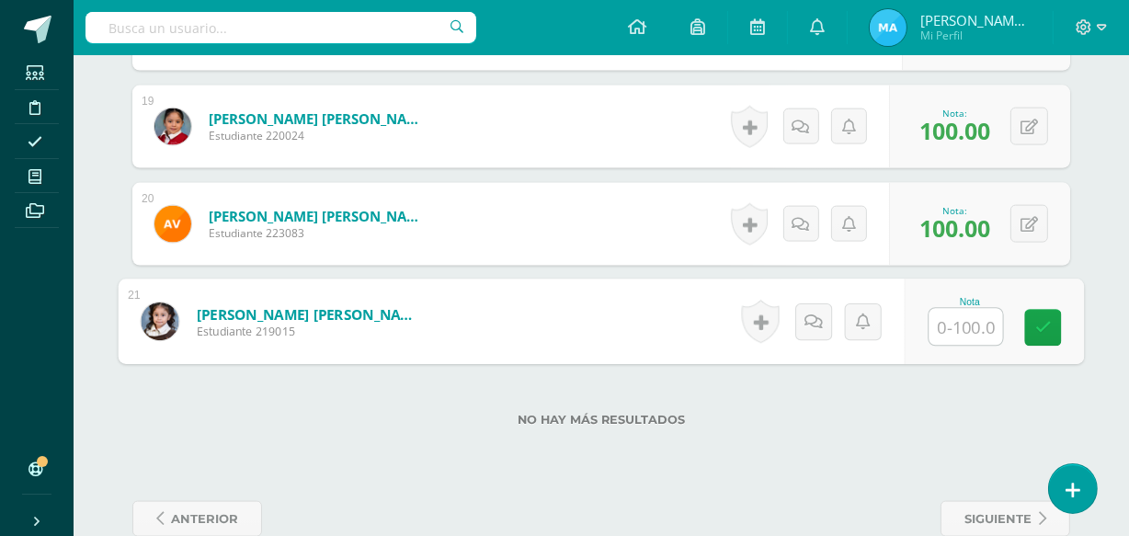
type input "1"
type input "95"
click at [1047, 324] on icon at bounding box center [1043, 328] width 17 height 16
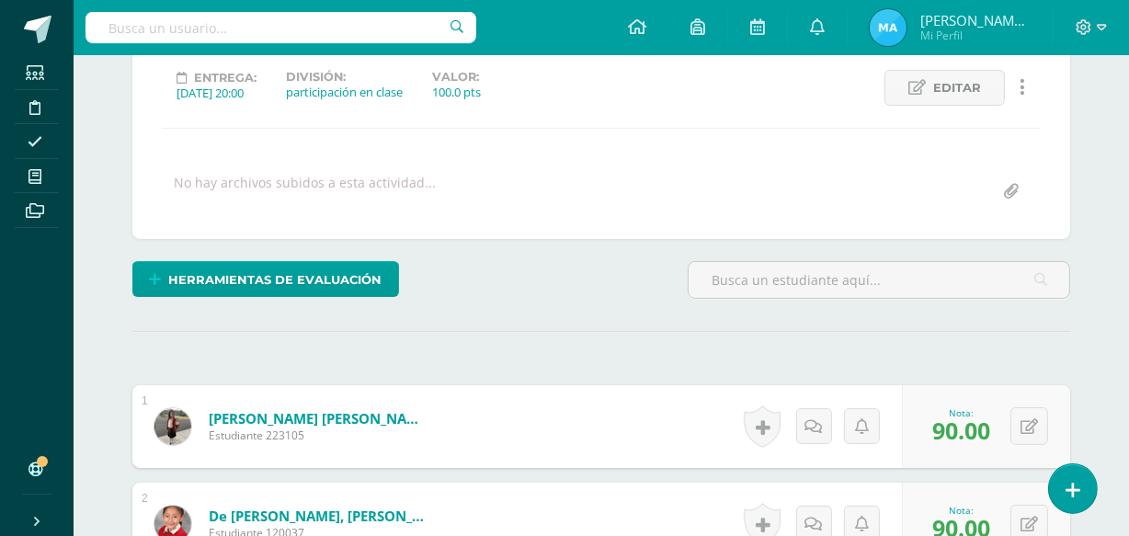
scroll to position [0, 0]
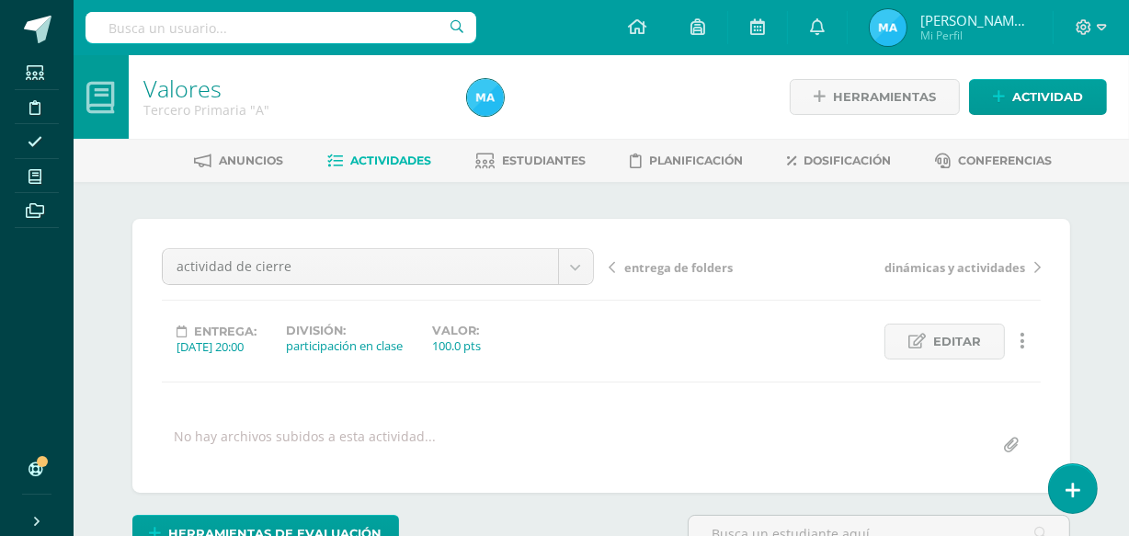
click at [394, 150] on link "Actividades" at bounding box center [380, 160] width 104 height 29
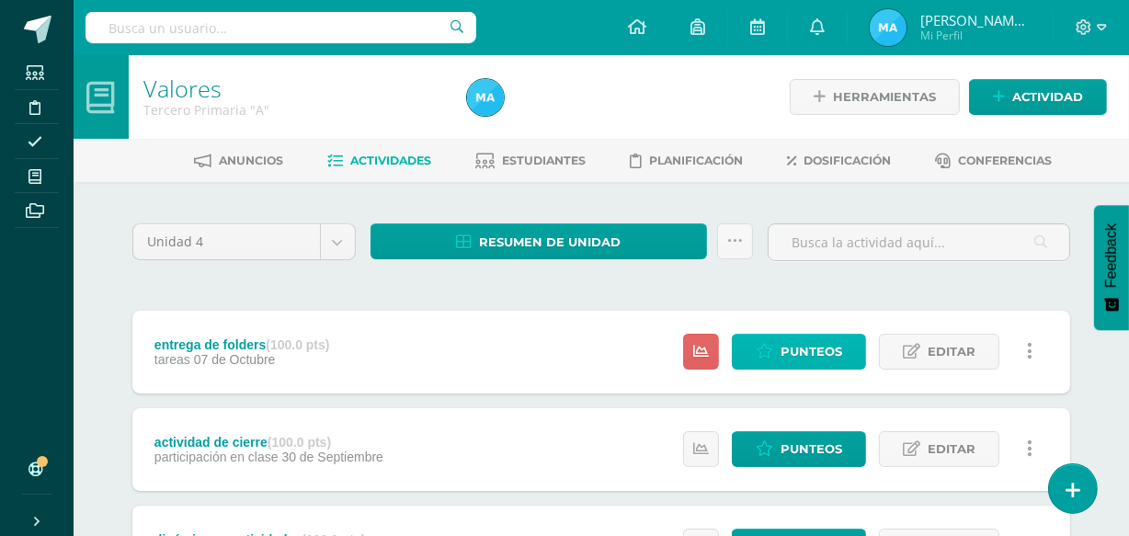
click at [793, 339] on span "Punteos" at bounding box center [812, 352] width 62 height 34
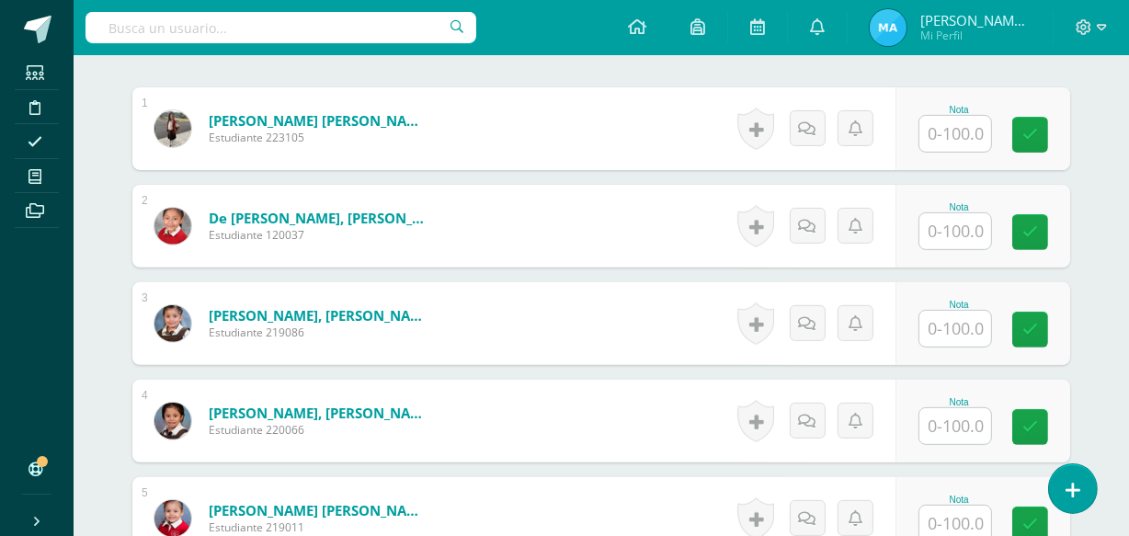
scroll to position [561, 0]
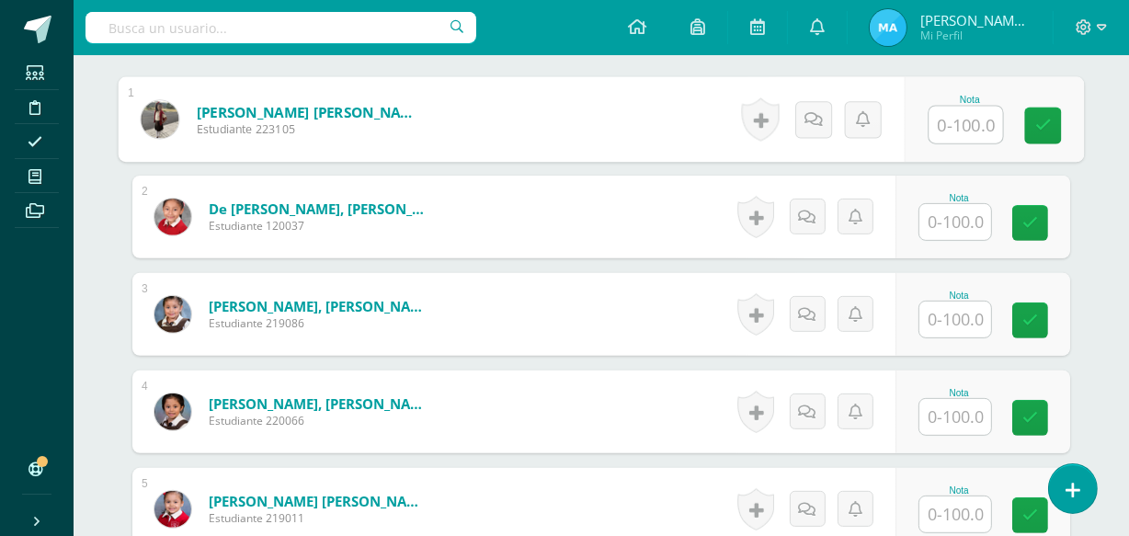
click at [969, 119] on input "text" at bounding box center [966, 125] width 74 height 37
click at [956, 120] on input "100" at bounding box center [966, 125] width 74 height 37
click at [1042, 128] on icon at bounding box center [1043, 126] width 17 height 16
type input "100"
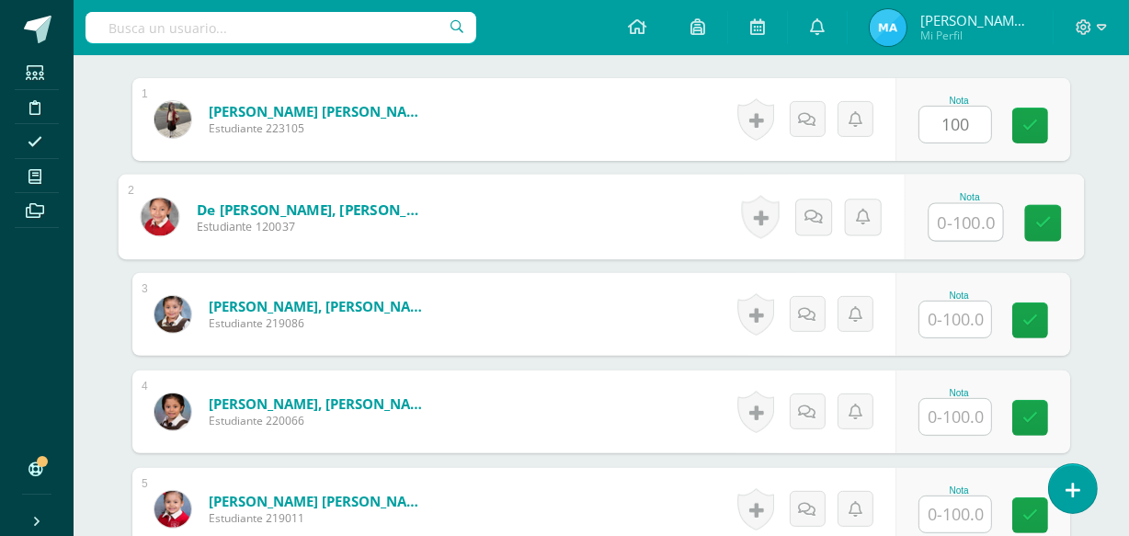
click at [956, 211] on input "text" at bounding box center [966, 222] width 74 height 37
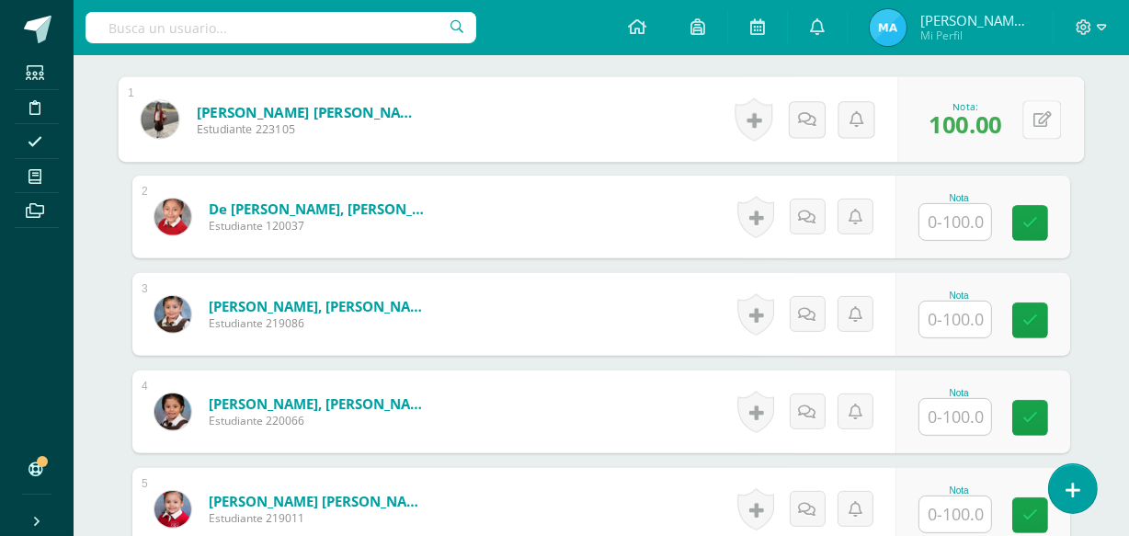
click at [1039, 112] on button at bounding box center [1041, 119] width 39 height 39
type input "90"
click at [999, 120] on icon at bounding box center [993, 126] width 17 height 16
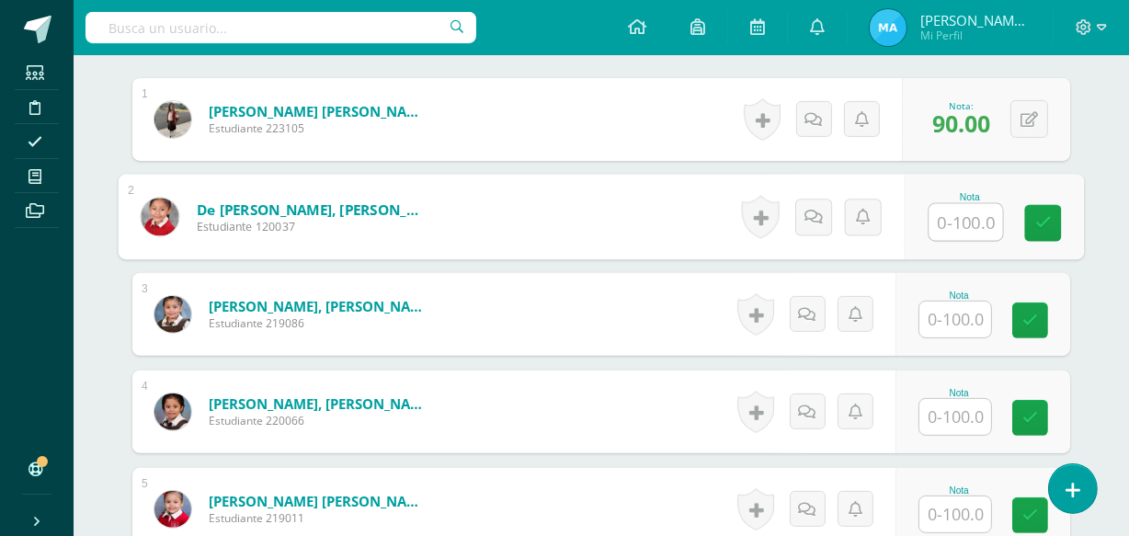
click at [958, 218] on input "text" at bounding box center [966, 222] width 74 height 37
type input "90"
click at [1034, 211] on link at bounding box center [1043, 223] width 37 height 37
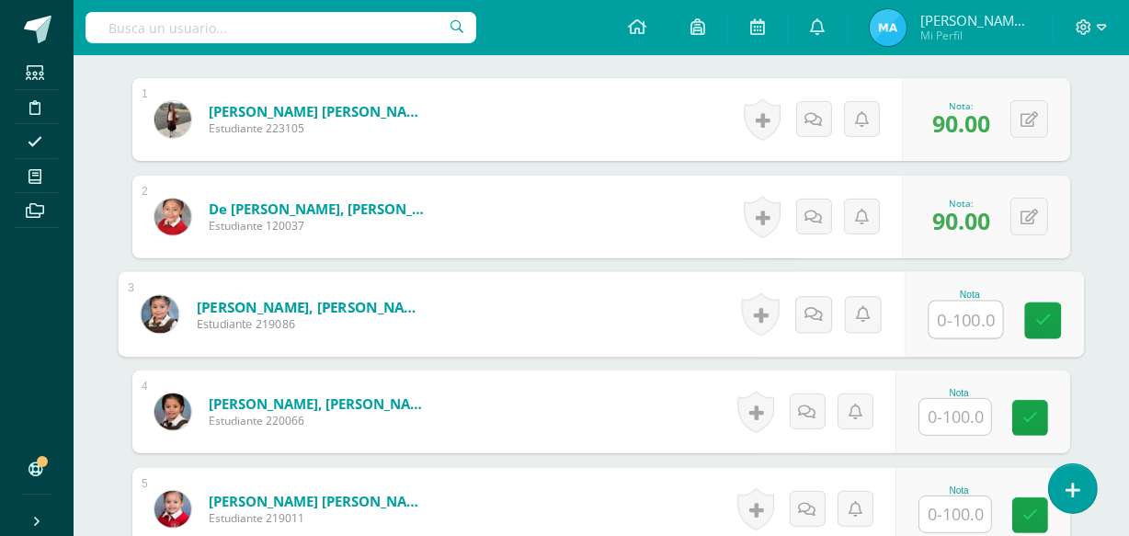
click at [951, 318] on input "text" at bounding box center [966, 320] width 74 height 37
type input "100"
click at [1041, 319] on icon at bounding box center [1043, 321] width 17 height 16
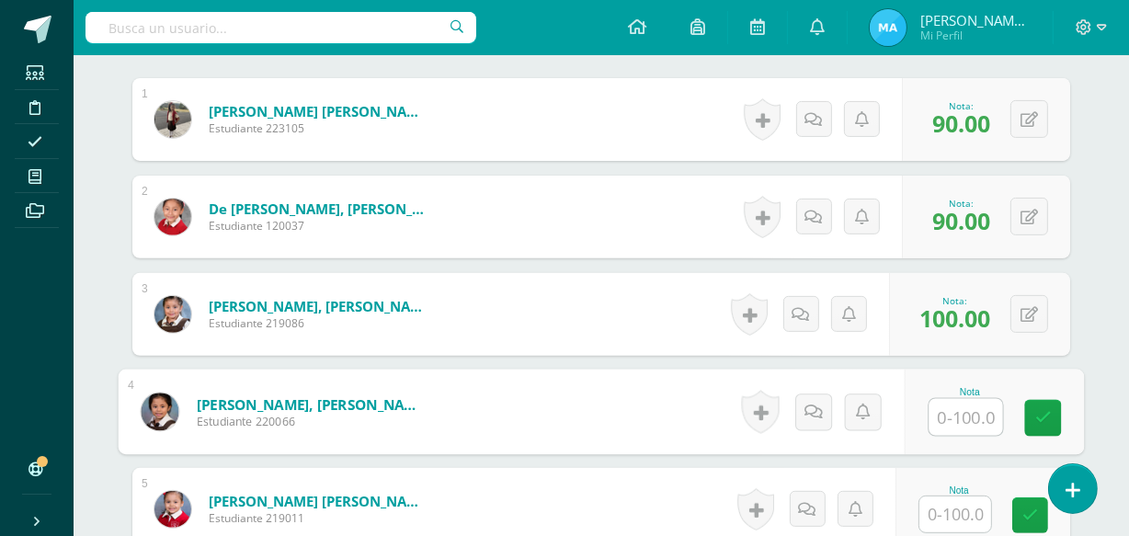
click at [963, 410] on input "text" at bounding box center [966, 417] width 74 height 37
type input "95"
click at [1043, 413] on icon at bounding box center [1043, 418] width 17 height 16
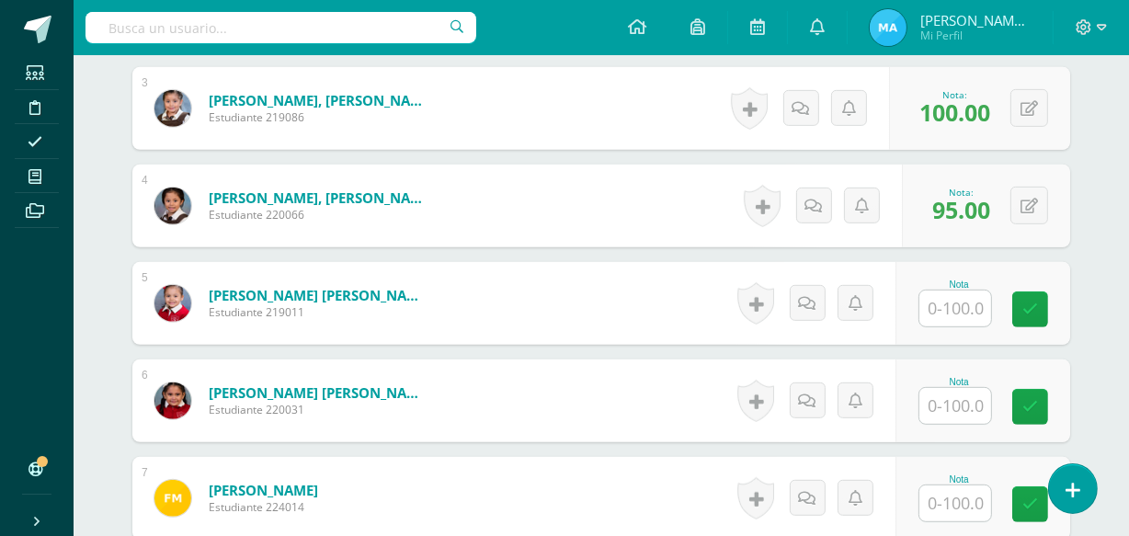
scroll to position [771, 0]
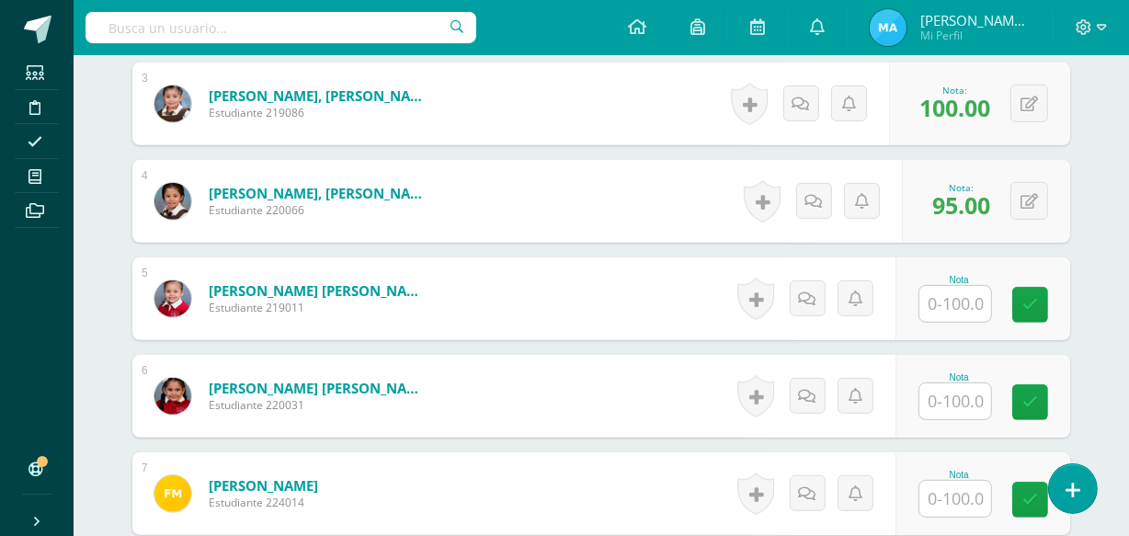
click at [961, 287] on input "text" at bounding box center [955, 304] width 72 height 36
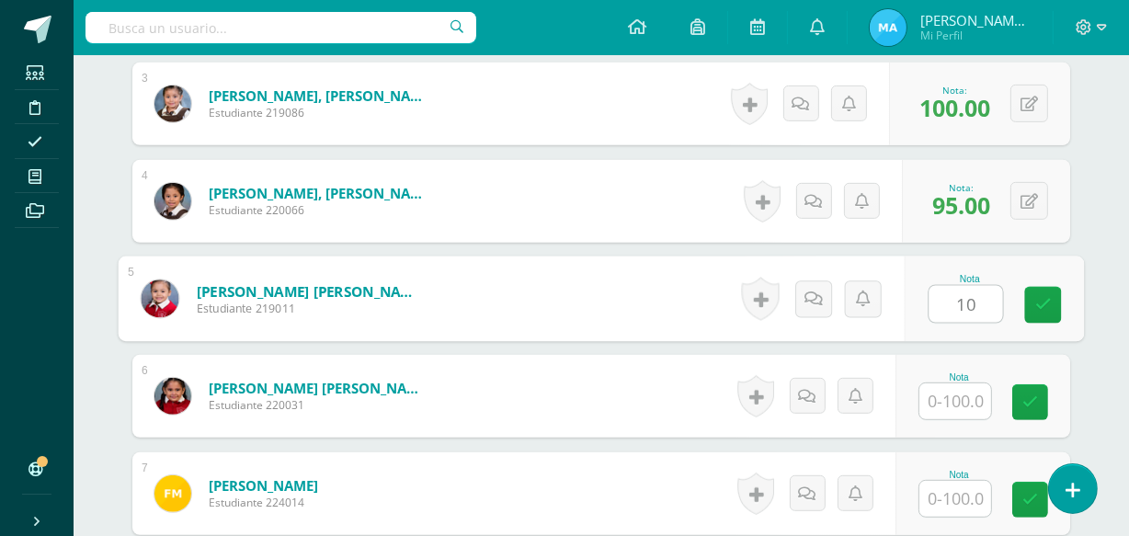
type input "1"
type input "95"
click at [1040, 302] on icon at bounding box center [1043, 305] width 17 height 16
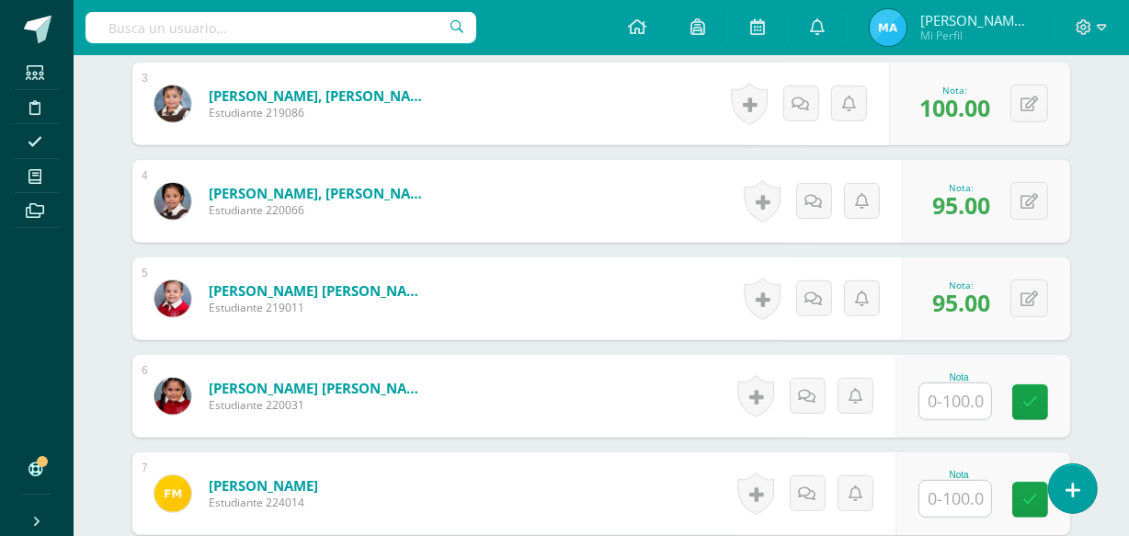
click at [956, 400] on input "text" at bounding box center [955, 401] width 72 height 36
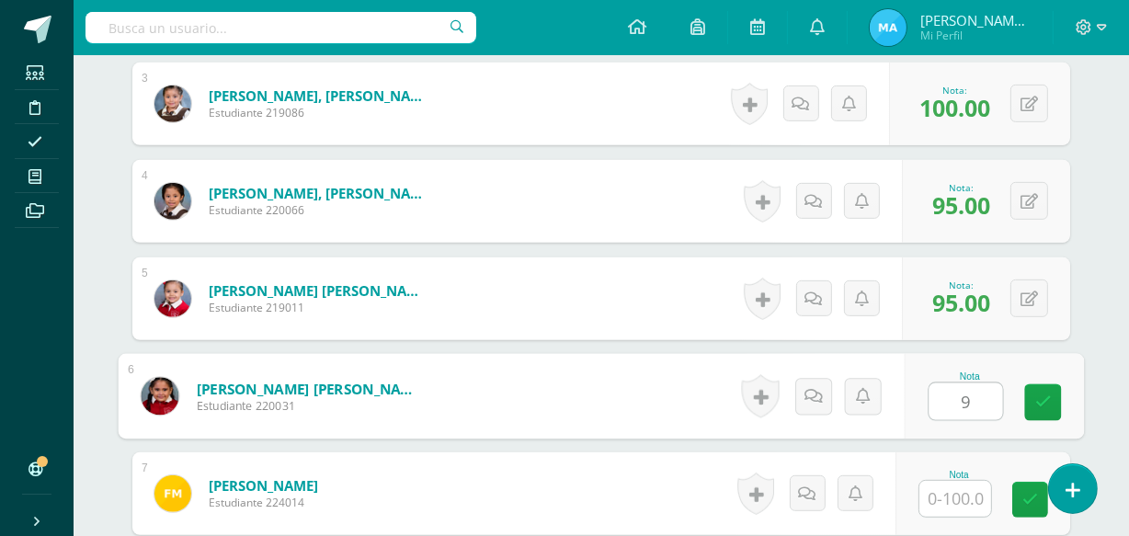
type input "95"
click at [1036, 397] on icon at bounding box center [1043, 402] width 17 height 16
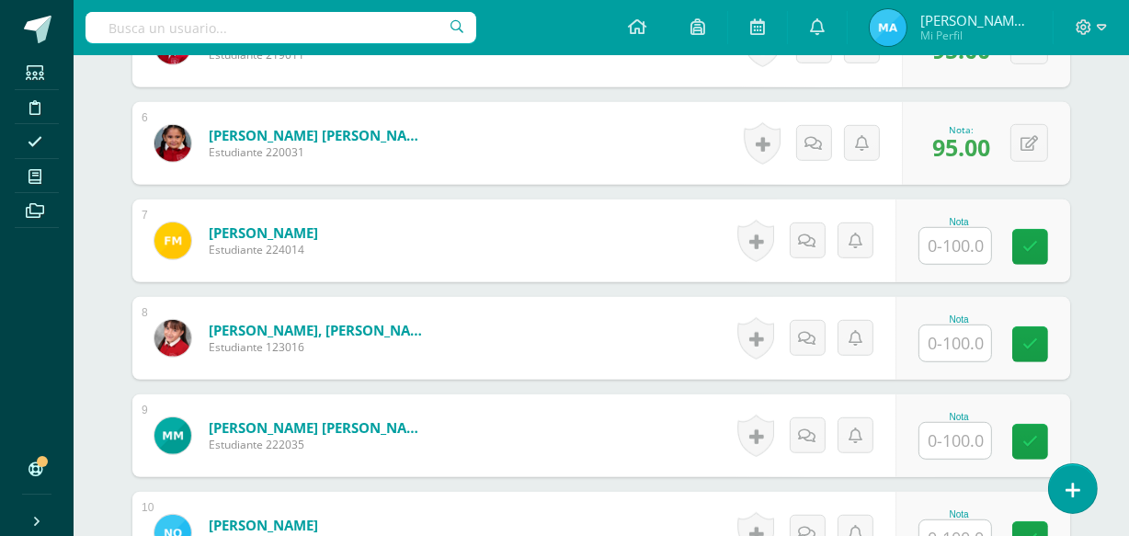
scroll to position [1029, 0]
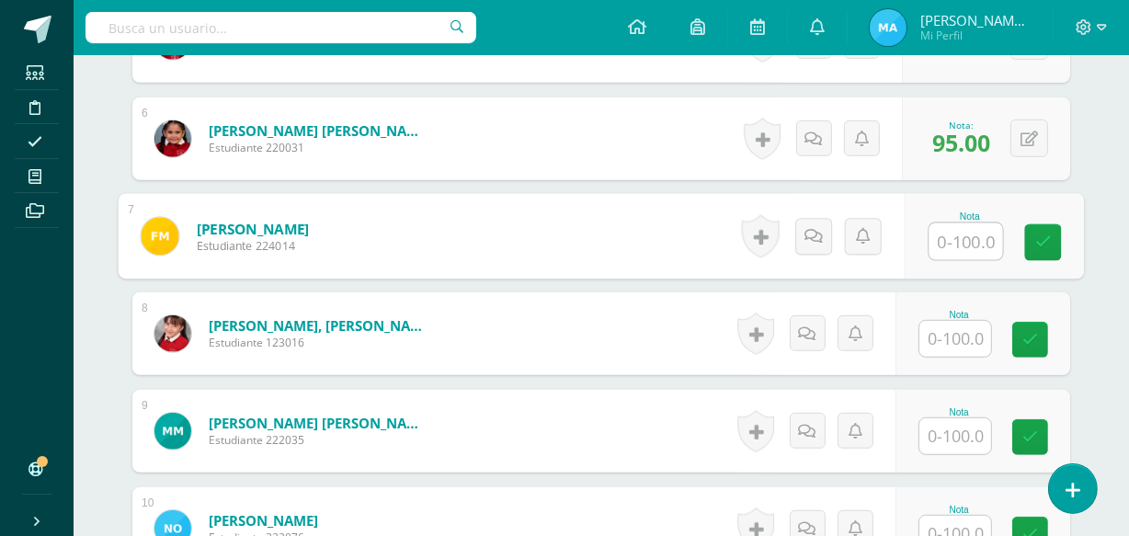
click at [957, 245] on input "text" at bounding box center [966, 241] width 74 height 37
type input "95"
click at [1038, 245] on icon at bounding box center [1043, 242] width 17 height 16
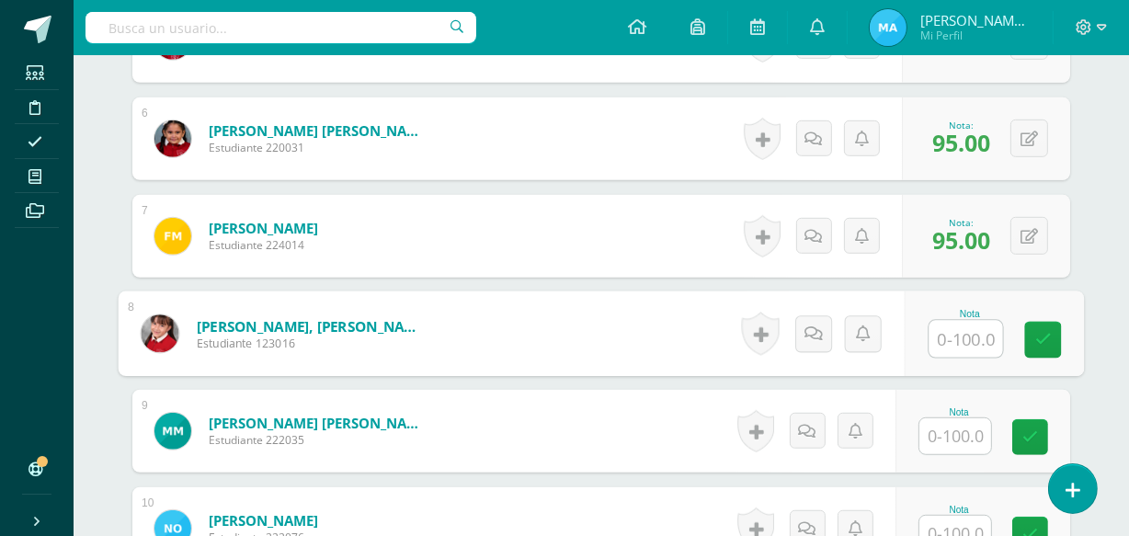
click at [958, 340] on input "text" at bounding box center [966, 339] width 74 height 37
type input "90"
click at [1042, 332] on icon at bounding box center [1043, 340] width 17 height 16
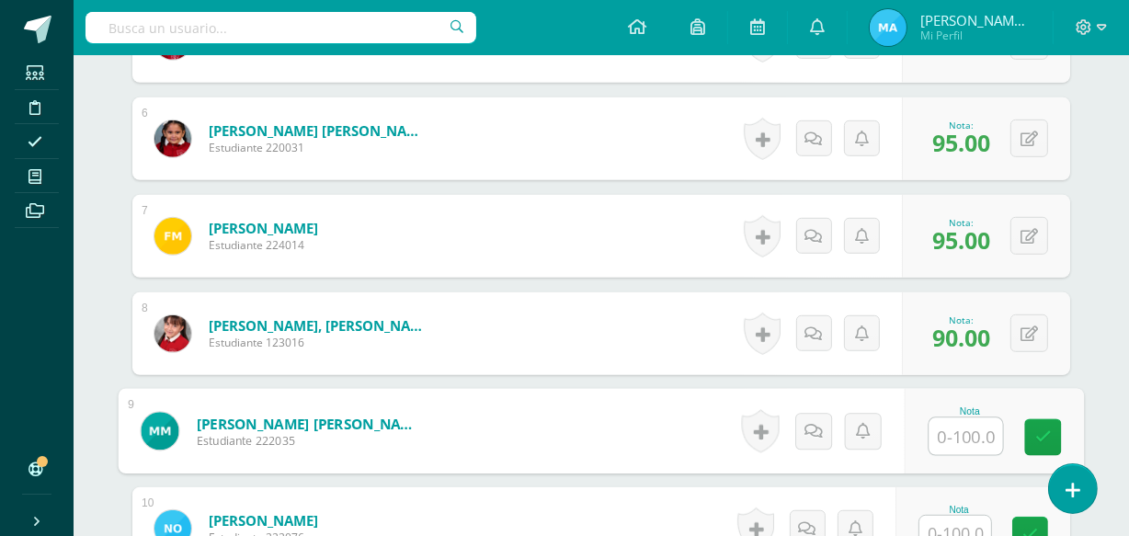
click at [959, 428] on input "text" at bounding box center [966, 436] width 74 height 37
type input "100"
click at [1032, 439] on link at bounding box center [1043, 437] width 37 height 37
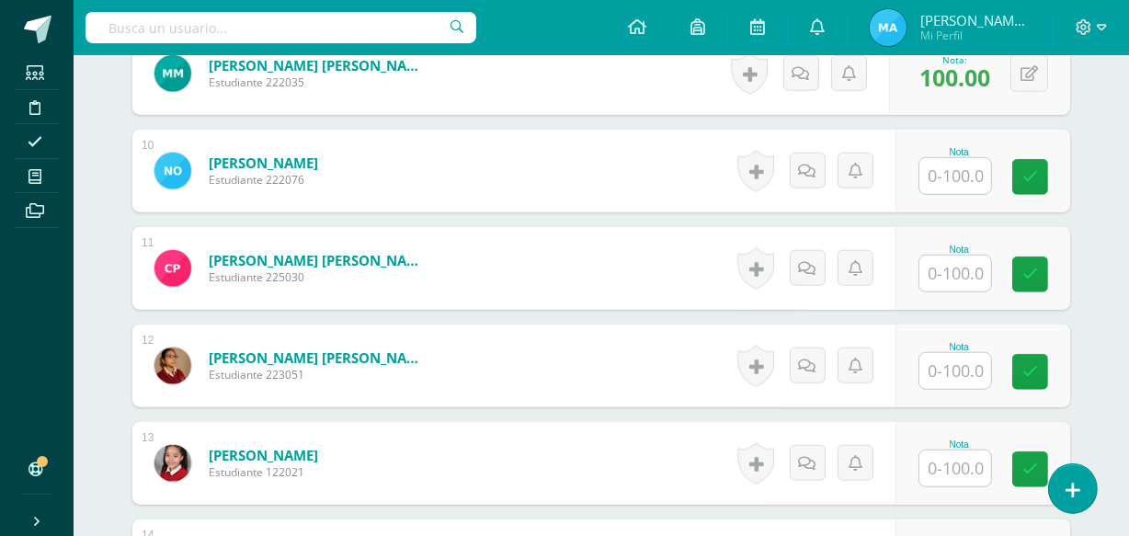
scroll to position [1391, 0]
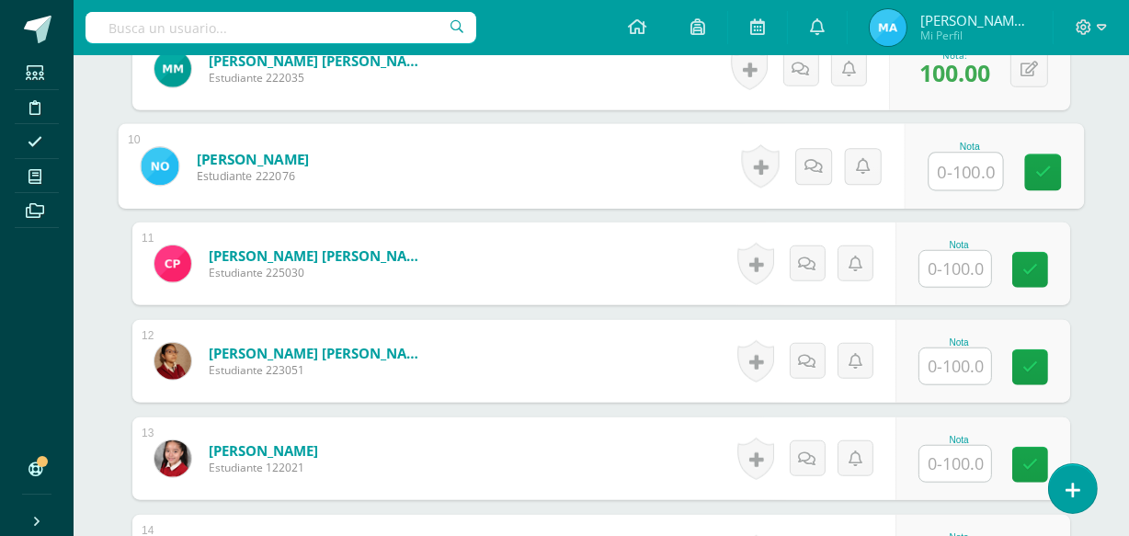
click at [972, 160] on input "text" at bounding box center [966, 172] width 74 height 37
type input "1"
type input "95"
click at [1037, 161] on link at bounding box center [1043, 172] width 37 height 37
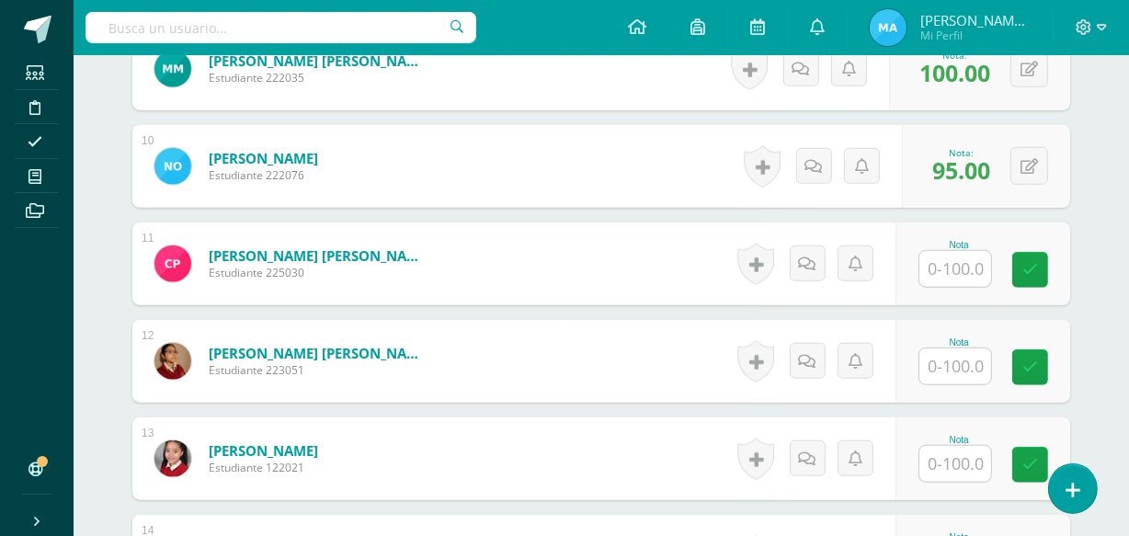
click at [964, 260] on input "text" at bounding box center [955, 269] width 72 height 36
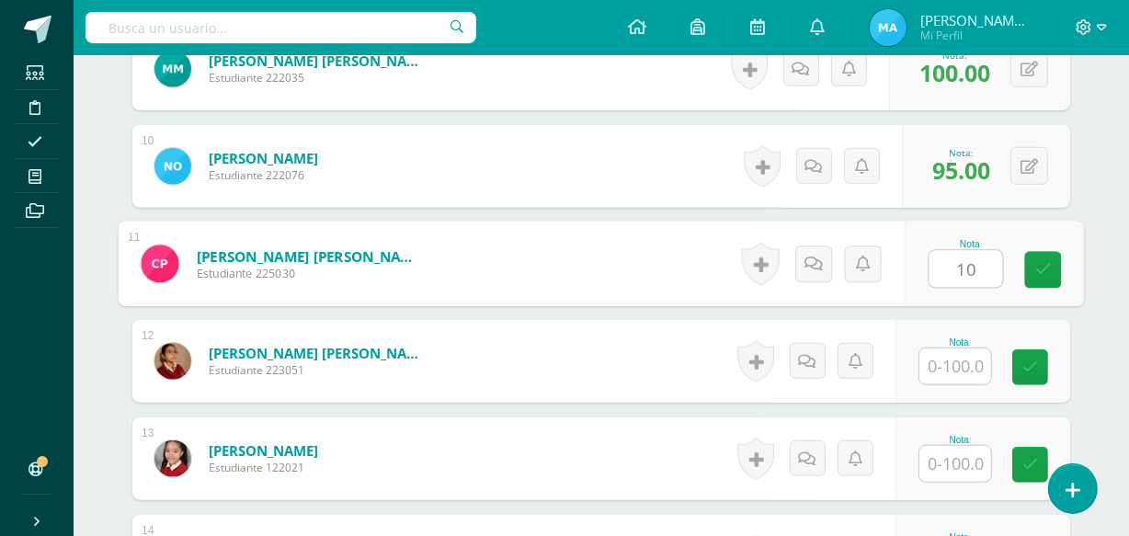
type input "100"
click at [1036, 268] on icon at bounding box center [1043, 270] width 17 height 16
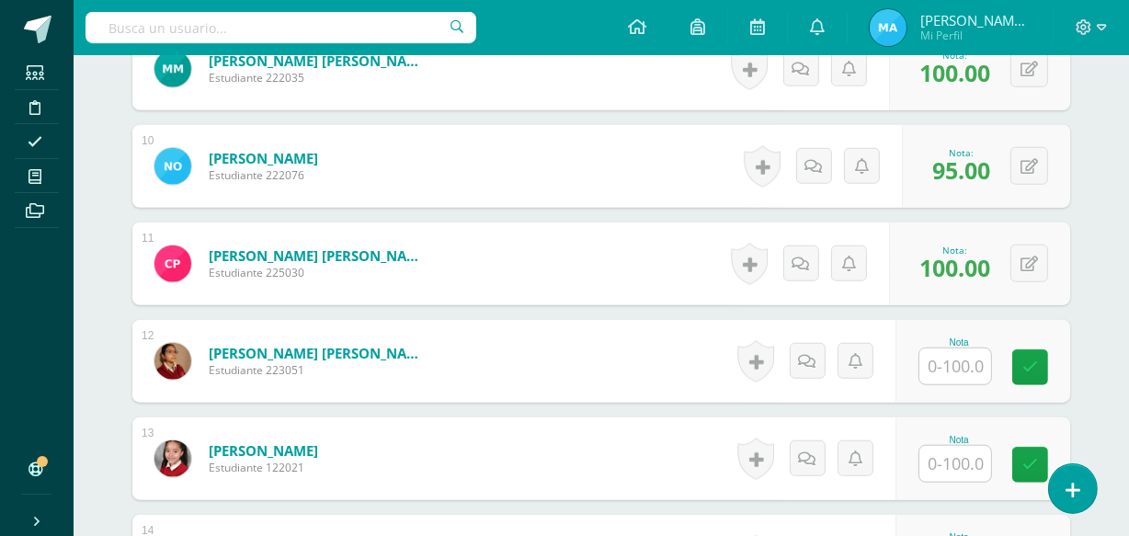
click at [948, 367] on input "text" at bounding box center [955, 366] width 72 height 36
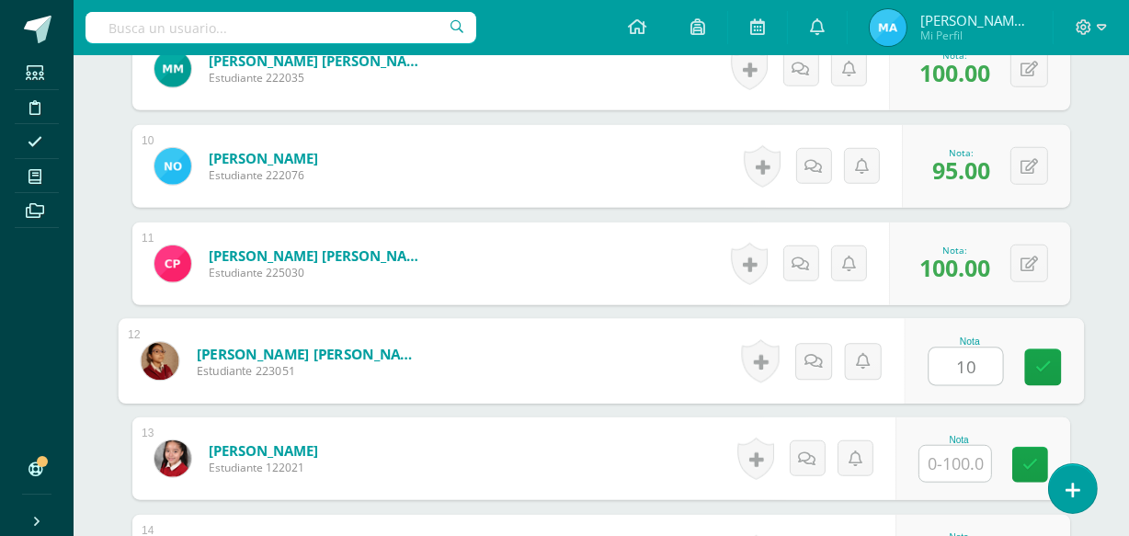
type input "100"
click at [1036, 369] on icon at bounding box center [1043, 367] width 17 height 16
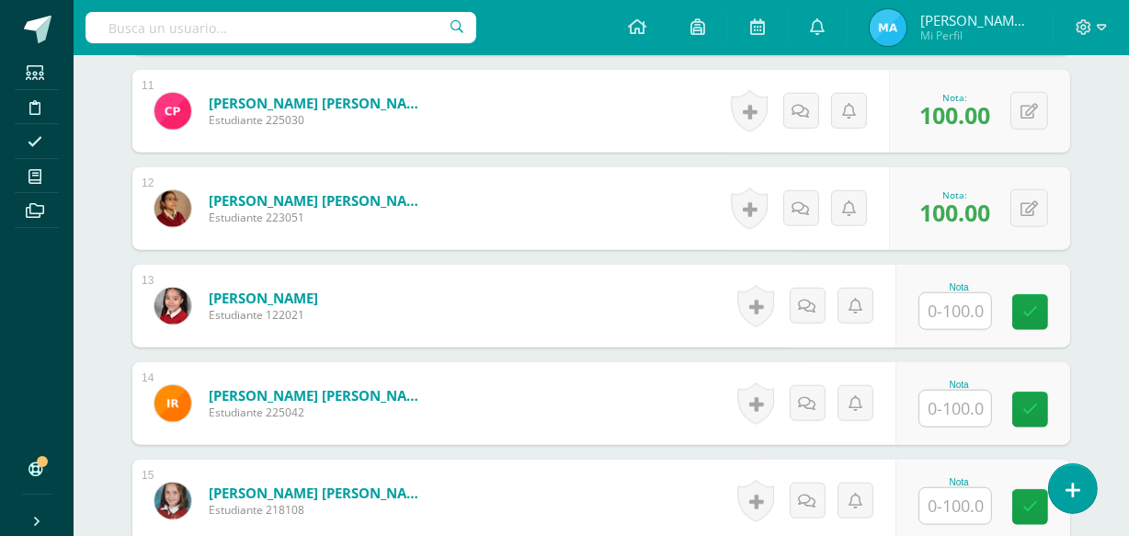
scroll to position [1548, 0]
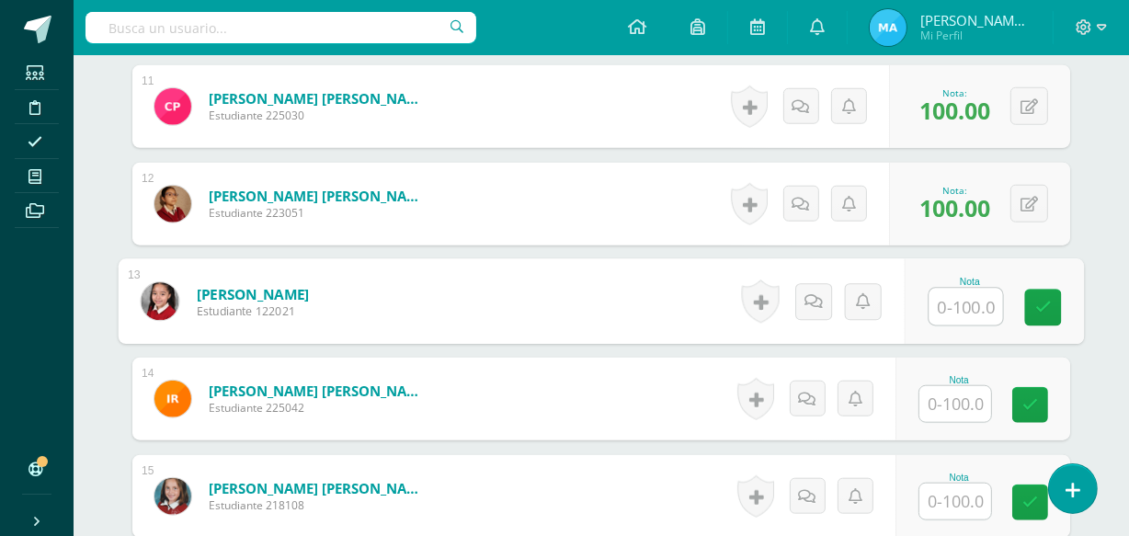
click at [959, 307] on input "text" at bounding box center [966, 307] width 74 height 37
type input "100"
click at [1048, 302] on icon at bounding box center [1043, 308] width 17 height 16
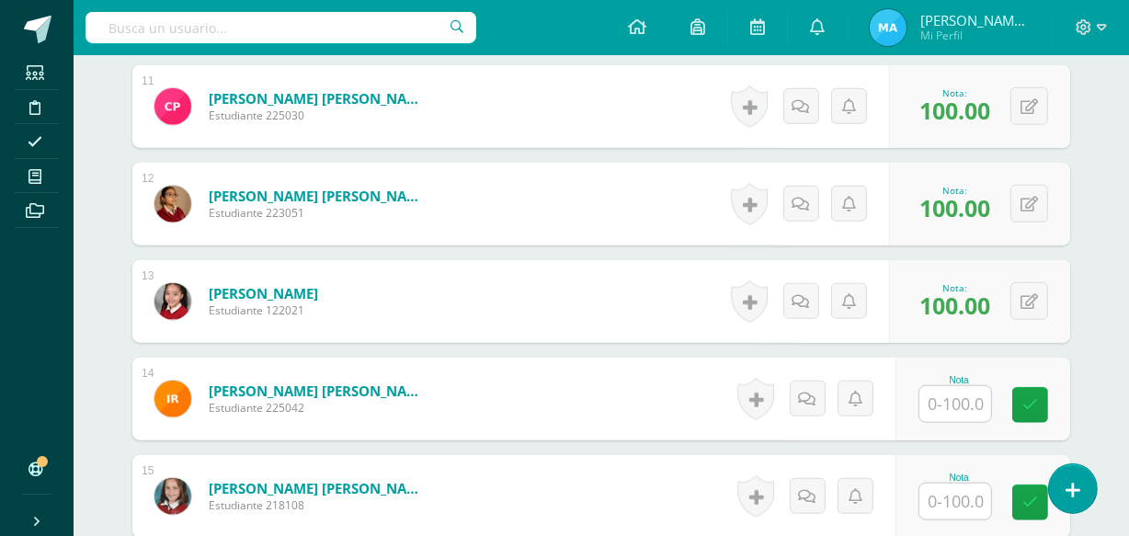
click at [956, 396] on input "text" at bounding box center [955, 404] width 72 height 36
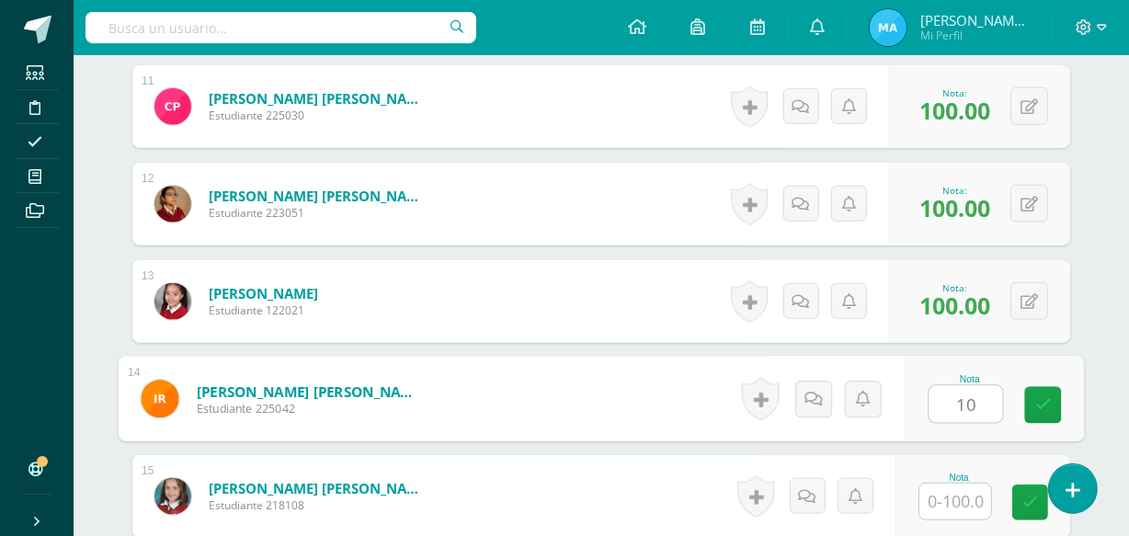
type input "100"
click at [1030, 401] on link at bounding box center [1043, 405] width 37 height 37
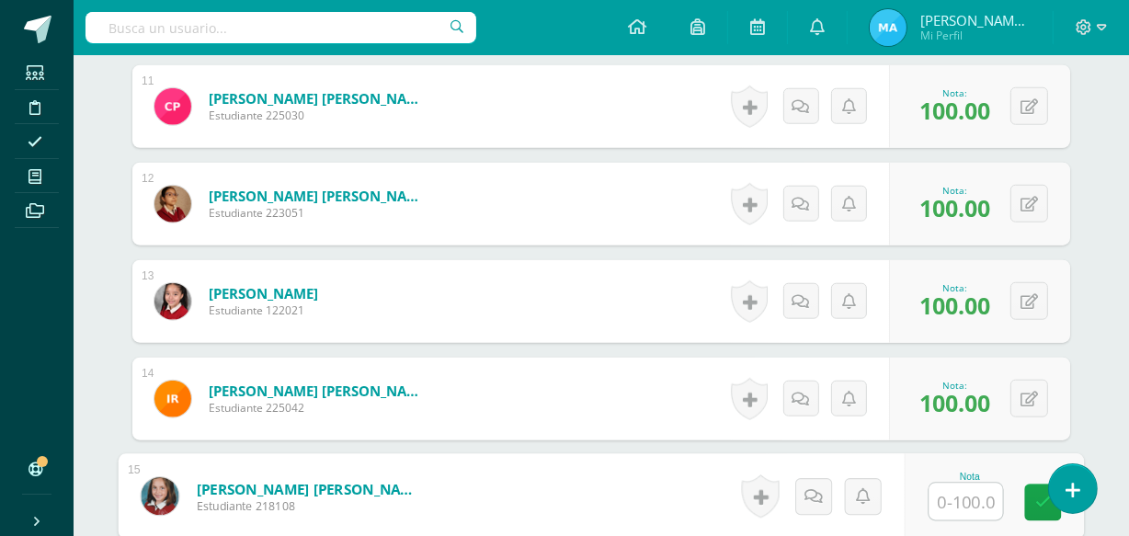
click at [952, 504] on input "text" at bounding box center [966, 502] width 74 height 37
type input "100"
click at [1031, 506] on link at bounding box center [1043, 503] width 37 height 37
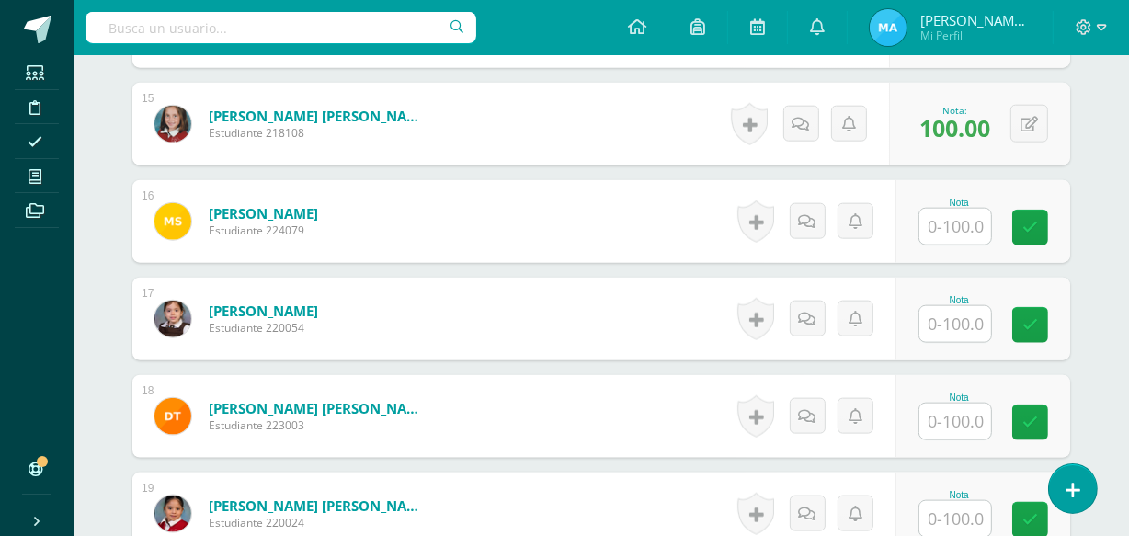
scroll to position [1944, 0]
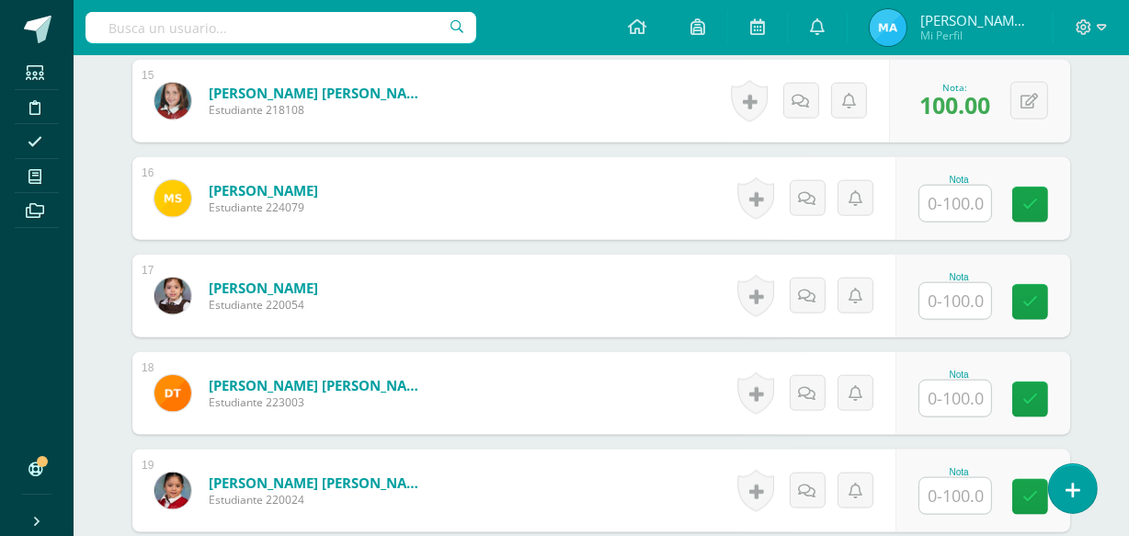
click at [956, 205] on input "text" at bounding box center [955, 204] width 72 height 36
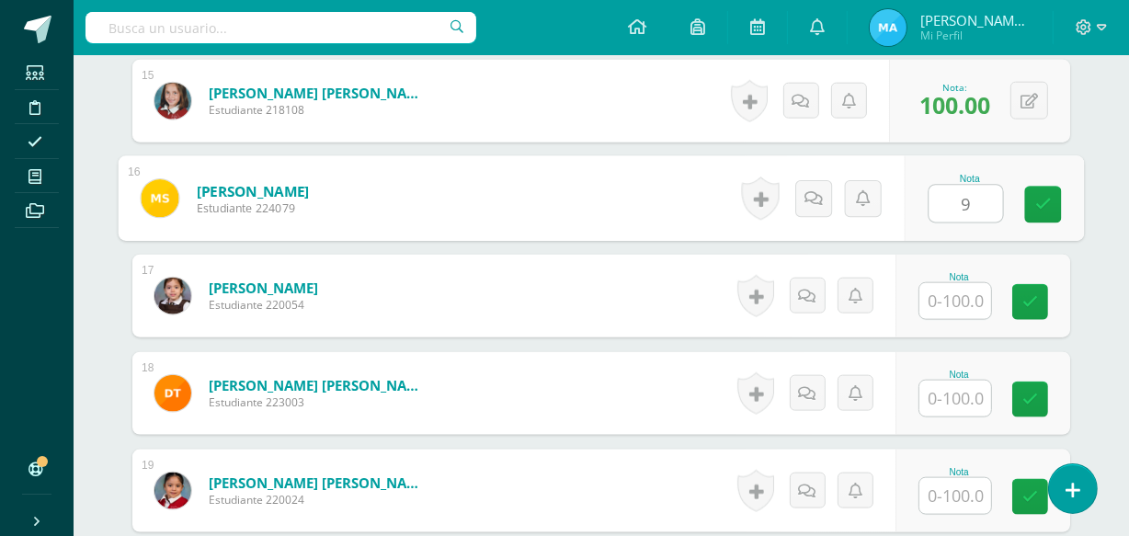
type input "90"
click at [1039, 192] on link at bounding box center [1043, 205] width 37 height 37
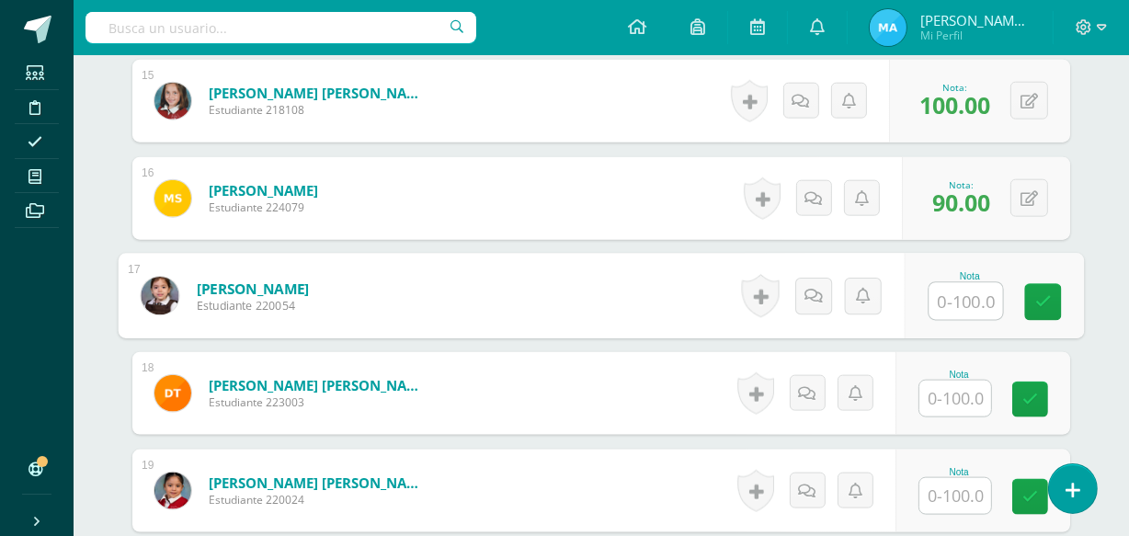
click at [958, 302] on input "text" at bounding box center [966, 301] width 74 height 37
type input "90"
click at [1046, 289] on link at bounding box center [1043, 302] width 37 height 37
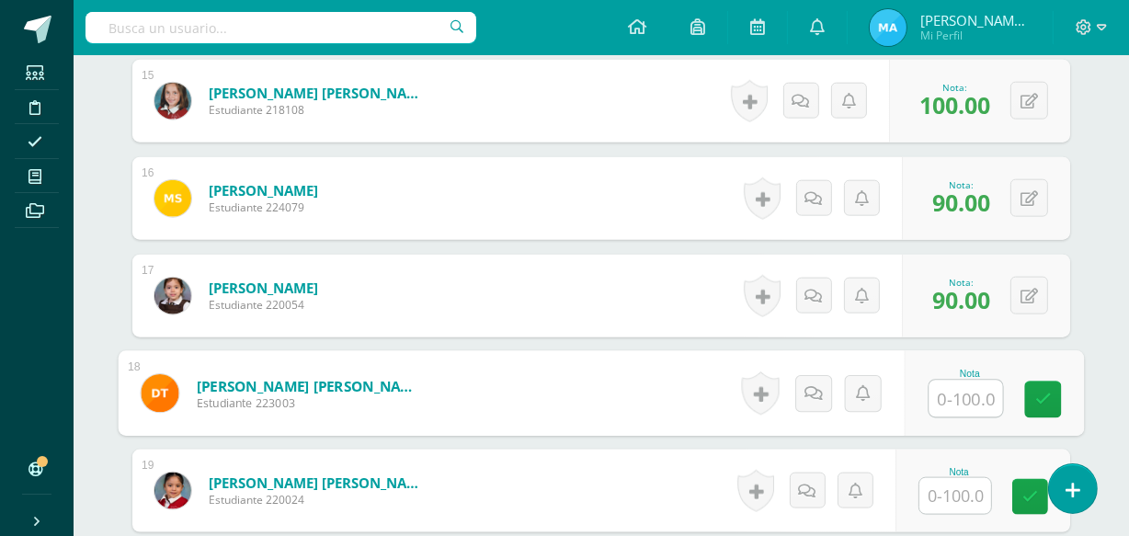
click at [960, 394] on input "text" at bounding box center [966, 399] width 74 height 37
type input "90"
click at [1041, 398] on icon at bounding box center [1043, 400] width 17 height 16
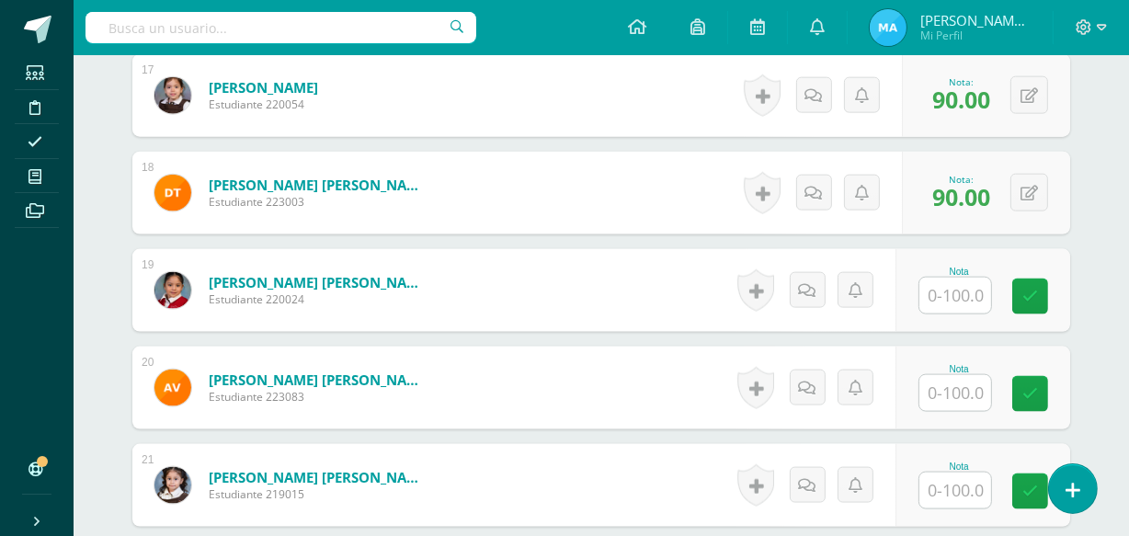
scroll to position [2163, 0]
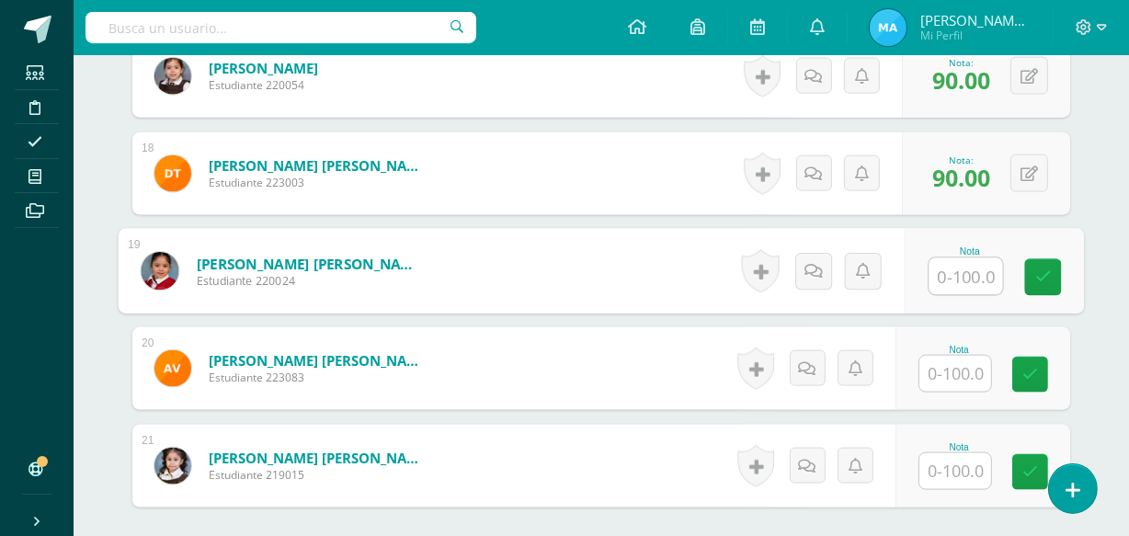
click at [965, 271] on input "text" at bounding box center [966, 276] width 74 height 37
type input "100"
click at [1039, 274] on icon at bounding box center [1043, 277] width 17 height 16
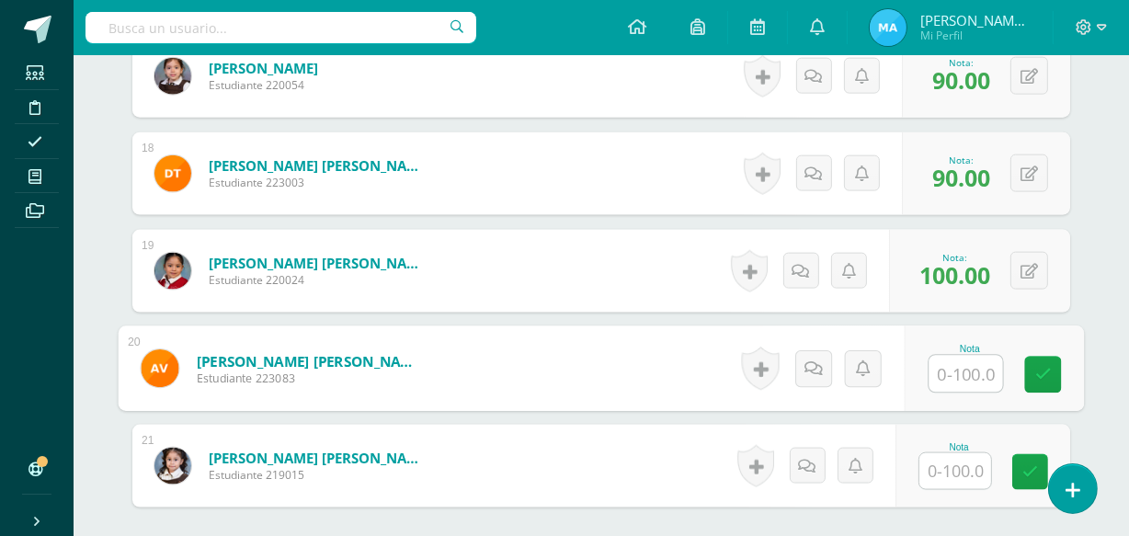
click at [979, 365] on input "text" at bounding box center [966, 374] width 74 height 37
type input "100"
click at [1050, 359] on link at bounding box center [1043, 375] width 37 height 37
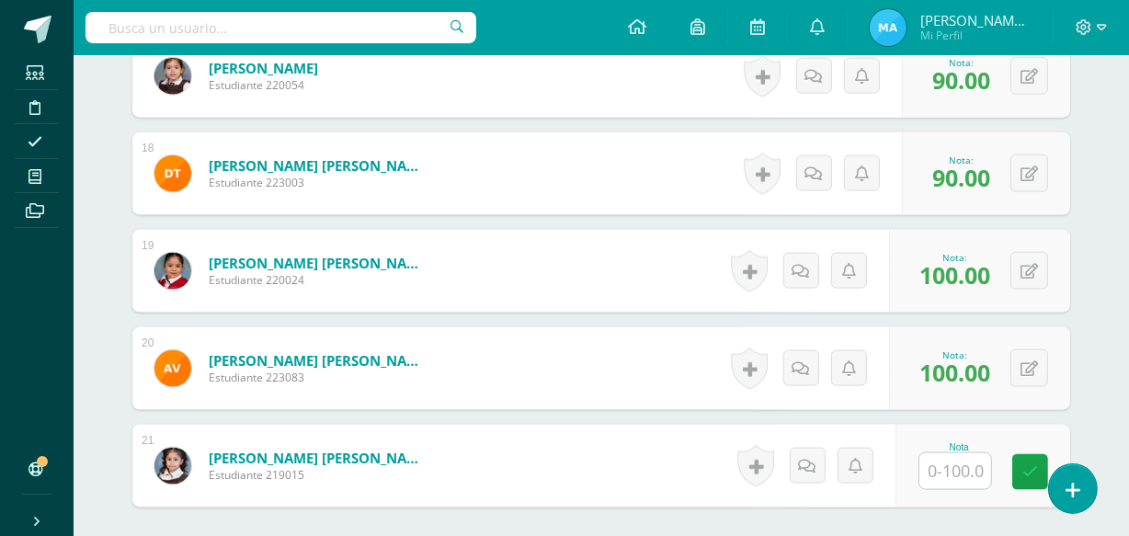
click at [962, 470] on input "text" at bounding box center [955, 471] width 72 height 36
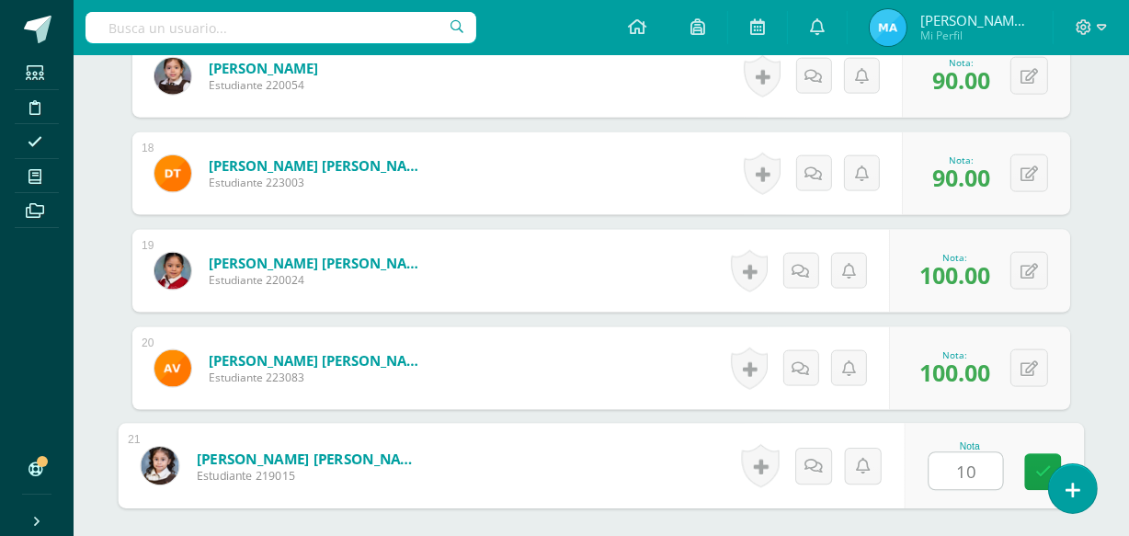
type input "100"
click at [1026, 467] on link at bounding box center [1043, 472] width 37 height 37
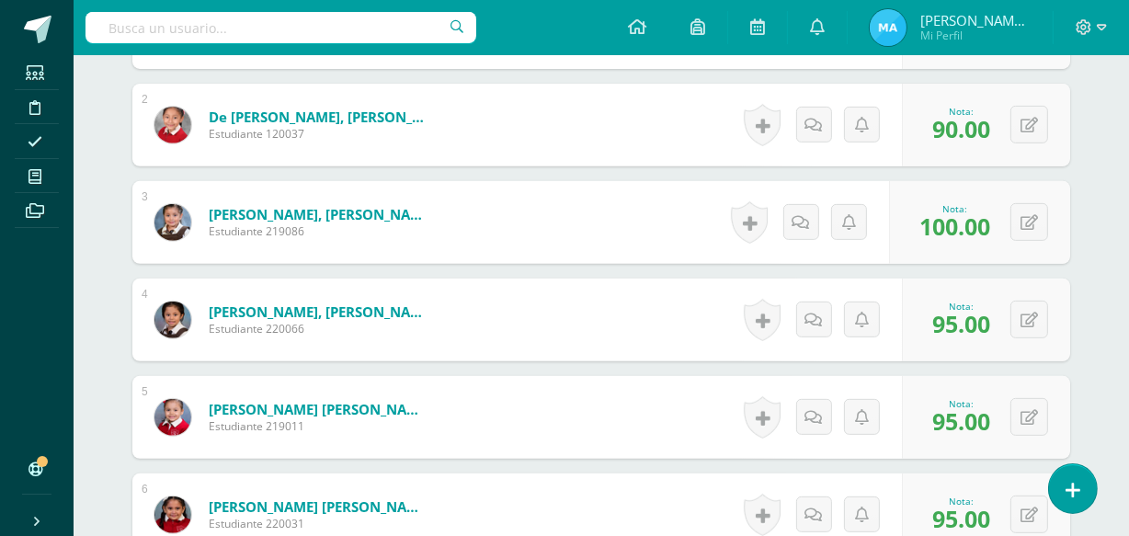
scroll to position [0, 0]
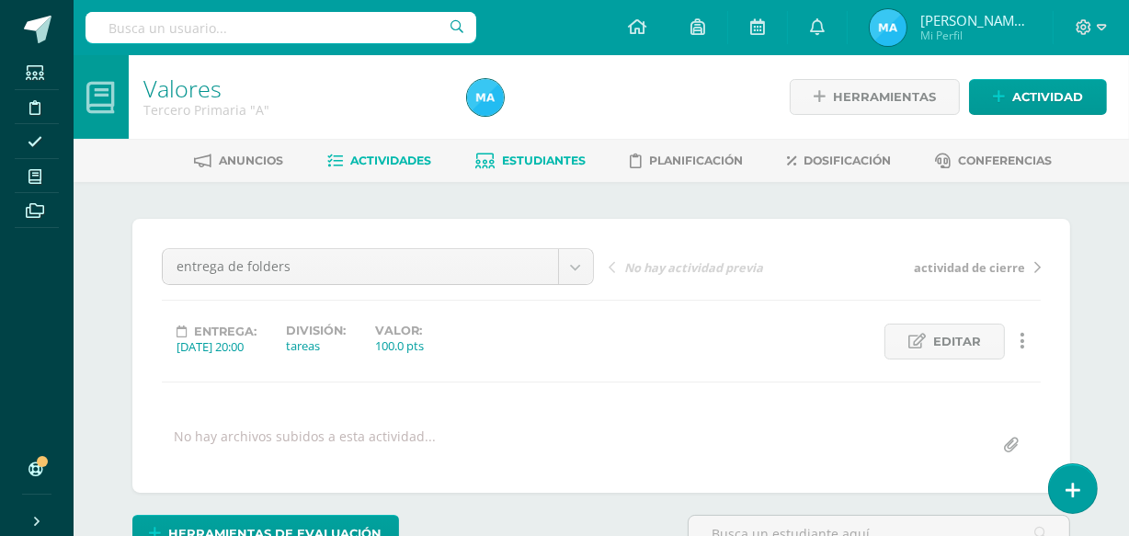
click at [544, 150] on link "Estudiantes" at bounding box center [531, 160] width 110 height 29
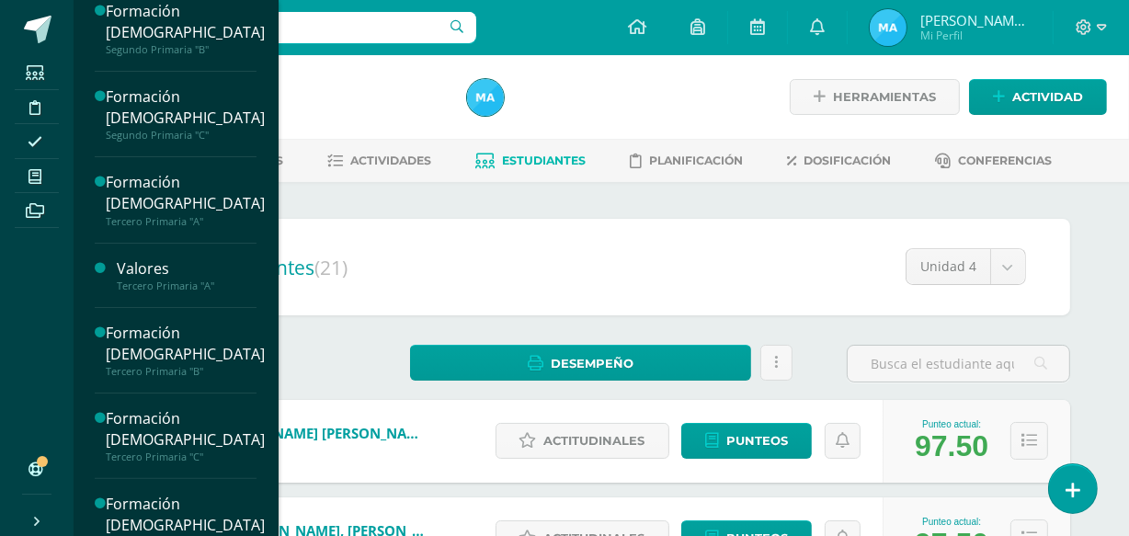
scroll to position [359, 0]
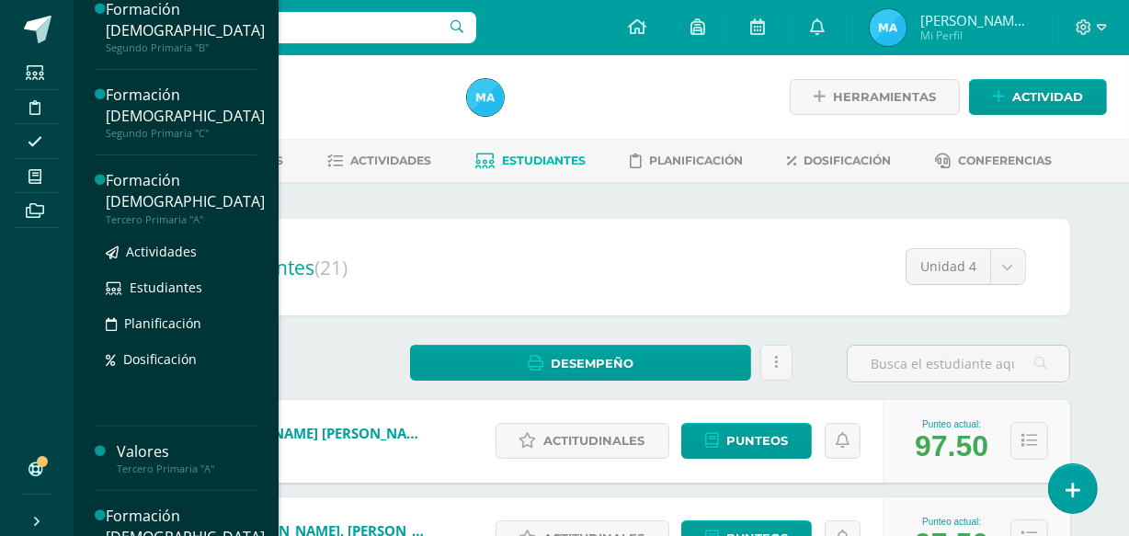
click at [145, 192] on div "Formación [DEMOGRAPHIC_DATA]" at bounding box center [185, 191] width 159 height 42
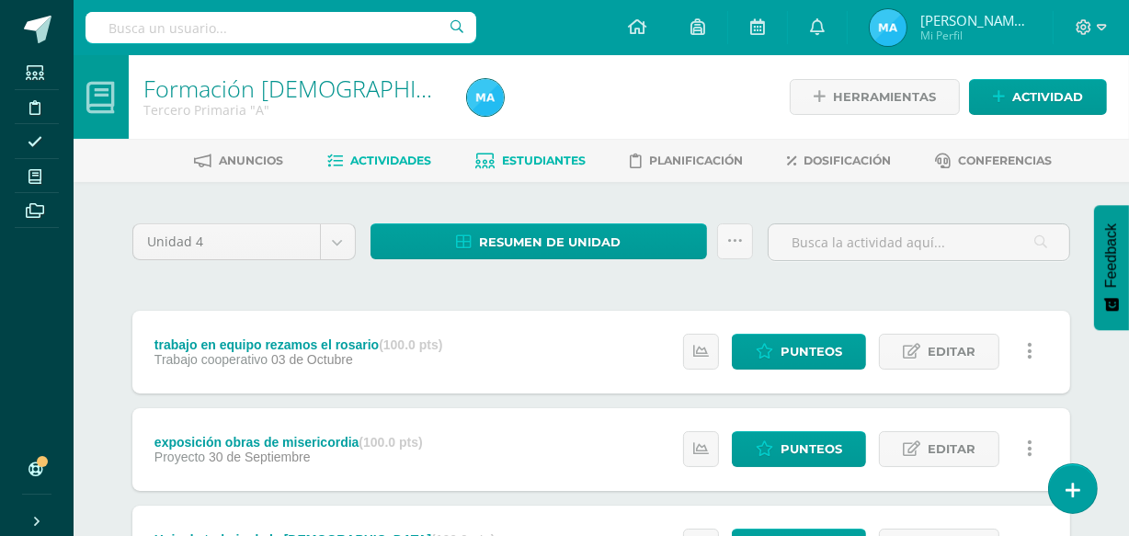
click at [537, 159] on span "Estudiantes" at bounding box center [545, 161] width 84 height 14
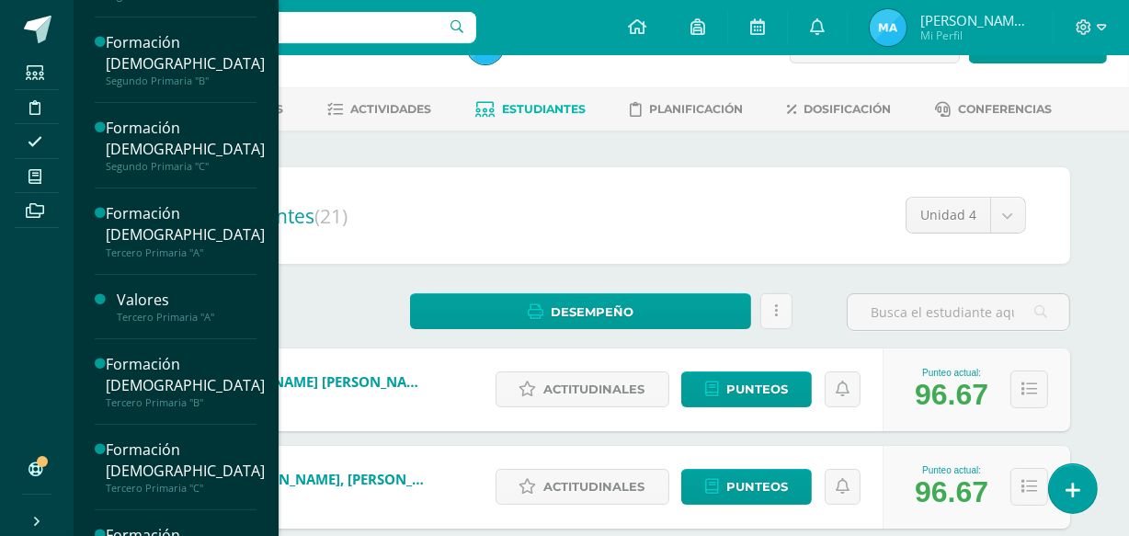
scroll to position [327, 0]
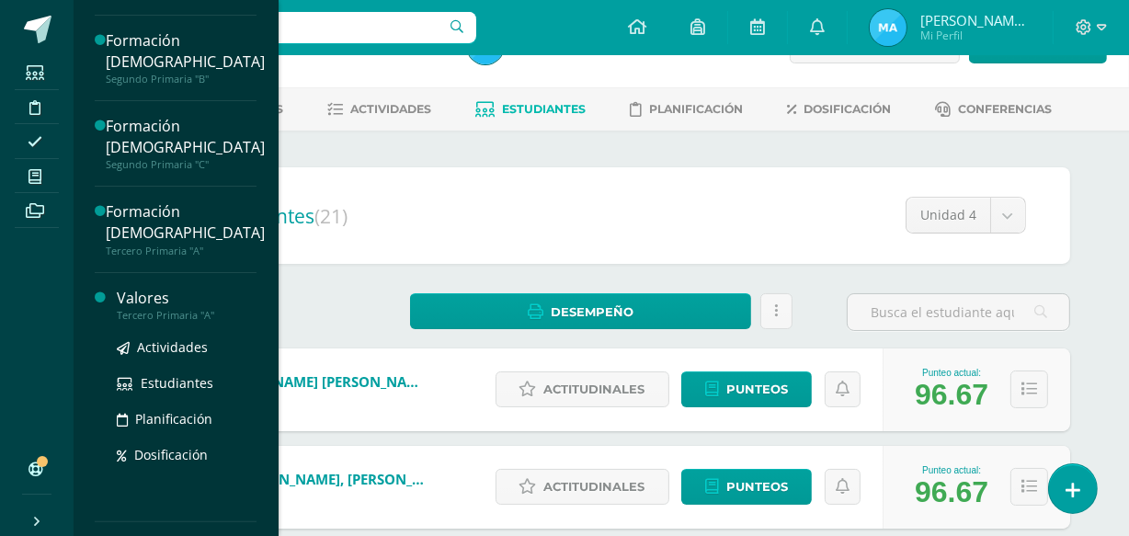
click at [138, 298] on div "Valores" at bounding box center [187, 298] width 140 height 21
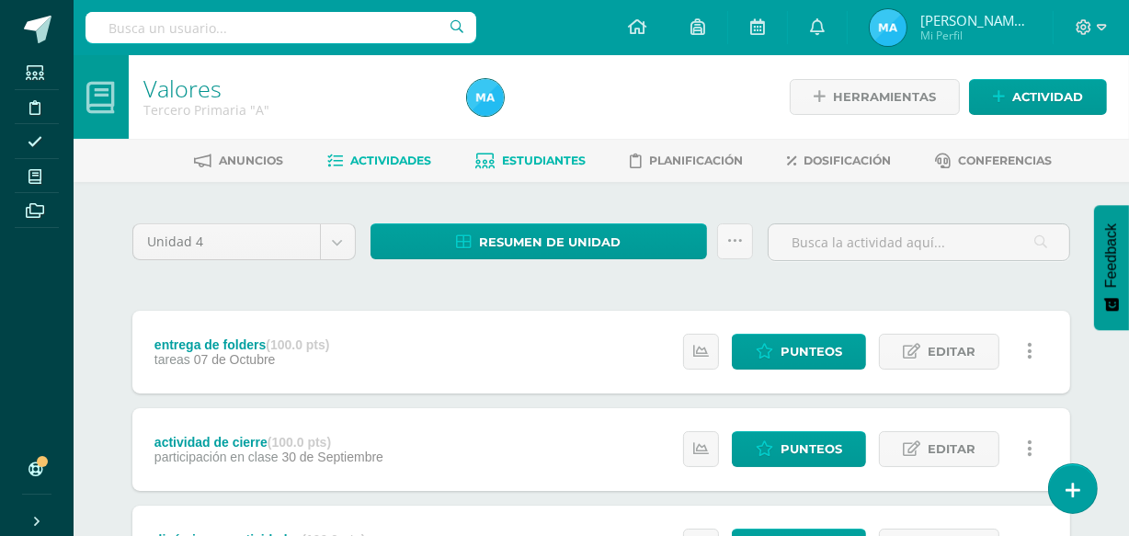
click at [548, 154] on span "Estudiantes" at bounding box center [545, 161] width 84 height 14
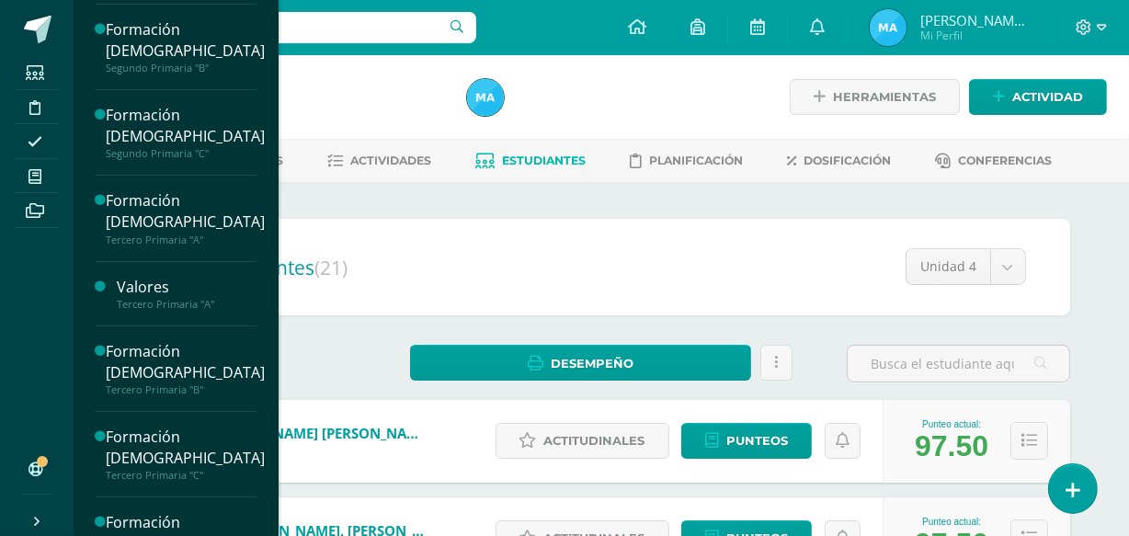
scroll to position [454, 0]
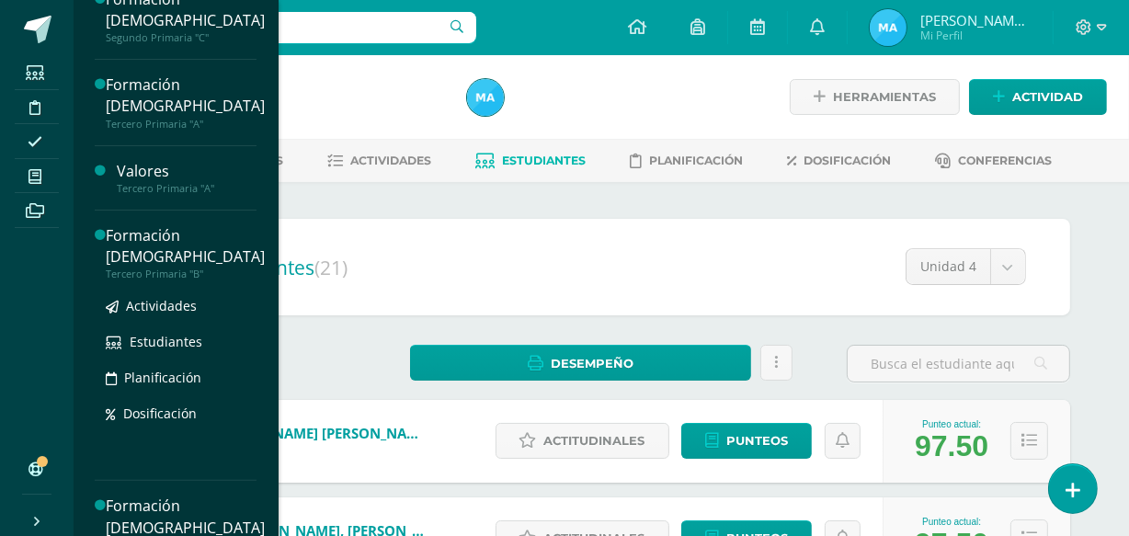
click at [143, 235] on div "Formación [DEMOGRAPHIC_DATA]" at bounding box center [185, 246] width 159 height 42
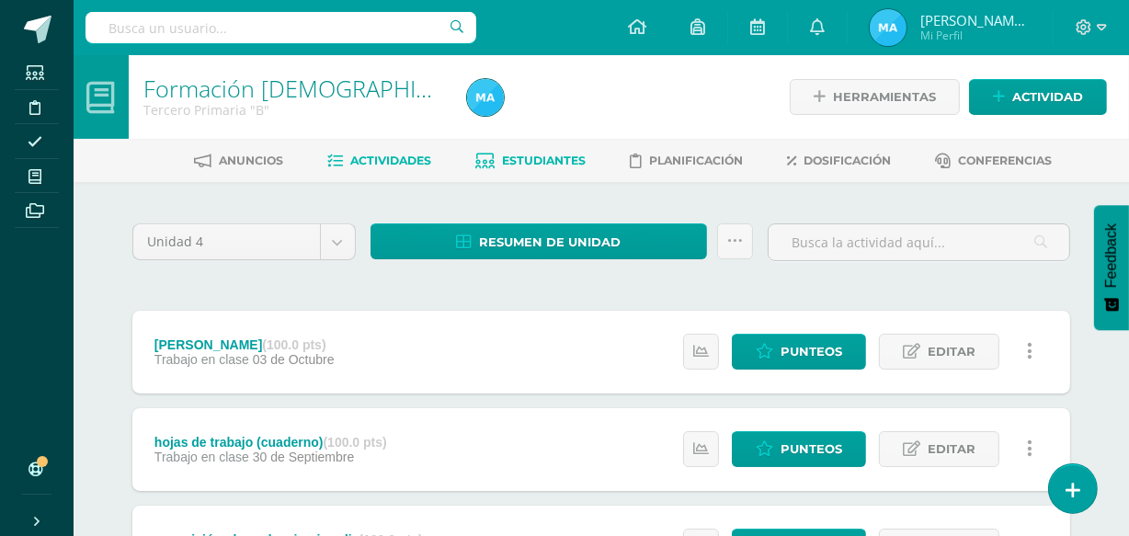
click at [520, 159] on span "Estudiantes" at bounding box center [545, 161] width 84 height 14
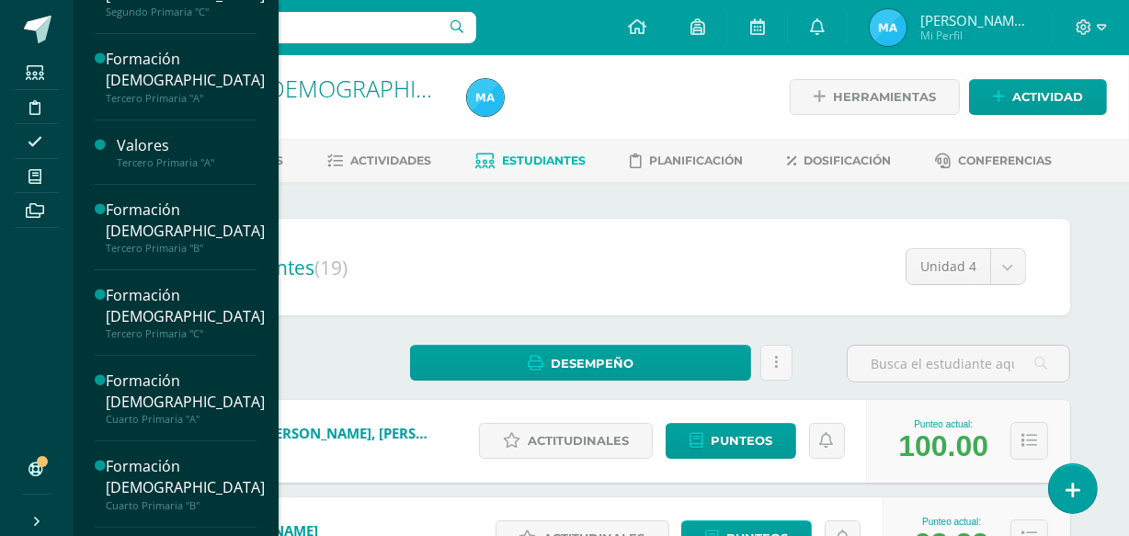
scroll to position [483, 0]
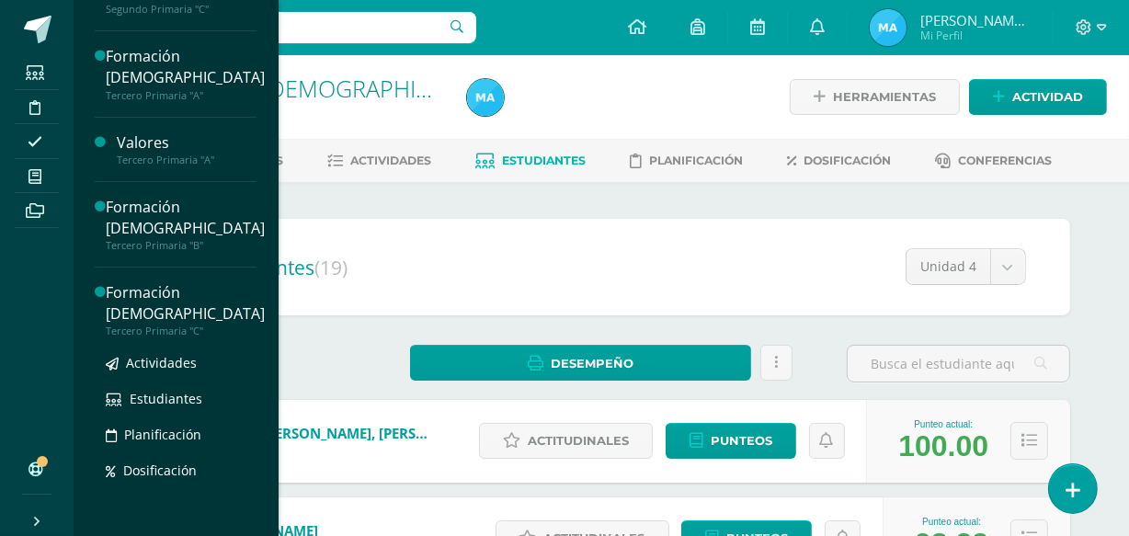
click at [145, 295] on div "Formación [DEMOGRAPHIC_DATA]" at bounding box center [185, 303] width 159 height 42
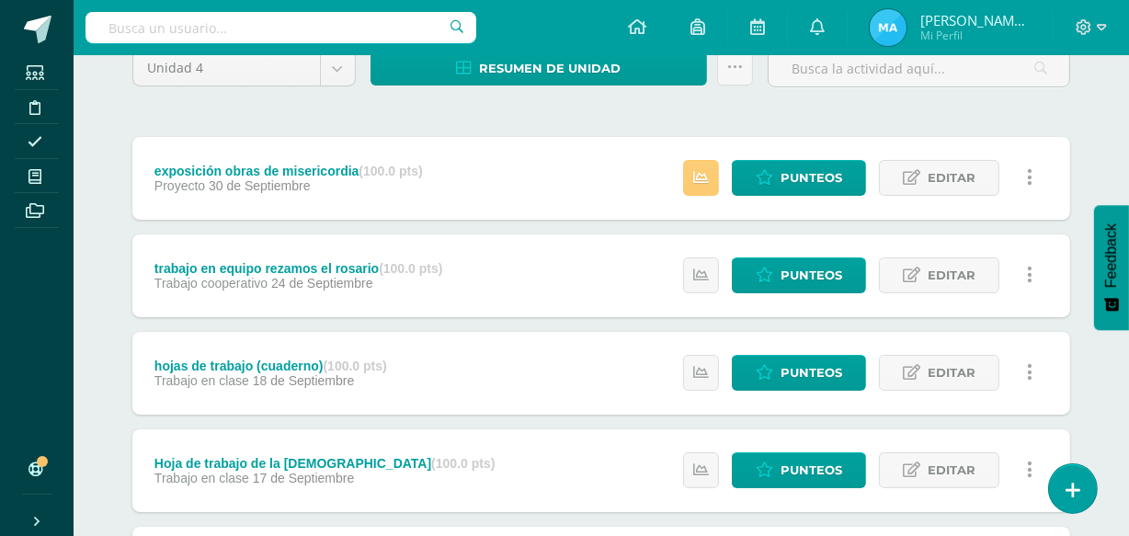
scroll to position [74, 0]
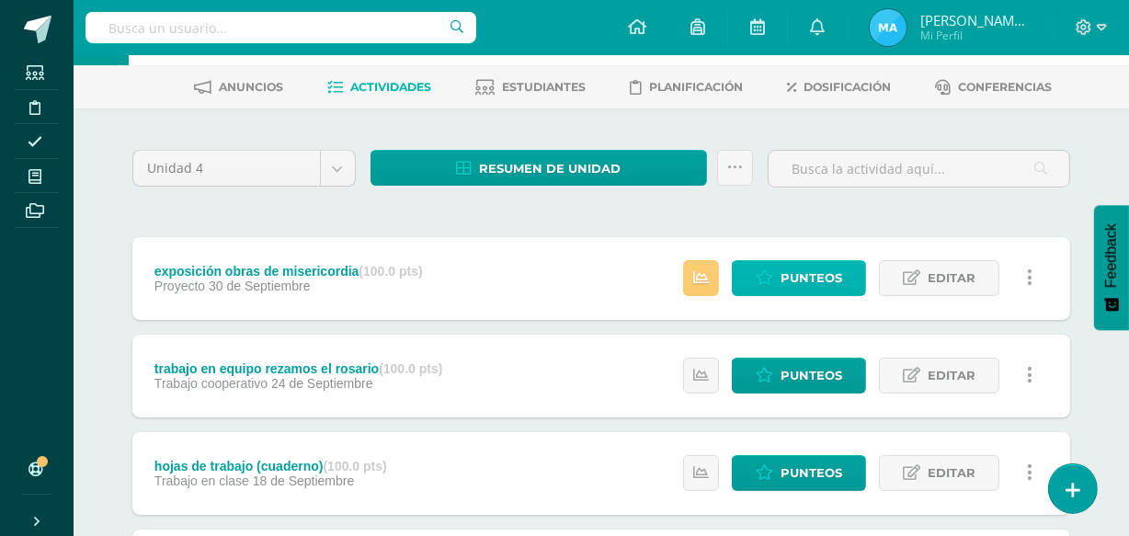
click at [823, 269] on span "Punteos" at bounding box center [812, 278] width 62 height 34
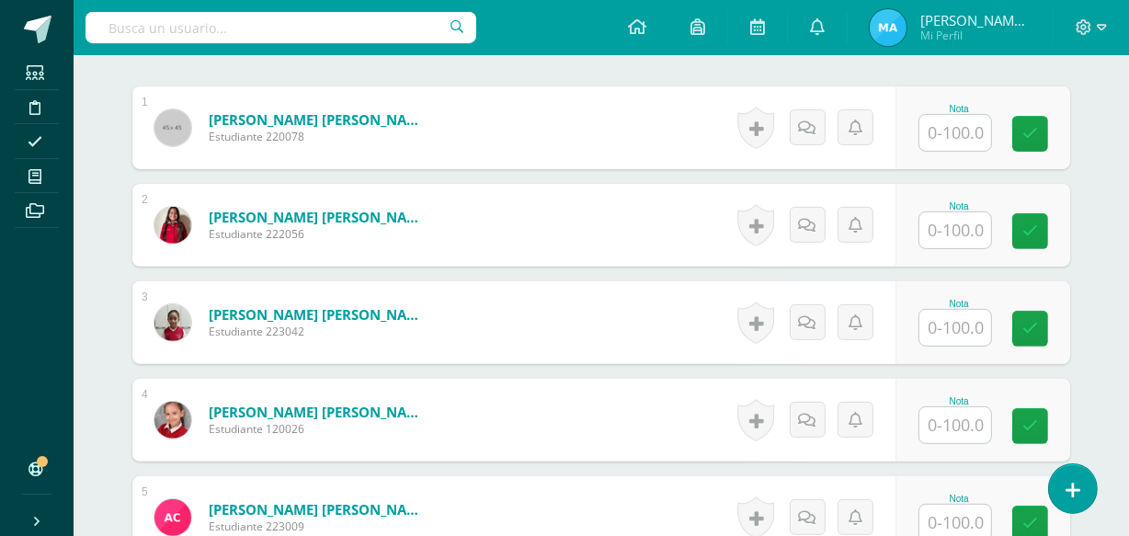
scroll to position [574, 0]
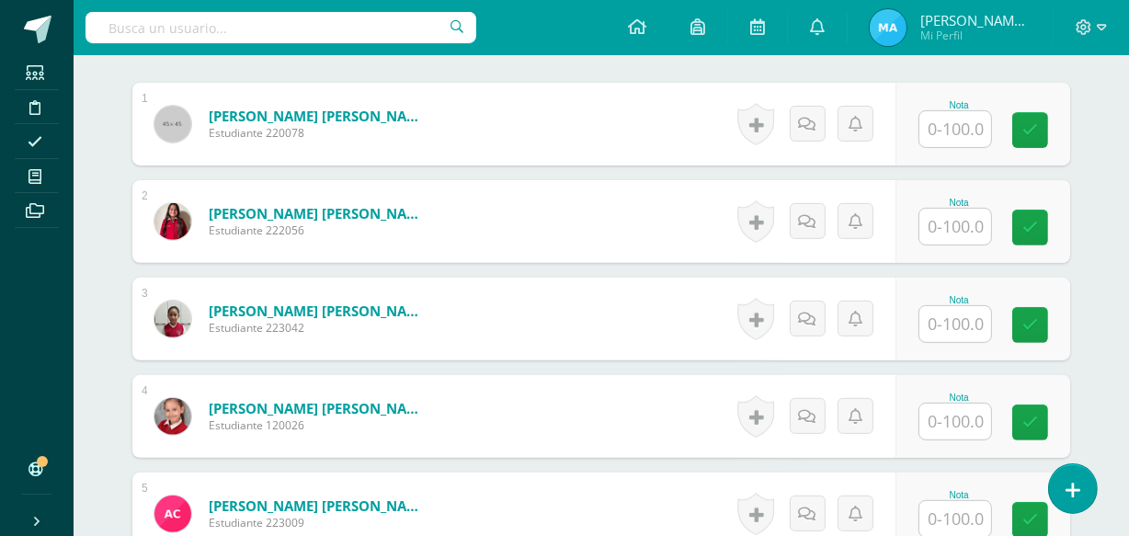
click at [952, 122] on input "text" at bounding box center [955, 129] width 72 height 36
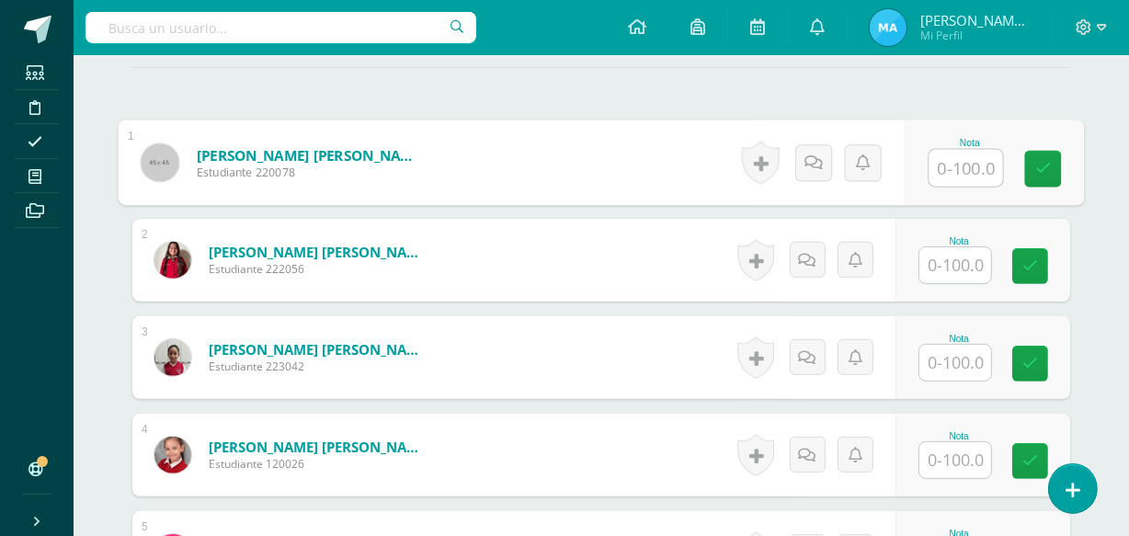
scroll to position [541, 0]
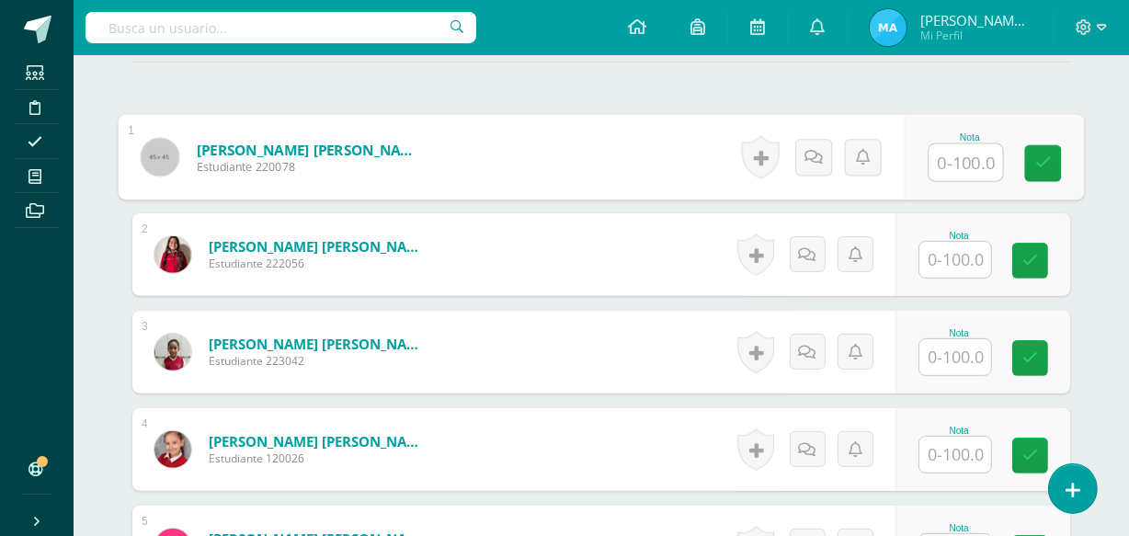
click at [969, 152] on input "text" at bounding box center [966, 162] width 74 height 37
type input "90"
click at [1045, 163] on icon at bounding box center [1043, 163] width 17 height 16
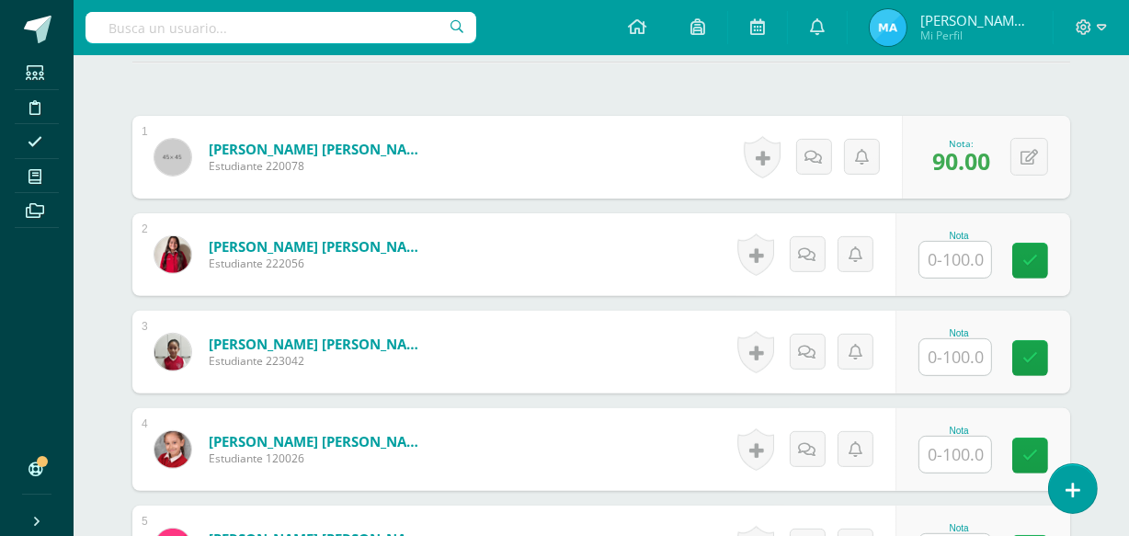
click at [967, 263] on input "text" at bounding box center [955, 260] width 72 height 36
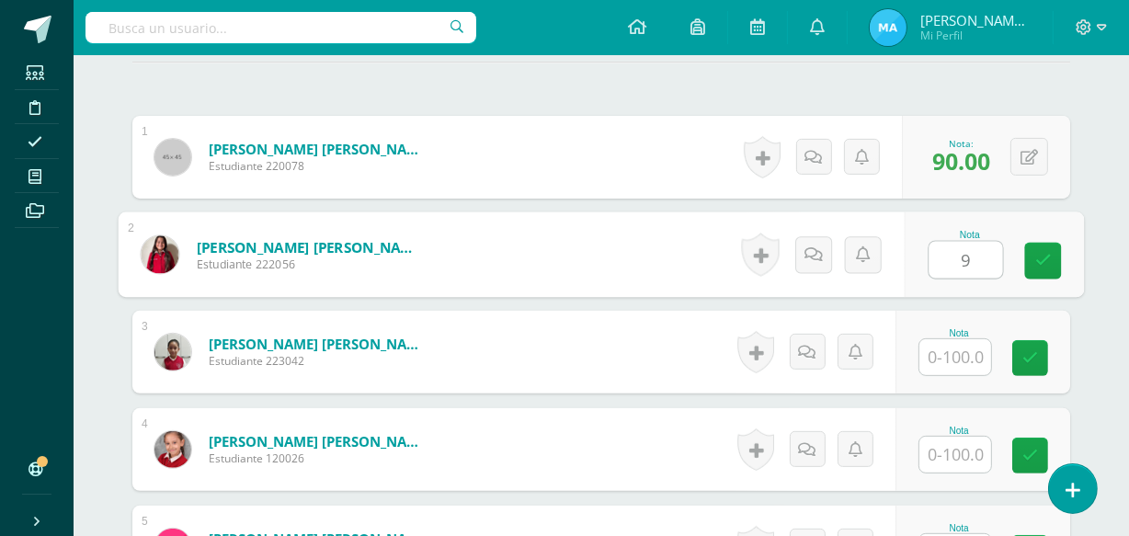
type input "90"
click at [1039, 257] on icon at bounding box center [1043, 261] width 17 height 16
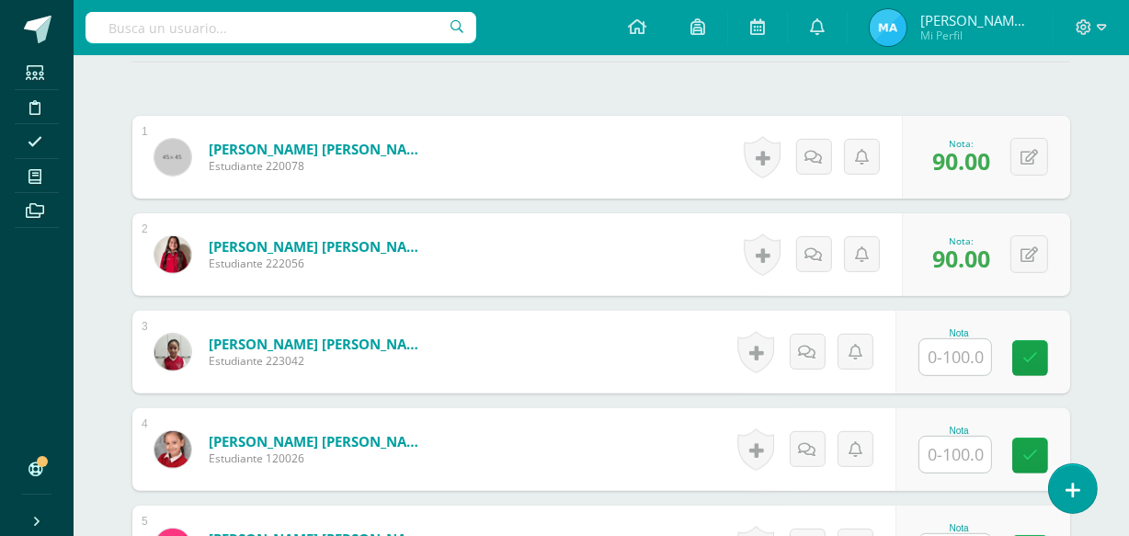
click at [966, 359] on input "text" at bounding box center [955, 357] width 72 height 36
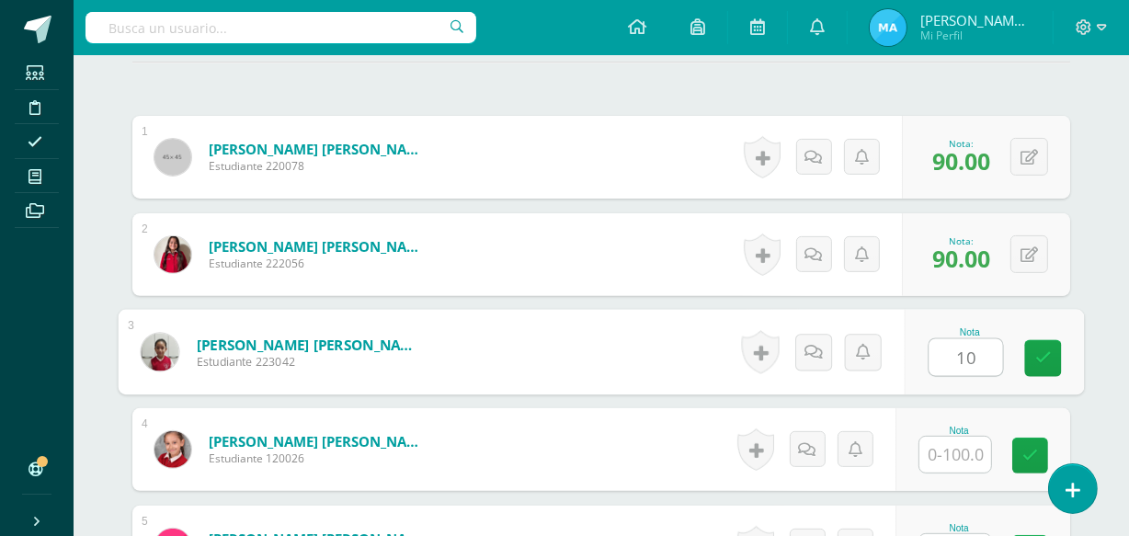
type input "100"
click at [1043, 350] on icon at bounding box center [1043, 358] width 17 height 16
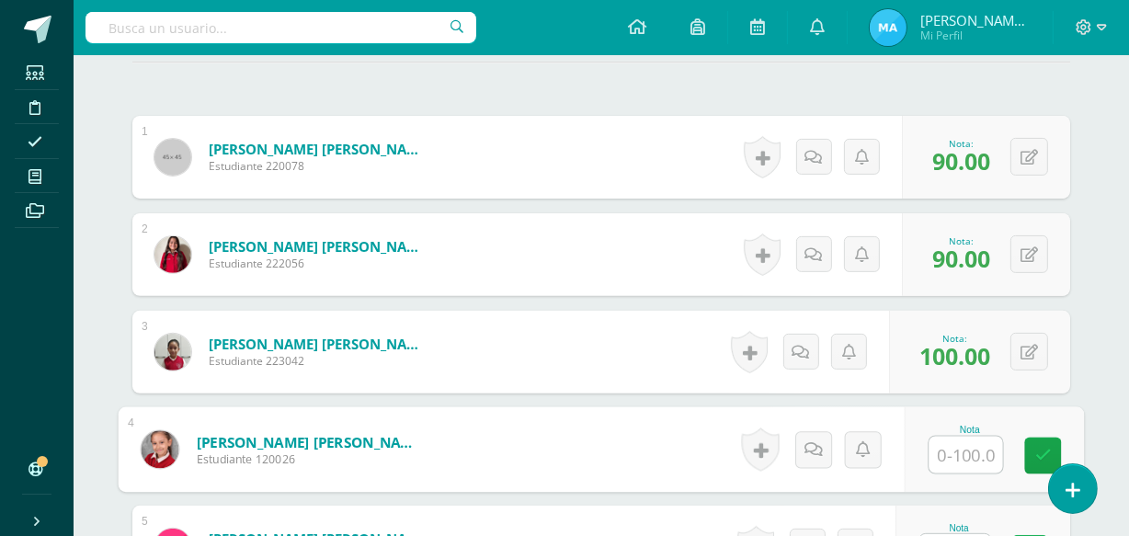
click at [952, 453] on input "text" at bounding box center [966, 455] width 74 height 37
type input "95"
click at [1040, 455] on icon at bounding box center [1043, 456] width 17 height 16
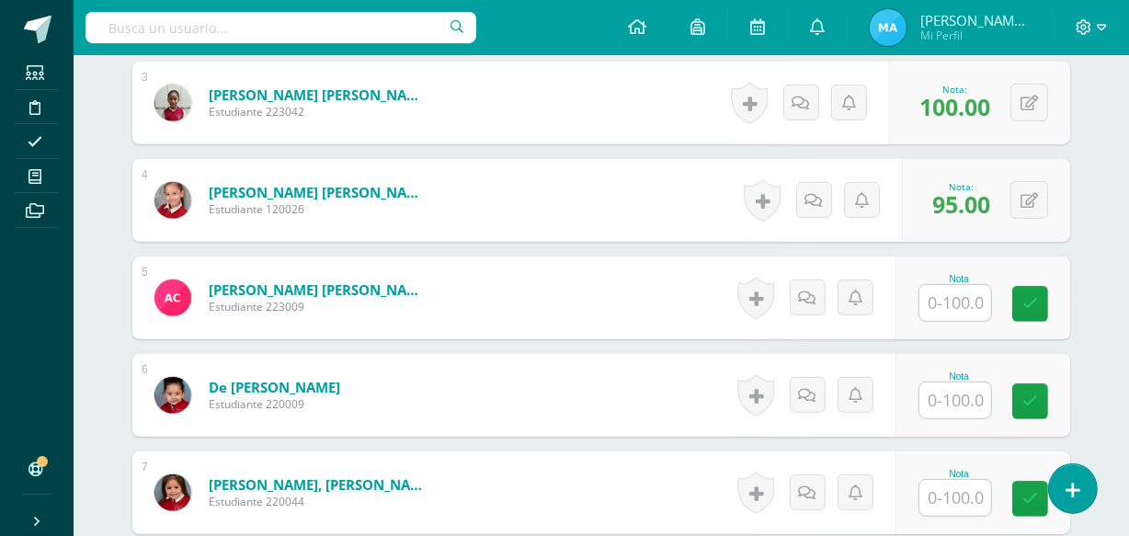
scroll to position [794, 0]
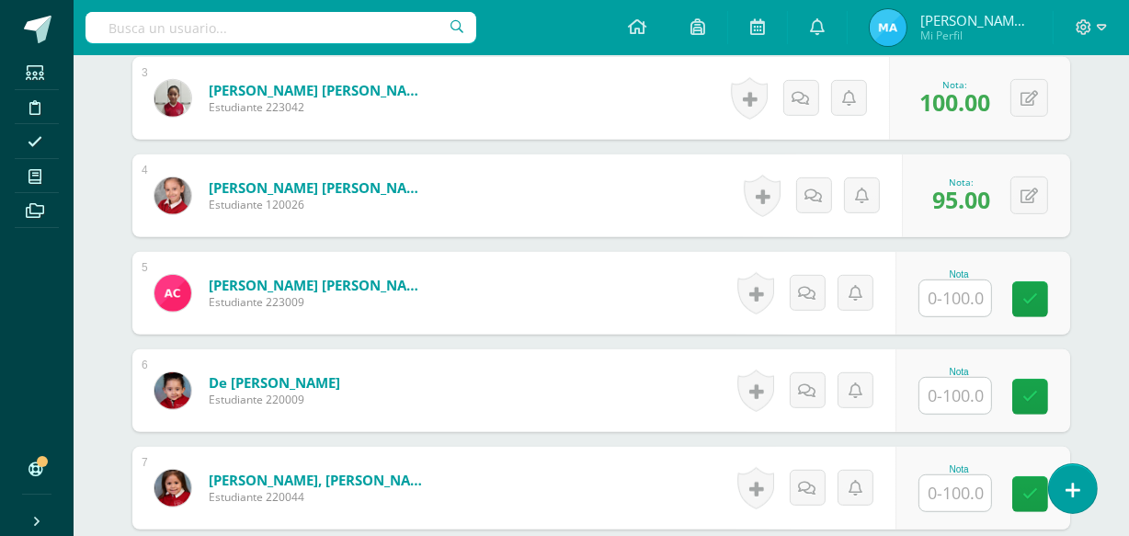
click at [972, 288] on input "text" at bounding box center [955, 298] width 72 height 36
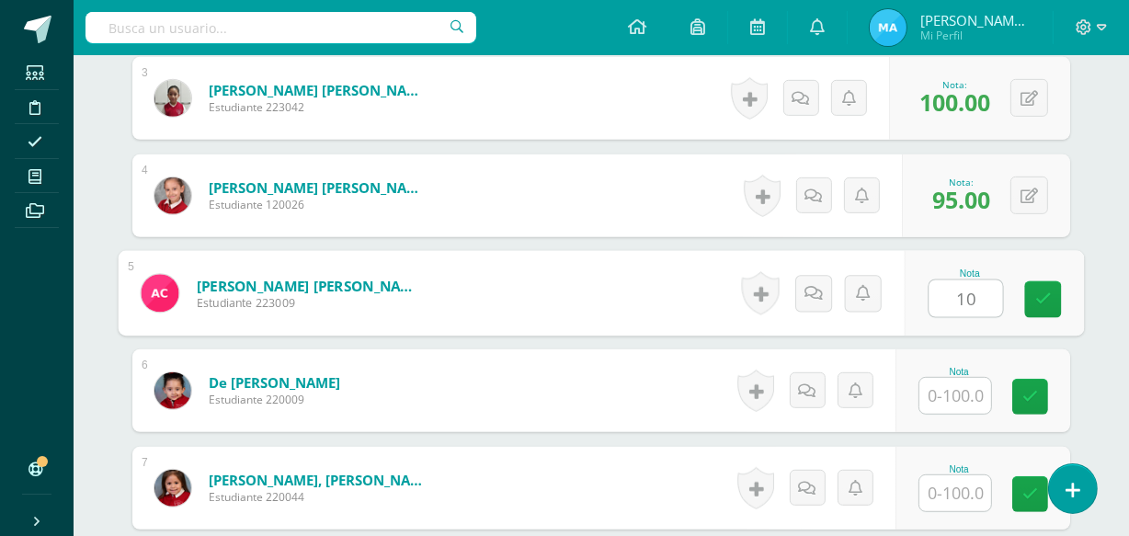
type input "100"
click at [1039, 291] on icon at bounding box center [1043, 299] width 17 height 16
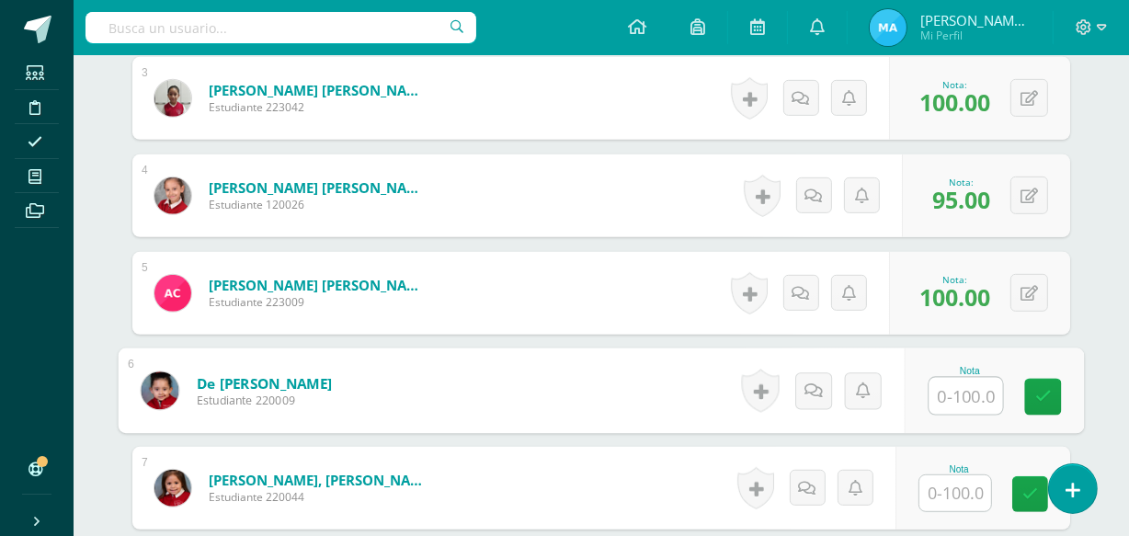
click at [975, 397] on input "text" at bounding box center [966, 396] width 74 height 37
type input "100"
click at [1047, 382] on link at bounding box center [1043, 397] width 37 height 37
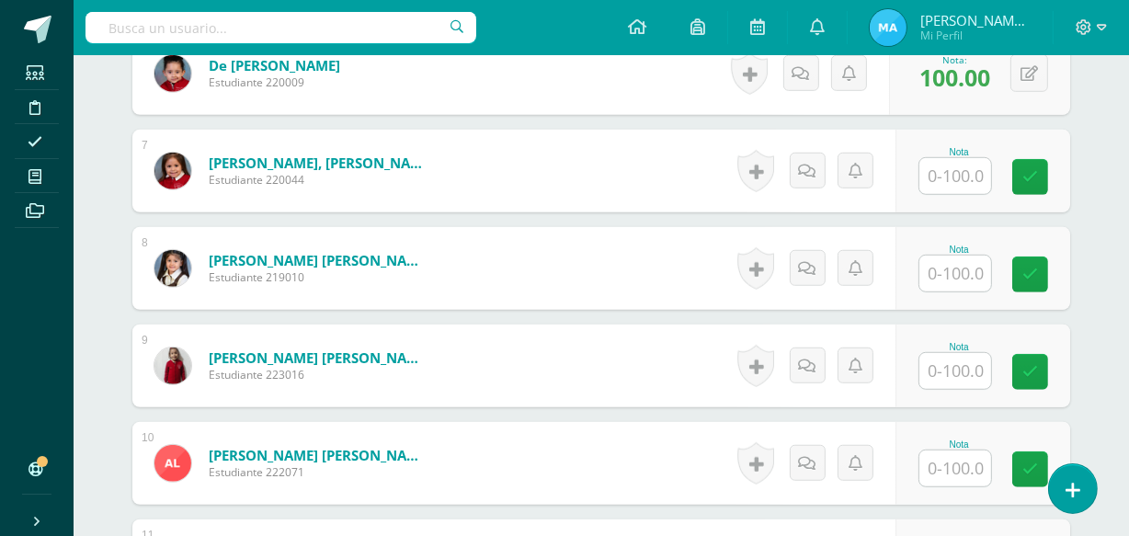
scroll to position [1121, 0]
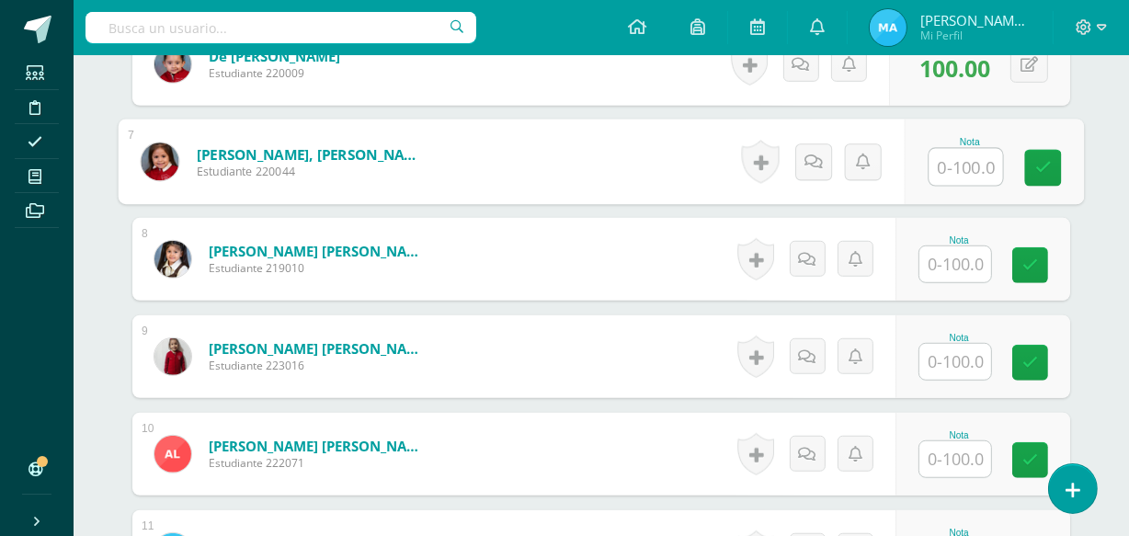
click at [949, 166] on input "text" at bounding box center [966, 167] width 74 height 37
type input "100"
click at [1039, 160] on icon at bounding box center [1043, 168] width 17 height 16
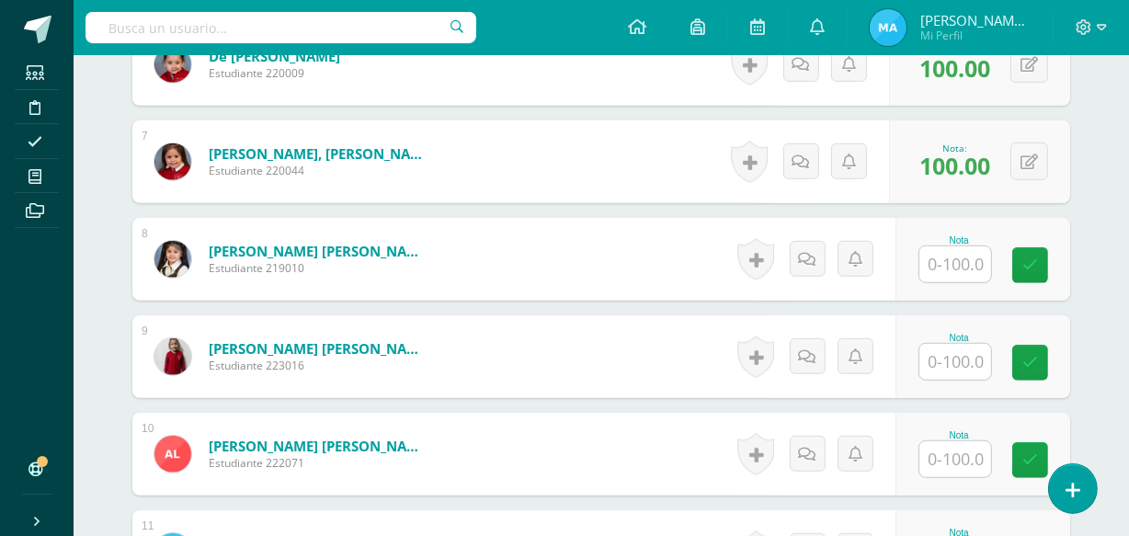
click at [948, 265] on input "text" at bounding box center [955, 264] width 72 height 36
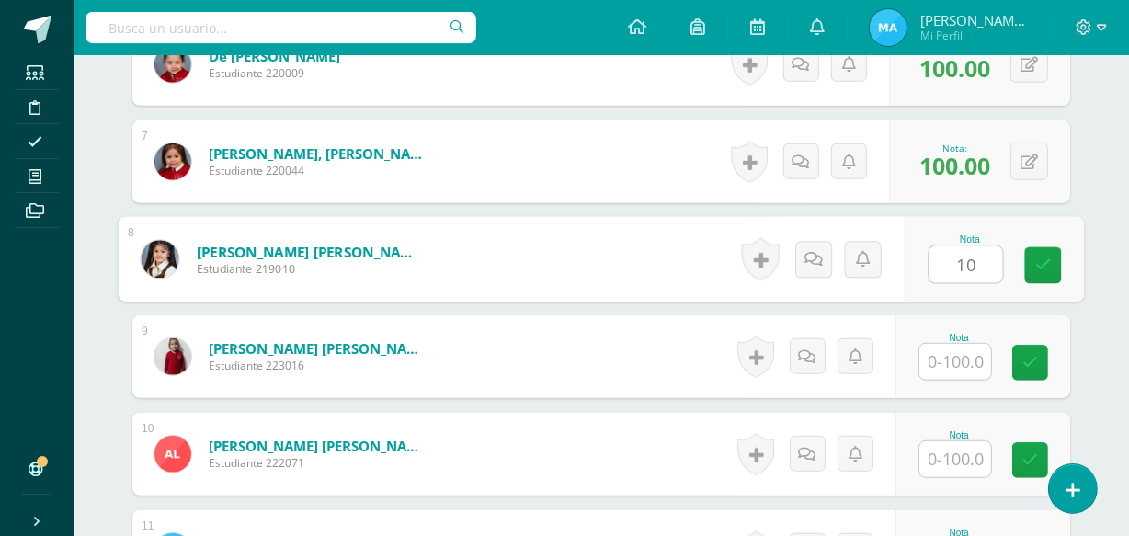
type input "100"
click at [1038, 253] on link at bounding box center [1043, 265] width 37 height 37
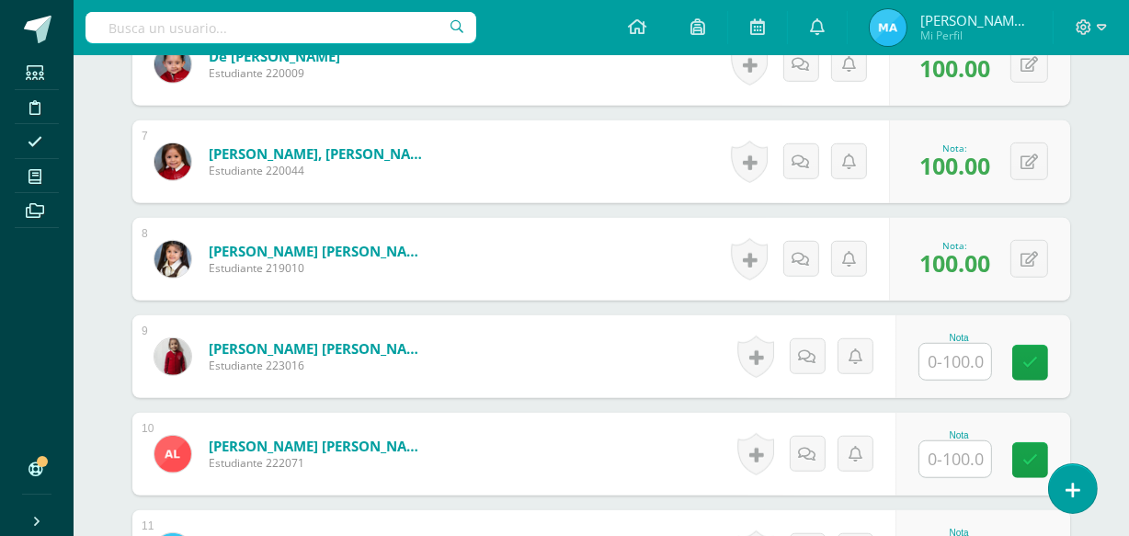
click at [956, 363] on input "text" at bounding box center [955, 362] width 72 height 36
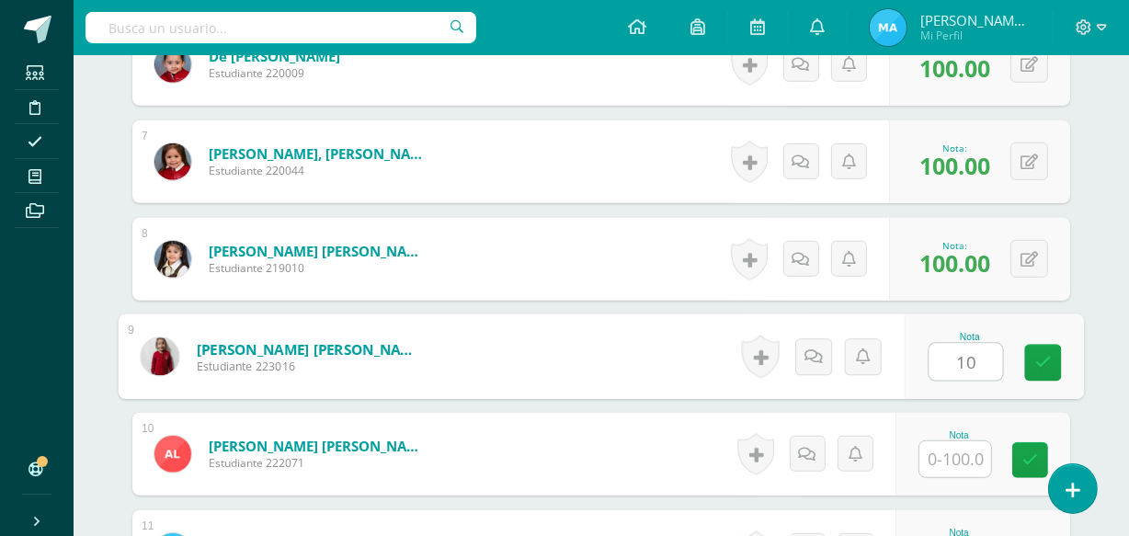
type input "100"
click at [1033, 355] on link at bounding box center [1043, 363] width 37 height 37
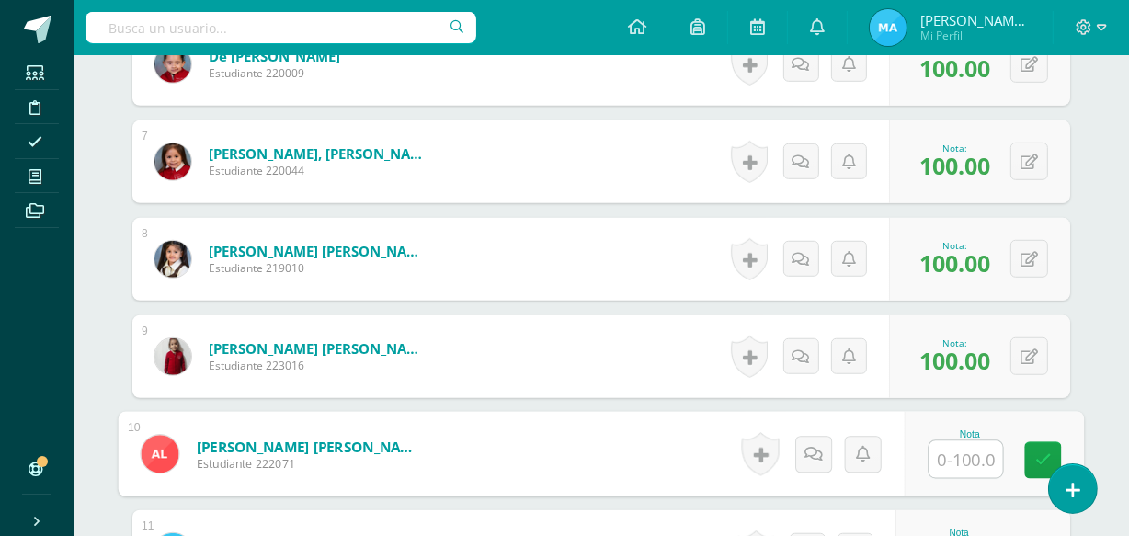
click at [962, 454] on input "text" at bounding box center [966, 459] width 74 height 37
type input "90"
click at [1039, 461] on icon at bounding box center [1043, 460] width 17 height 16
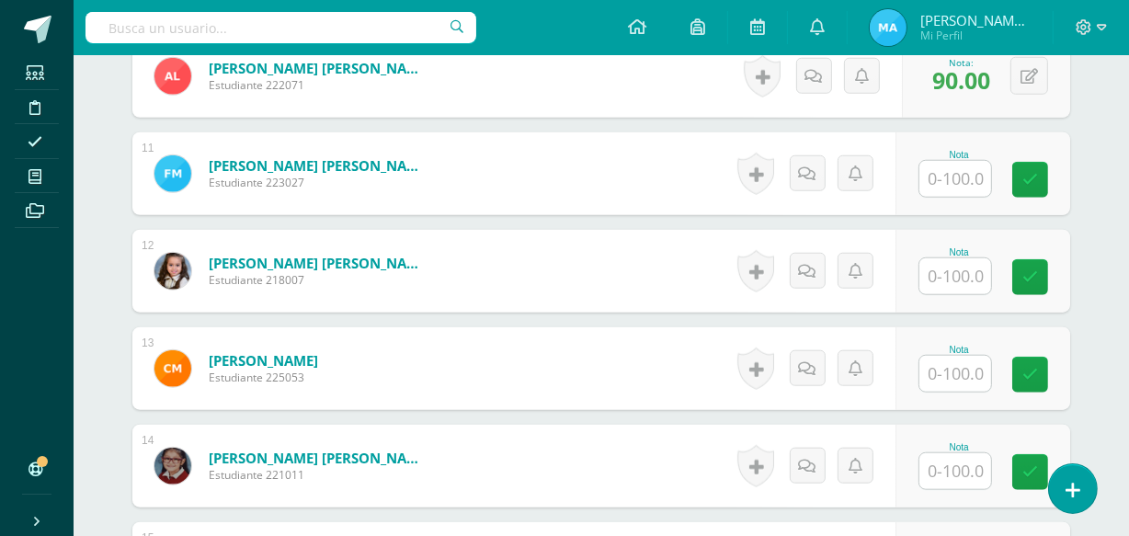
scroll to position [1504, 0]
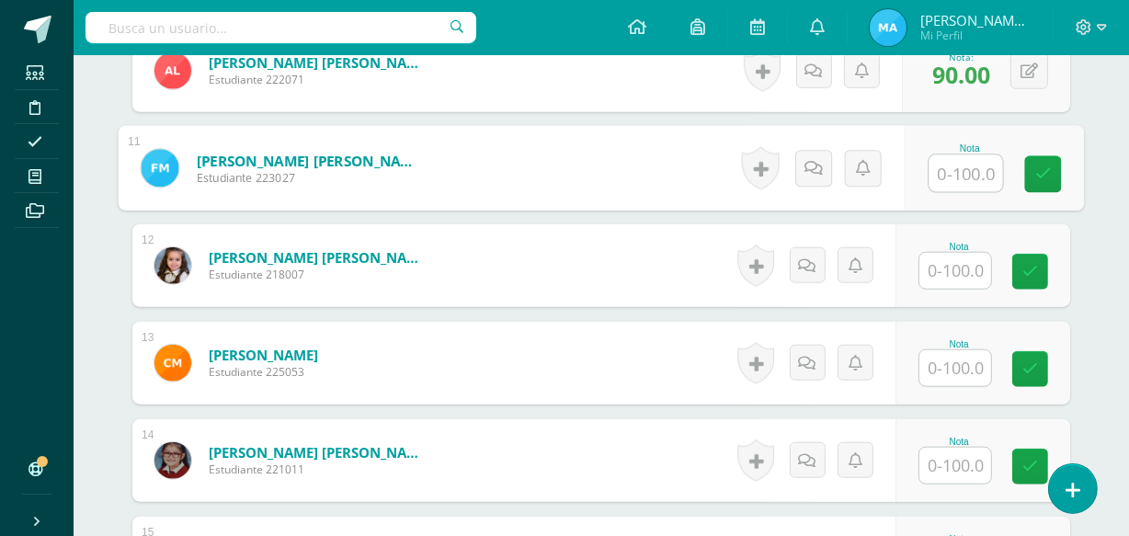
click at [968, 177] on input "text" at bounding box center [966, 173] width 74 height 37
type input "100"
click at [1035, 161] on link at bounding box center [1043, 174] width 37 height 37
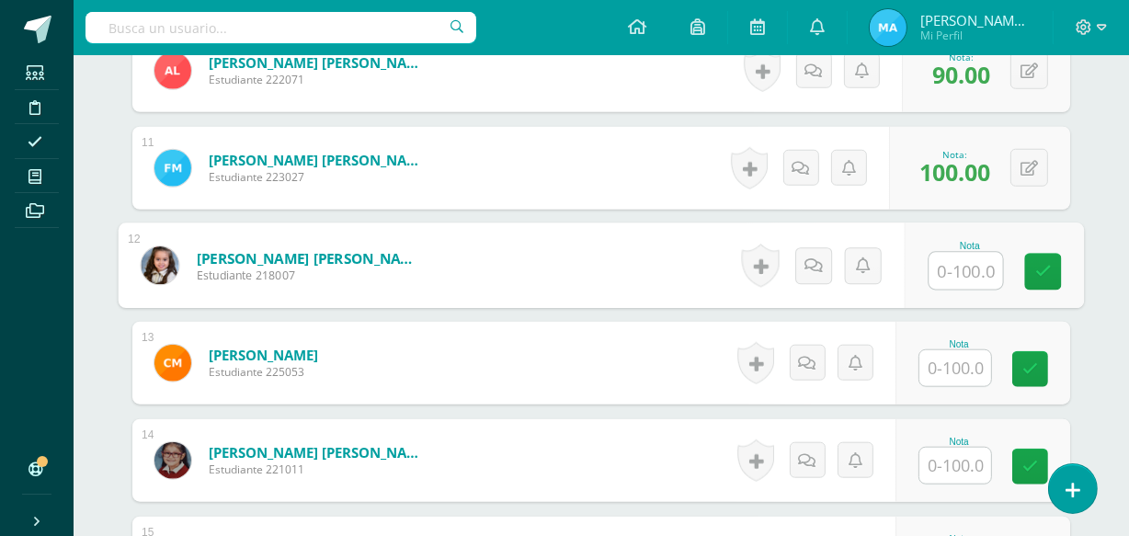
click at [957, 262] on input "text" at bounding box center [966, 271] width 74 height 37
type input "100"
click at [1043, 273] on icon at bounding box center [1043, 272] width 17 height 16
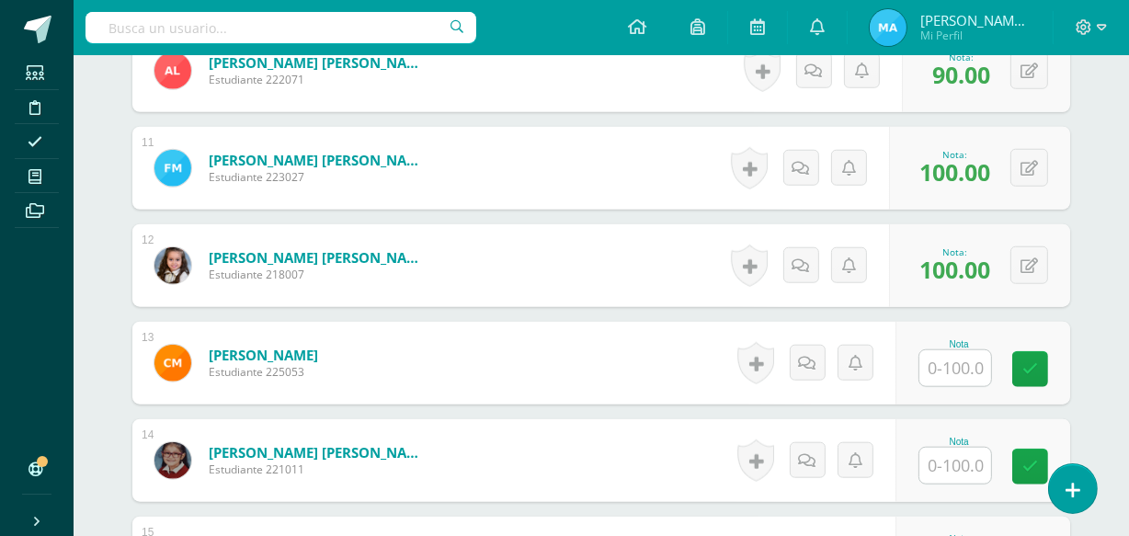
click at [975, 365] on input "text" at bounding box center [955, 368] width 72 height 36
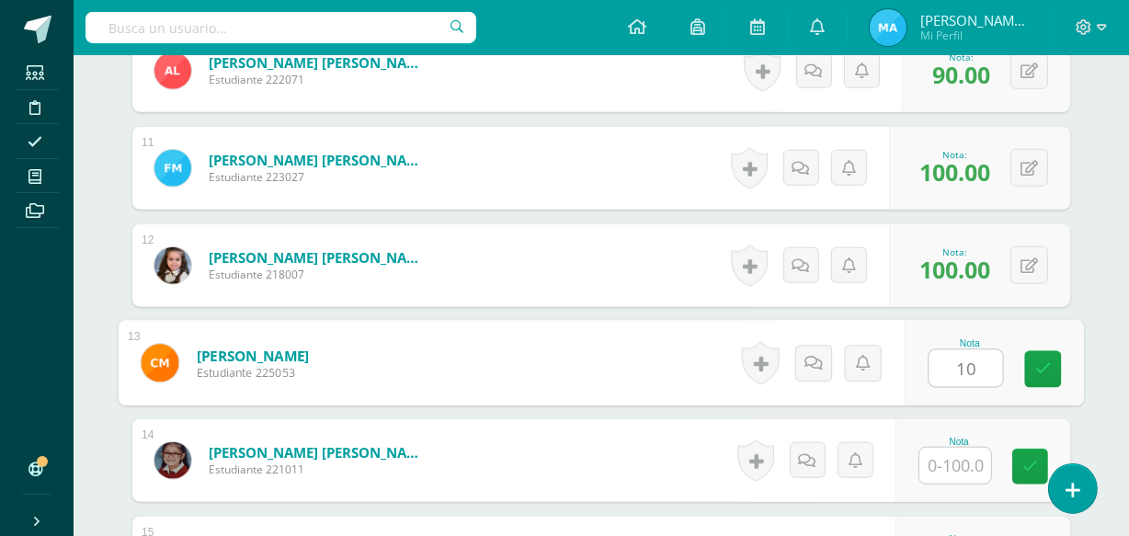
type input "100"
click at [1037, 369] on icon at bounding box center [1043, 369] width 17 height 16
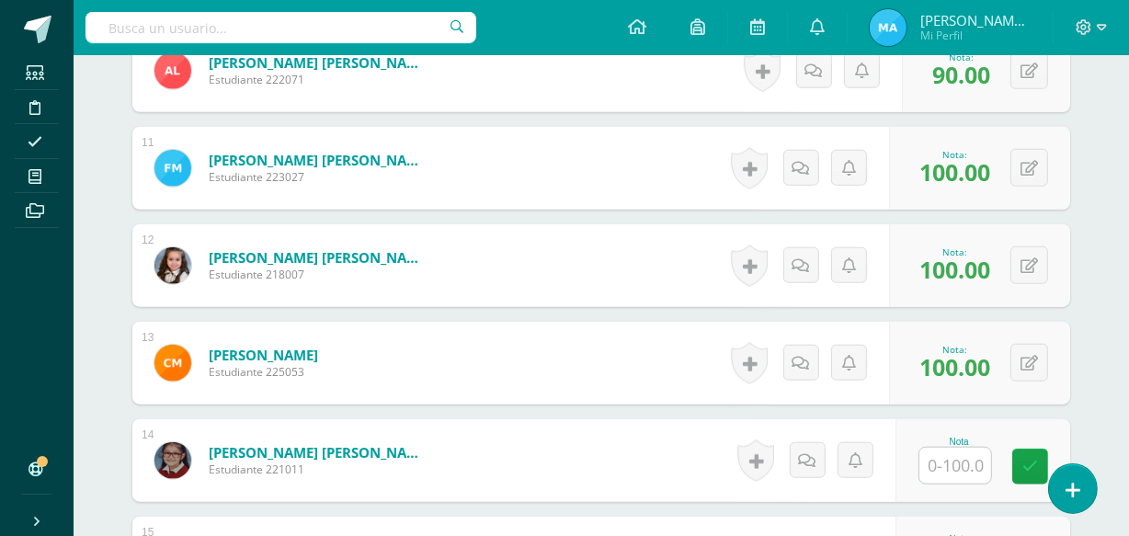
click at [967, 454] on input "text" at bounding box center [955, 466] width 72 height 36
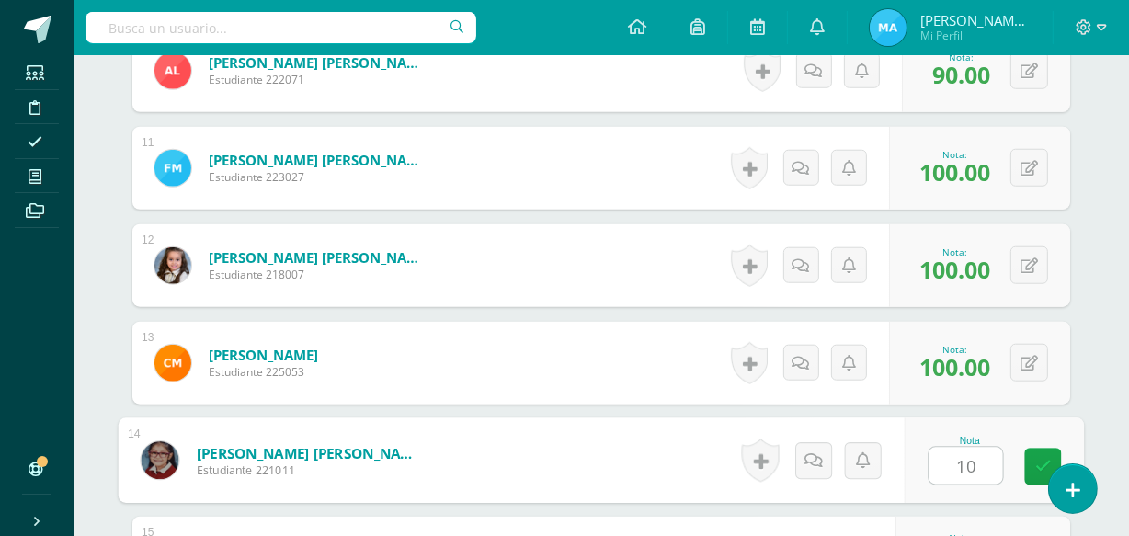
type input "100"
click at [1043, 459] on icon at bounding box center [1043, 467] width 17 height 16
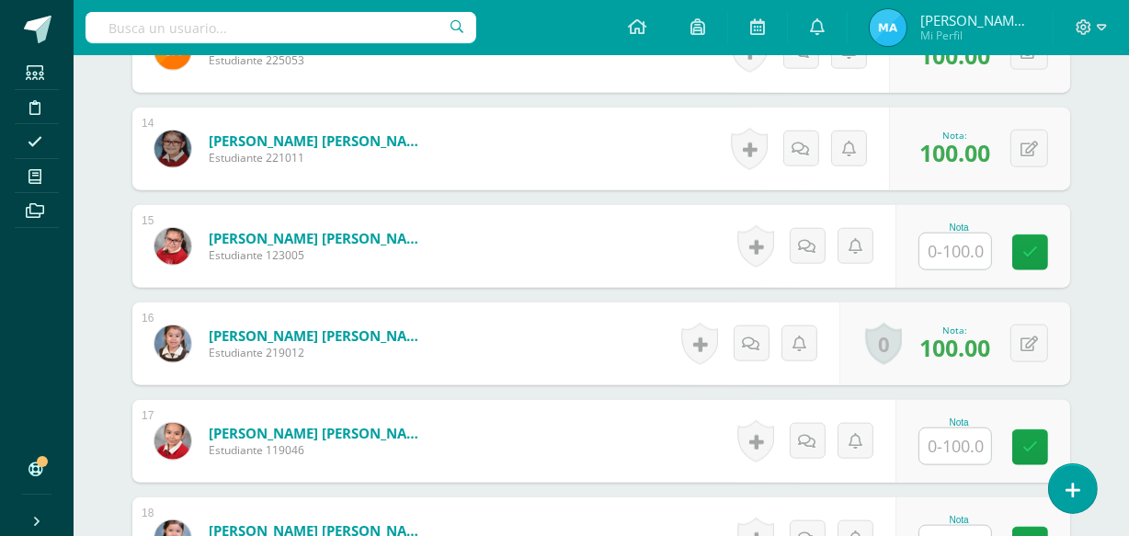
scroll to position [1820, 0]
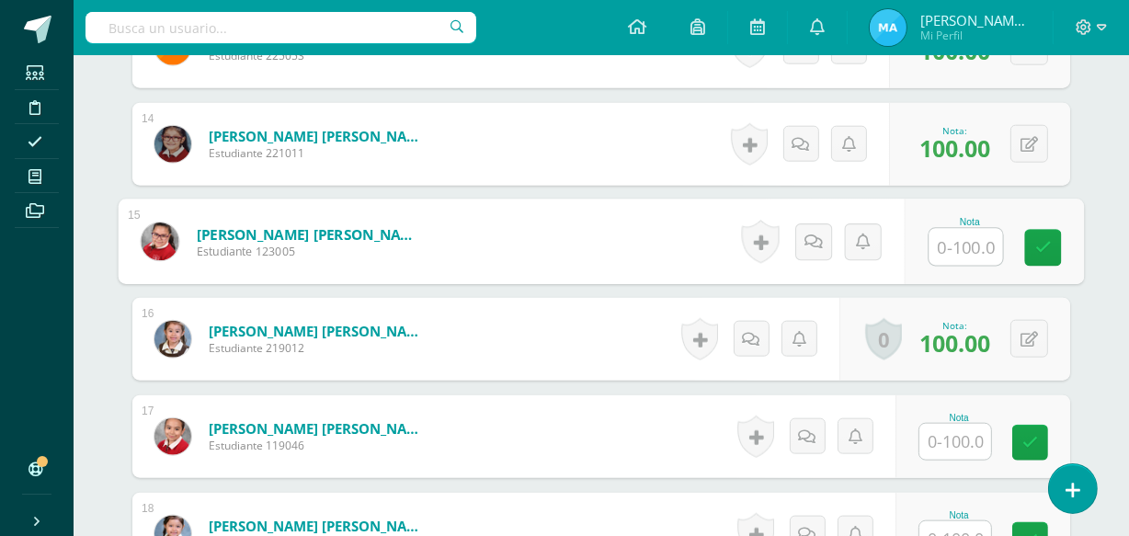
click at [961, 239] on input "text" at bounding box center [966, 247] width 74 height 37
type input "100"
click at [1044, 248] on icon at bounding box center [1043, 248] width 17 height 16
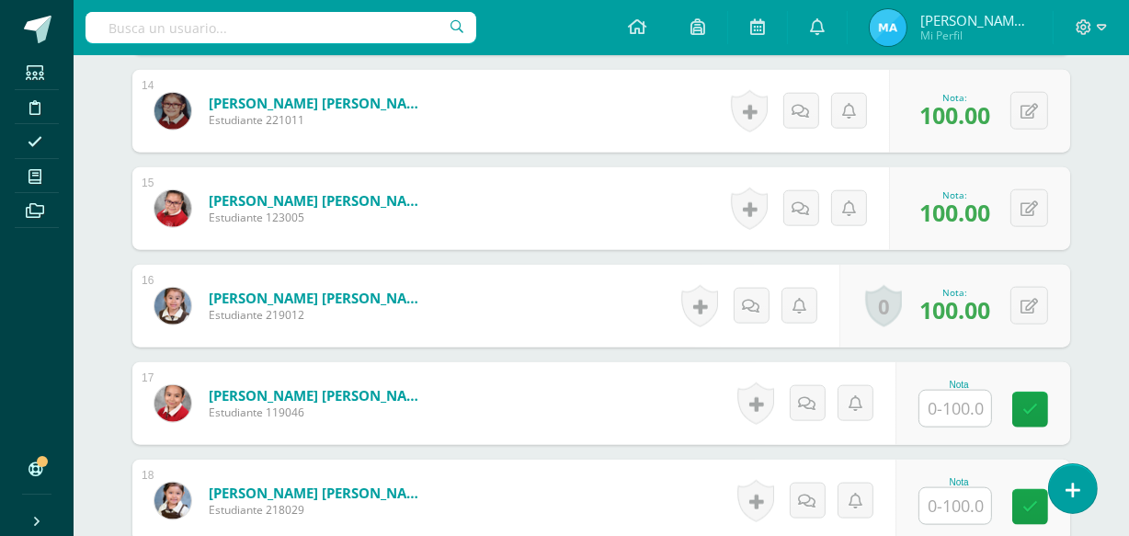
scroll to position [1974, 0]
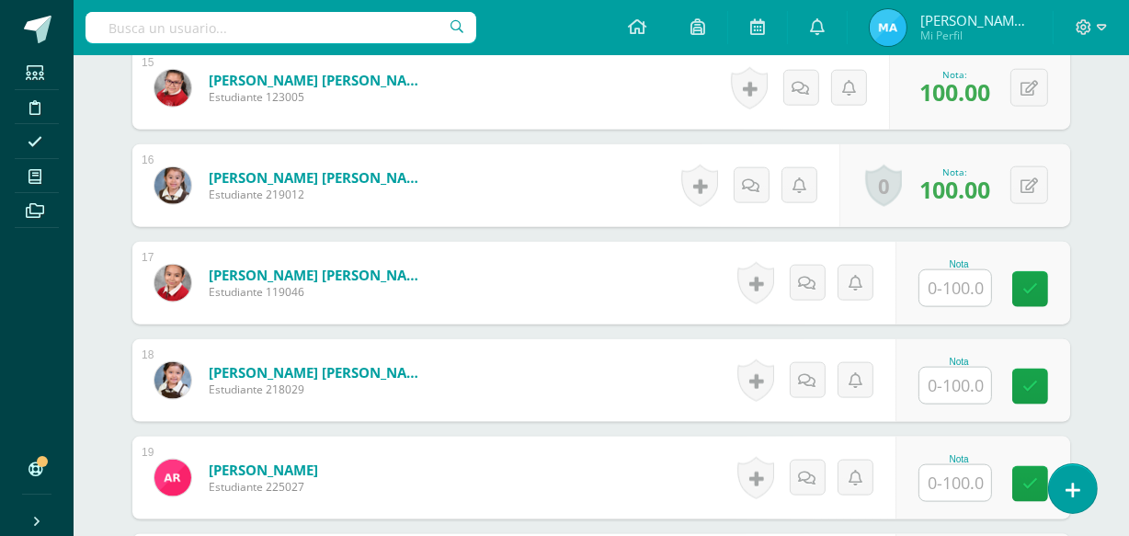
click at [963, 288] on input "text" at bounding box center [955, 288] width 72 height 36
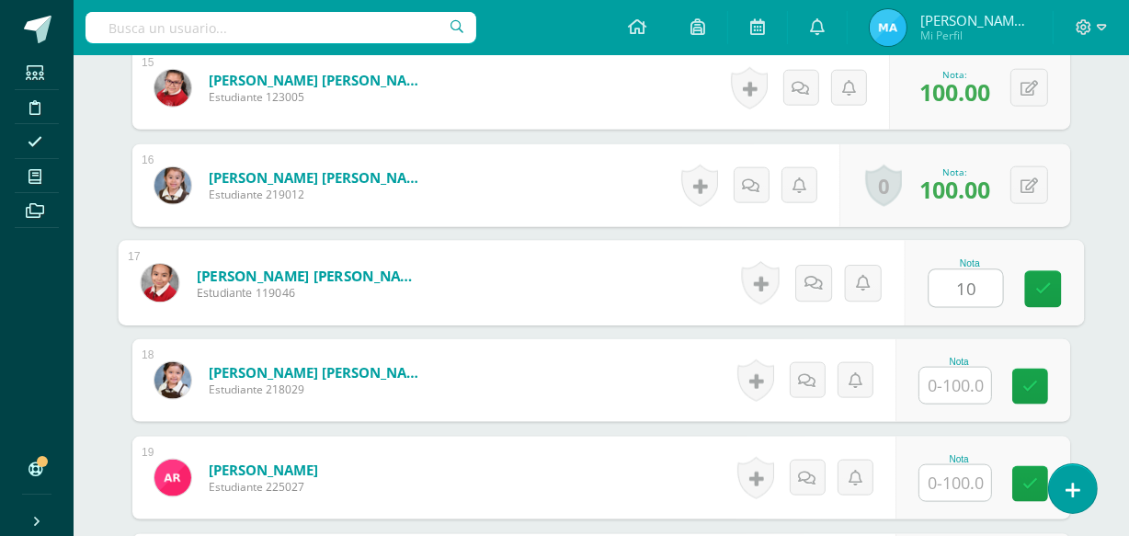
type input "100"
click at [1038, 294] on icon at bounding box center [1043, 289] width 17 height 16
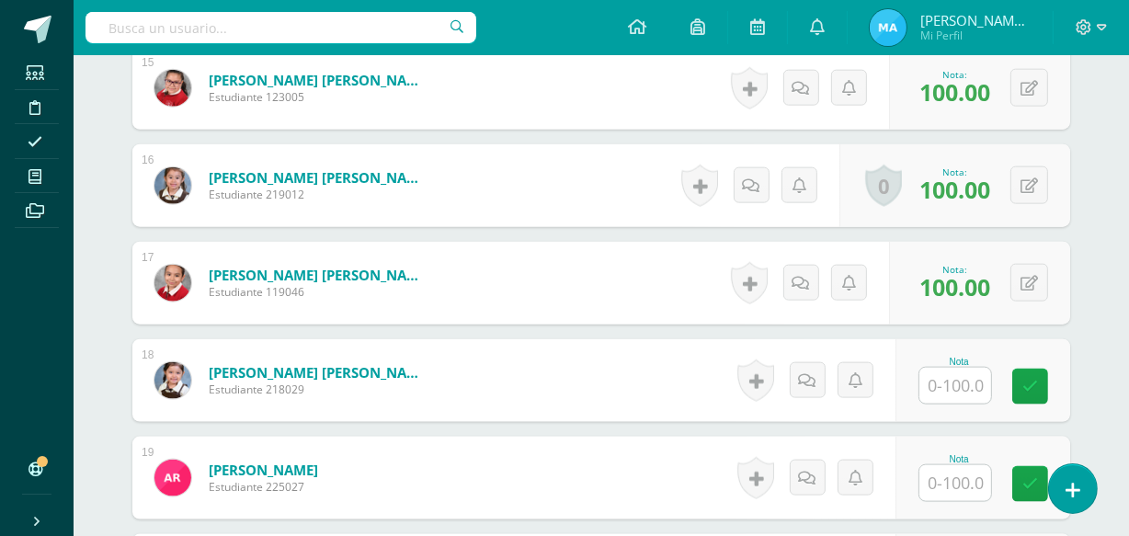
click at [966, 379] on input "text" at bounding box center [955, 386] width 72 height 36
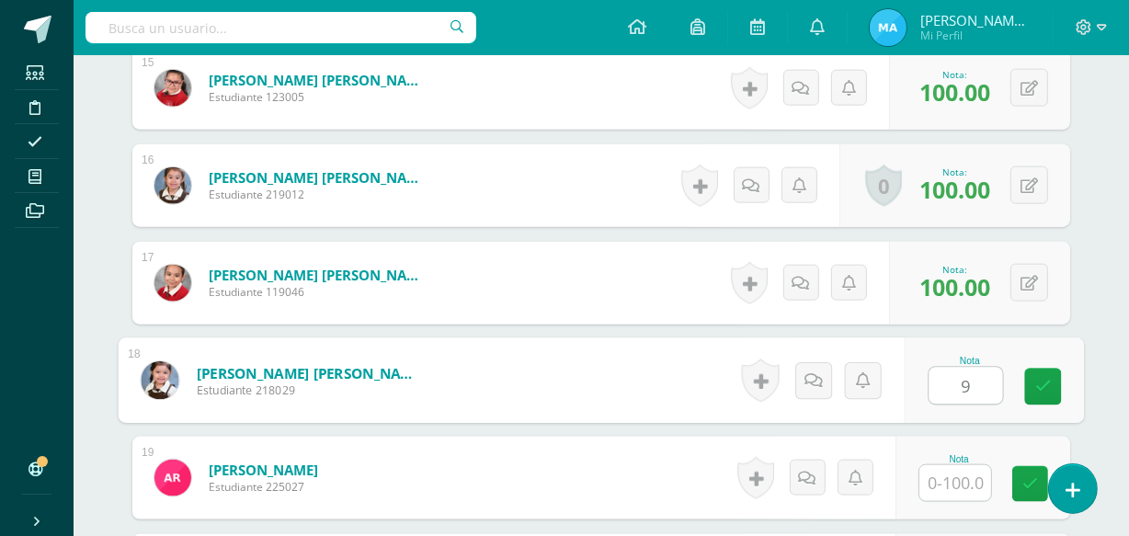
type input "95"
click at [1043, 387] on icon at bounding box center [1043, 387] width 17 height 16
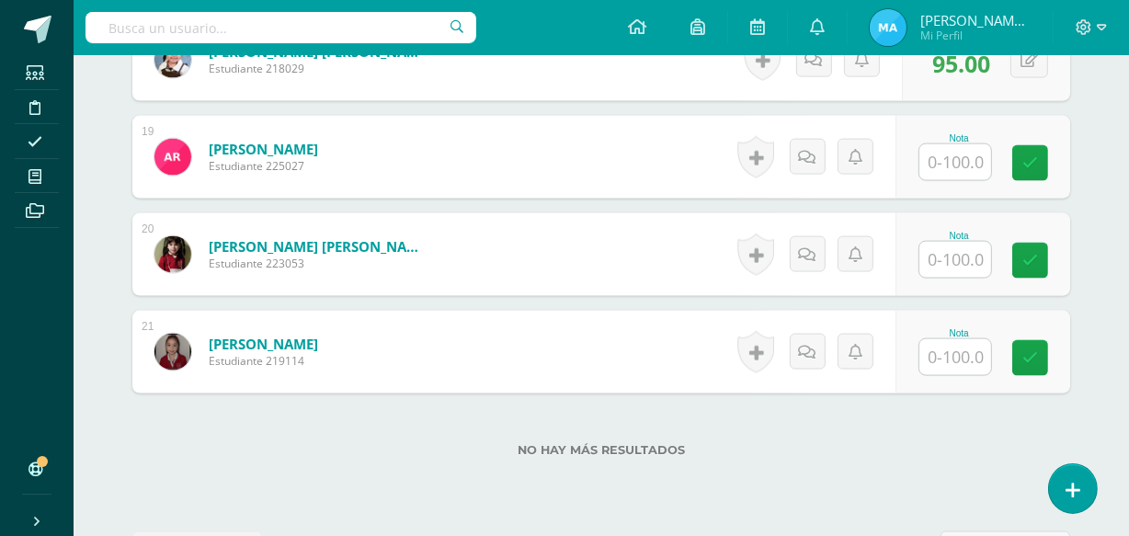
scroll to position [2304, 0]
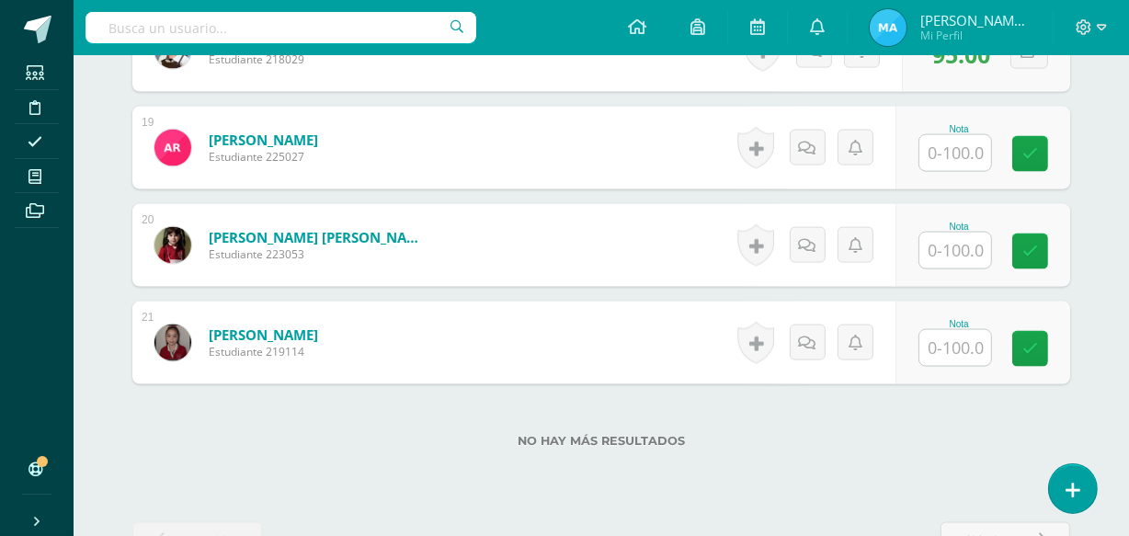
click at [959, 158] on input "text" at bounding box center [955, 153] width 72 height 36
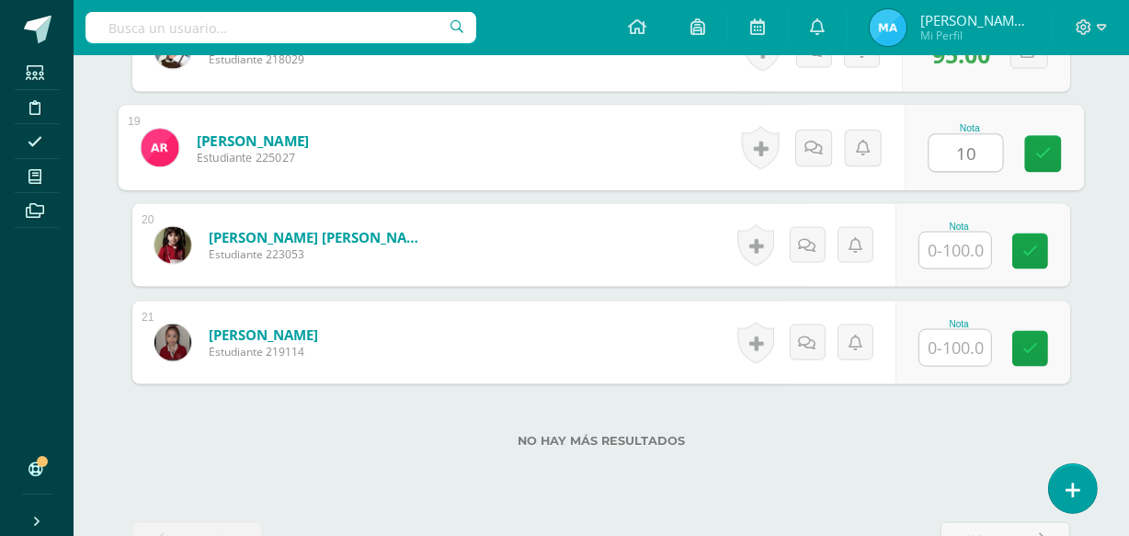
type input "100"
click at [1030, 154] on link at bounding box center [1043, 154] width 37 height 37
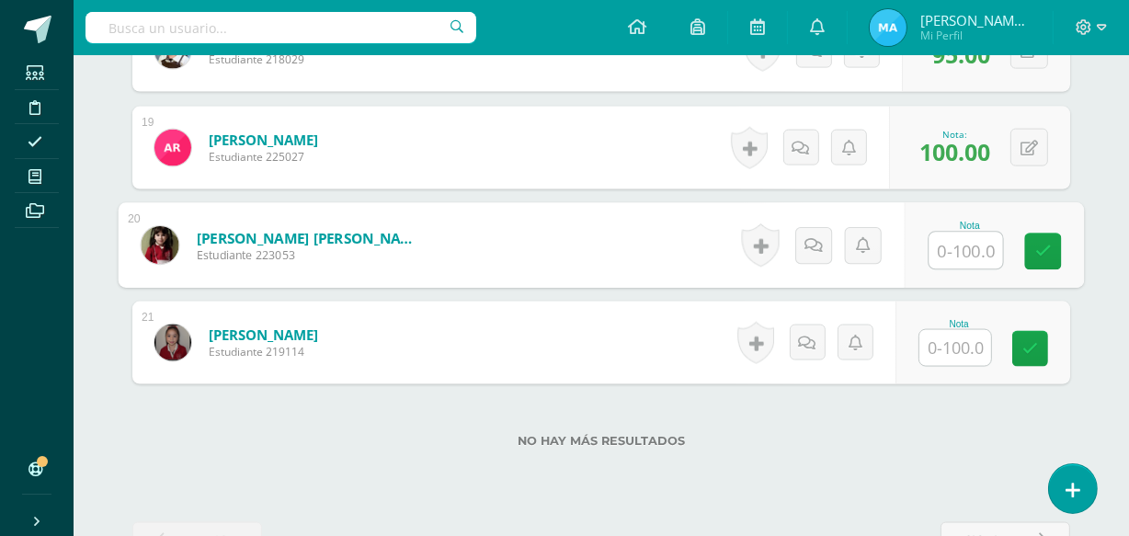
click at [968, 252] on input "text" at bounding box center [966, 251] width 74 height 37
type input "1"
type input "95"
click at [1048, 240] on link at bounding box center [1043, 252] width 37 height 37
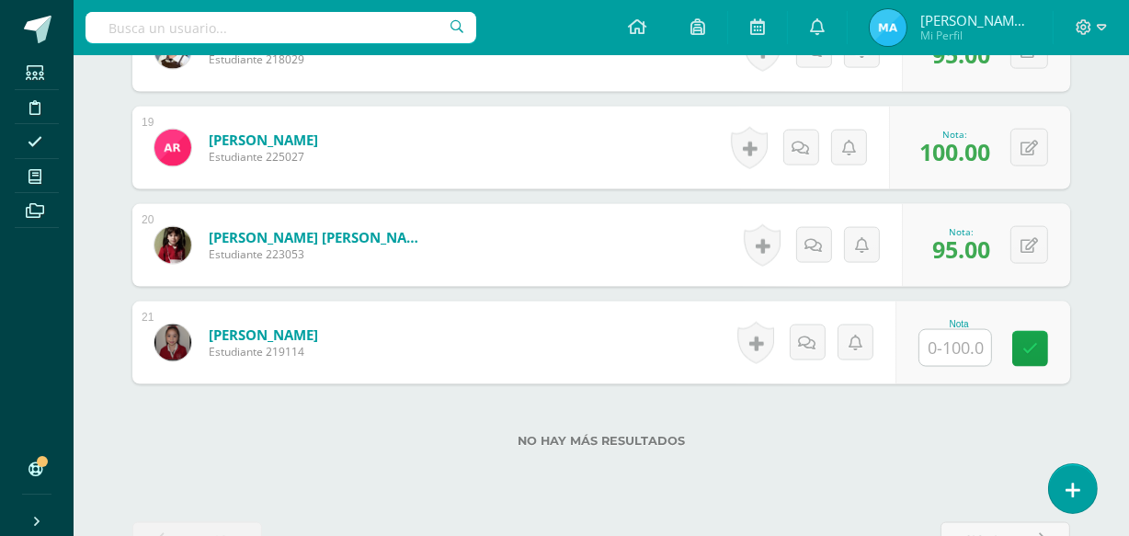
click at [957, 348] on input "text" at bounding box center [955, 348] width 72 height 36
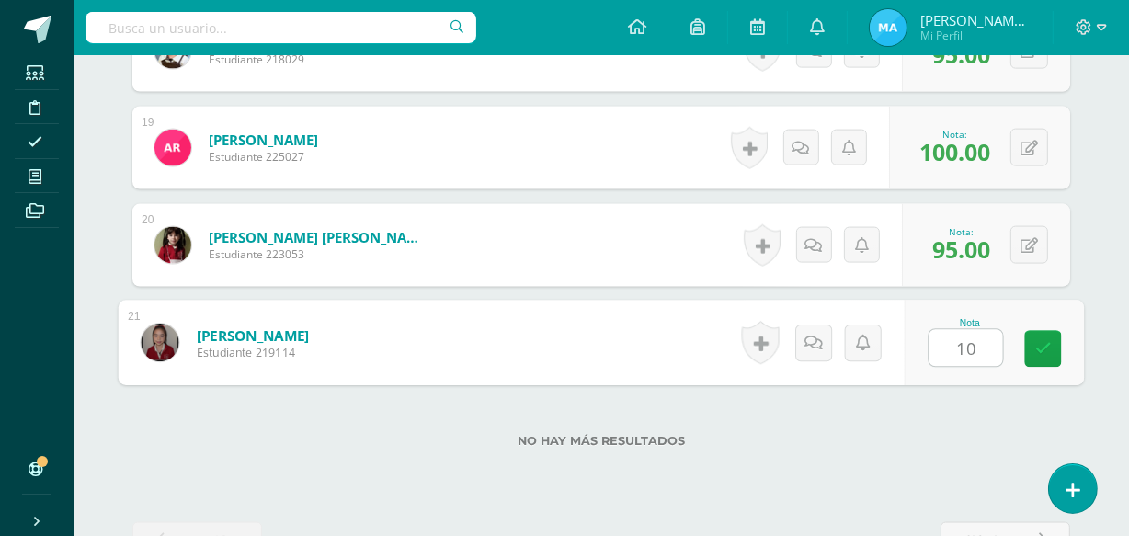
type input "100"
click at [1048, 341] on icon at bounding box center [1043, 349] width 17 height 16
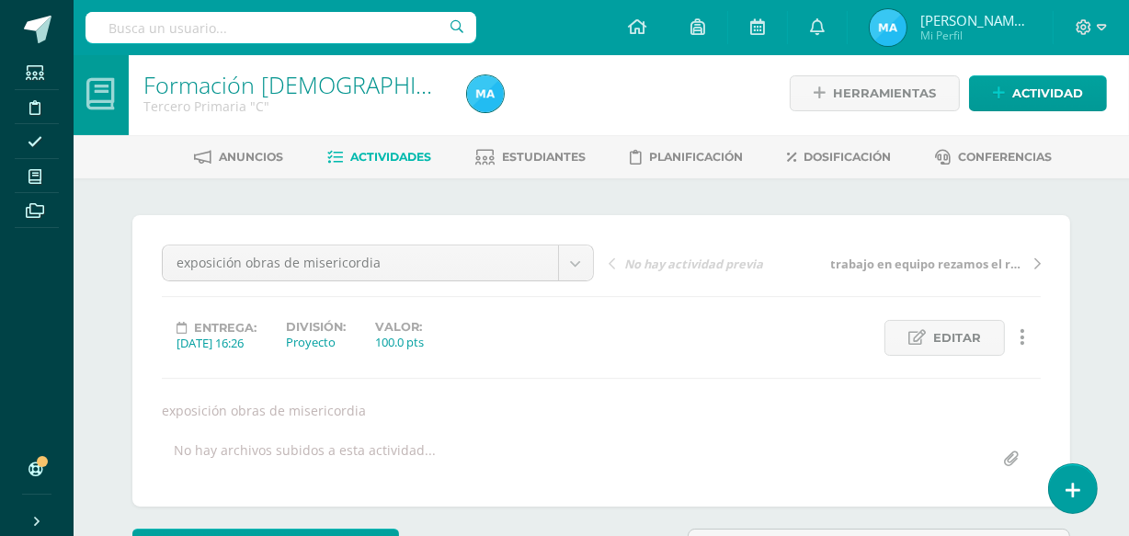
scroll to position [0, 0]
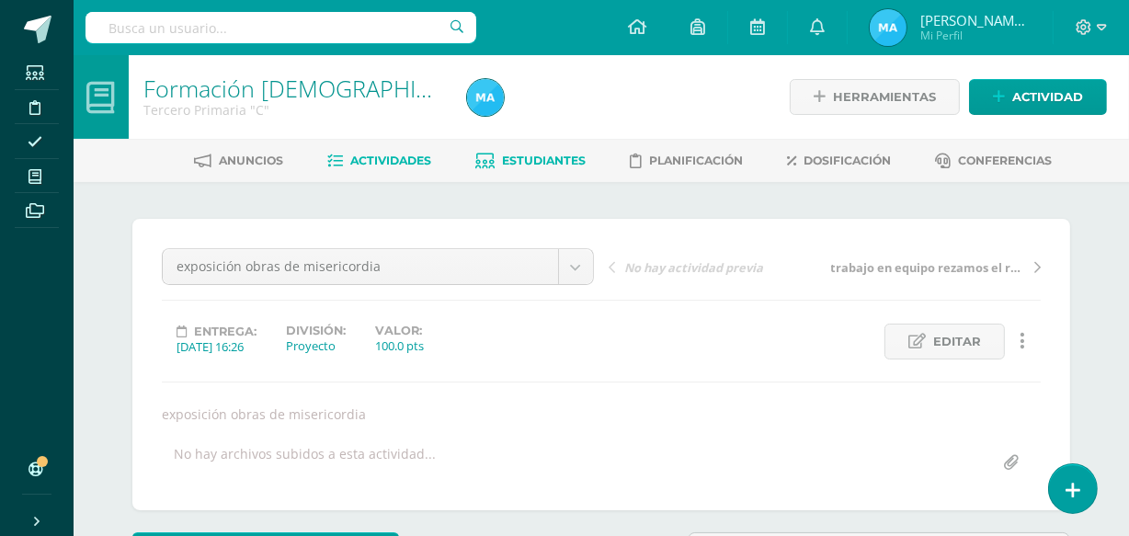
click at [542, 156] on span "Estudiantes" at bounding box center [545, 161] width 84 height 14
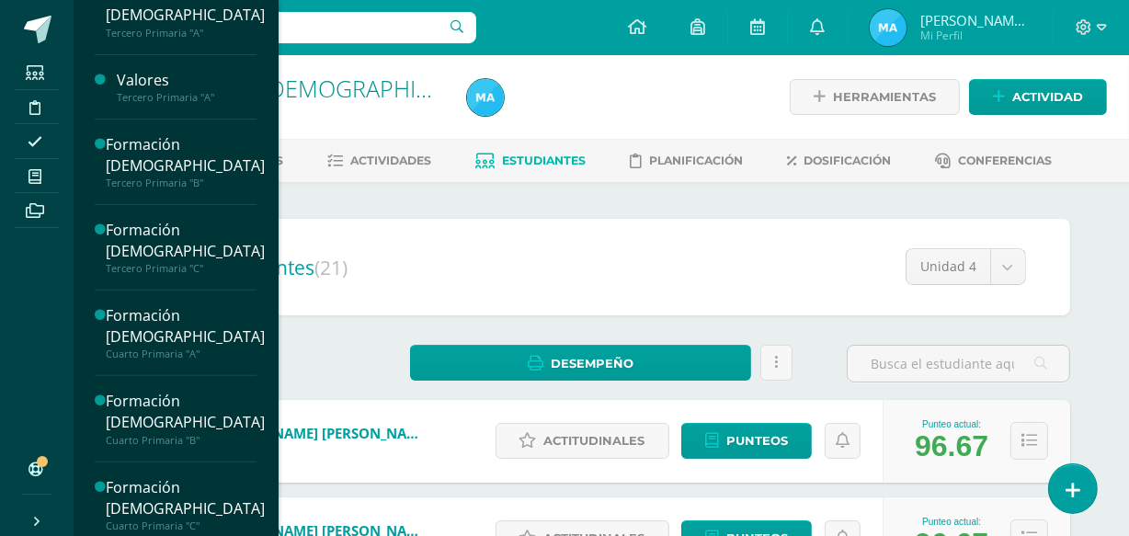
scroll to position [553, 0]
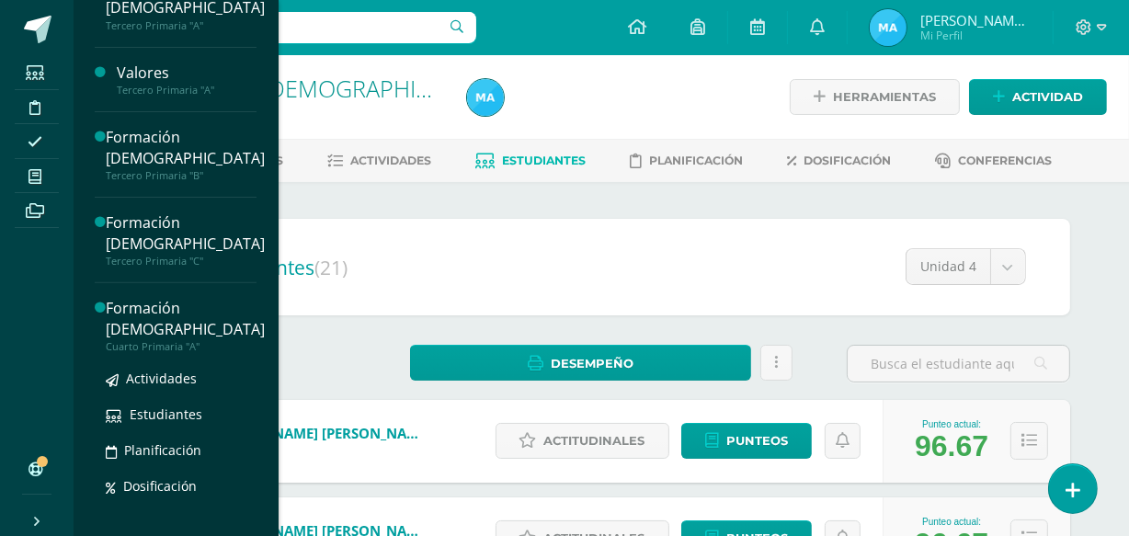
click at [144, 310] on div "Formación [DEMOGRAPHIC_DATA]" at bounding box center [185, 319] width 159 height 42
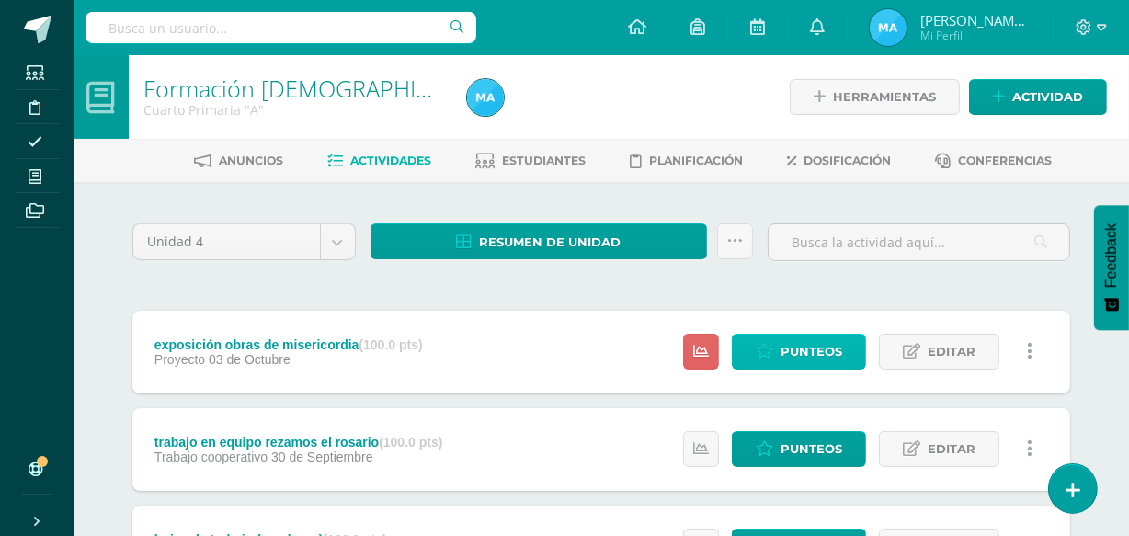
click at [781, 336] on link "Punteos" at bounding box center [799, 352] width 134 height 36
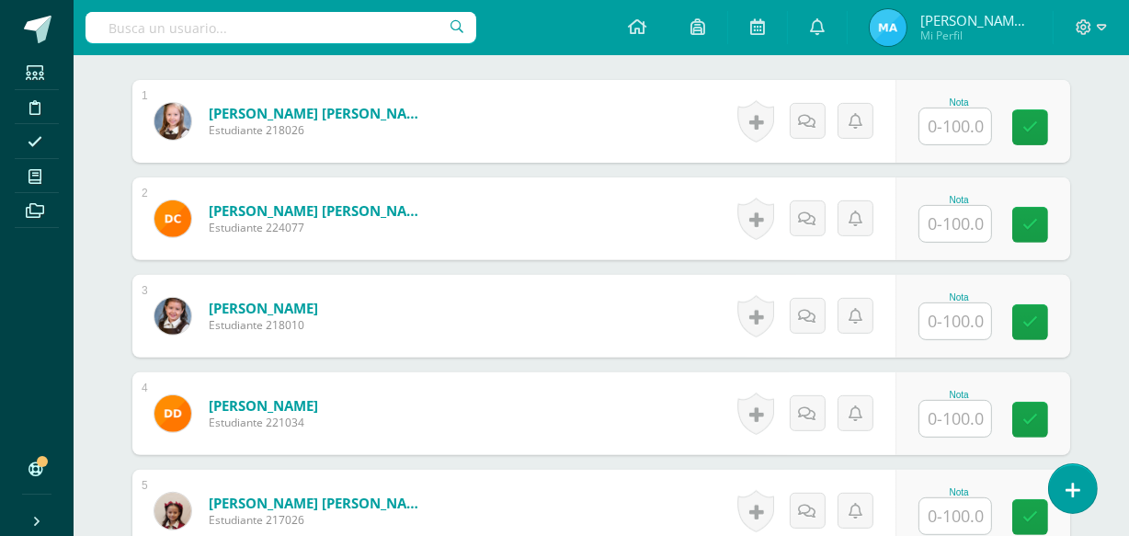
scroll to position [569, 0]
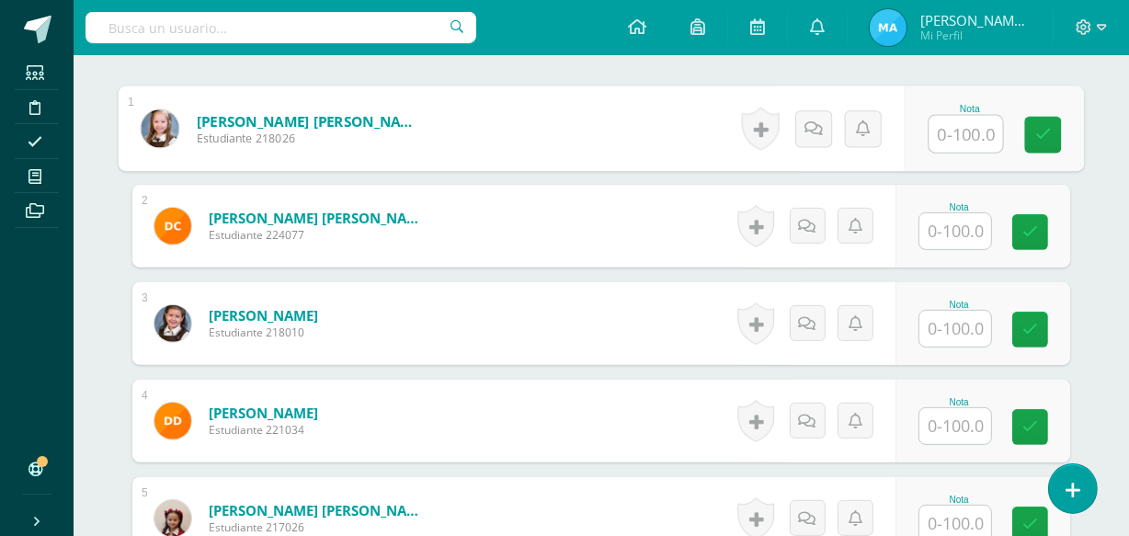
click at [948, 134] on input "text" at bounding box center [966, 134] width 74 height 37
type input "100"
click at [1041, 127] on icon at bounding box center [1043, 135] width 17 height 16
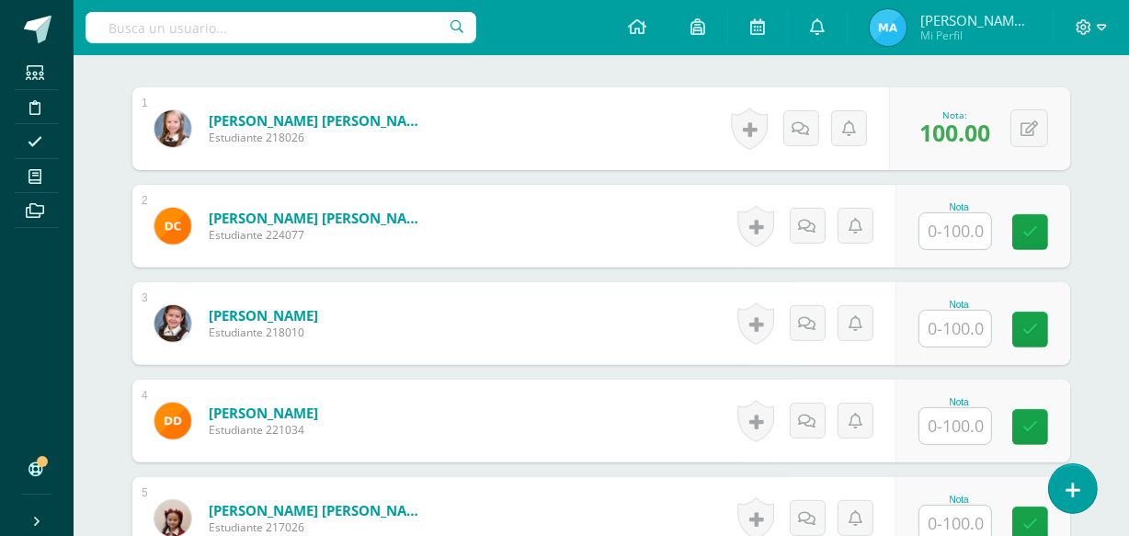
click at [952, 226] on input "text" at bounding box center [955, 231] width 72 height 36
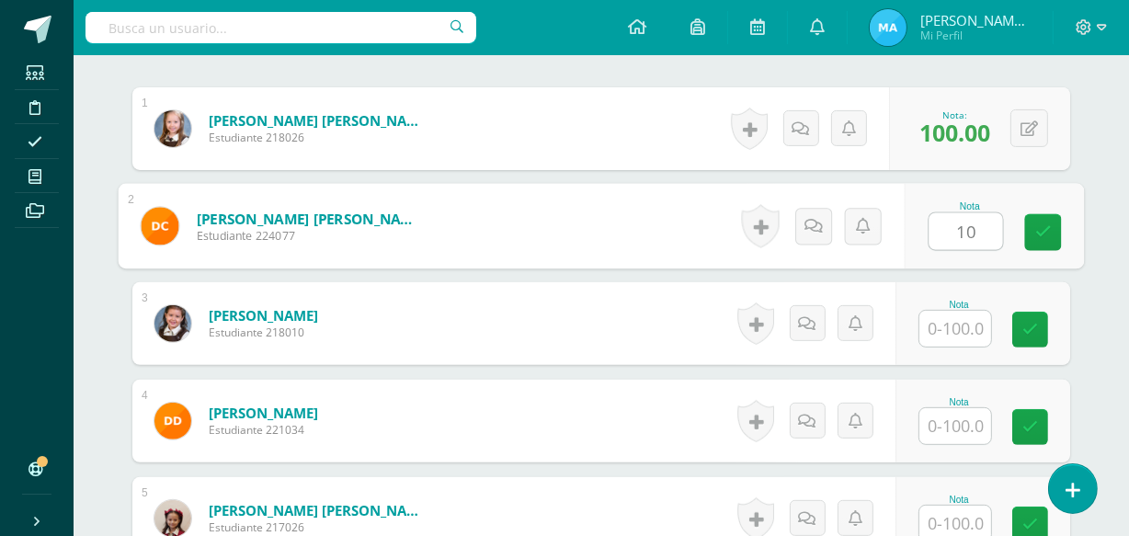
type input "100"
click at [1043, 229] on icon at bounding box center [1043, 232] width 17 height 16
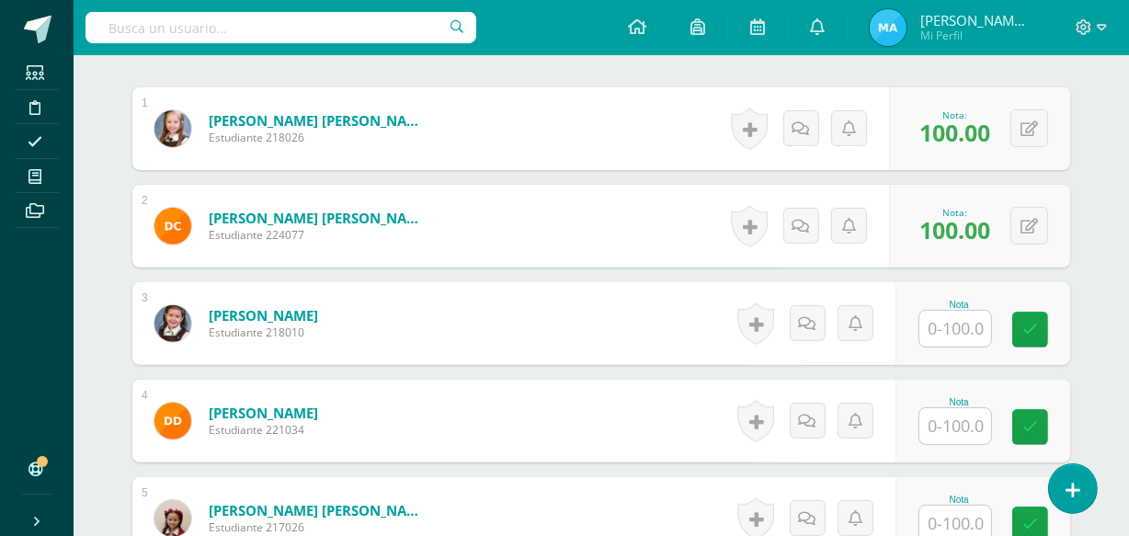
click at [952, 321] on input "text" at bounding box center [955, 329] width 72 height 36
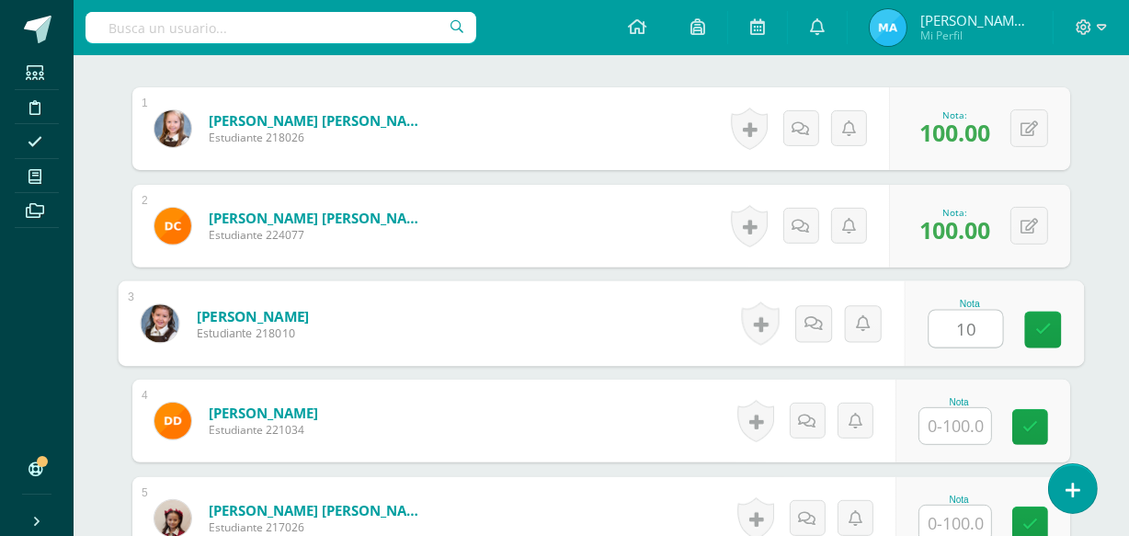
type input "100"
click at [1048, 331] on icon at bounding box center [1043, 330] width 17 height 16
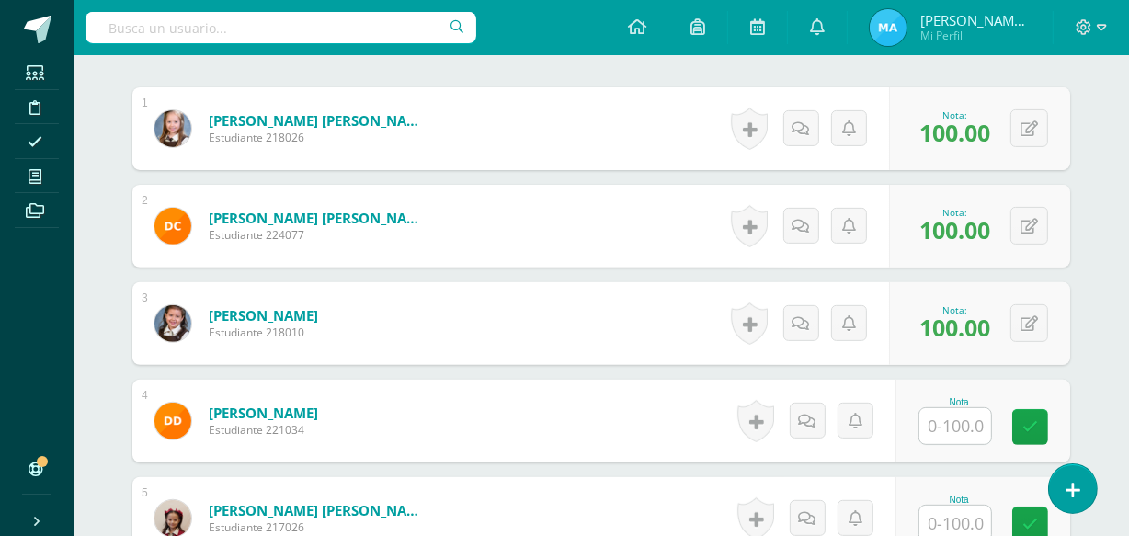
click at [963, 425] on input "text" at bounding box center [955, 426] width 72 height 36
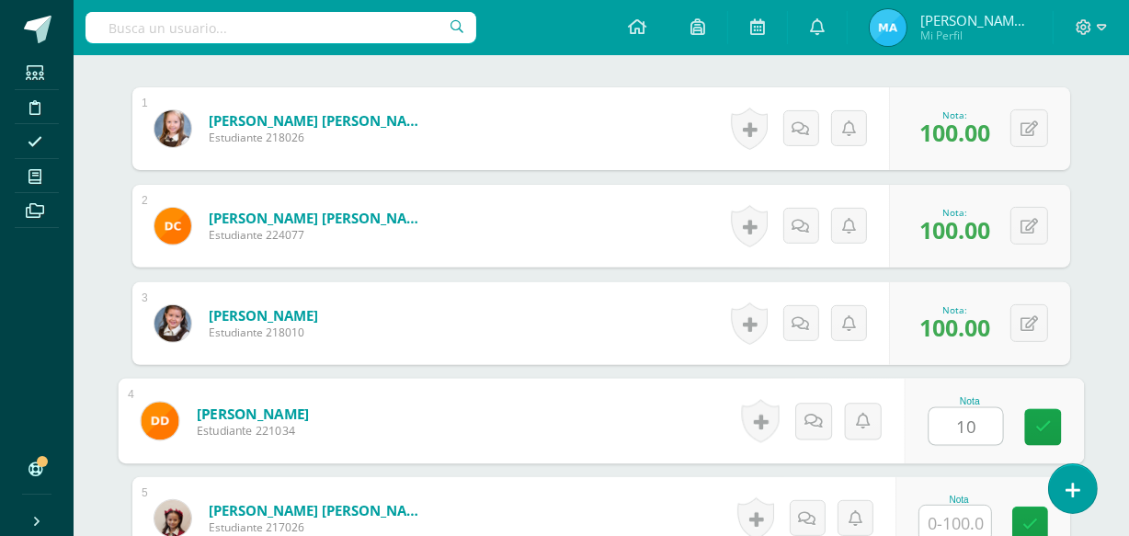
type input "100"
click at [1034, 430] on link at bounding box center [1043, 427] width 37 height 37
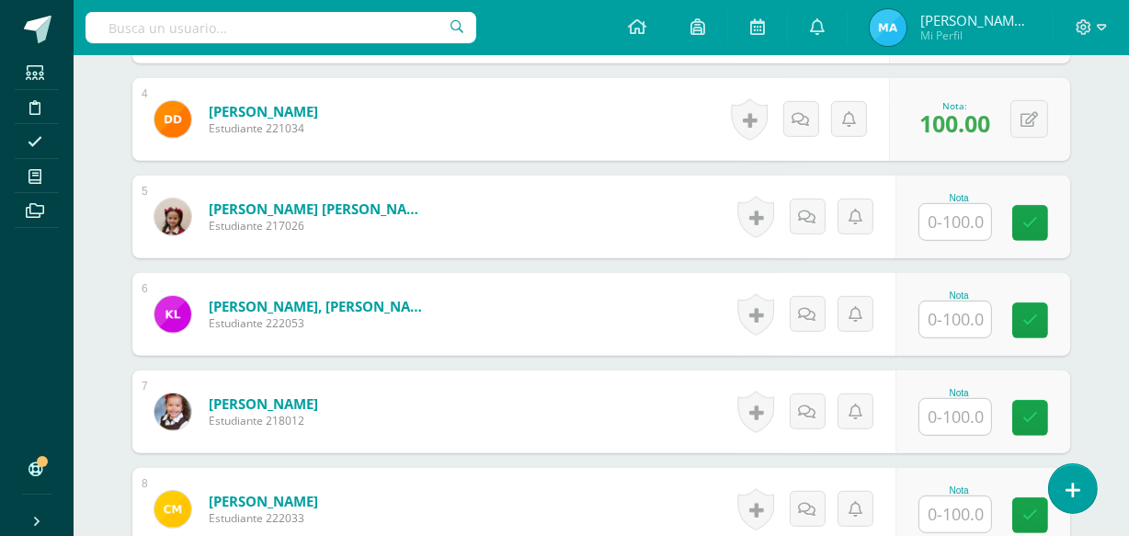
scroll to position [881, 0]
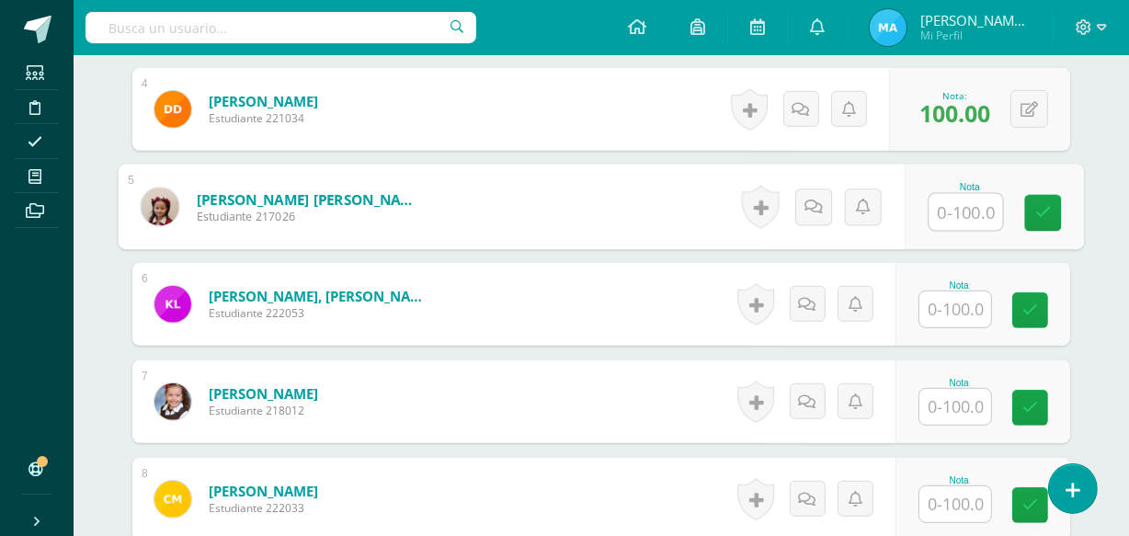
click at [959, 209] on input "text" at bounding box center [966, 212] width 74 height 37
type input "100"
click at [1044, 188] on div "Nota 100" at bounding box center [994, 208] width 179 height 86
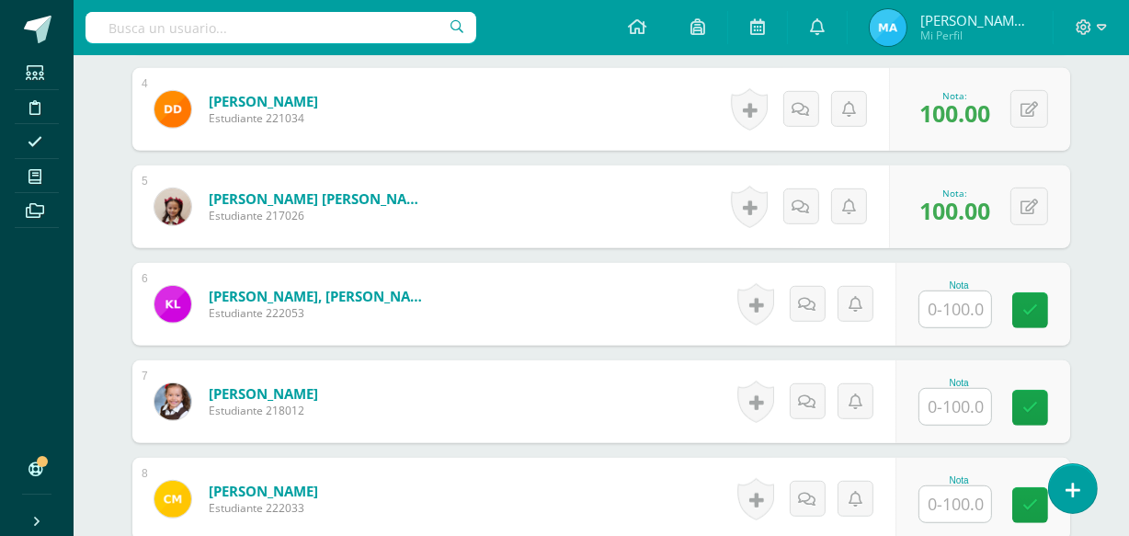
click at [939, 315] on input "text" at bounding box center [955, 309] width 72 height 36
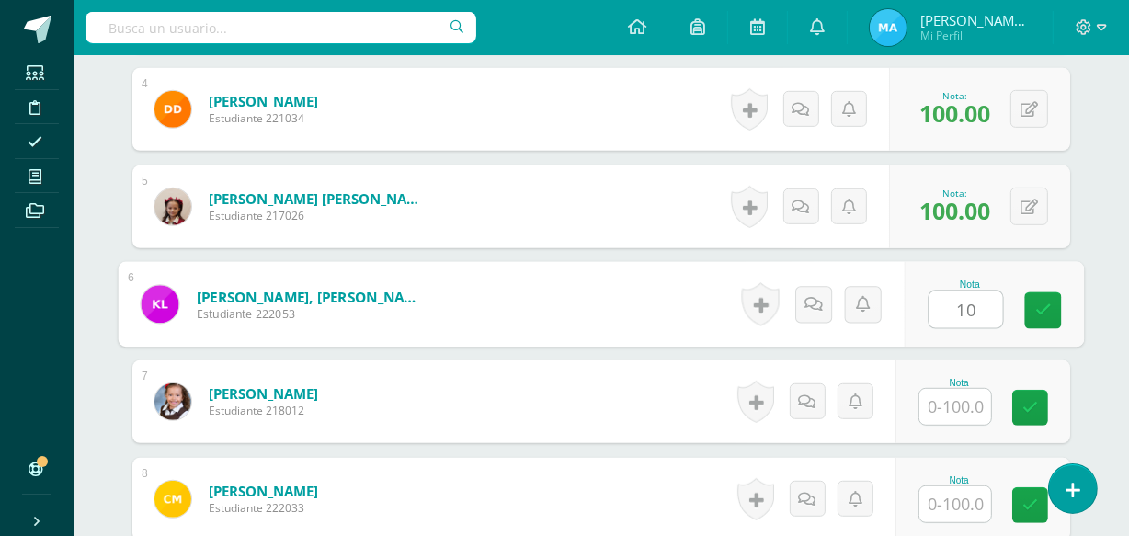
type input "100"
click at [1039, 303] on icon at bounding box center [1043, 310] width 17 height 16
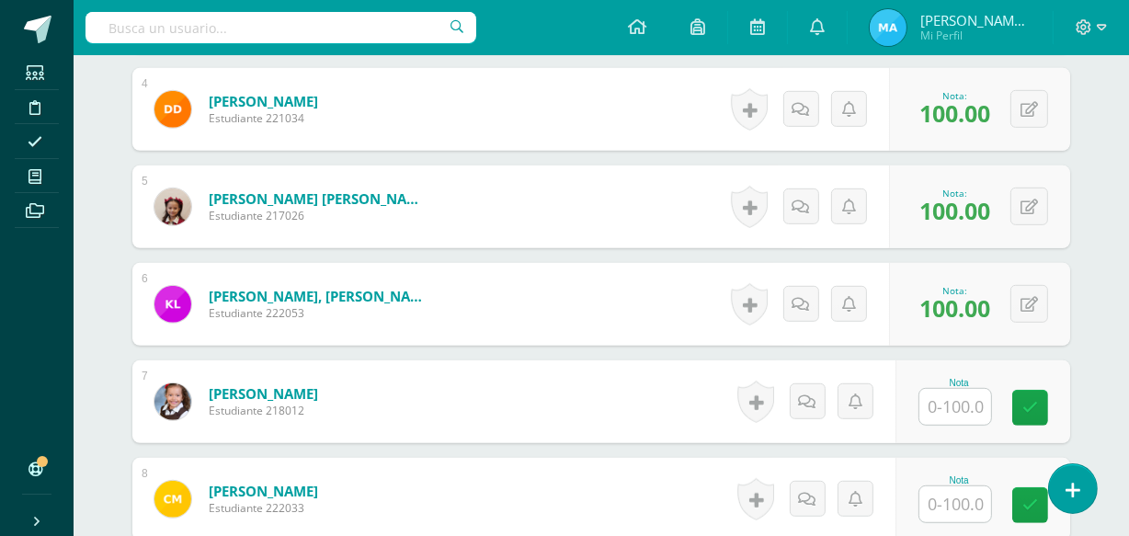
click at [969, 398] on input "text" at bounding box center [955, 407] width 72 height 36
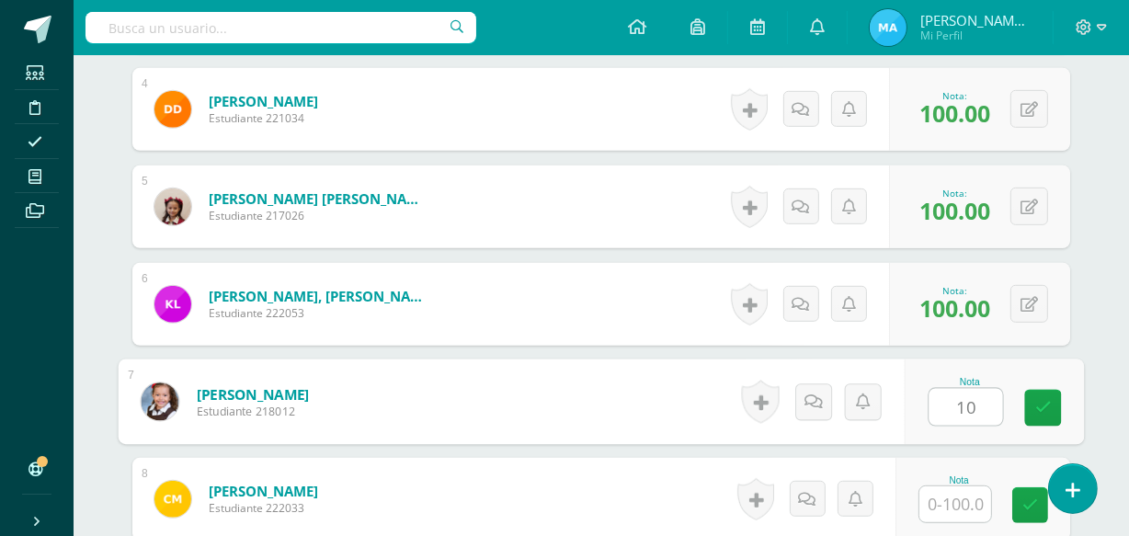
type input "100"
click at [1055, 400] on link at bounding box center [1043, 408] width 37 height 37
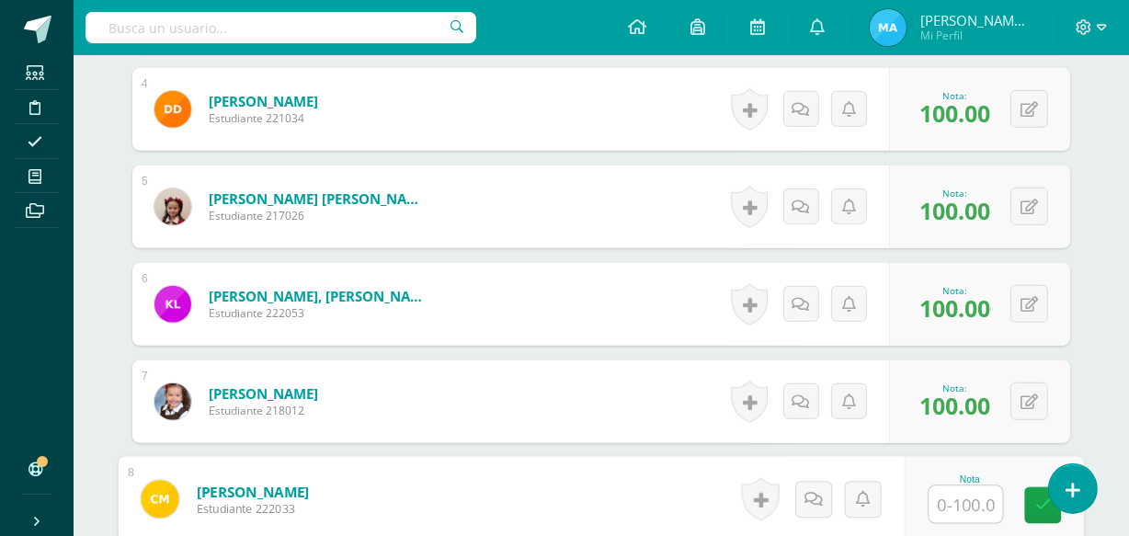
click at [964, 505] on input "text" at bounding box center [966, 504] width 74 height 37
type input "100"
click at [1030, 495] on link at bounding box center [1043, 505] width 37 height 37
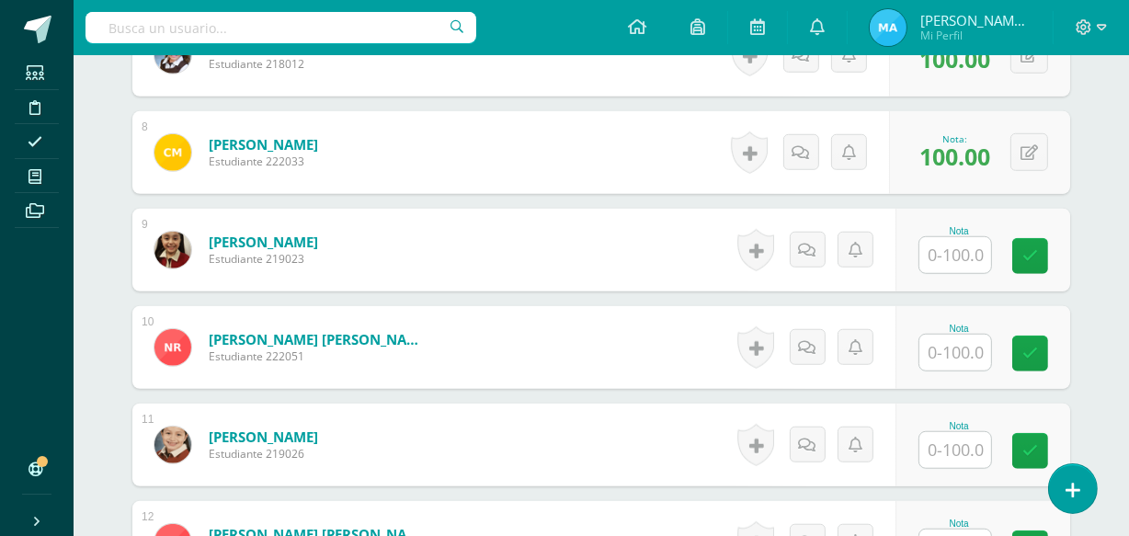
scroll to position [1231, 0]
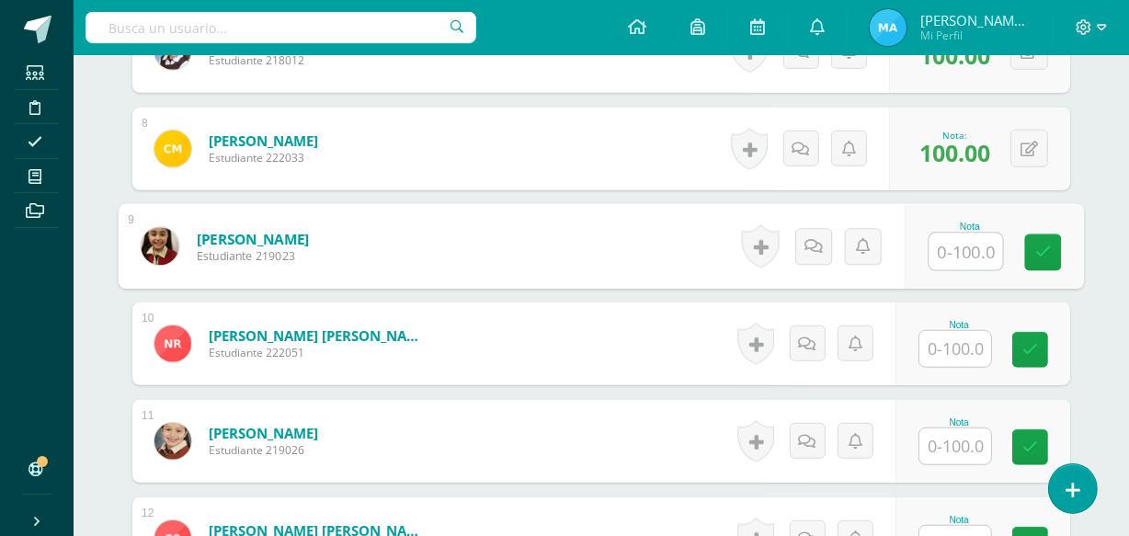
click at [964, 245] on input "text" at bounding box center [966, 252] width 74 height 37
type input "100"
click at [1040, 256] on icon at bounding box center [1043, 253] width 17 height 16
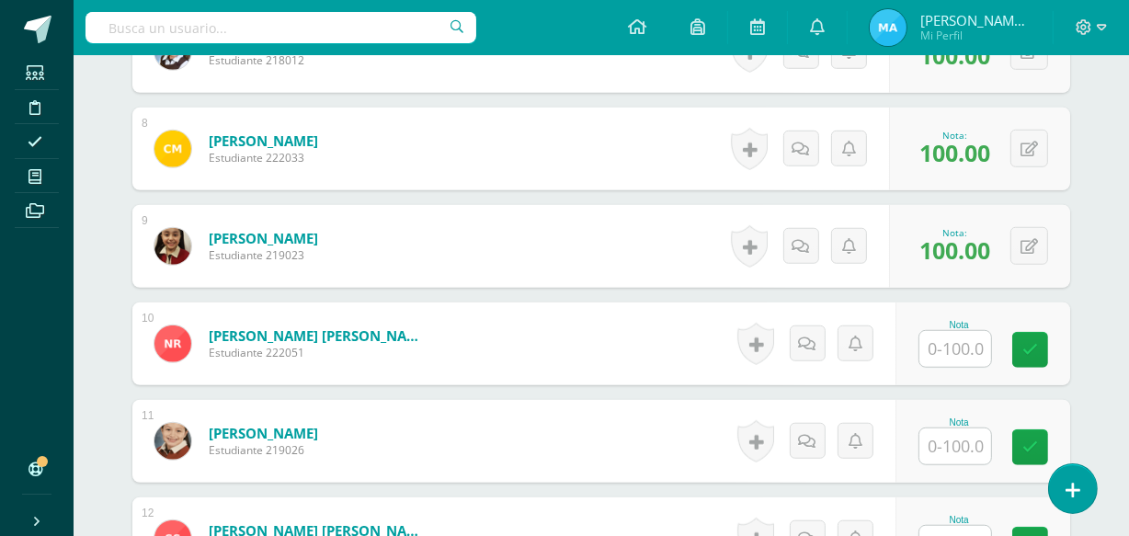
click at [963, 350] on input "text" at bounding box center [955, 349] width 72 height 36
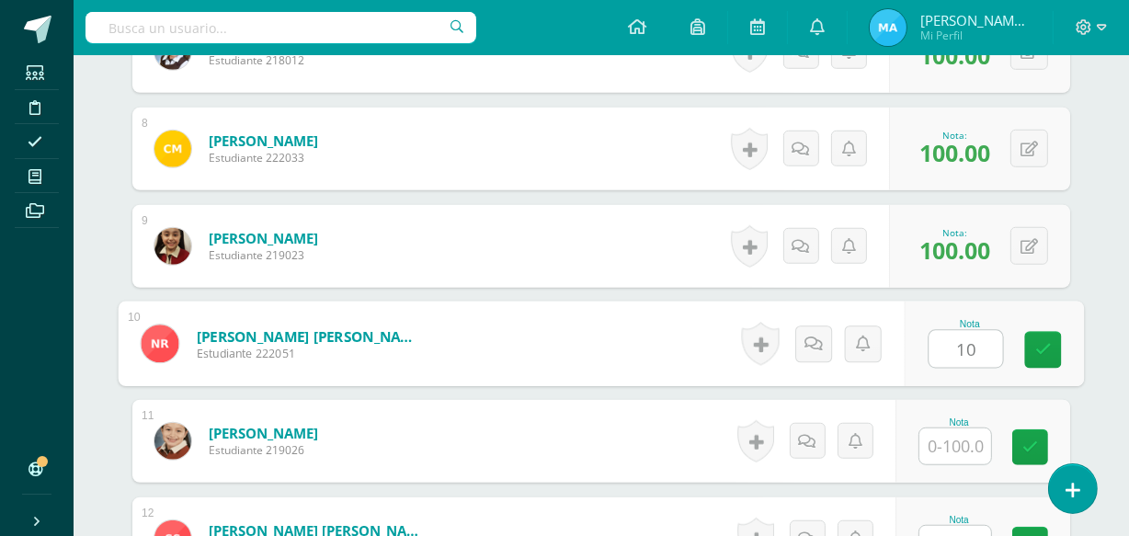
type input "100"
click at [1039, 342] on icon at bounding box center [1043, 350] width 17 height 16
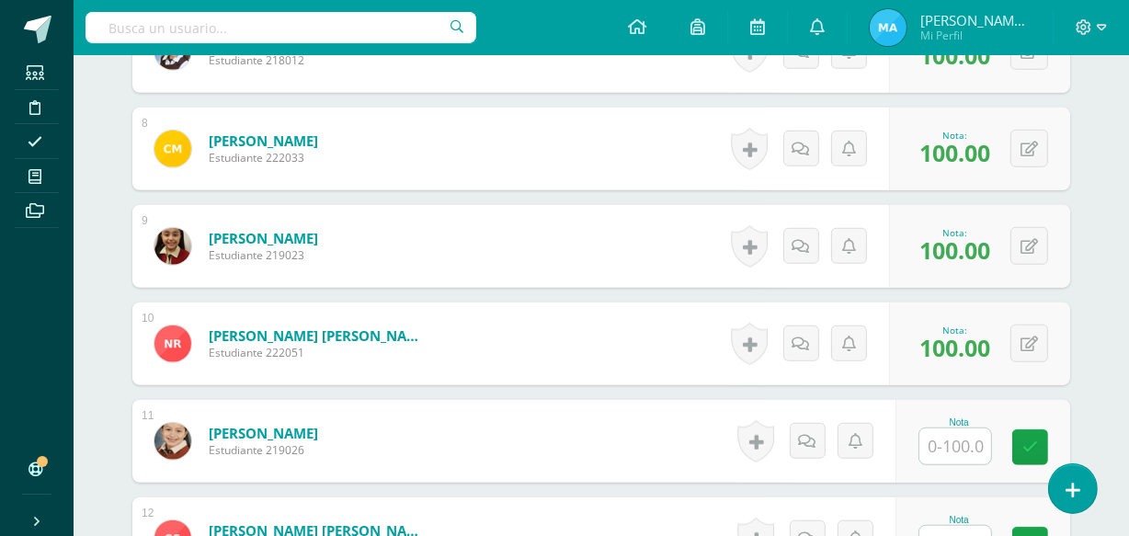
click at [947, 444] on input "text" at bounding box center [955, 446] width 72 height 36
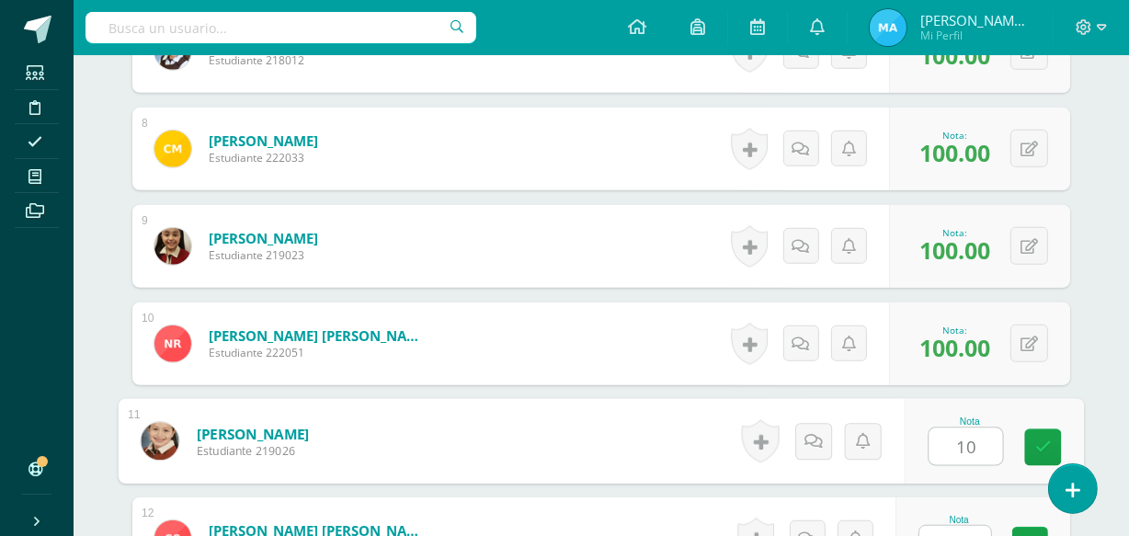
type input "100"
click at [1043, 436] on link at bounding box center [1043, 447] width 37 height 37
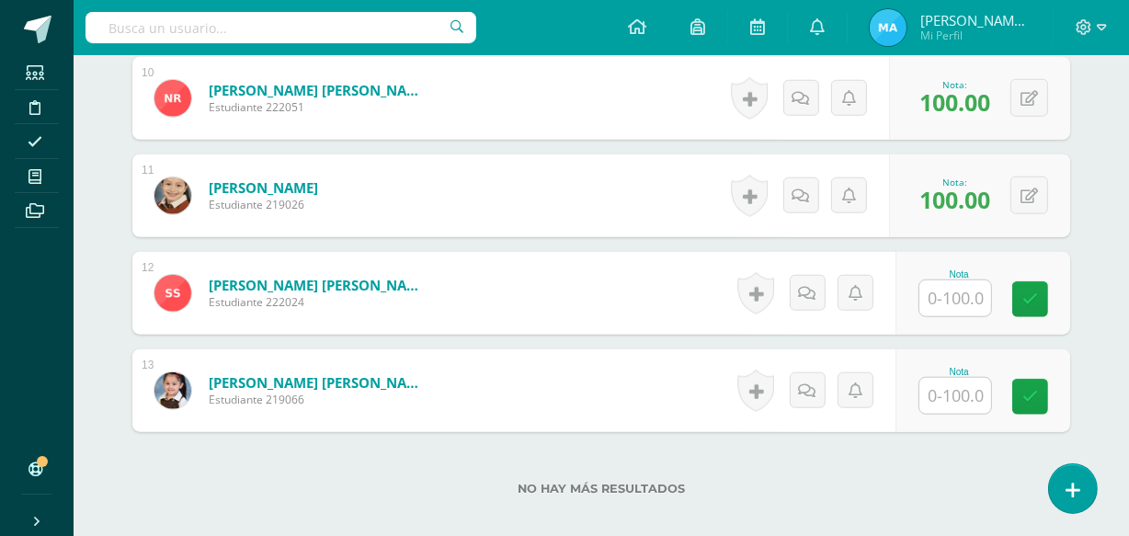
scroll to position [1480, 0]
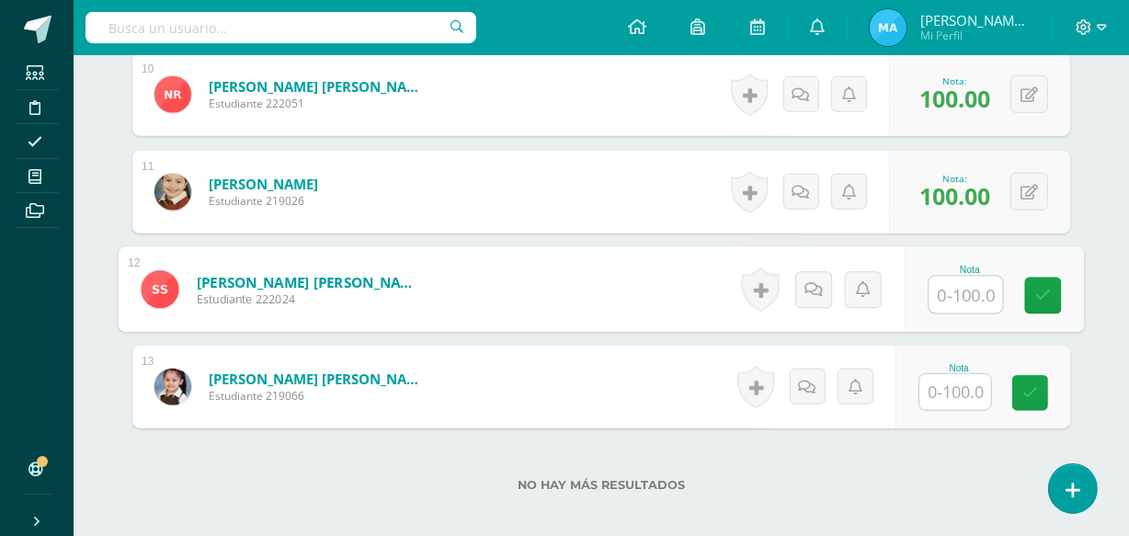
click at [954, 294] on input "text" at bounding box center [966, 295] width 74 height 37
type input "100"
click at [1045, 294] on icon at bounding box center [1043, 296] width 17 height 16
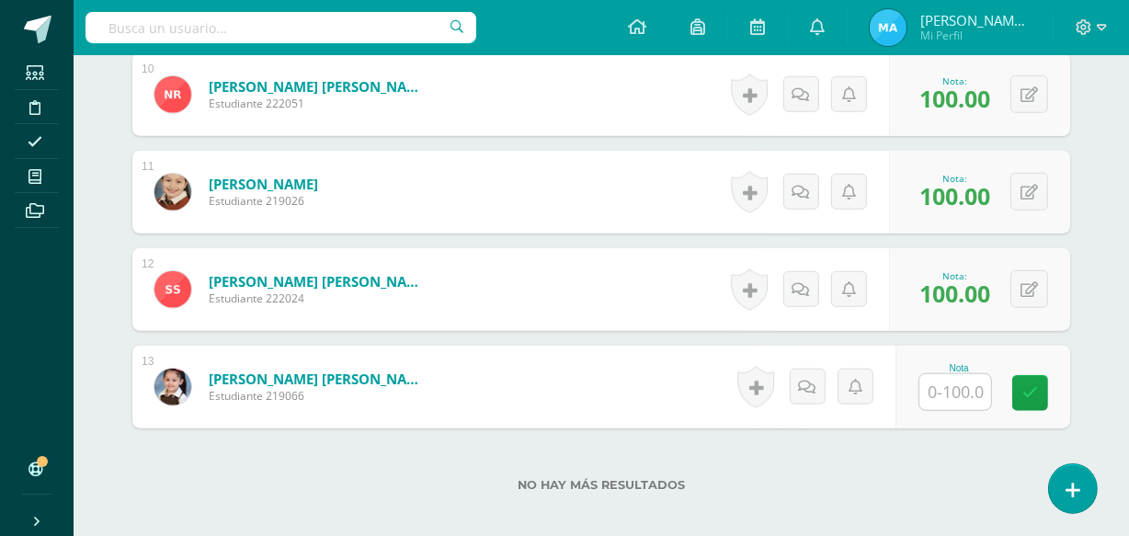
click at [975, 392] on input "text" at bounding box center [955, 392] width 72 height 36
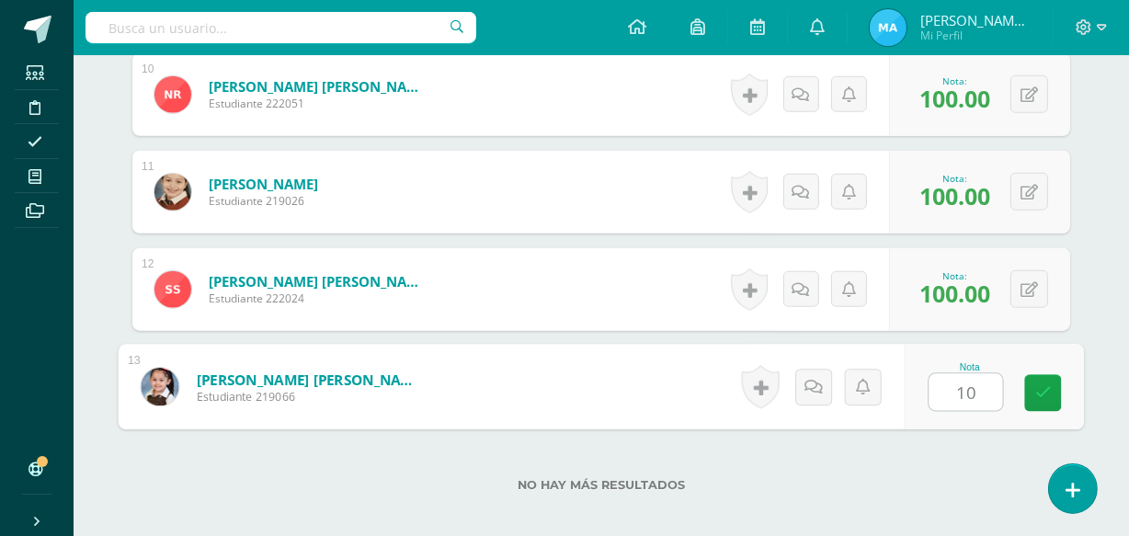
type input "100"
click at [1040, 391] on icon at bounding box center [1043, 393] width 17 height 16
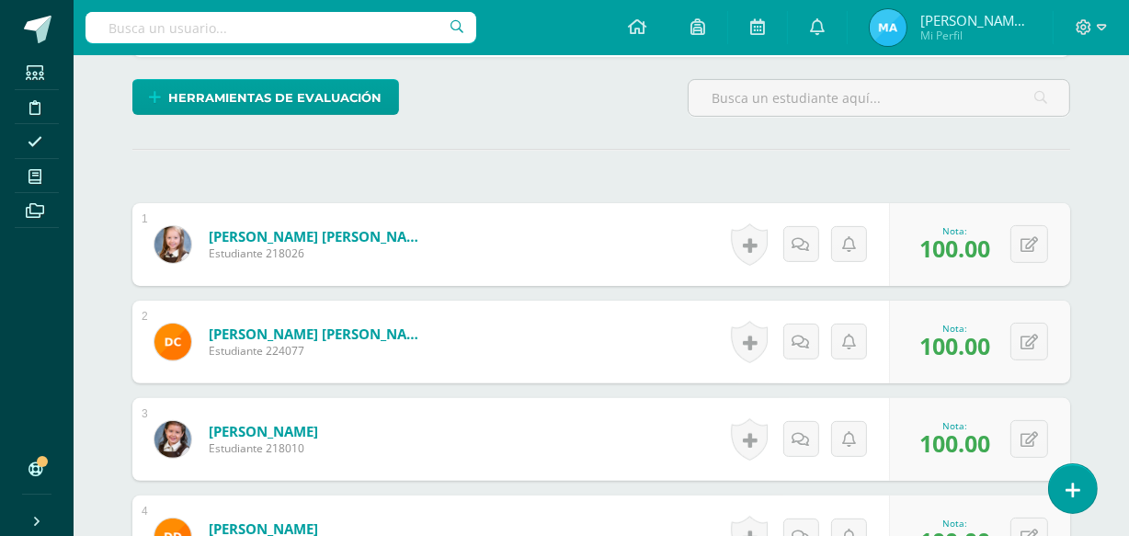
scroll to position [0, 0]
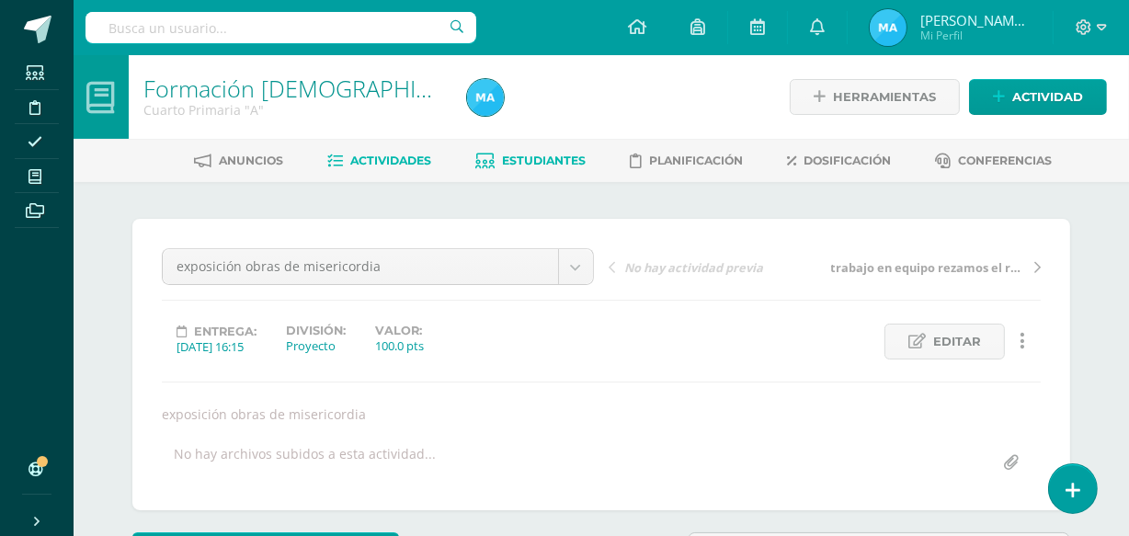
click at [542, 155] on span "Estudiantes" at bounding box center [545, 161] width 84 height 14
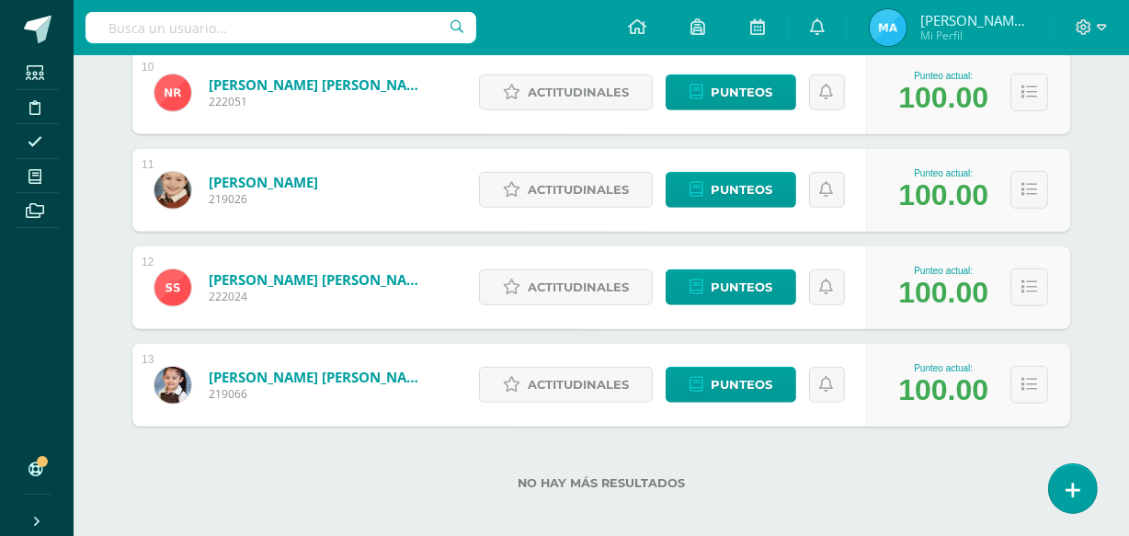
scroll to position [1238, 0]
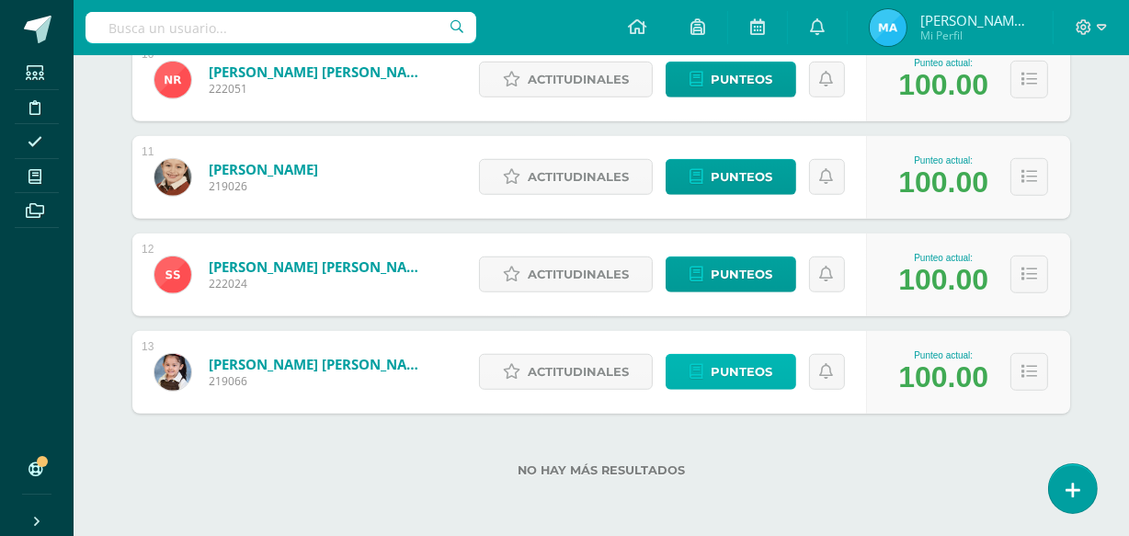
click at [751, 362] on span "Punteos" at bounding box center [742, 372] width 62 height 34
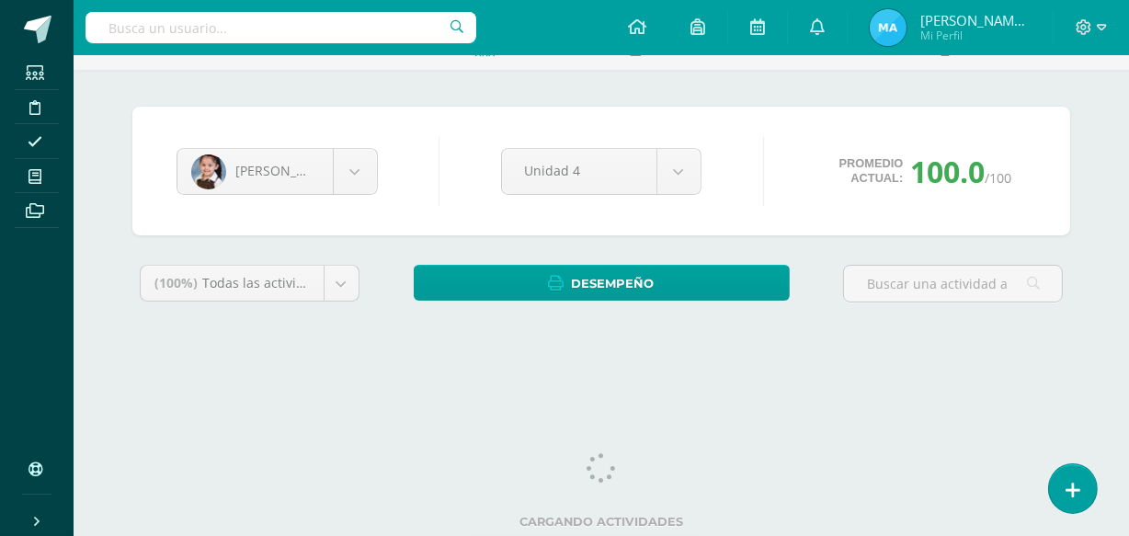
drag, startPoint x: 1135, startPoint y: 197, endPoint x: 1140, endPoint y: 319, distance: 122.4
click at [1128, 319] on html "Estudiantes Disciplina Asistencia Mis cursos Archivos Soporte Ayuda Reportar un…" at bounding box center [564, 136] width 1129 height 496
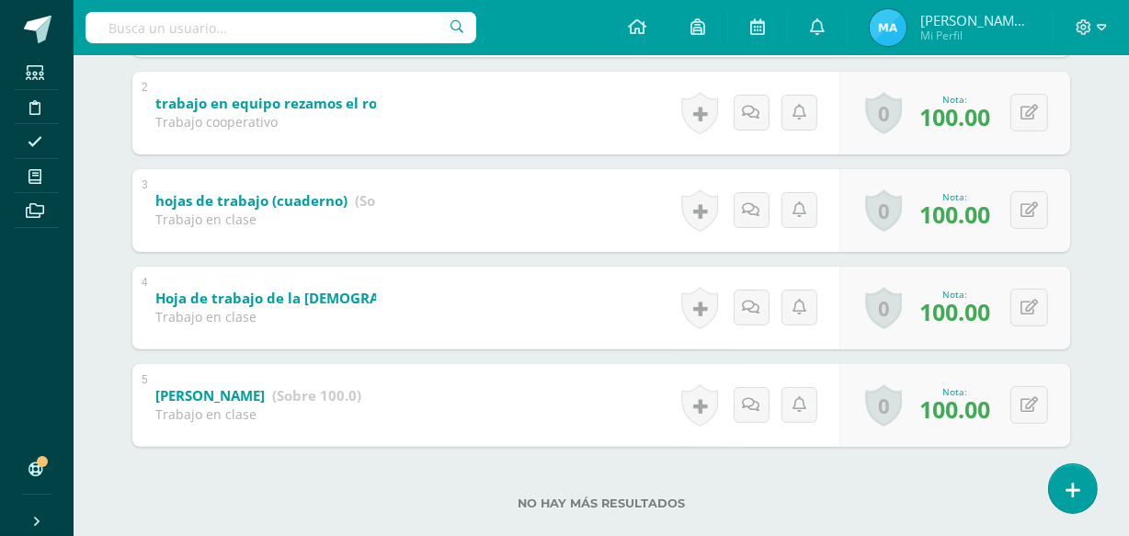
scroll to position [486, 0]
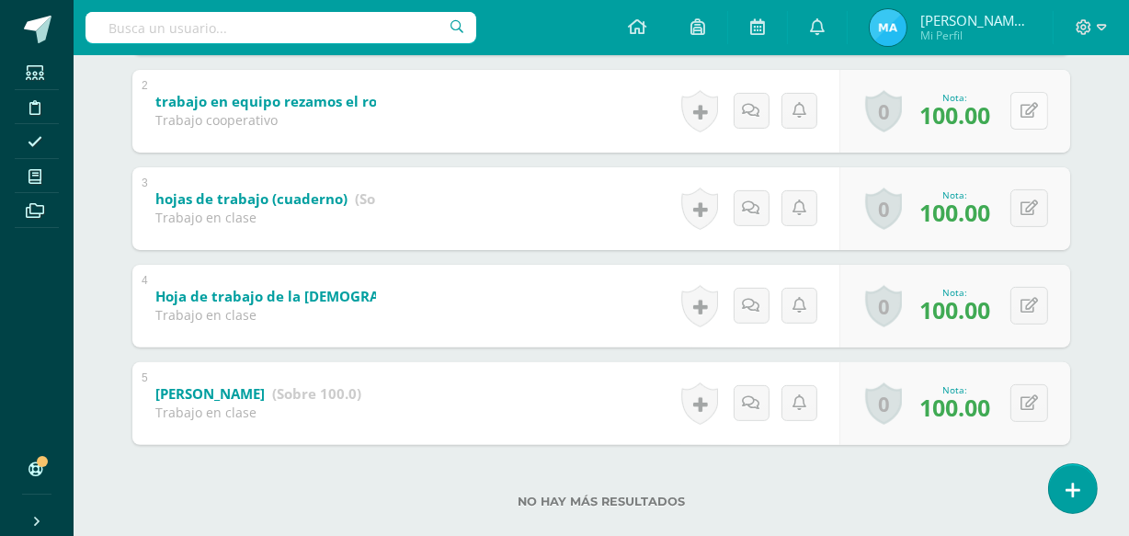
click at [1027, 103] on button at bounding box center [1029, 111] width 38 height 38
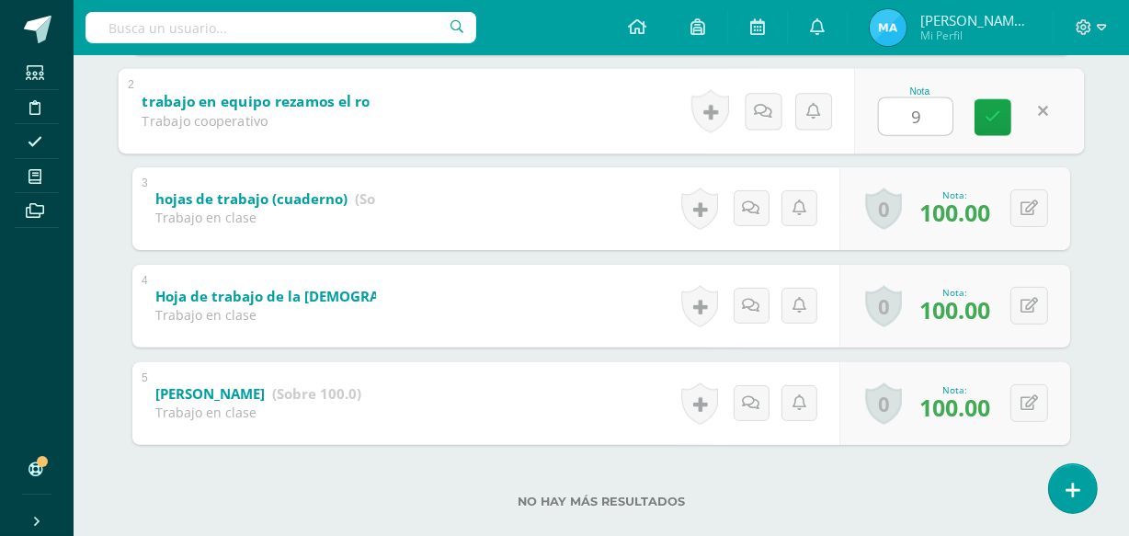
type input "95"
click at [993, 109] on icon at bounding box center [993, 117] width 17 height 16
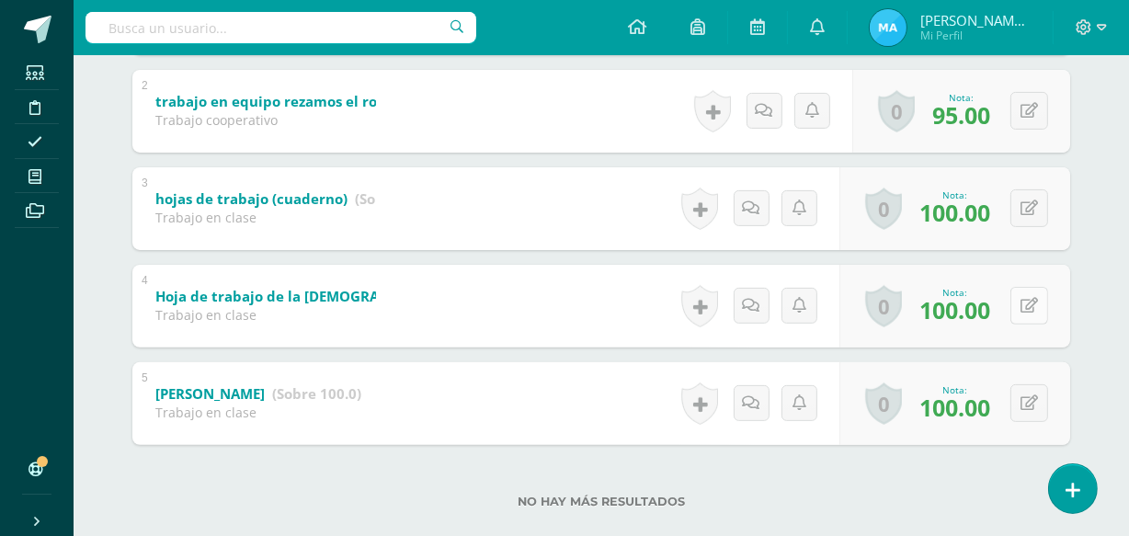
click at [1027, 302] on button at bounding box center [1029, 306] width 38 height 38
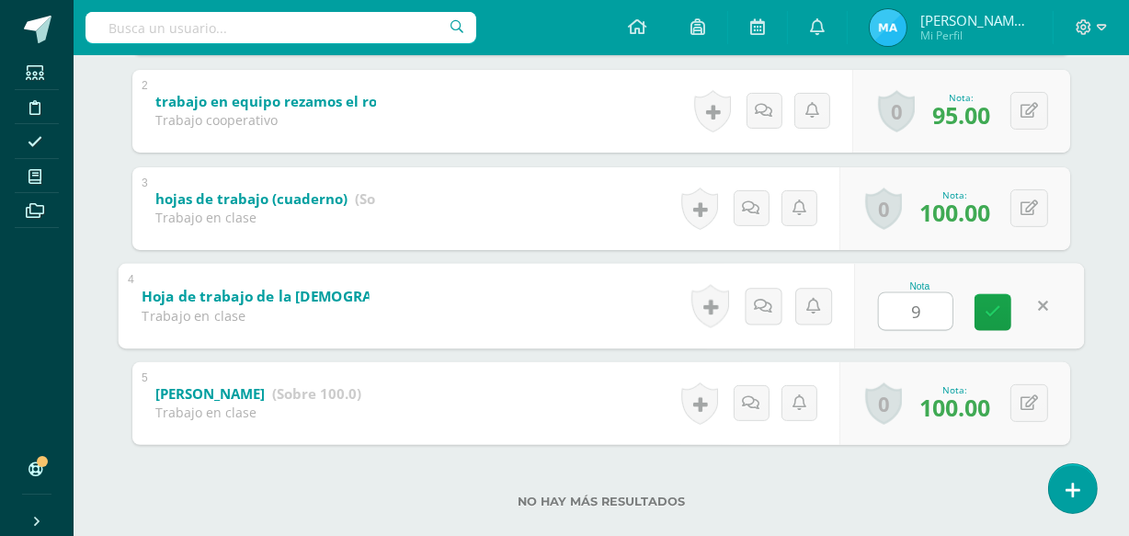
type input "95"
click at [989, 313] on icon at bounding box center [993, 312] width 17 height 16
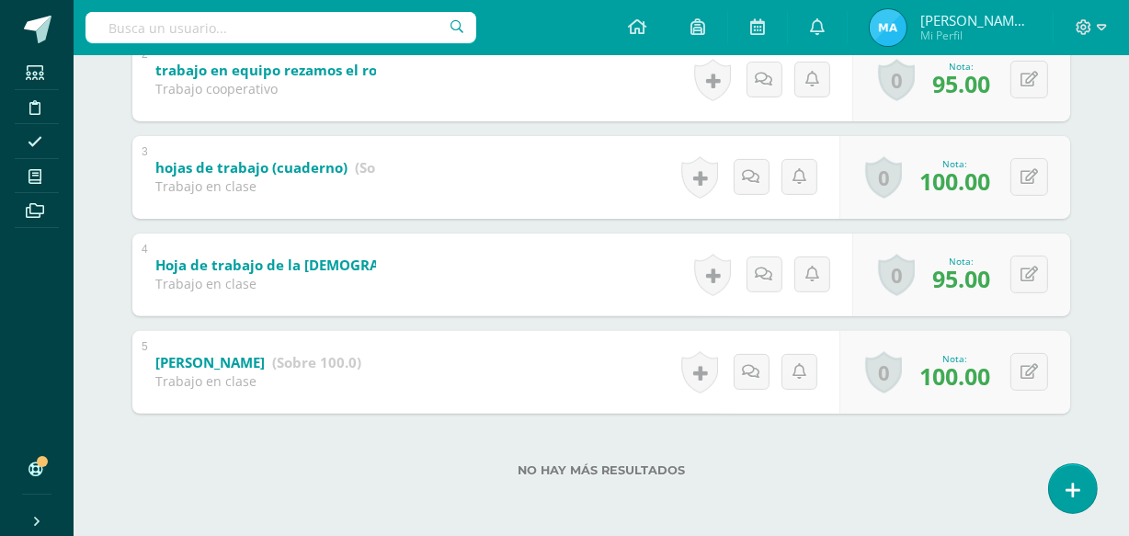
scroll to position [0, 0]
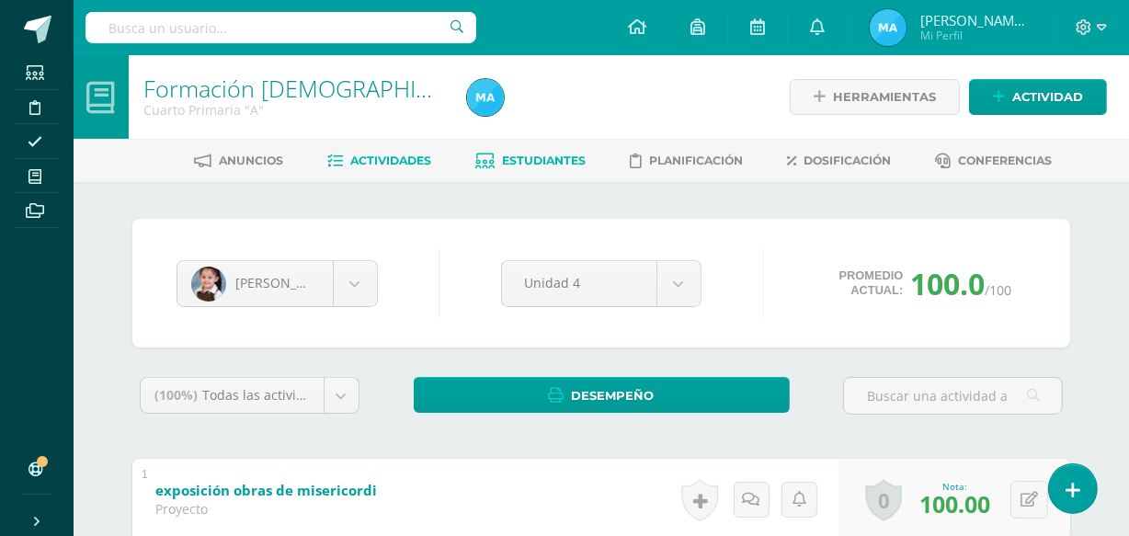
click at [395, 156] on span "Actividades" at bounding box center [391, 161] width 81 height 14
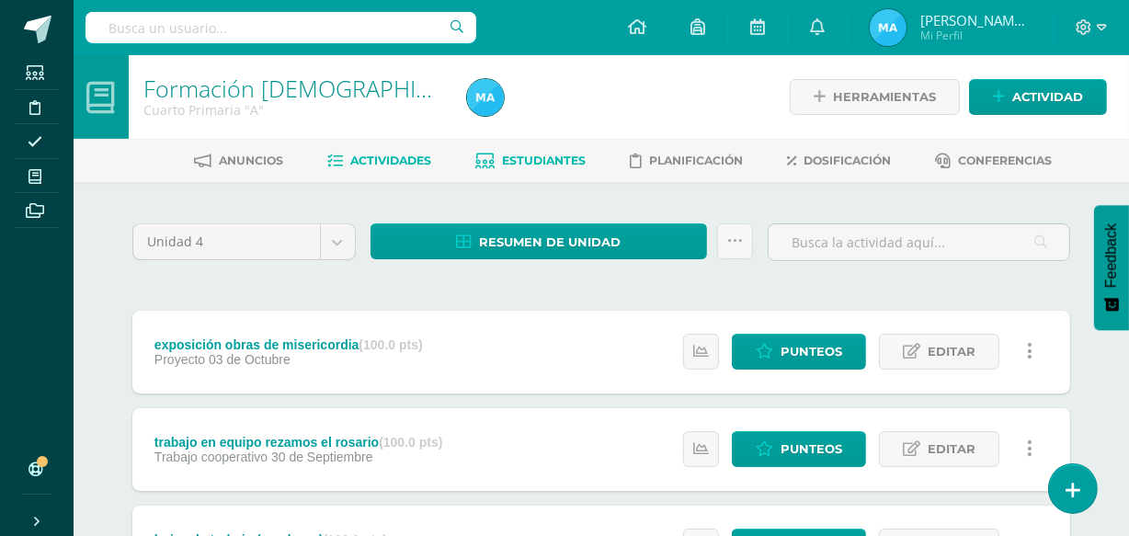
click at [518, 152] on link "Estudiantes" at bounding box center [531, 160] width 110 height 29
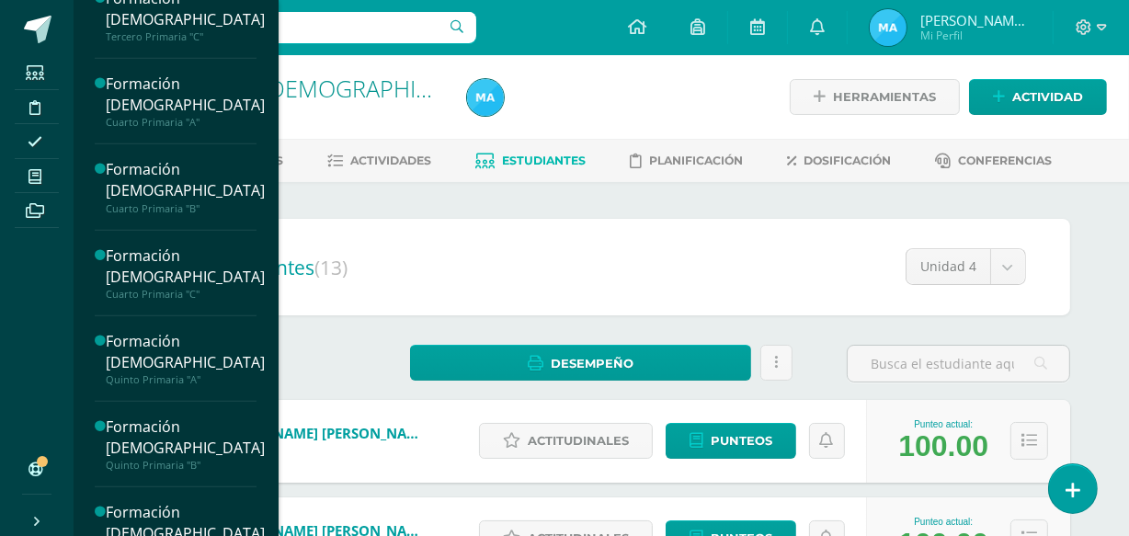
scroll to position [884, 0]
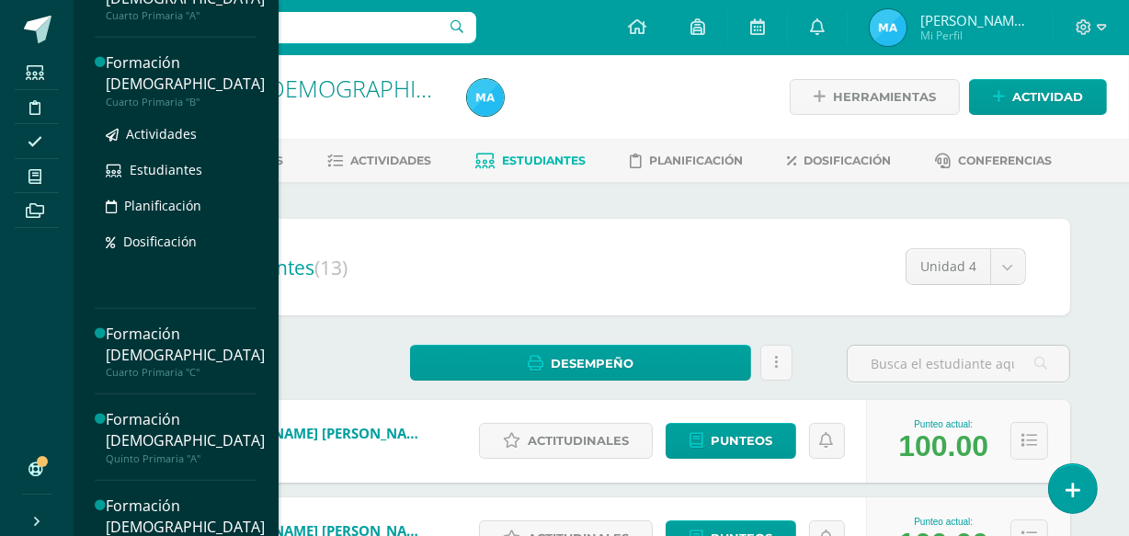
click at [143, 66] on div "Formación [DEMOGRAPHIC_DATA]" at bounding box center [185, 73] width 159 height 42
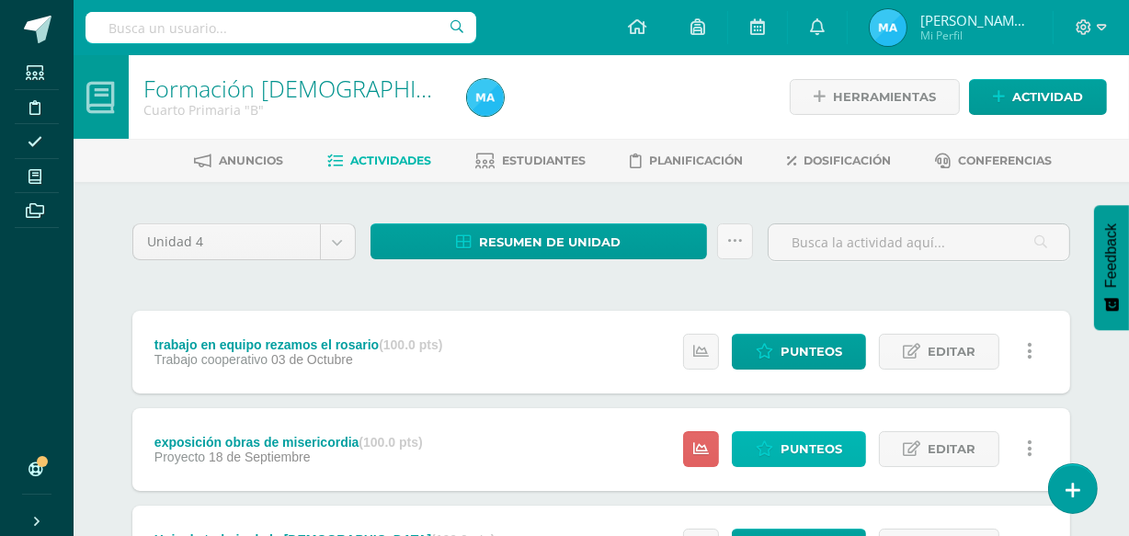
click at [802, 443] on span "Punteos" at bounding box center [812, 449] width 62 height 34
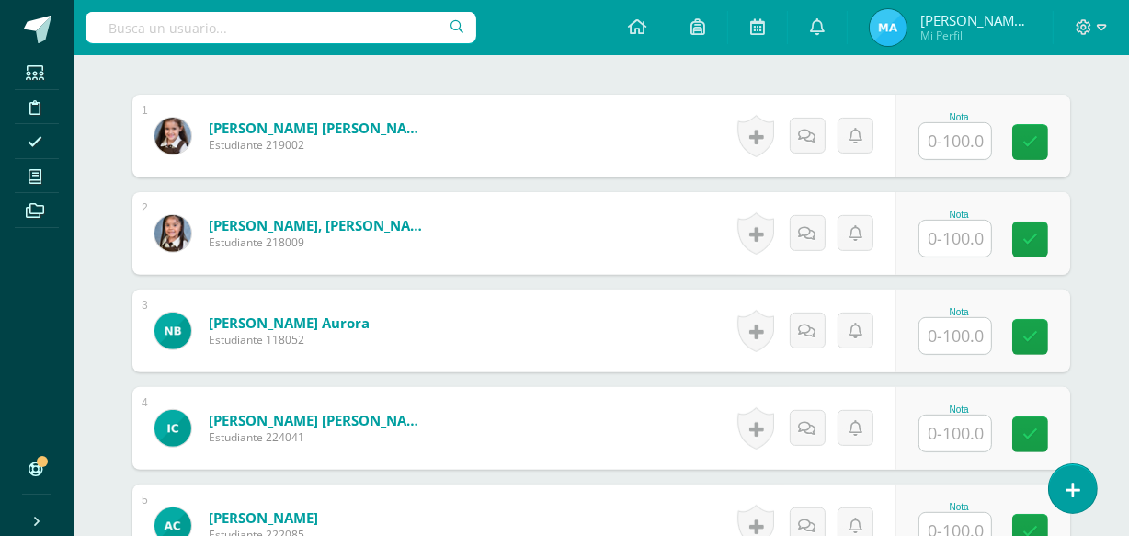
scroll to position [569, 0]
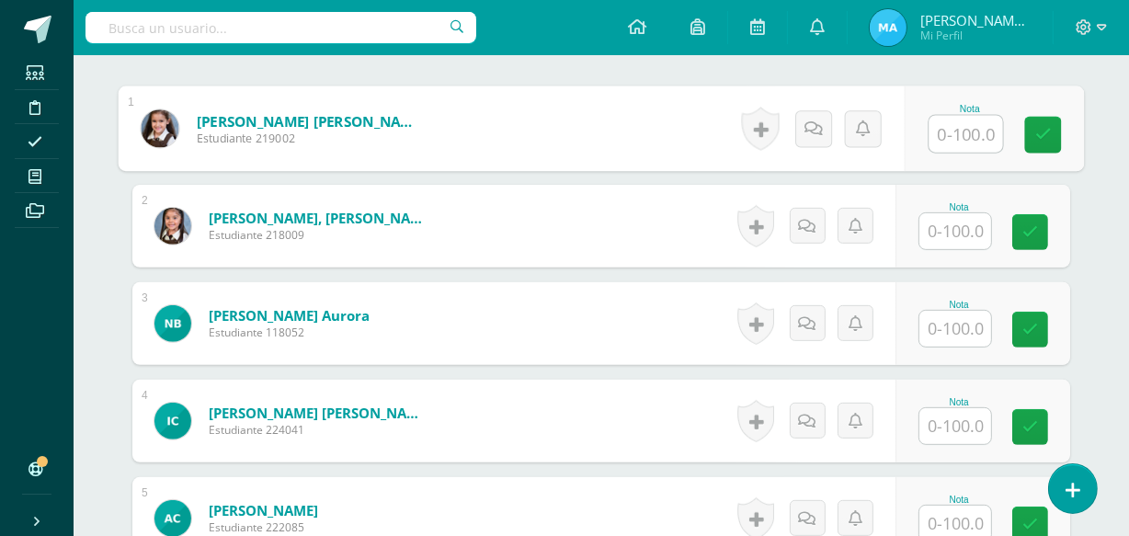
click at [959, 124] on input "text" at bounding box center [966, 134] width 74 height 37
click at [976, 130] on input "text" at bounding box center [966, 134] width 74 height 37
type input "100"
click at [1037, 118] on link at bounding box center [1043, 135] width 37 height 37
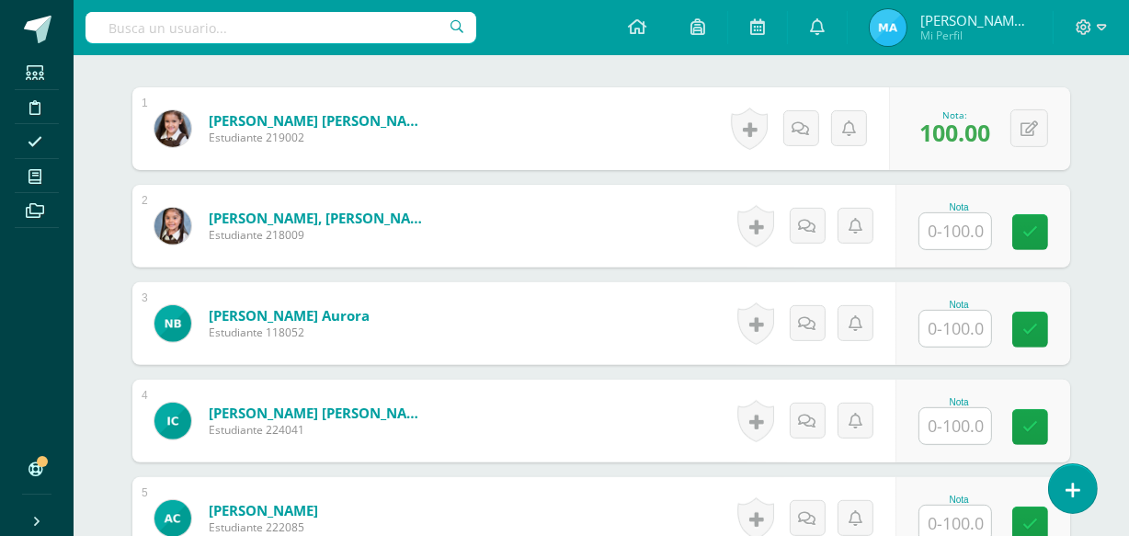
click at [966, 227] on input "text" at bounding box center [955, 231] width 72 height 36
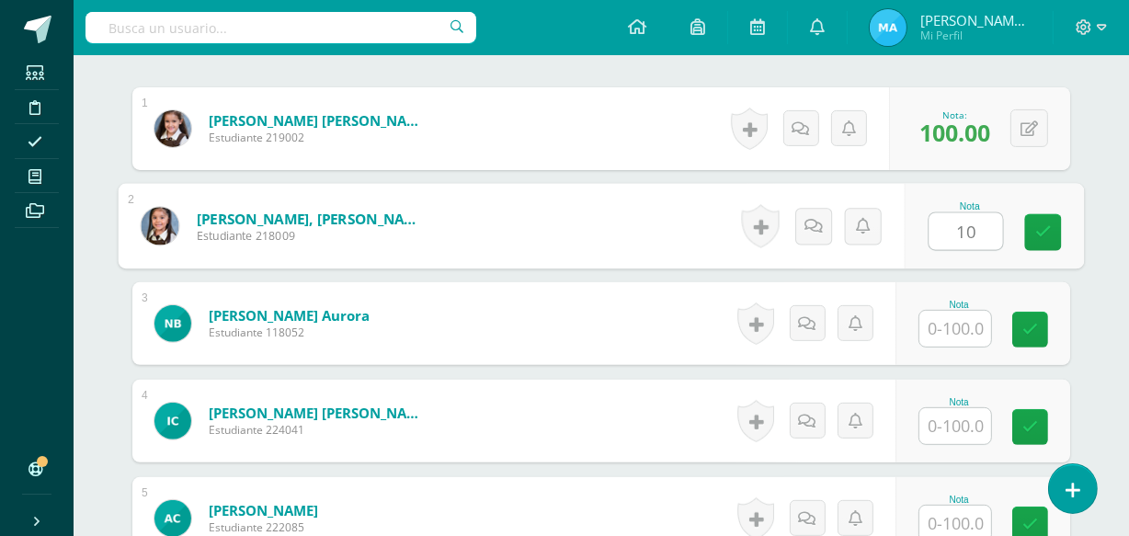
type input "100"
click at [1042, 230] on icon at bounding box center [1043, 232] width 17 height 16
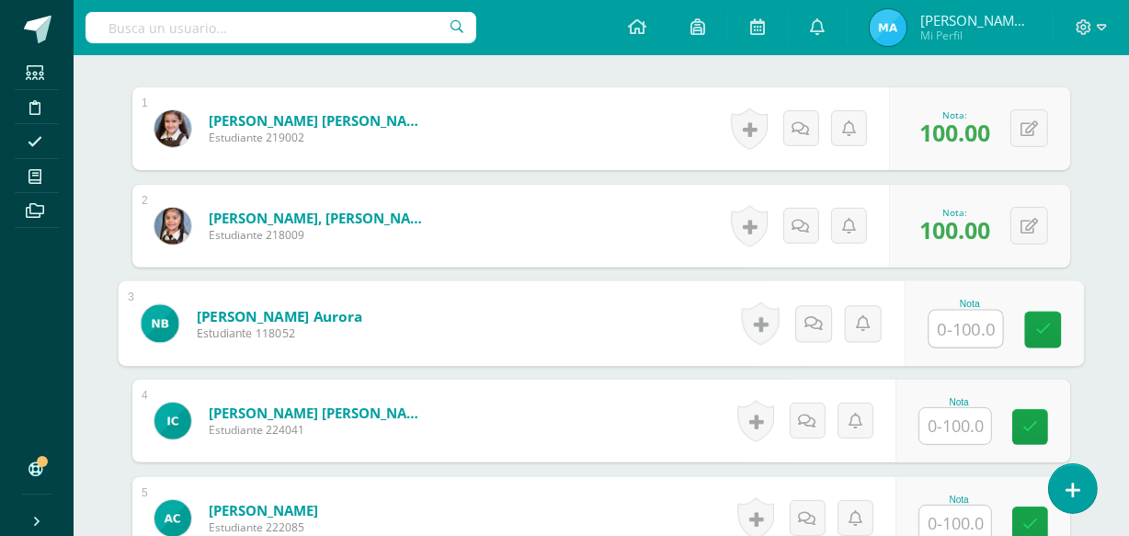
click at [953, 324] on input "text" at bounding box center [966, 329] width 74 height 37
type input "100"
click at [1036, 324] on icon at bounding box center [1043, 330] width 17 height 16
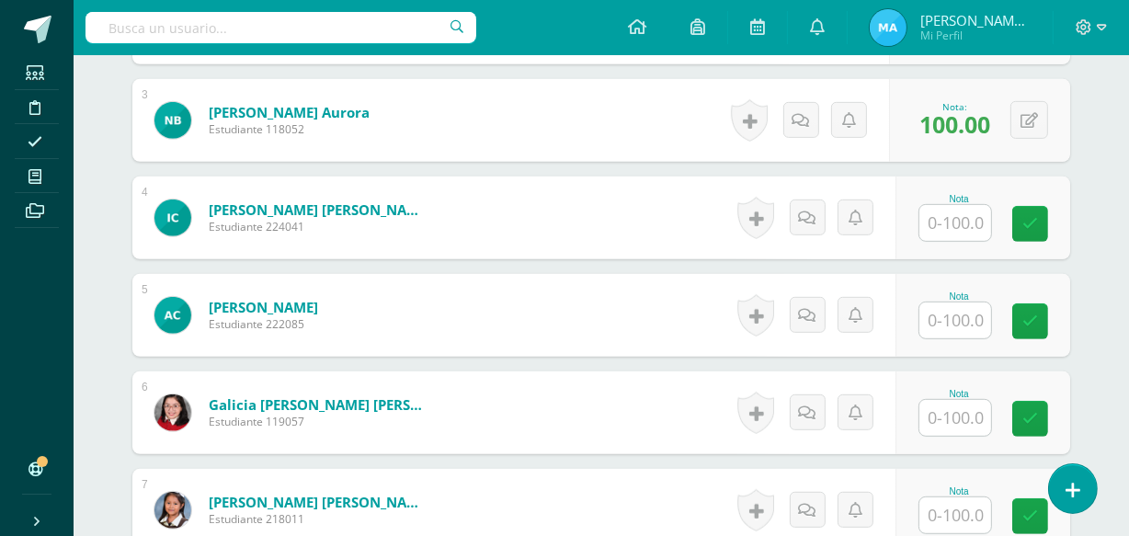
scroll to position [775, 0]
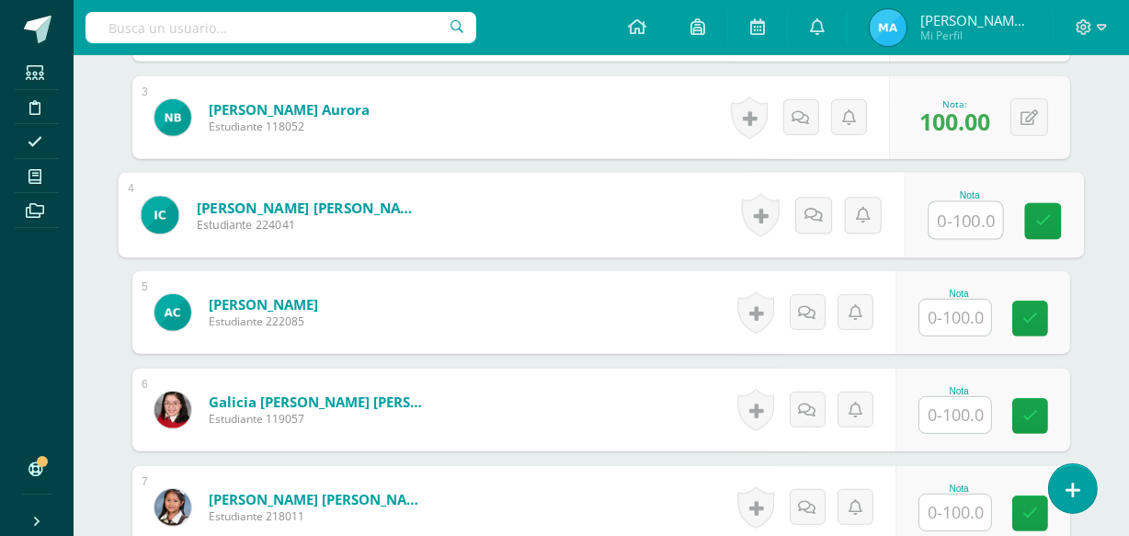
click at [974, 219] on input "text" at bounding box center [966, 220] width 74 height 37
type input "100"
click at [1039, 224] on icon at bounding box center [1043, 221] width 17 height 16
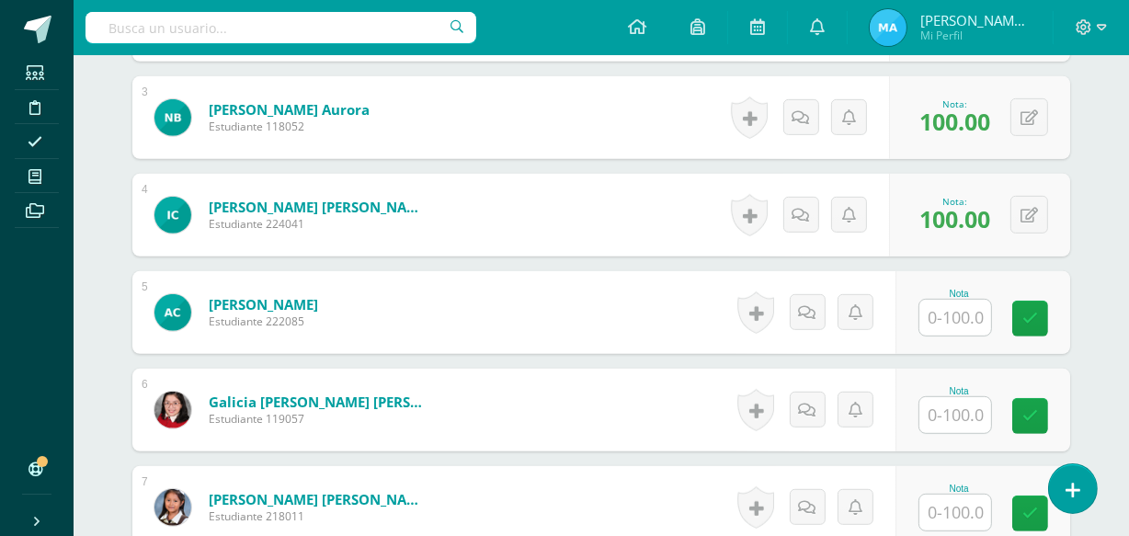
click at [953, 314] on input "text" at bounding box center [955, 318] width 72 height 36
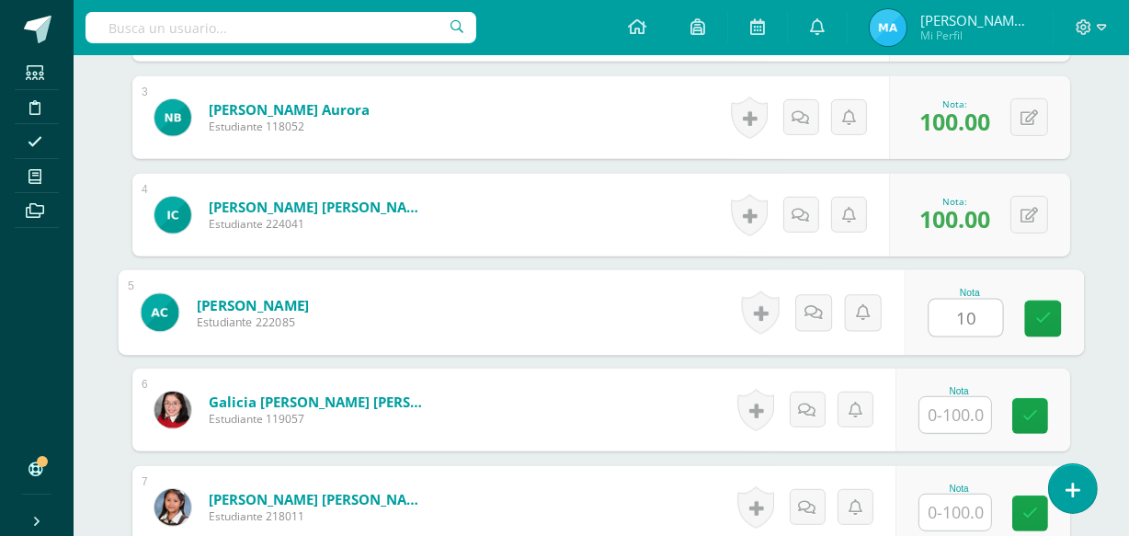
type input "100"
click at [1040, 307] on link at bounding box center [1043, 319] width 37 height 37
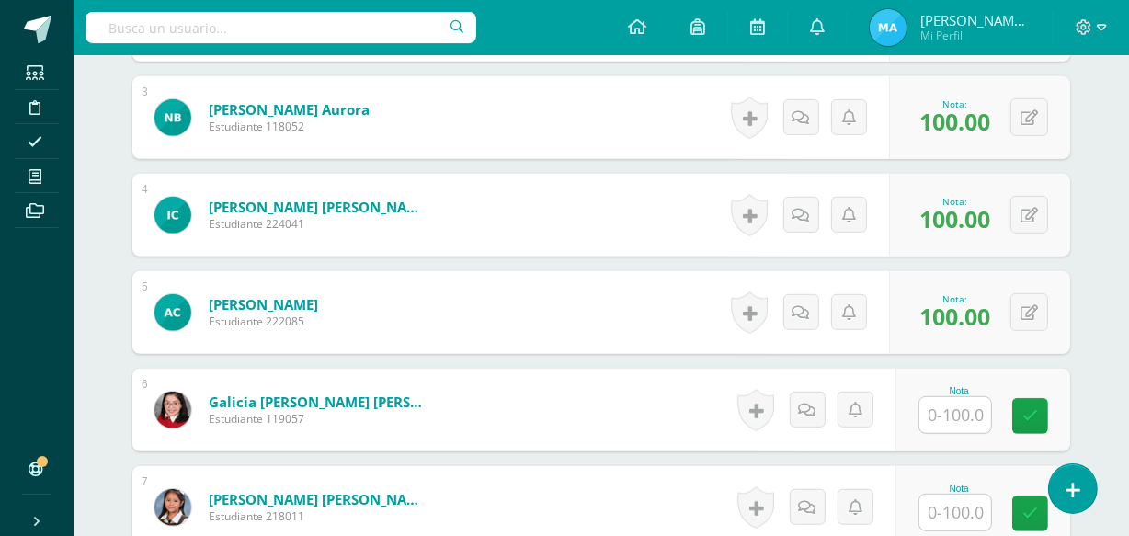
click at [965, 404] on input "text" at bounding box center [955, 415] width 72 height 36
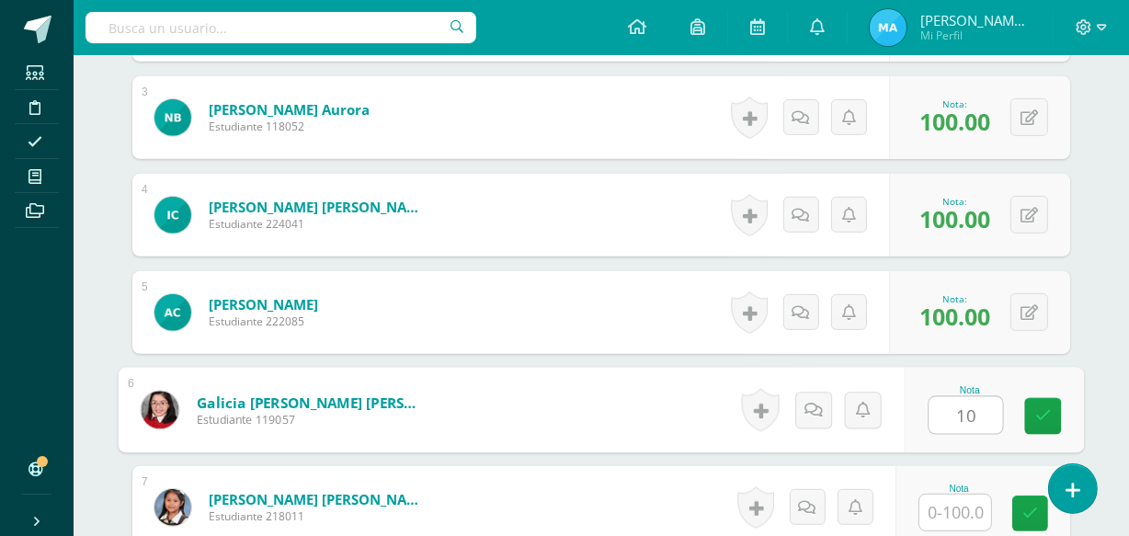
type input "100"
click at [1032, 412] on link at bounding box center [1043, 416] width 37 height 37
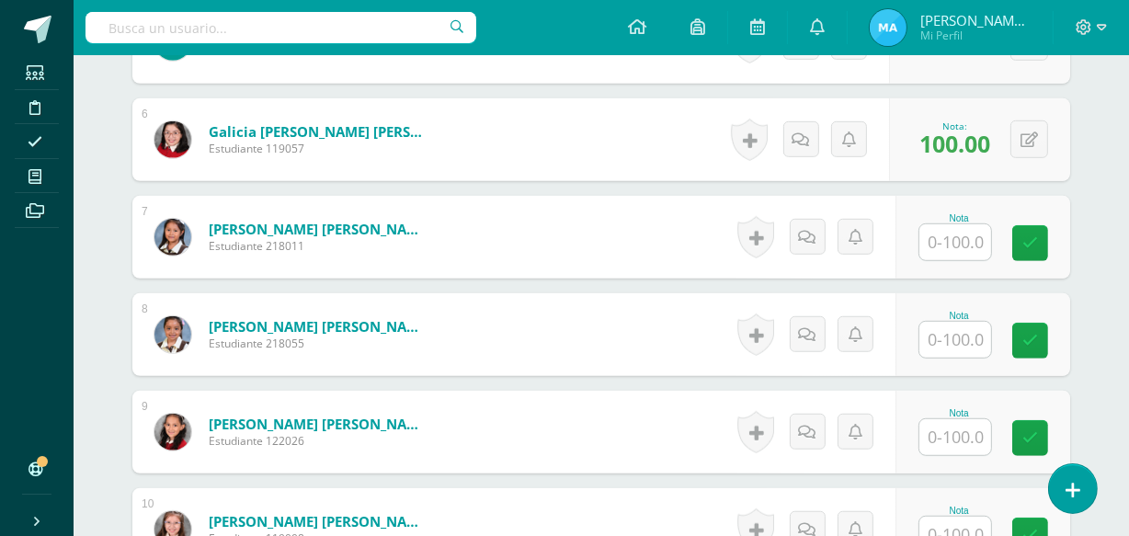
scroll to position [1048, 0]
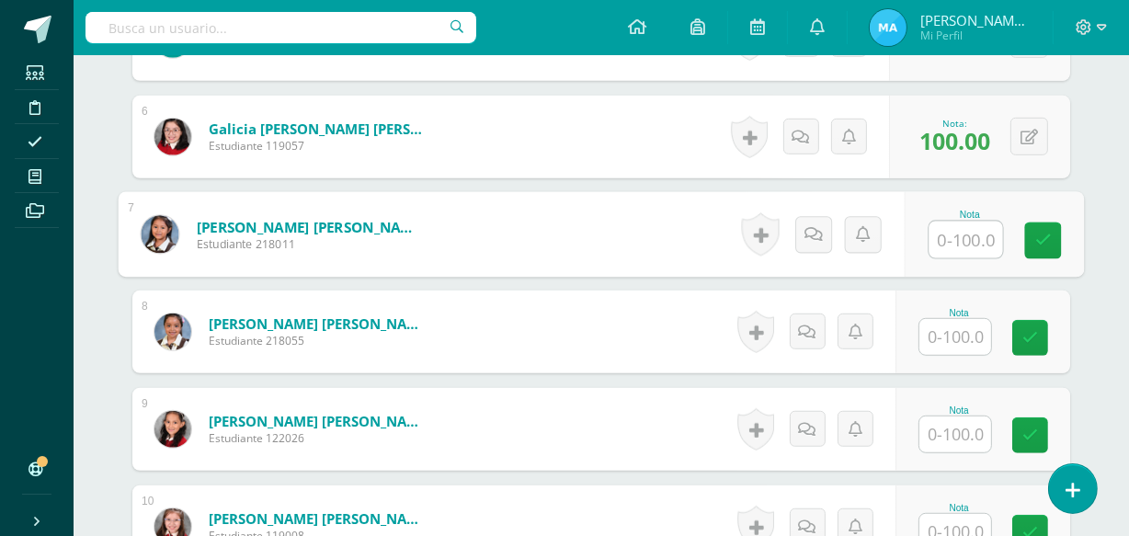
click at [963, 243] on input "text" at bounding box center [966, 240] width 74 height 37
type input "100"
click at [1043, 223] on link at bounding box center [1043, 240] width 37 height 37
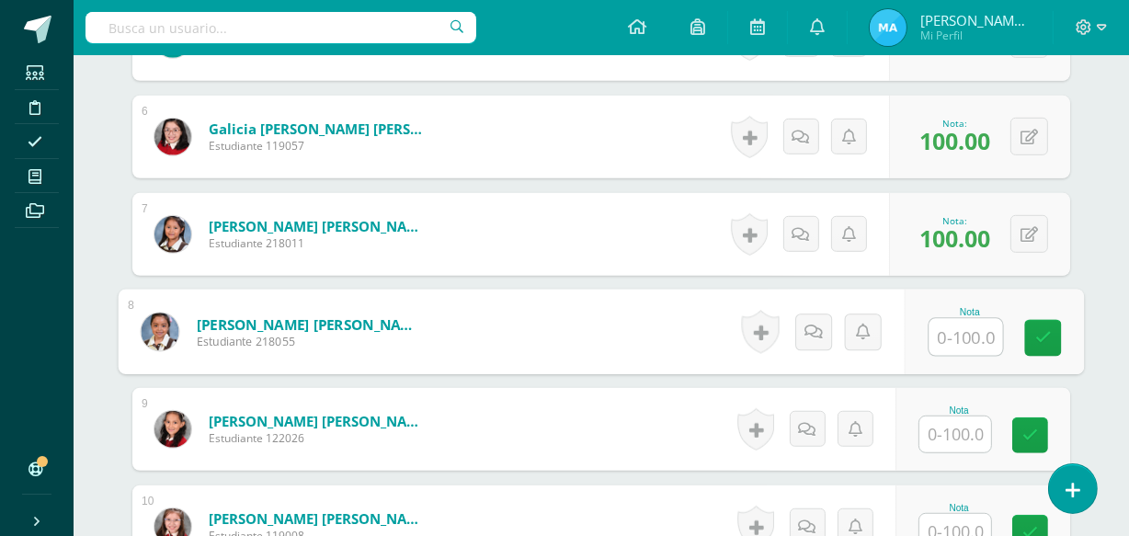
click at [964, 335] on input "text" at bounding box center [966, 337] width 74 height 37
type input "100"
click at [1047, 330] on icon at bounding box center [1043, 338] width 17 height 16
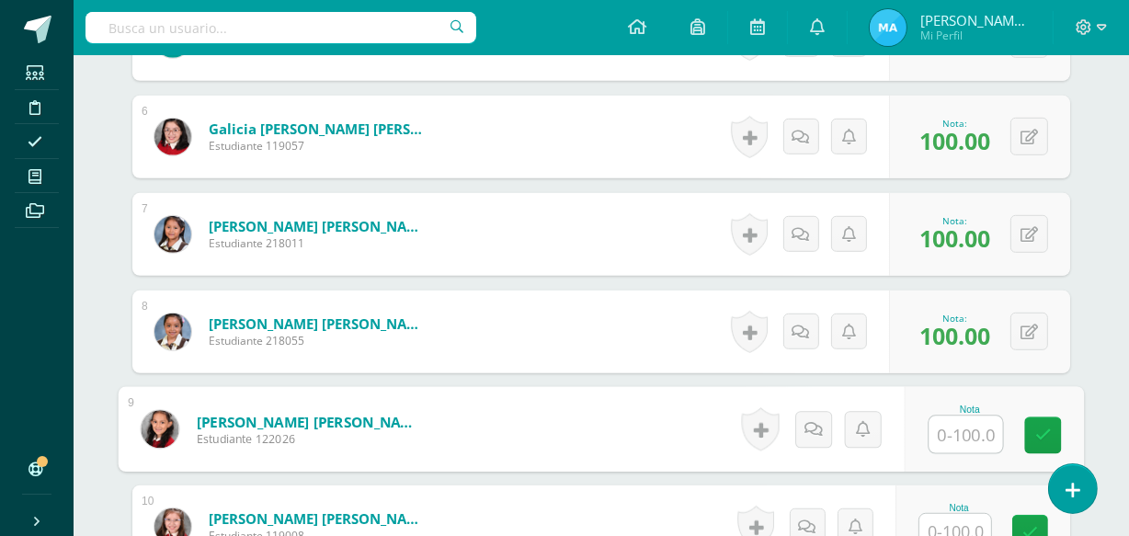
click at [964, 432] on input "text" at bounding box center [966, 434] width 74 height 37
type input "100"
click at [1032, 431] on link at bounding box center [1043, 435] width 37 height 37
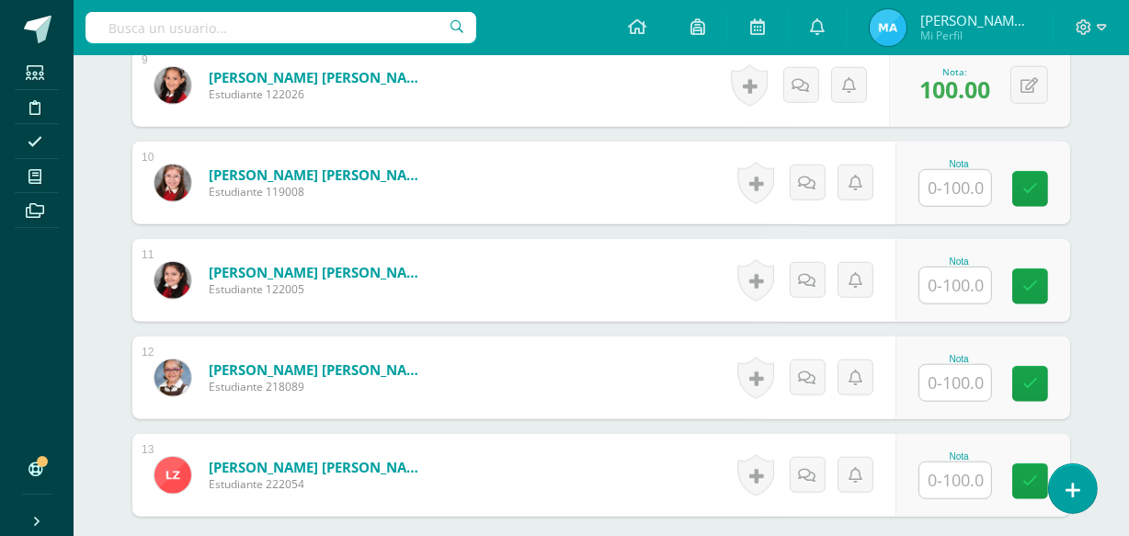
scroll to position [1407, 0]
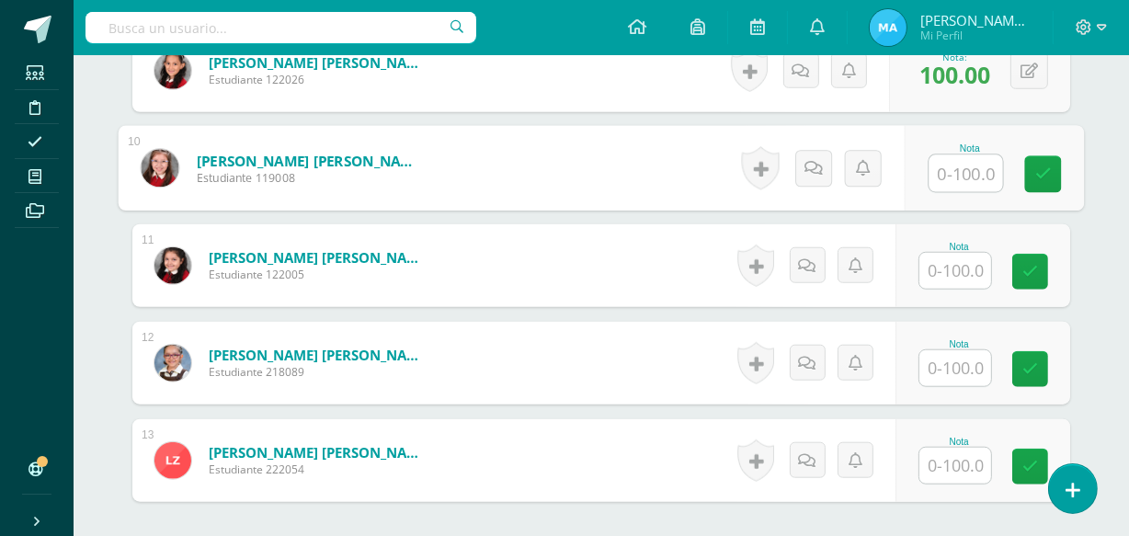
click at [956, 169] on input "text" at bounding box center [966, 173] width 74 height 37
type input "100"
click at [1041, 175] on icon at bounding box center [1043, 174] width 17 height 16
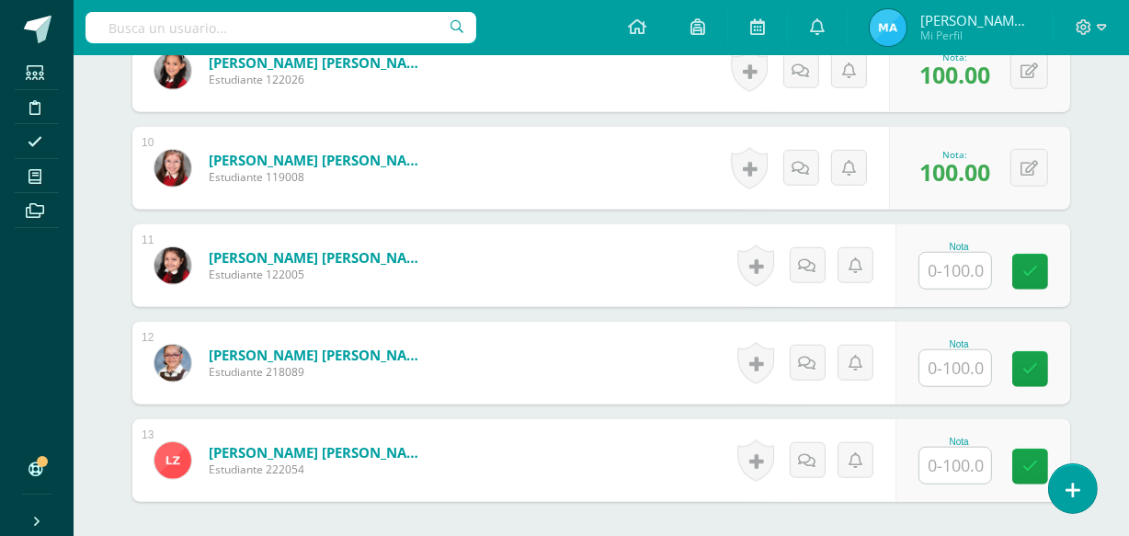
click at [963, 269] on input "text" at bounding box center [955, 271] width 72 height 36
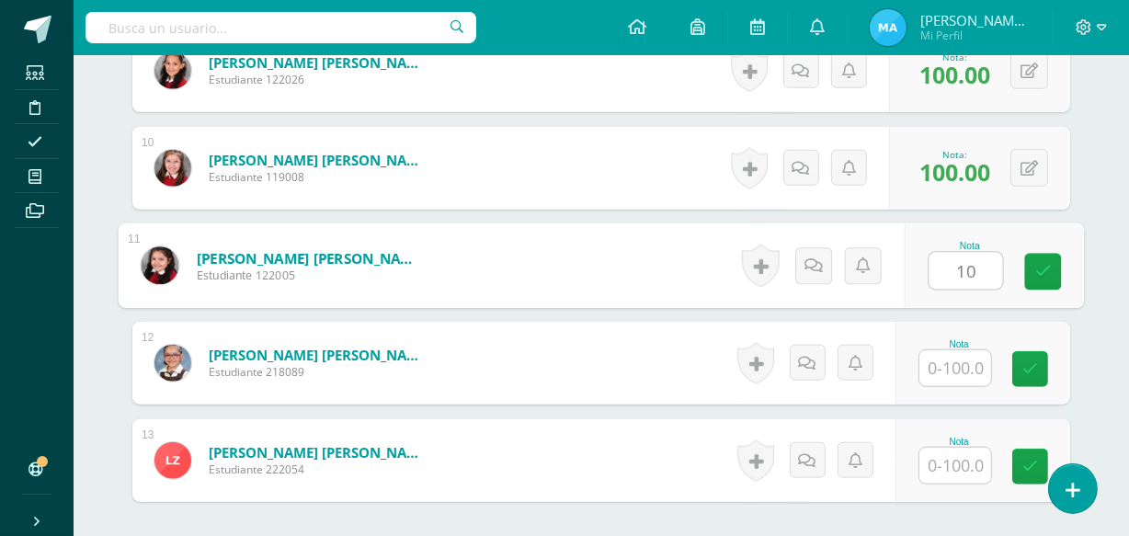
type input "100"
click at [1043, 258] on link at bounding box center [1043, 272] width 37 height 37
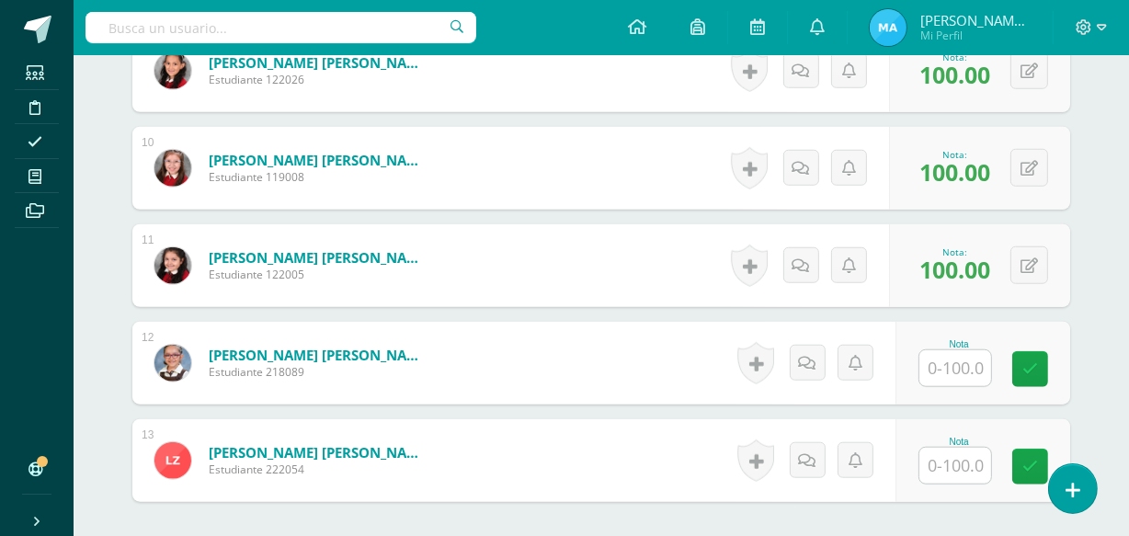
click at [975, 358] on input "text" at bounding box center [955, 368] width 72 height 36
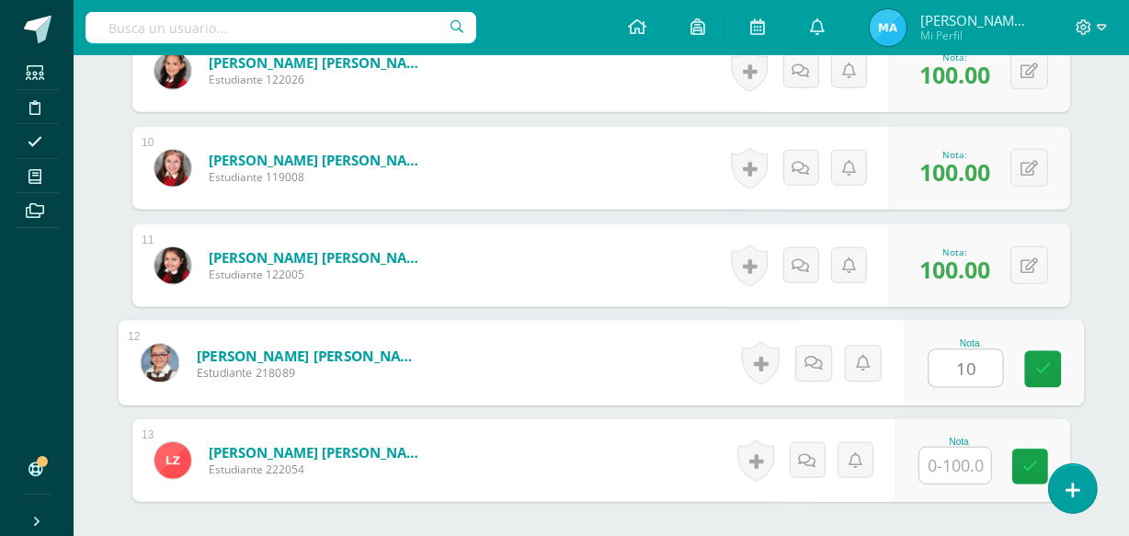
type input "100"
click at [1051, 359] on link at bounding box center [1043, 369] width 37 height 37
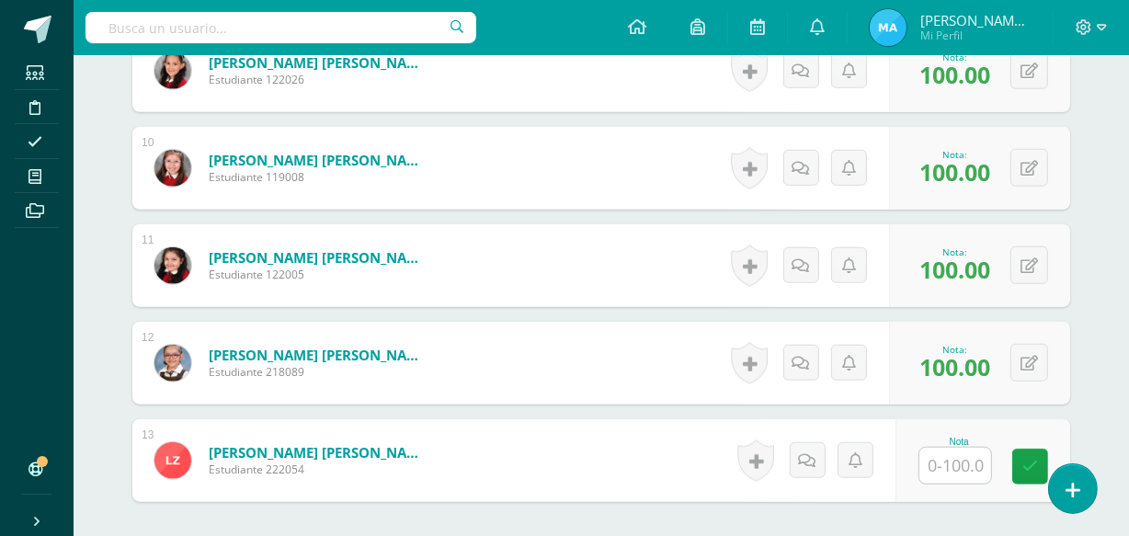
click at [959, 462] on input "text" at bounding box center [955, 466] width 72 height 36
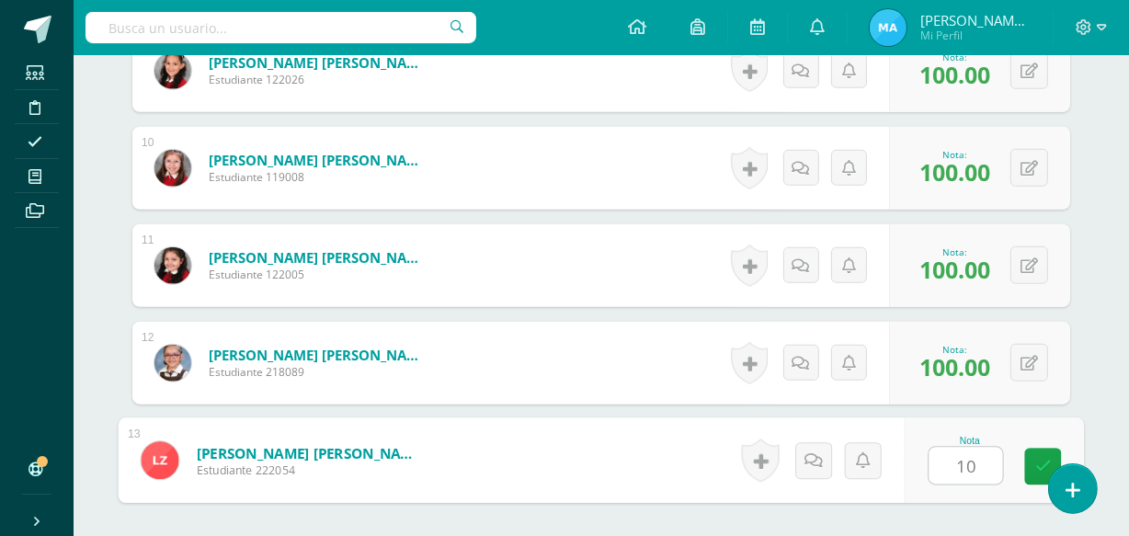
type input "100"
click at [1043, 450] on link at bounding box center [1043, 467] width 37 height 37
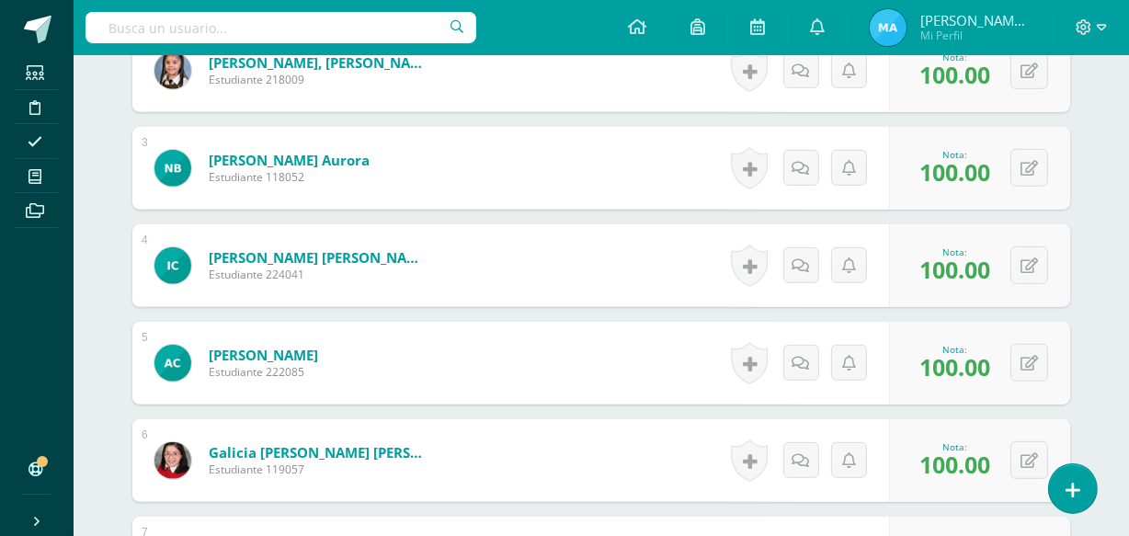
scroll to position [0, 0]
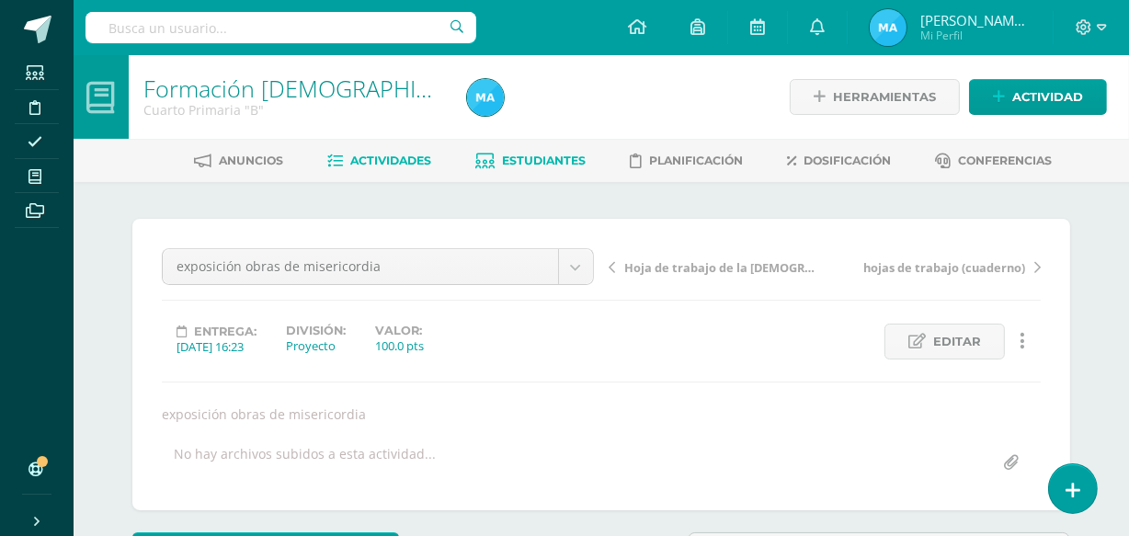
click at [524, 157] on span "Estudiantes" at bounding box center [545, 161] width 84 height 14
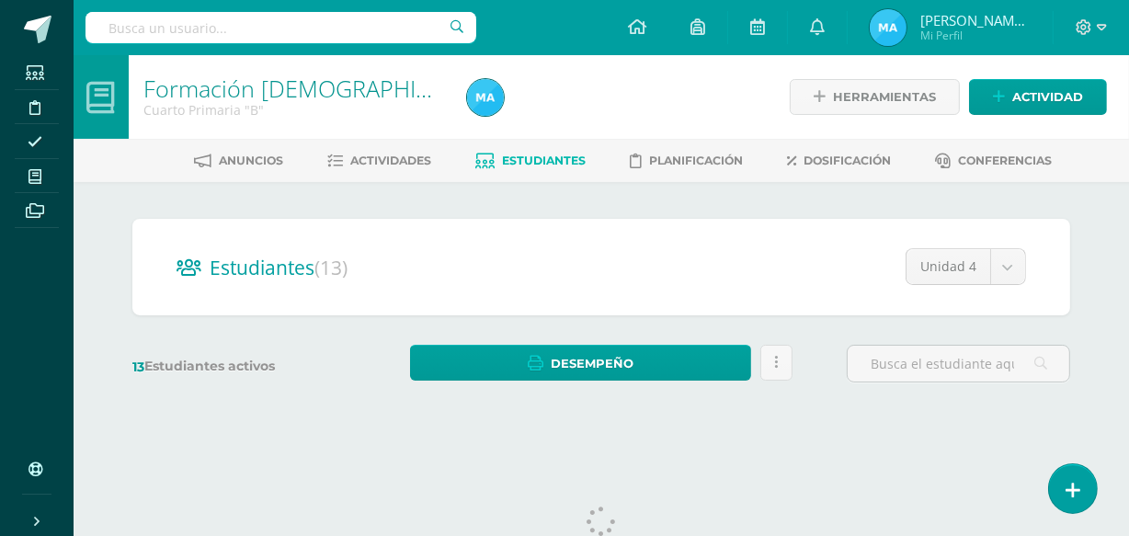
drag, startPoint x: 1135, startPoint y: 108, endPoint x: 1107, endPoint y: 28, distance: 85.8
click at [1128, 227] on html "Estudiantes Disciplina Asistencia Mis cursos Archivos Soporte Ayuda Reportar un…" at bounding box center [564, 218] width 1129 height 437
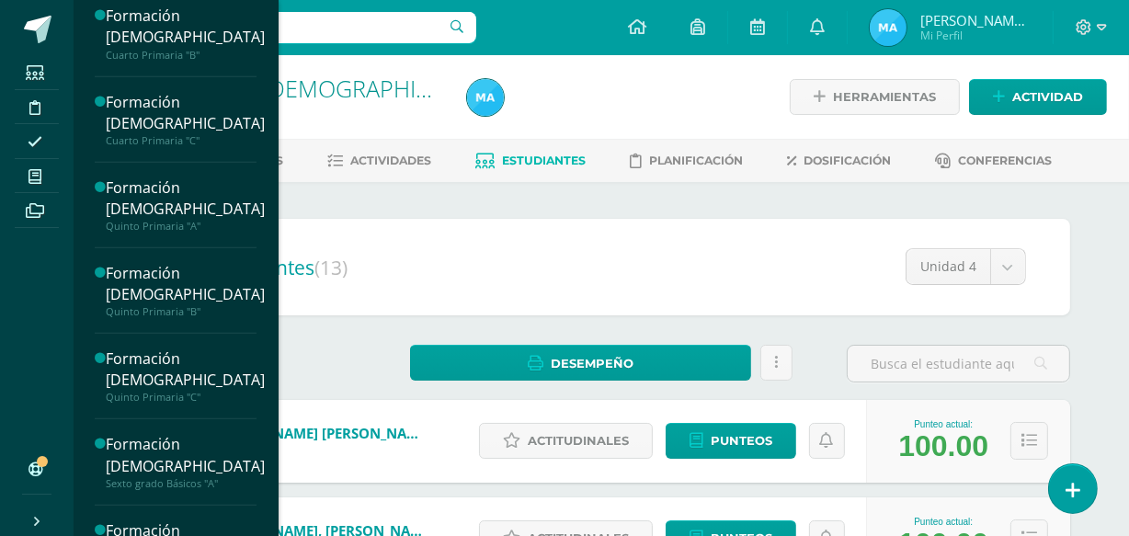
scroll to position [927, 0]
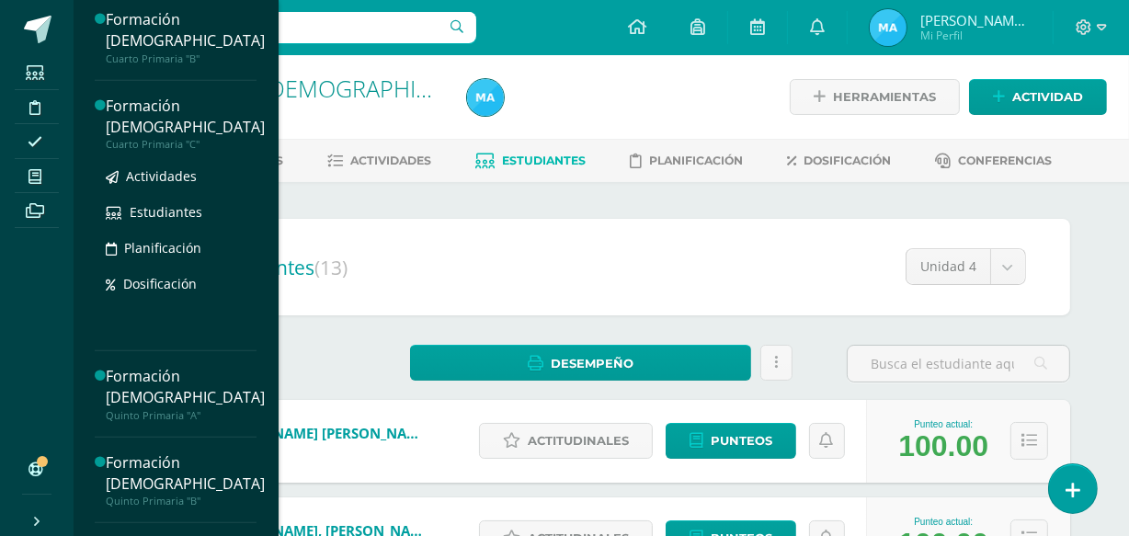
click at [153, 108] on div "Formación [DEMOGRAPHIC_DATA]" at bounding box center [185, 117] width 159 height 42
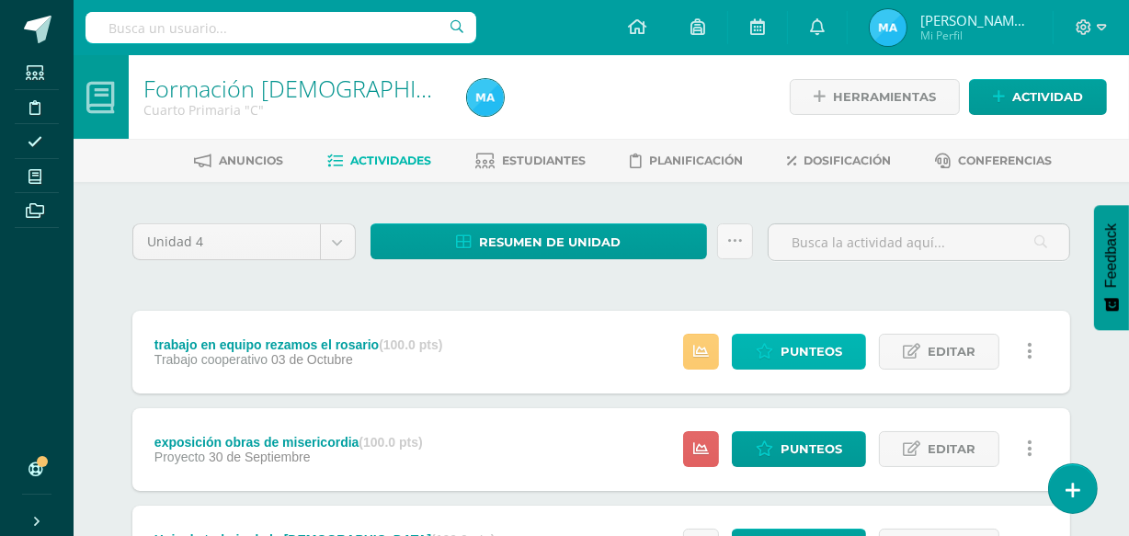
click at [790, 340] on span "Punteos" at bounding box center [812, 352] width 62 height 34
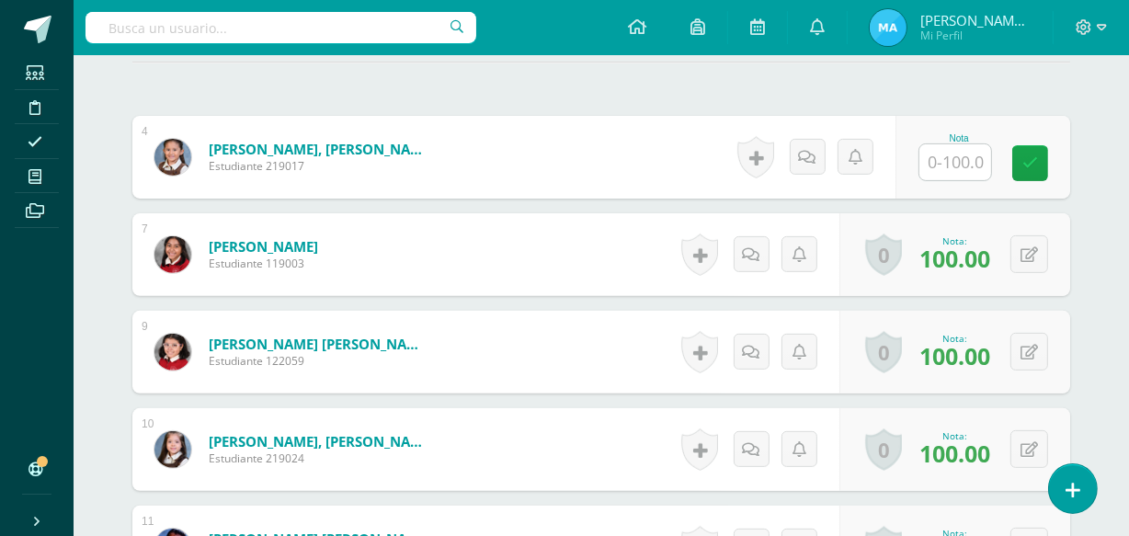
scroll to position [542, 0]
type input "9"
click at [947, 155] on input "text" at bounding box center [955, 161] width 72 height 36
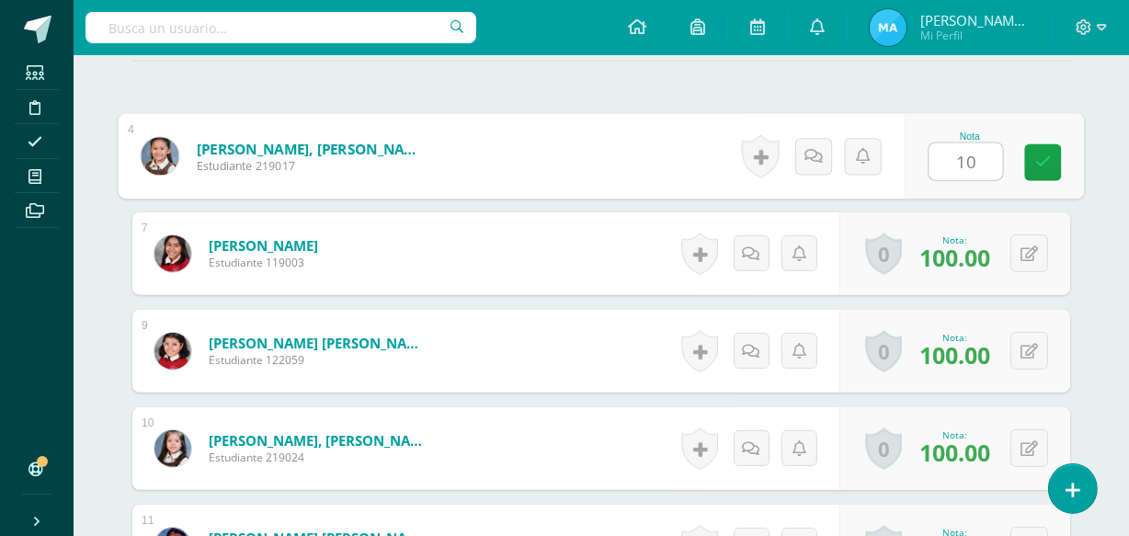
type input "100"
click at [1042, 156] on icon at bounding box center [1043, 162] width 17 height 16
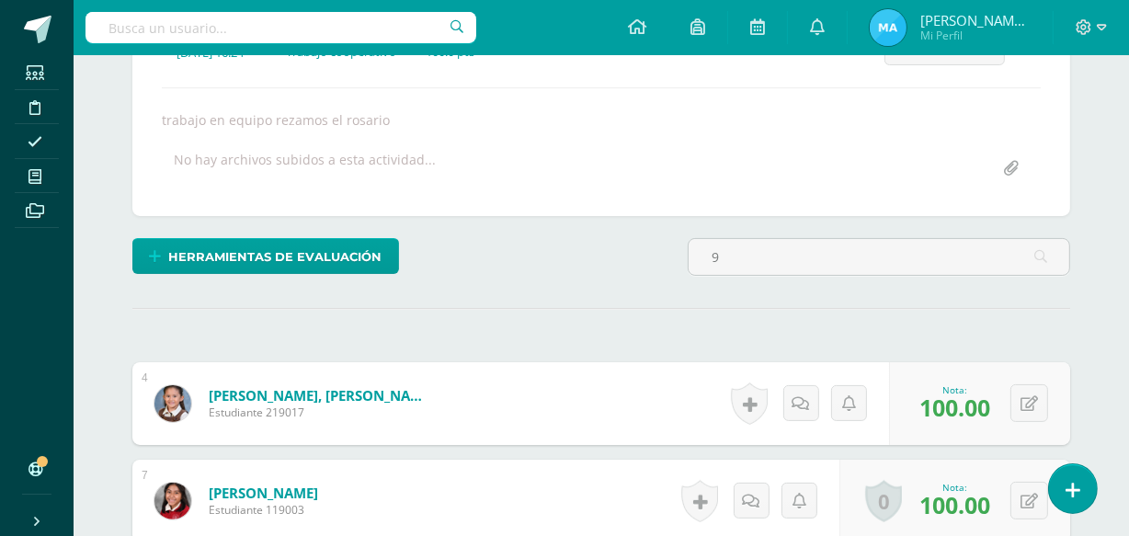
scroll to position [0, 0]
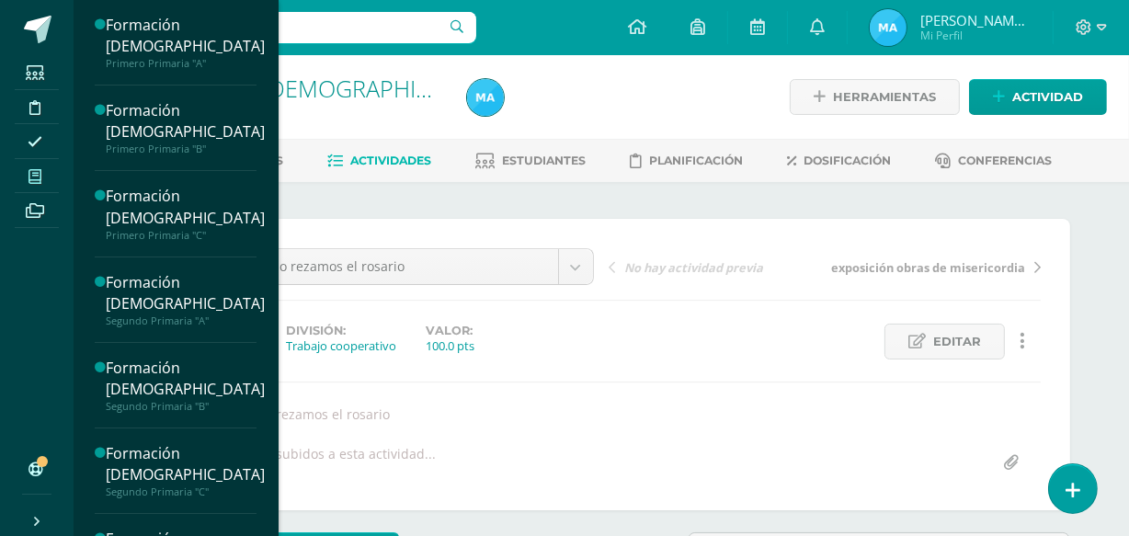
click at [33, 178] on icon at bounding box center [35, 176] width 13 height 15
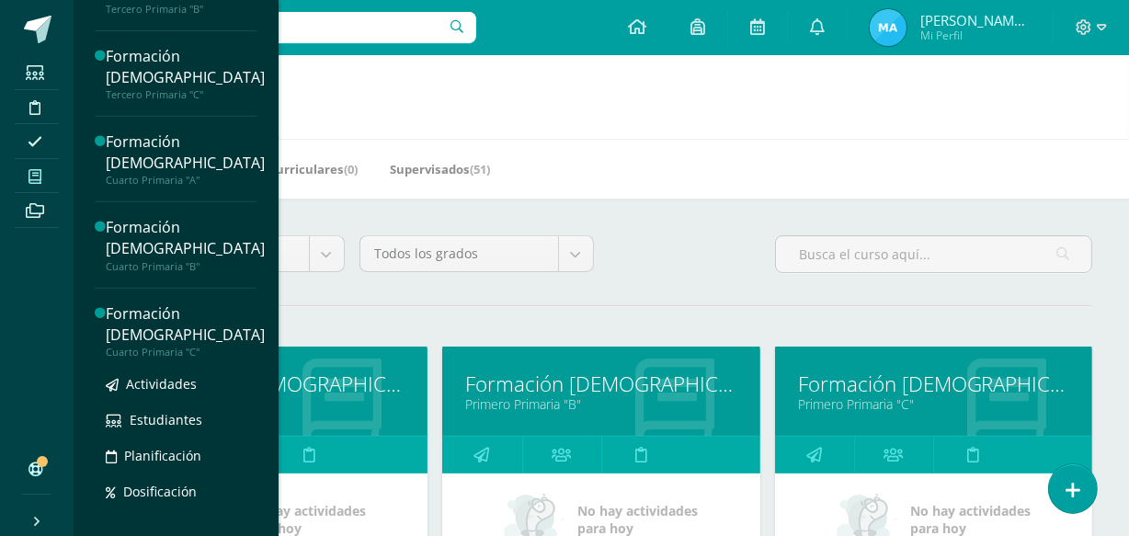
scroll to position [721, 0]
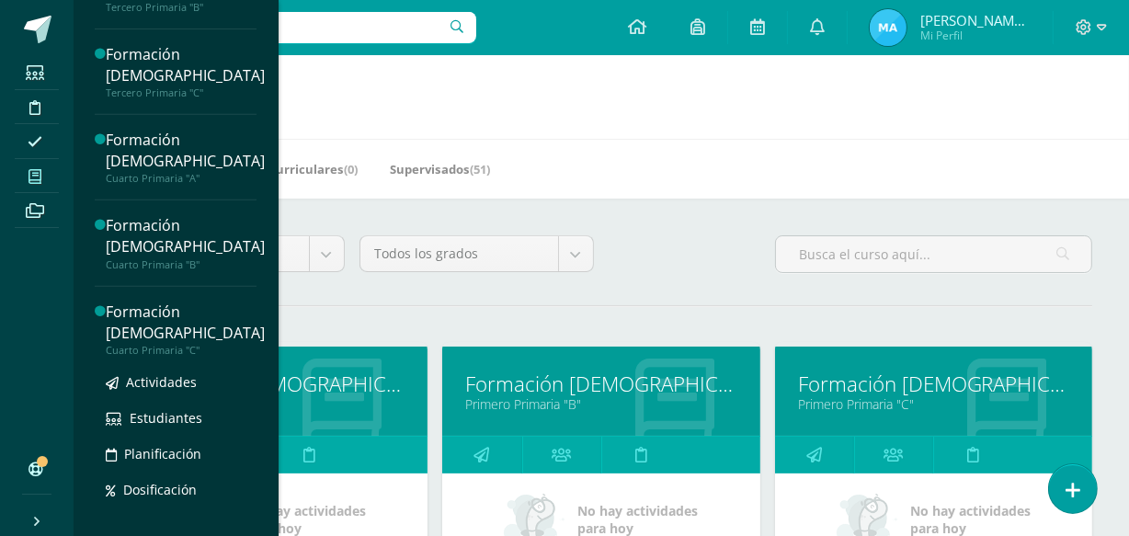
click at [134, 314] on div "Formación [DEMOGRAPHIC_DATA]" at bounding box center [185, 323] width 159 height 42
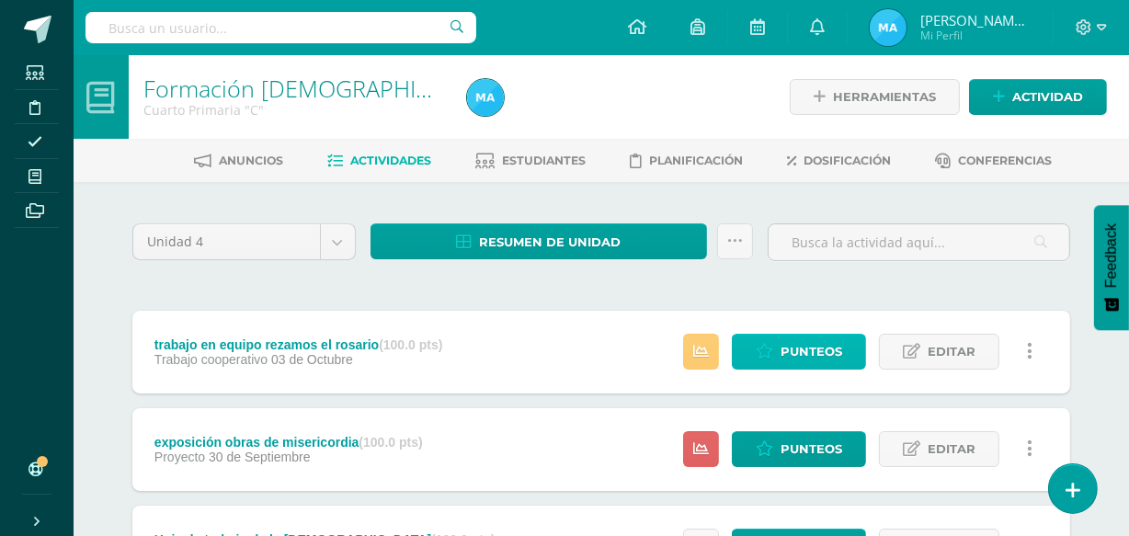
click at [808, 339] on span "Punteos" at bounding box center [812, 352] width 62 height 34
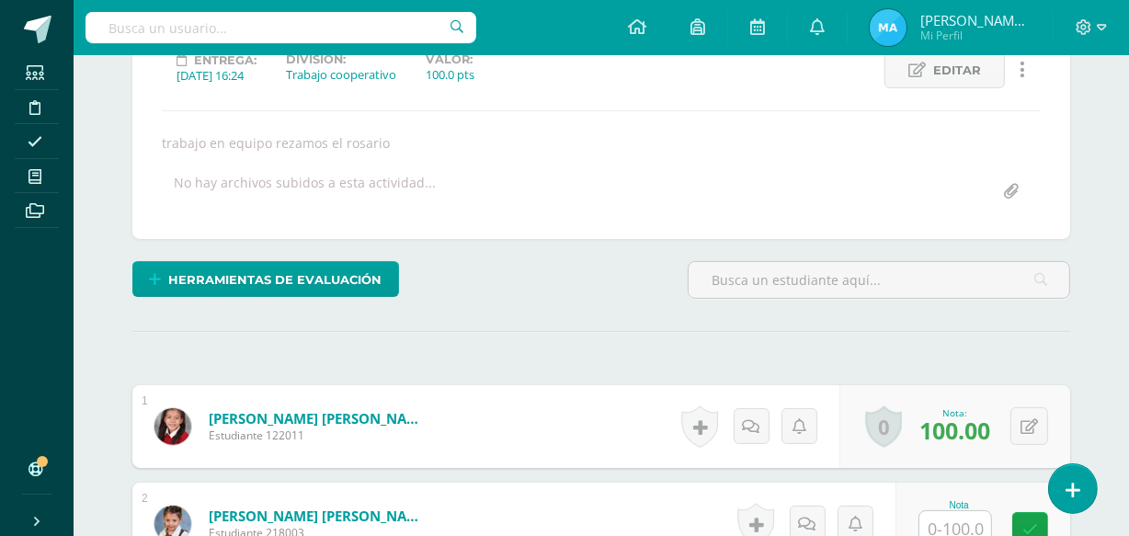
scroll to position [531, 0]
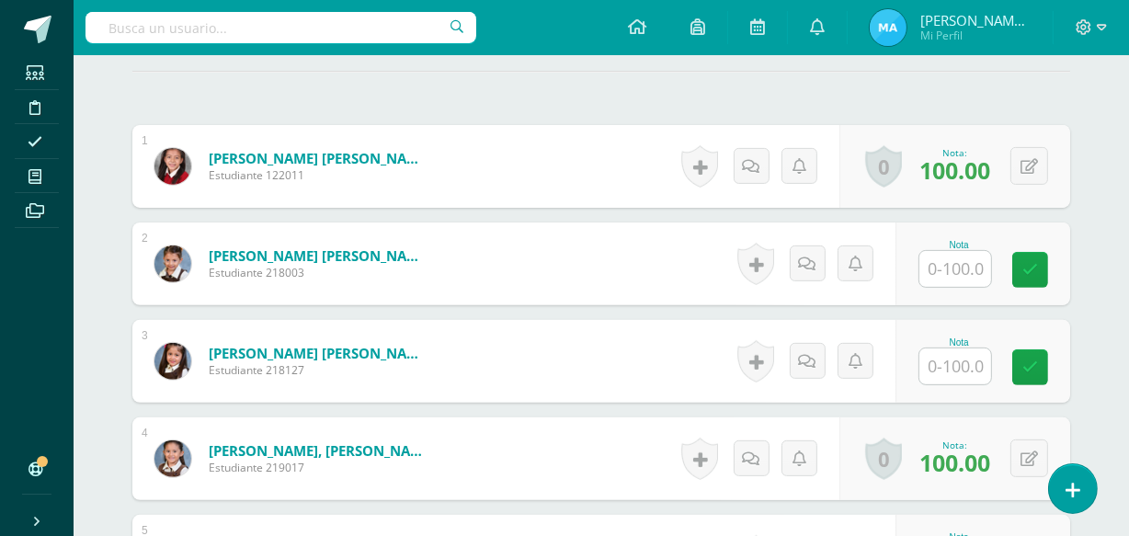
click at [951, 268] on input "text" at bounding box center [955, 269] width 72 height 36
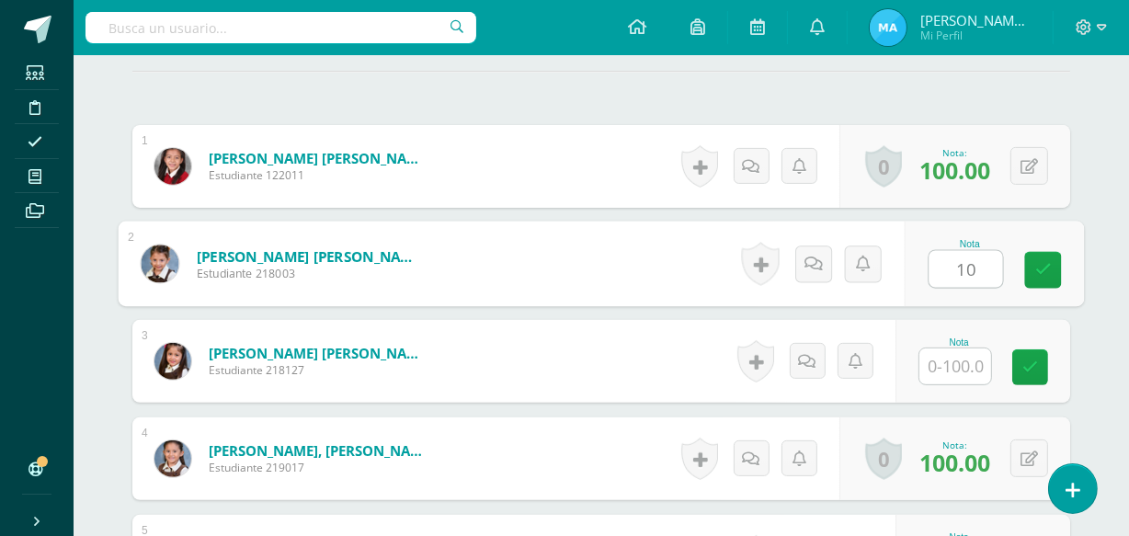
type input "100"
click at [1042, 262] on icon at bounding box center [1043, 270] width 17 height 16
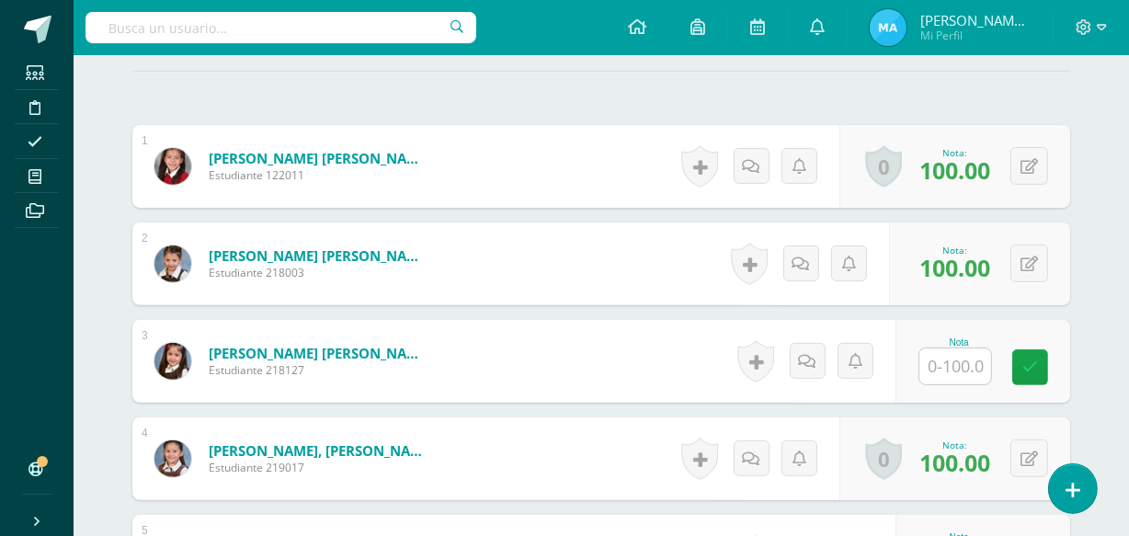
click at [966, 359] on input "text" at bounding box center [955, 366] width 72 height 36
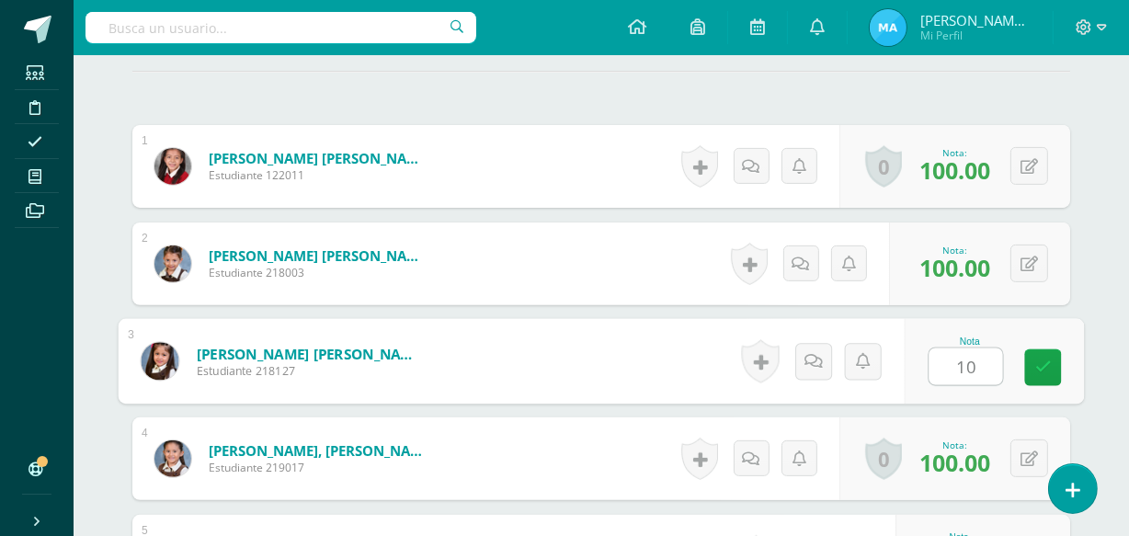
type input "100"
click at [1033, 366] on link at bounding box center [1043, 367] width 37 height 37
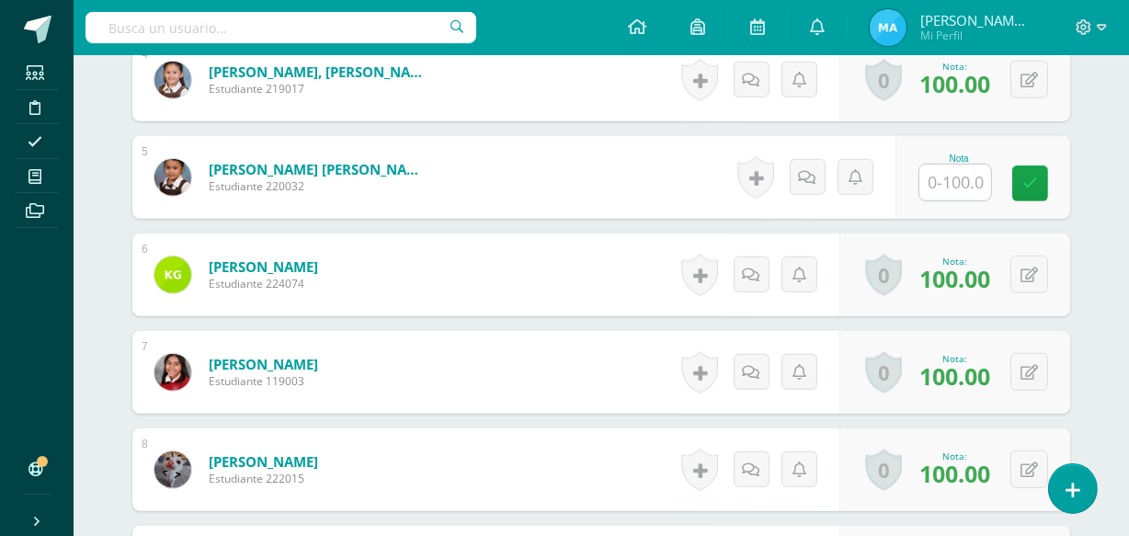
scroll to position [907, 0]
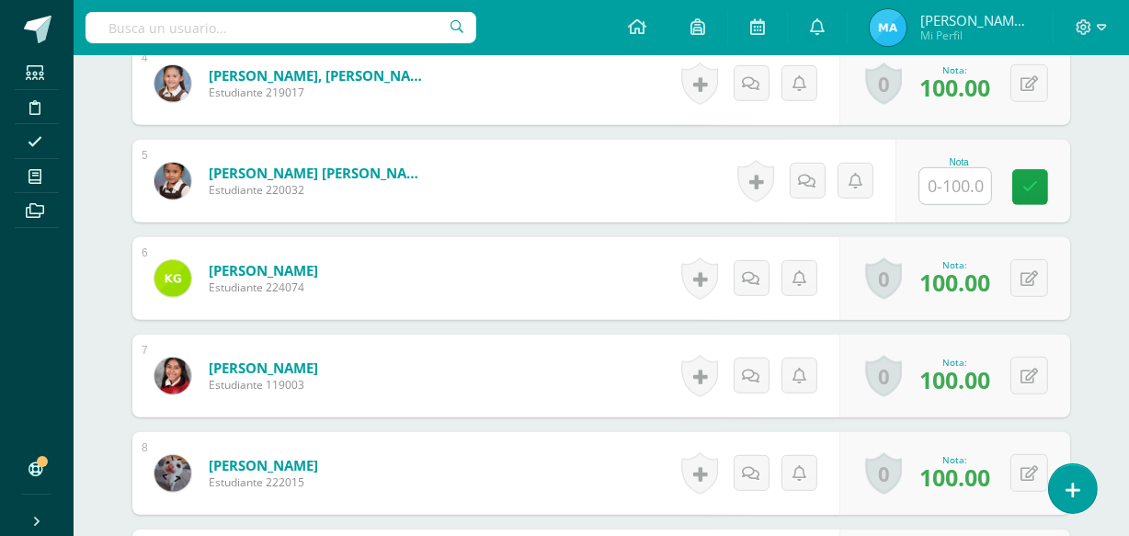
click at [961, 179] on input "text" at bounding box center [955, 186] width 72 height 36
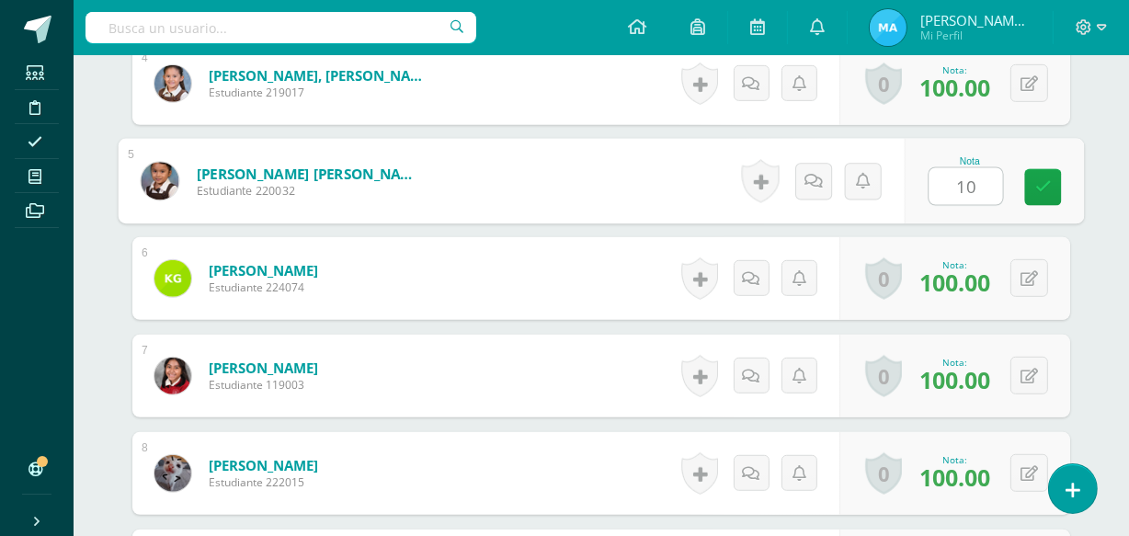
type input "100"
click at [1041, 172] on link at bounding box center [1043, 187] width 37 height 37
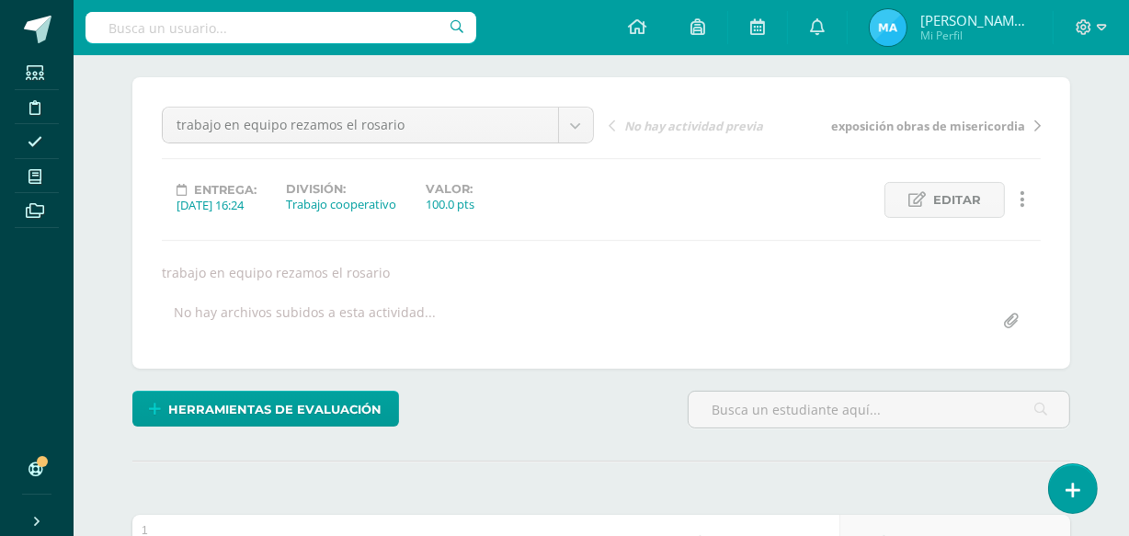
scroll to position [0, 0]
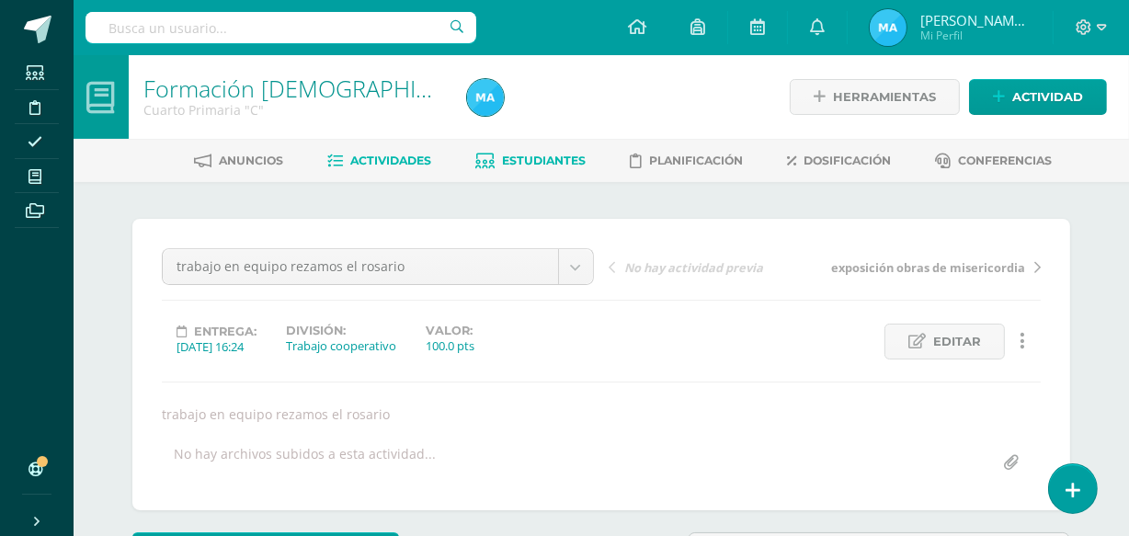
click at [560, 156] on span "Estudiantes" at bounding box center [545, 161] width 84 height 14
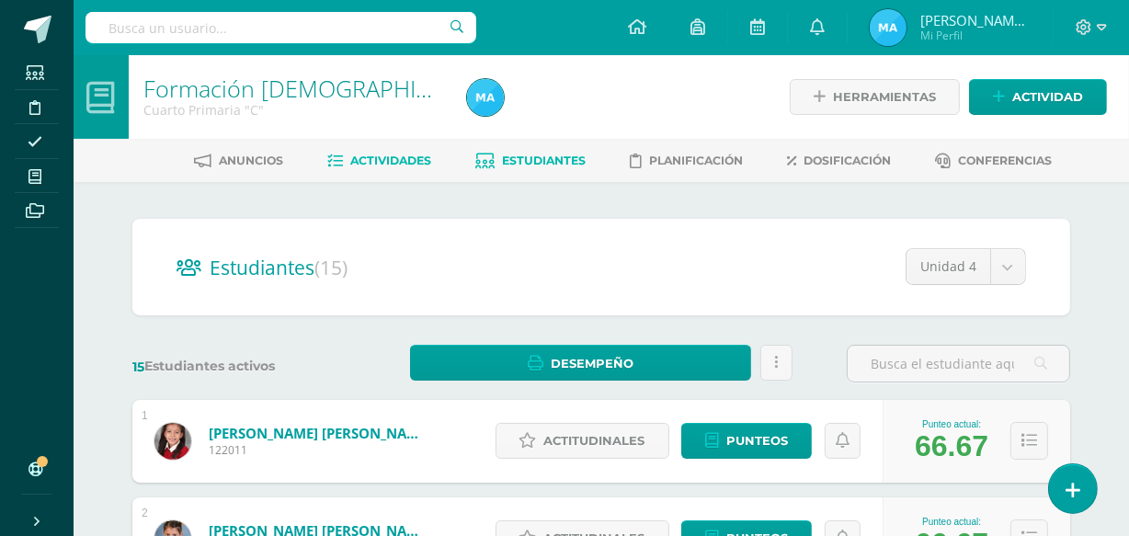
click at [400, 156] on span "Actividades" at bounding box center [391, 161] width 81 height 14
